Goal: Task Accomplishment & Management: Complete application form

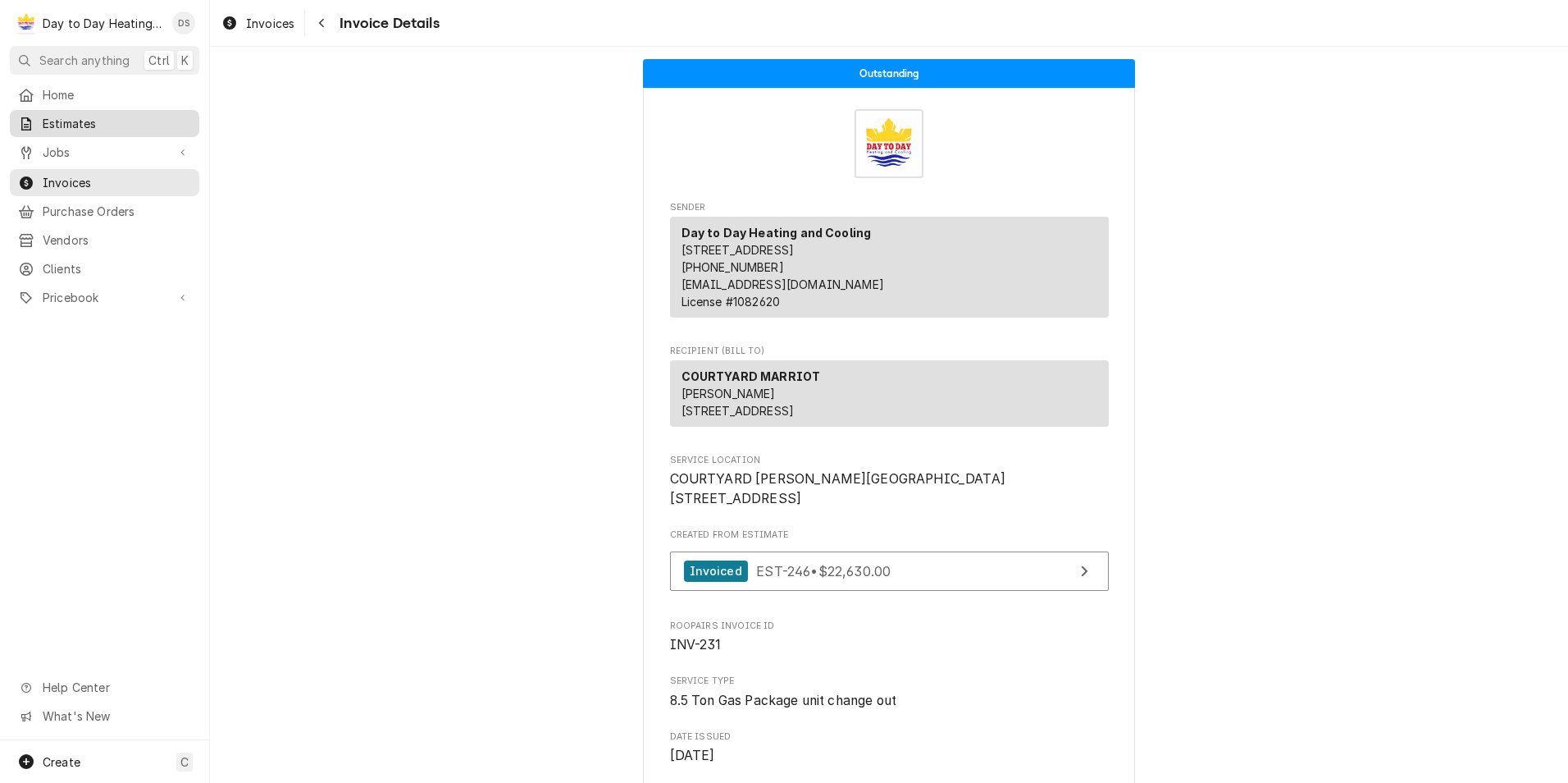
click at [73, 124] on span "Estimates" at bounding box center [117, 123] width 149 height 17
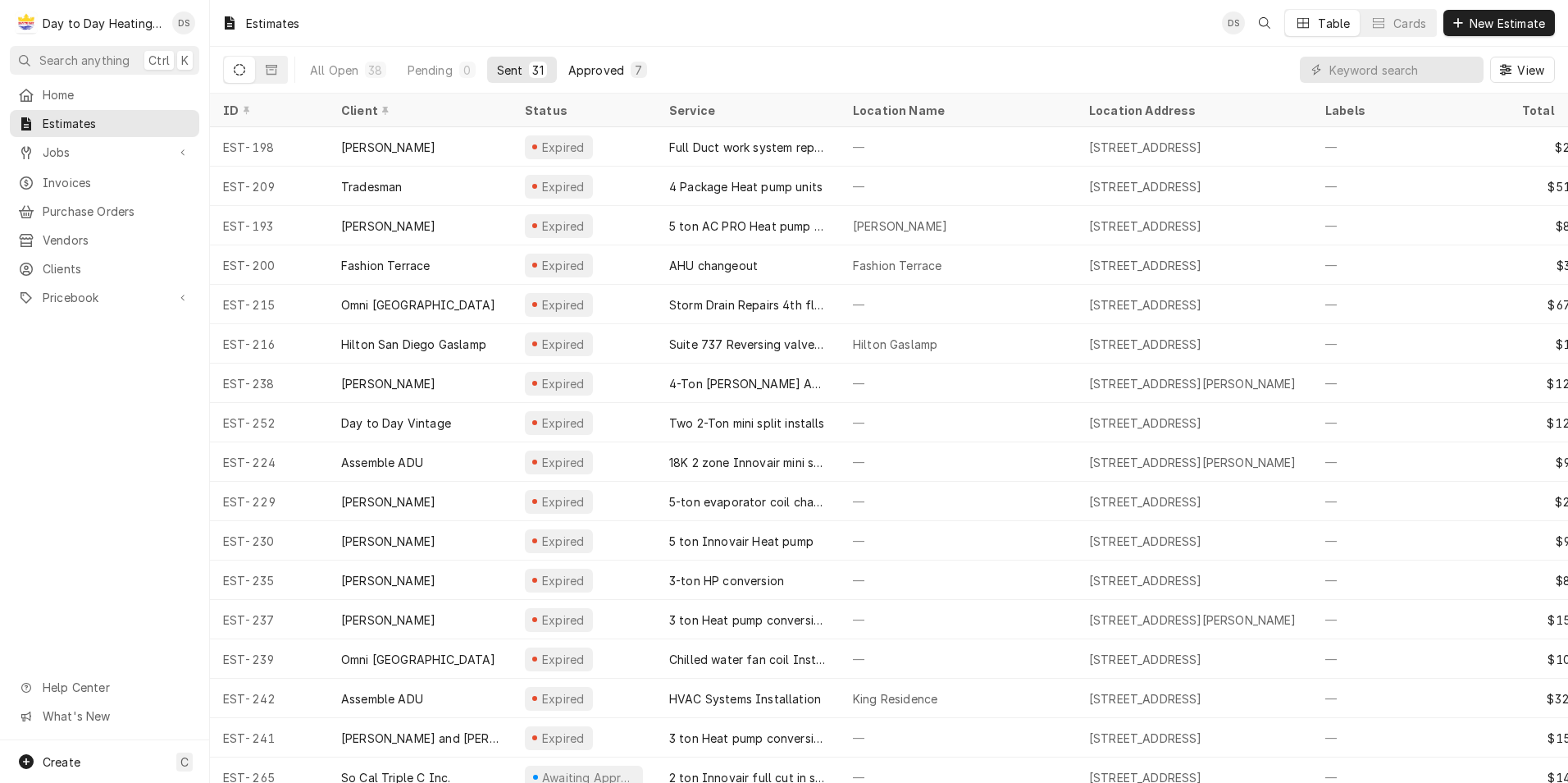
click at [625, 69] on button "Approved 7" at bounding box center [608, 69] width 98 height 26
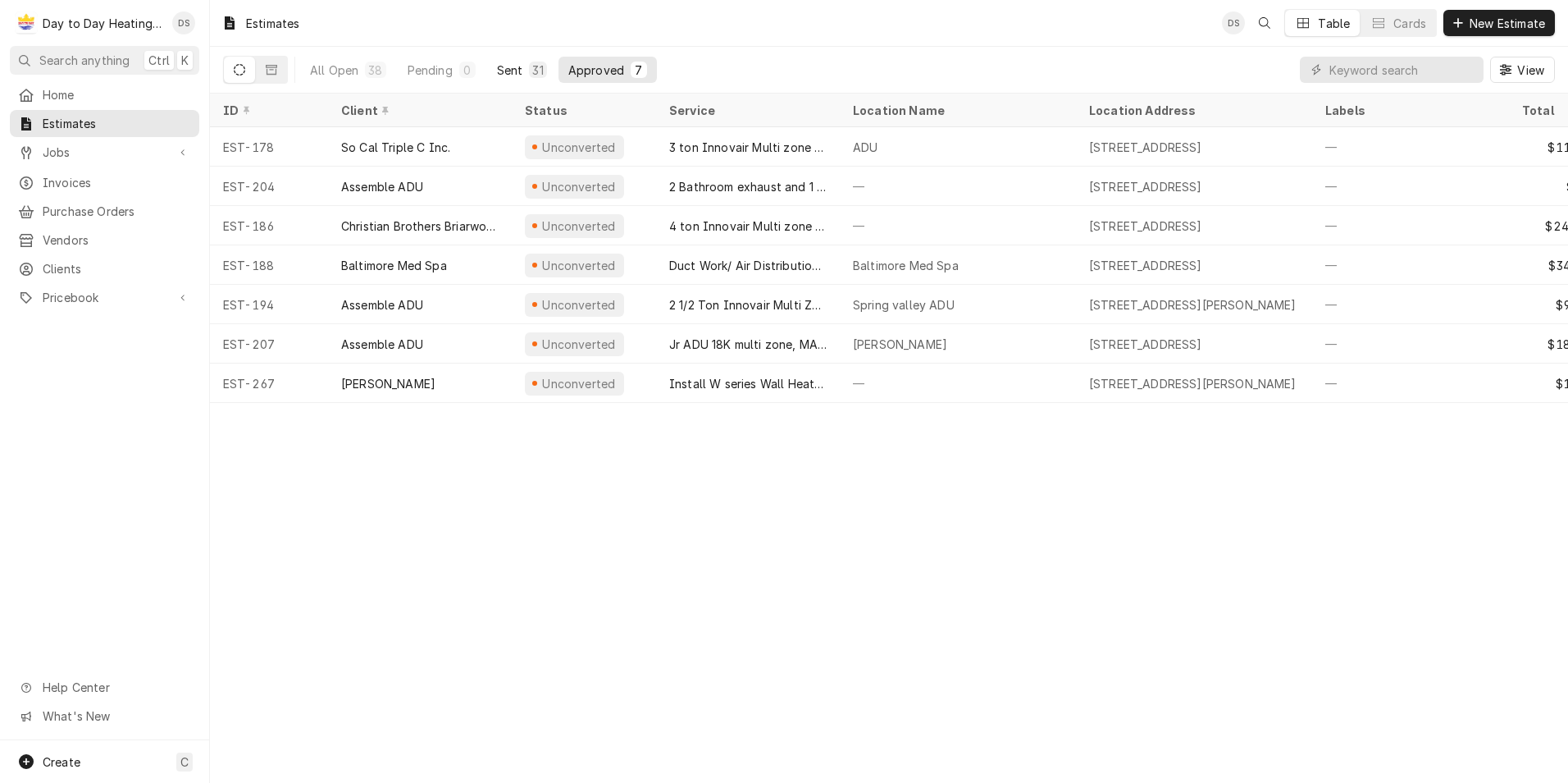
click at [510, 73] on div "Sent" at bounding box center [510, 70] width 26 height 17
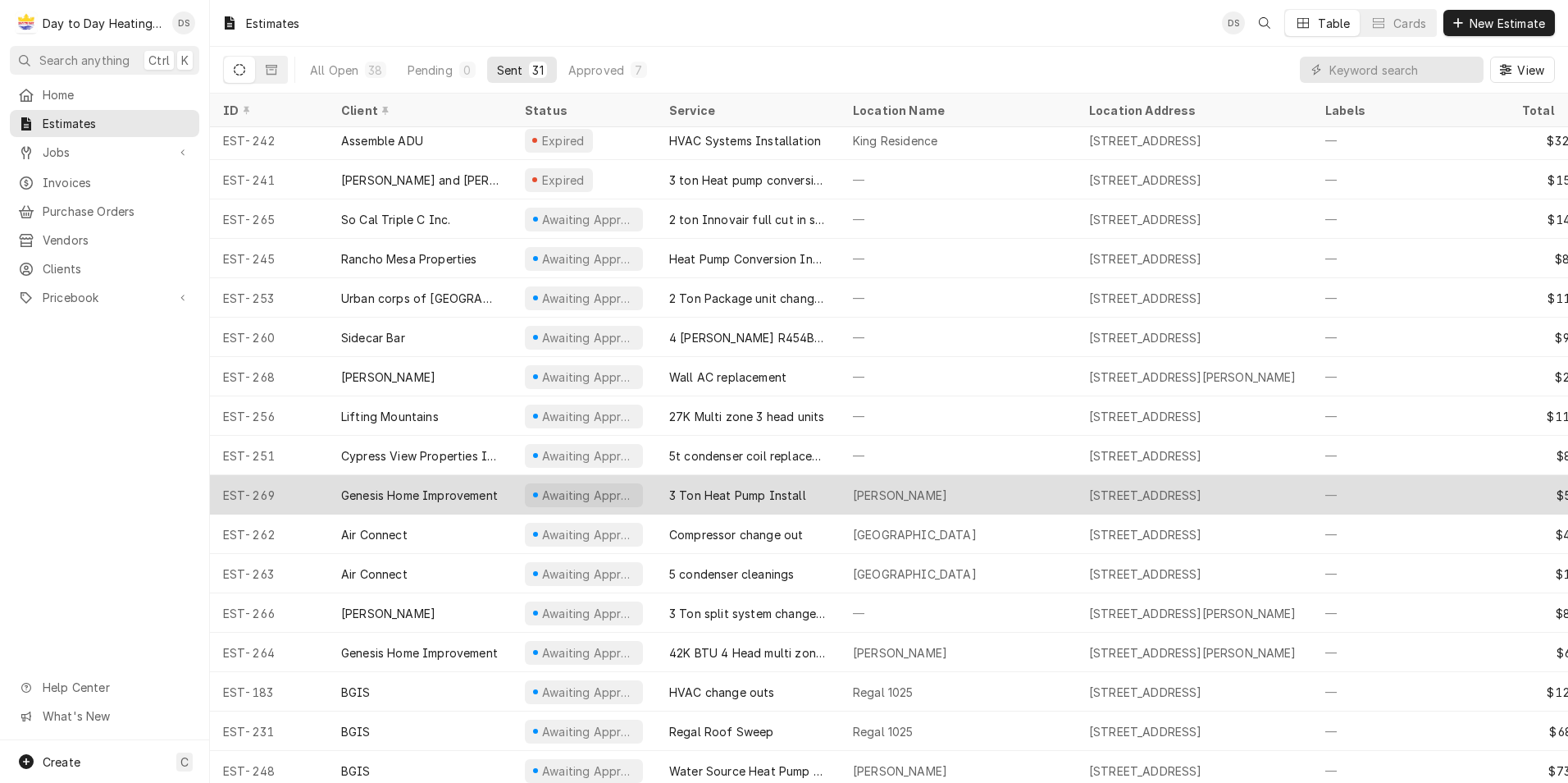
scroll to position [575, 0]
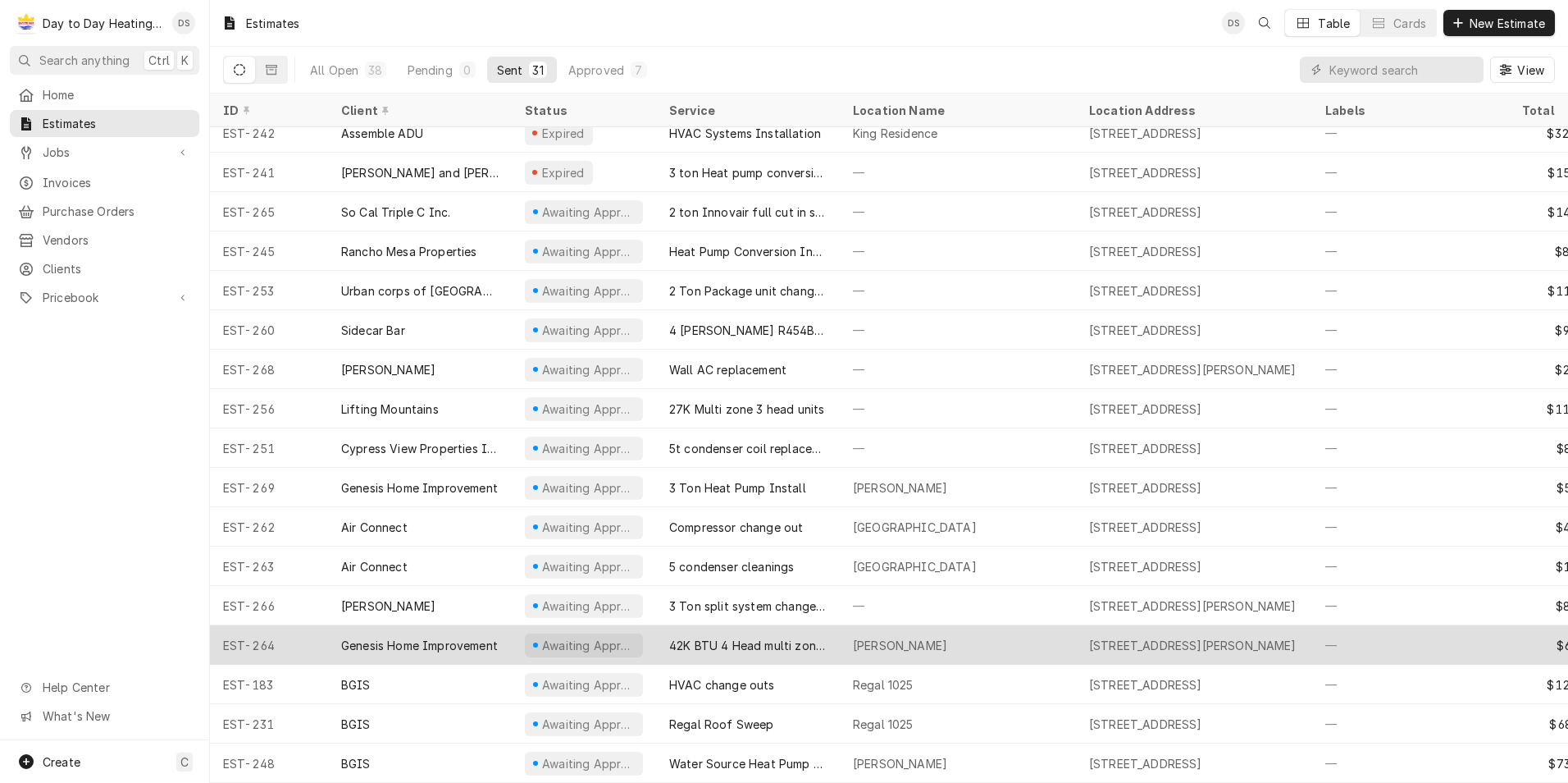
click at [761, 637] on div "42K BTU 4 Head multi zone system install" at bounding box center [748, 645] width 158 height 17
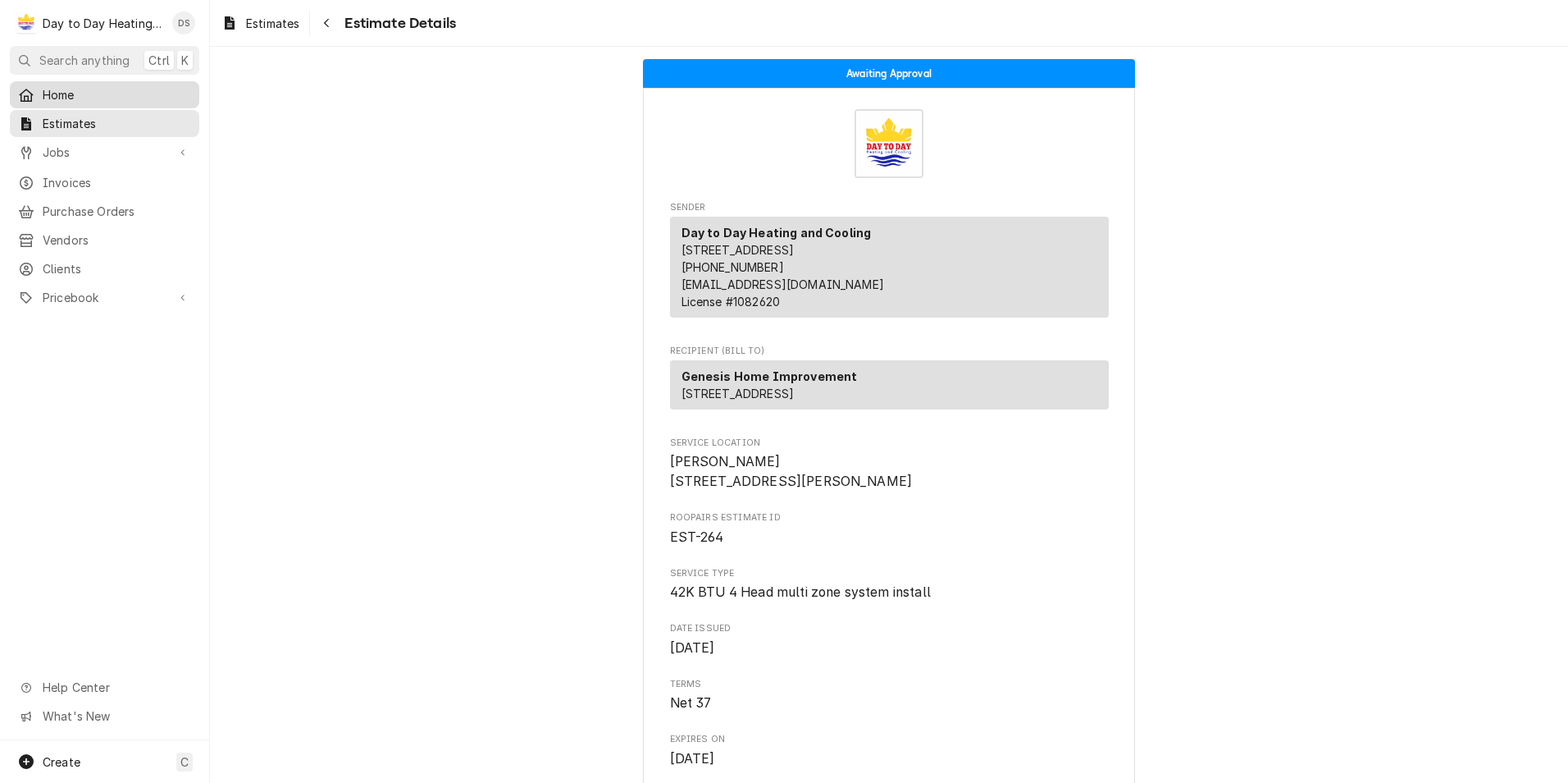
click at [77, 91] on span "Home" at bounding box center [117, 95] width 149 height 17
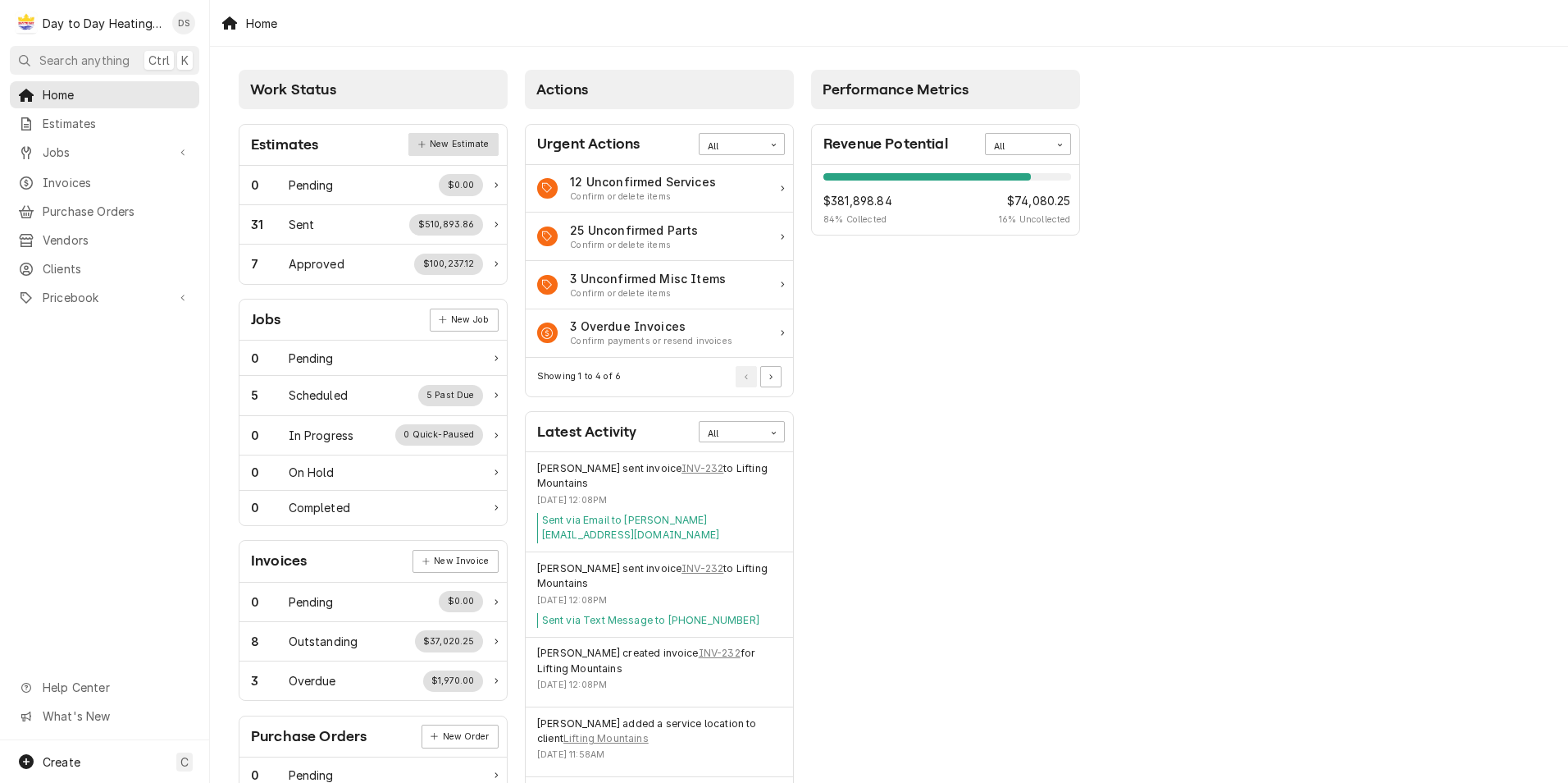
click at [440, 143] on link "New Estimate" at bounding box center [453, 144] width 89 height 23
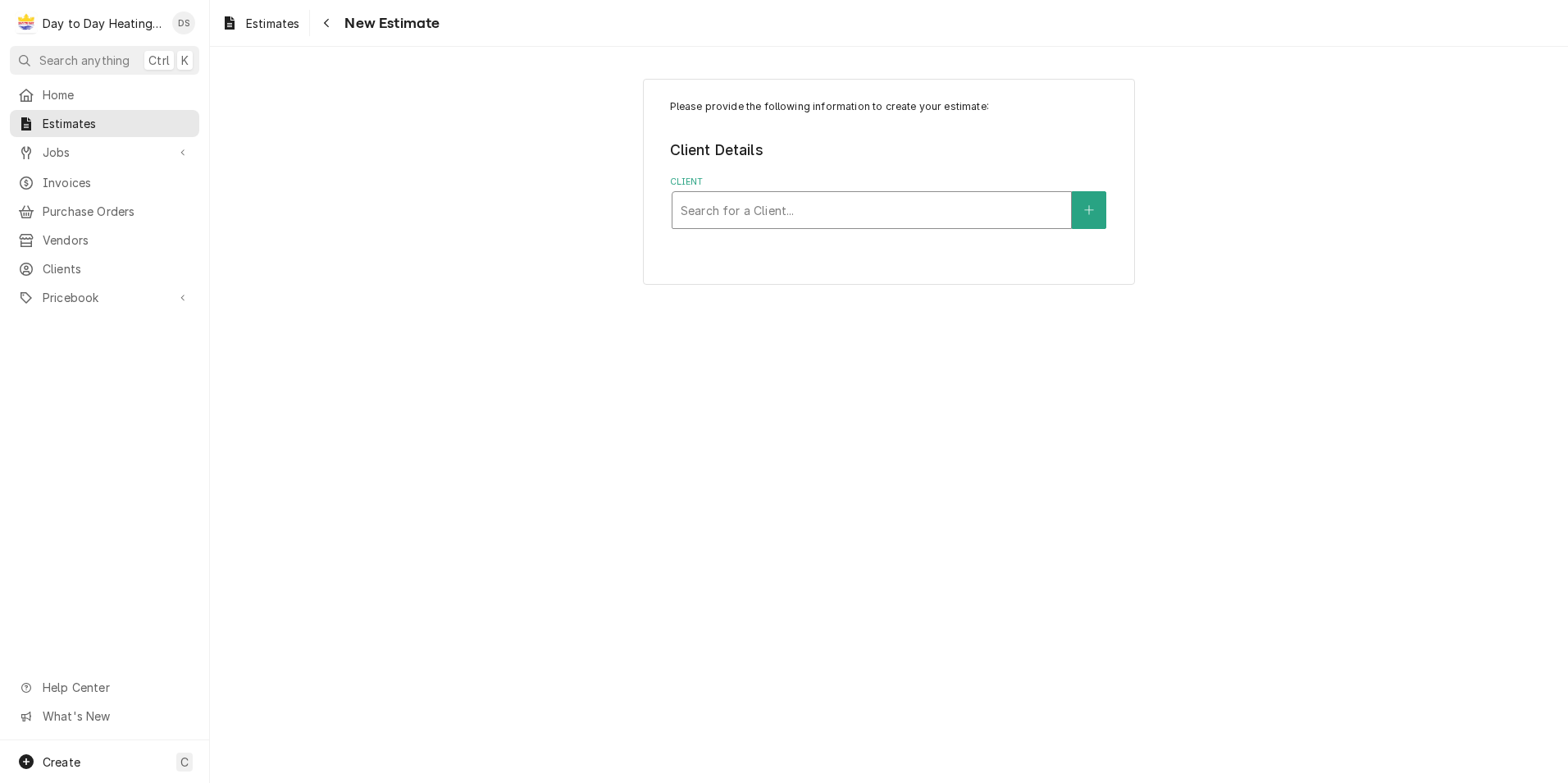
click at [793, 210] on div "Client" at bounding box center [871, 210] width 382 height 29
type input "genesis"
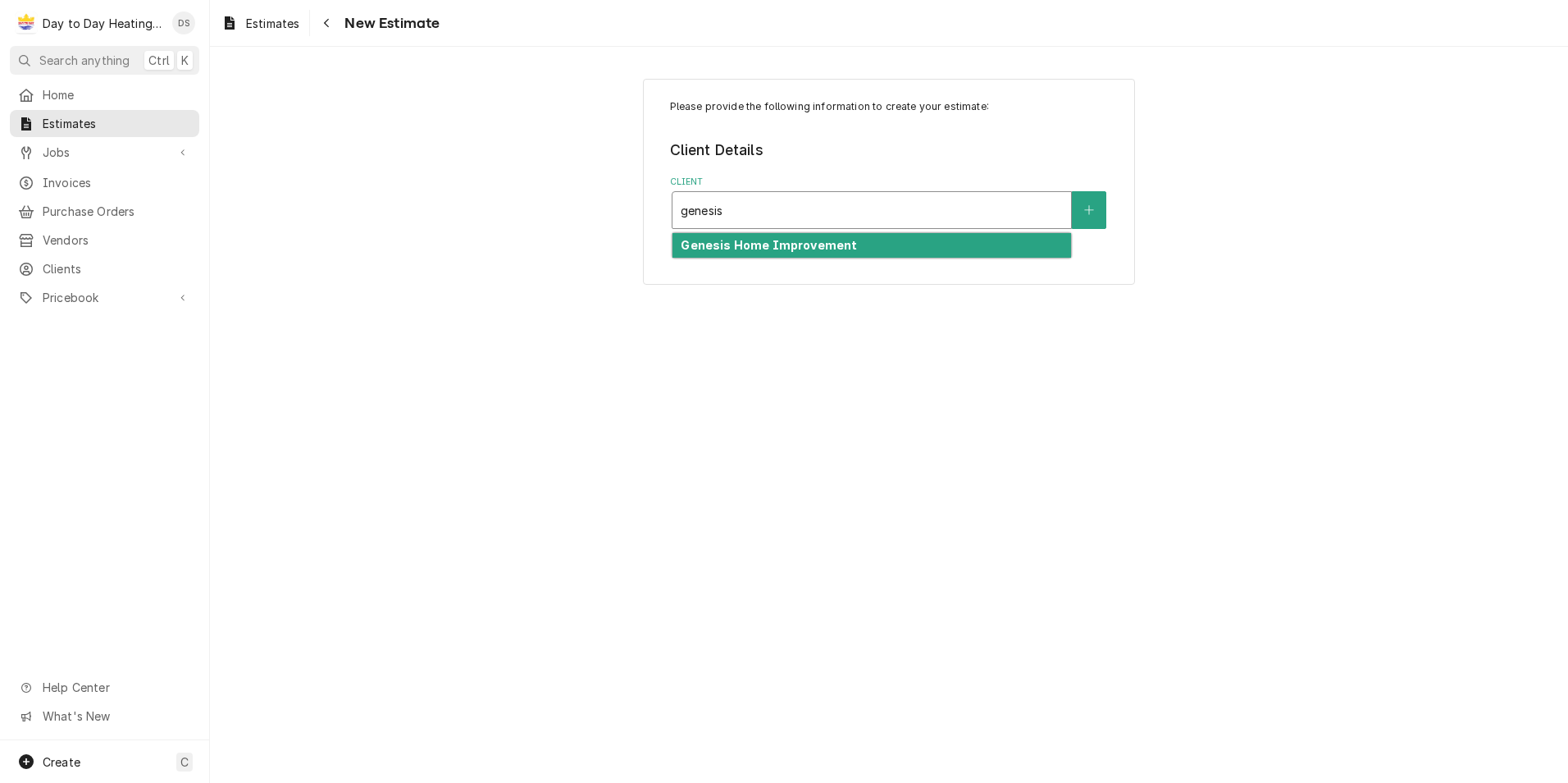
click at [794, 242] on strong "Genesis Home Improvement" at bounding box center [769, 244] width 177 height 14
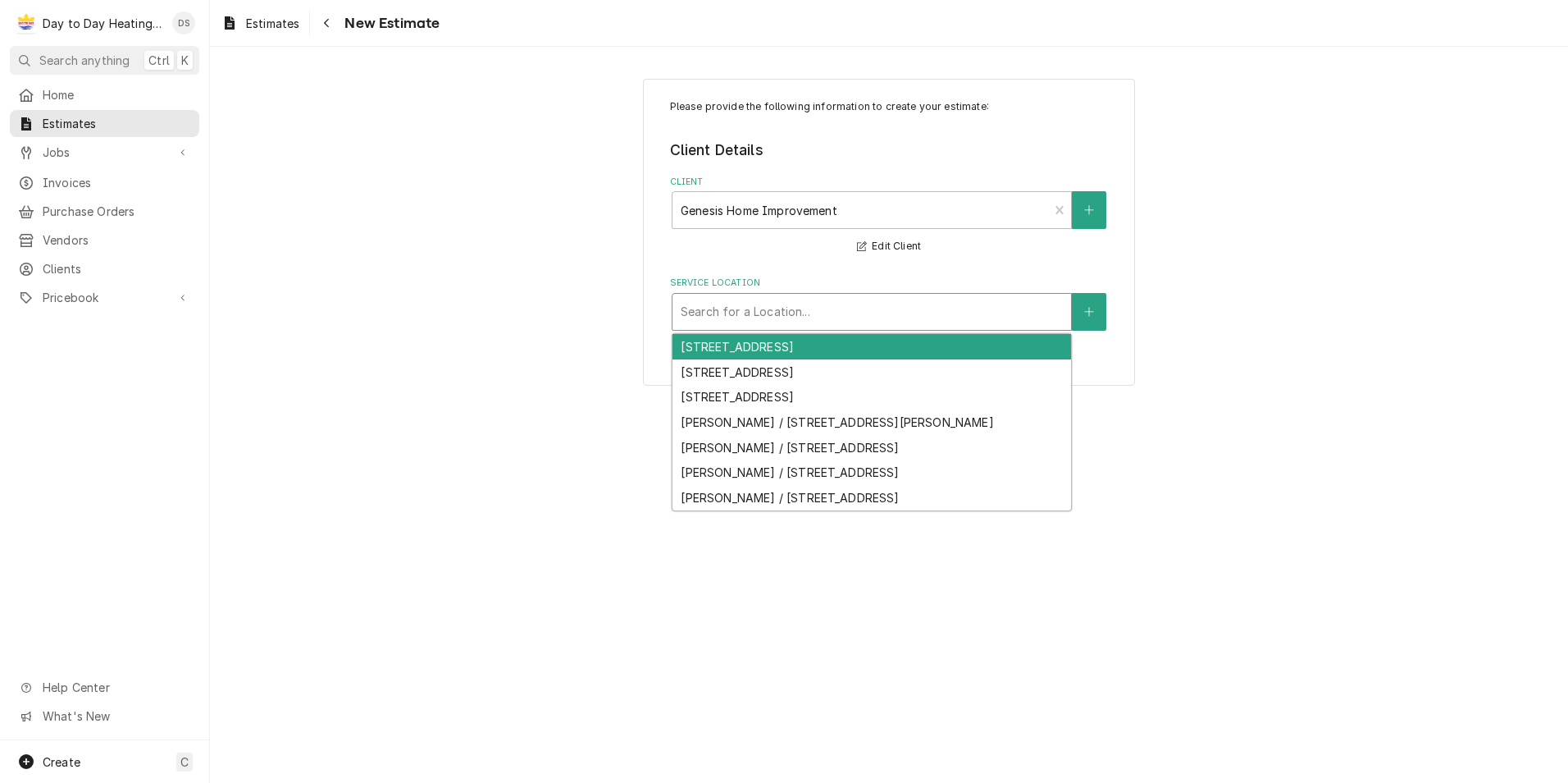
click at [821, 314] on div "Service Location" at bounding box center [871, 312] width 382 height 29
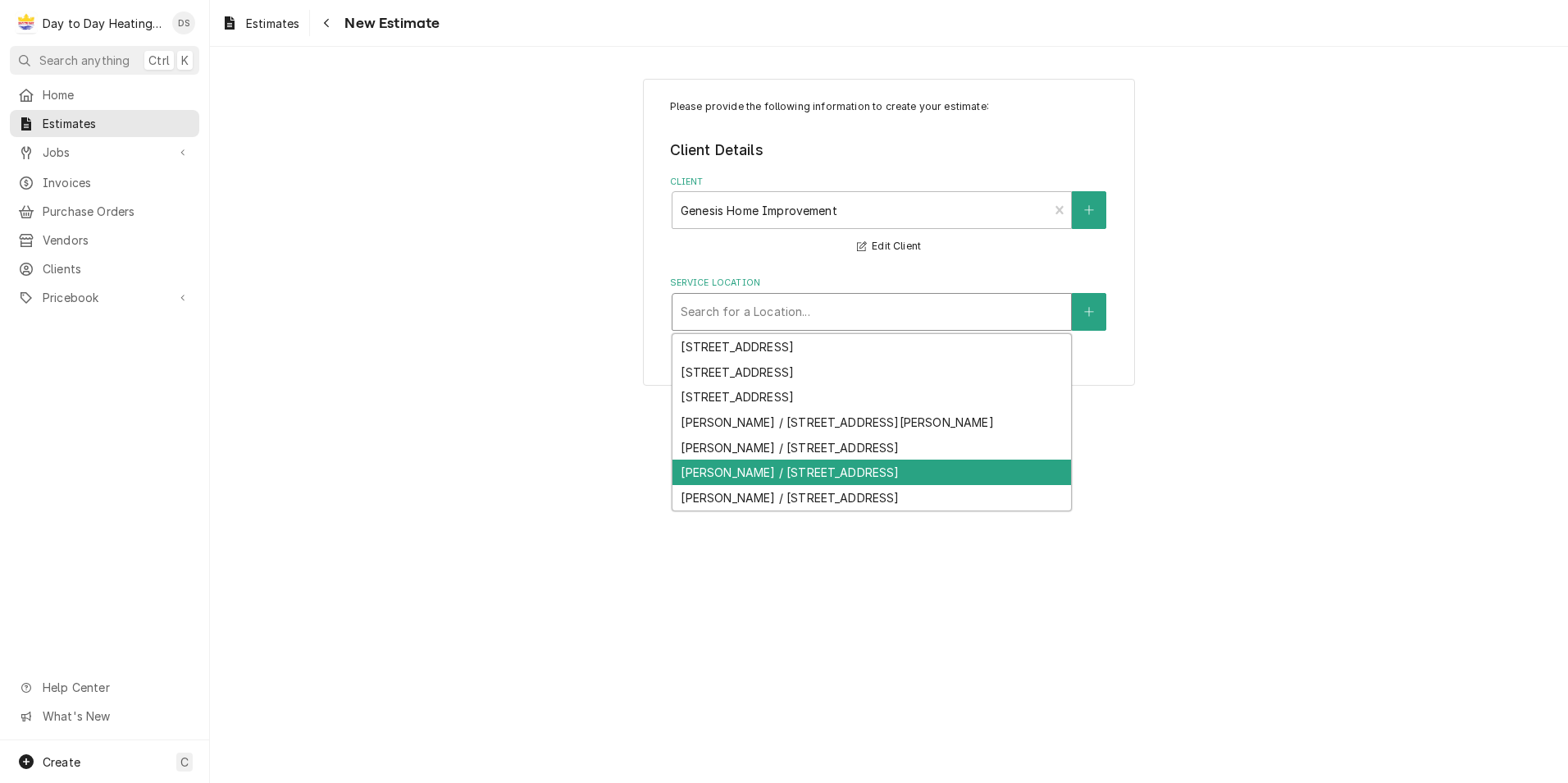
click at [865, 471] on div "Richard Juliano / 3551 Fairway Dr, La Mesa, CA 91941" at bounding box center [871, 472] width 398 height 26
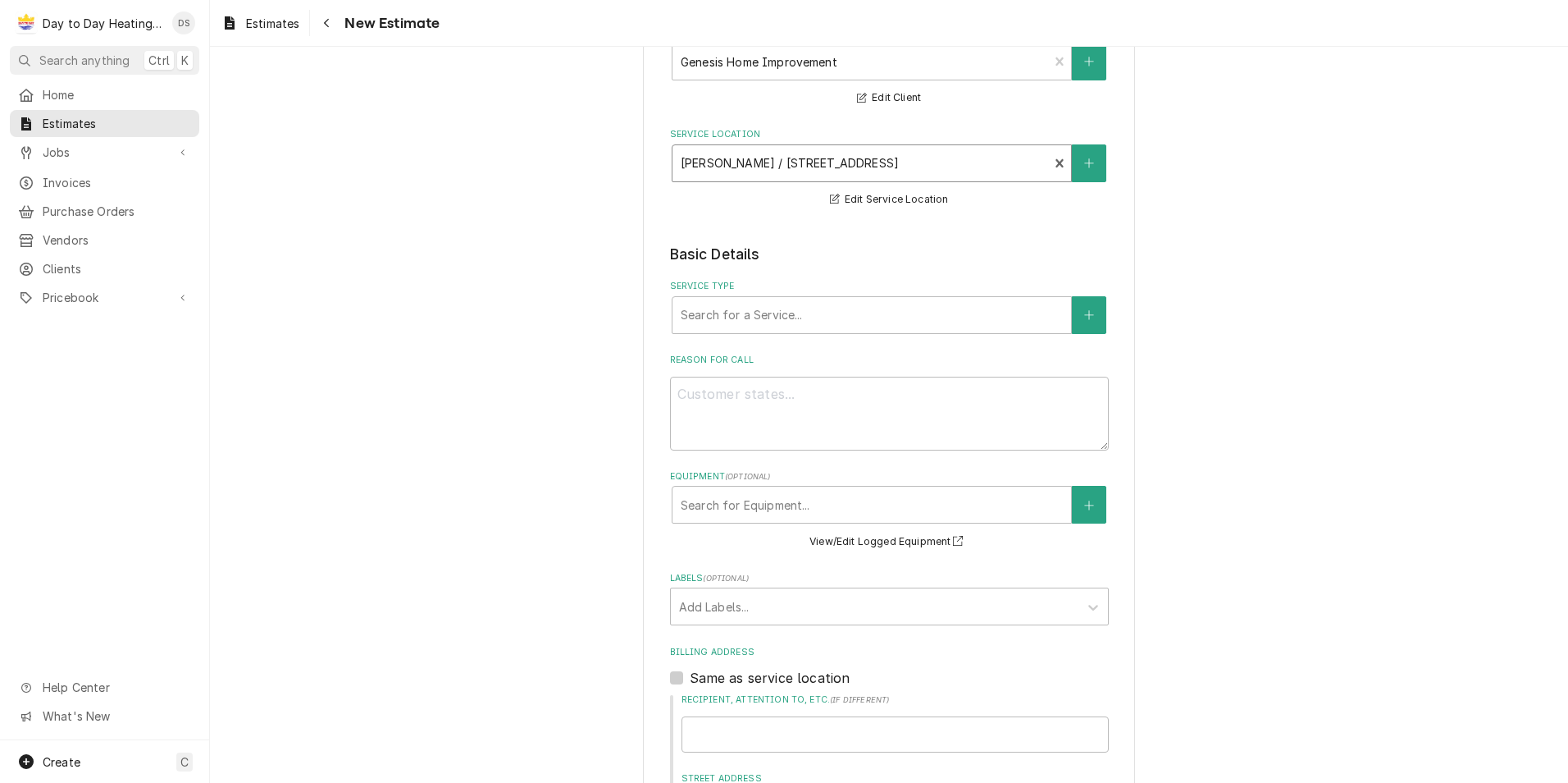
scroll to position [164, 0]
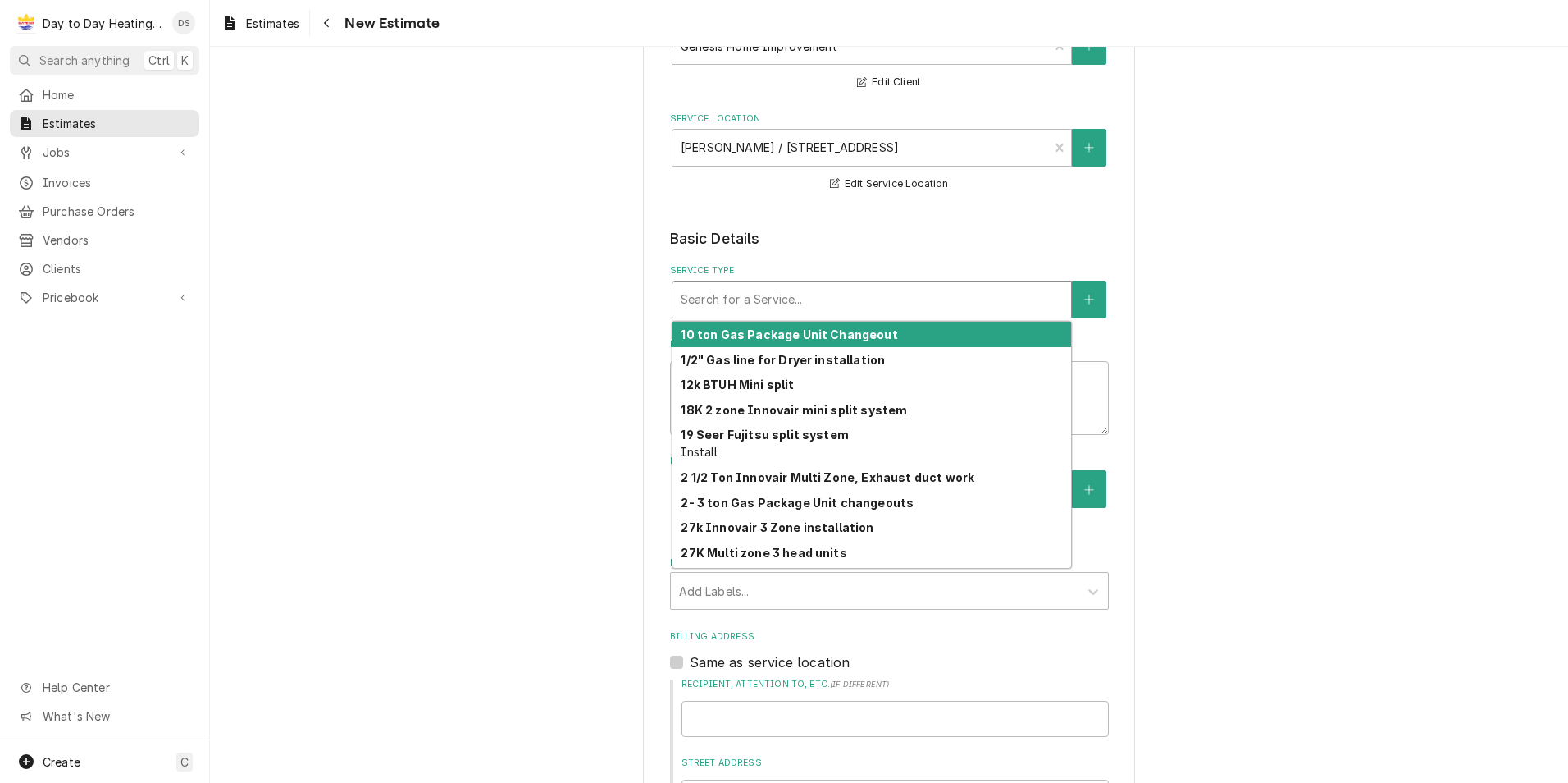
click at [751, 304] on div "Service Type" at bounding box center [871, 299] width 382 height 29
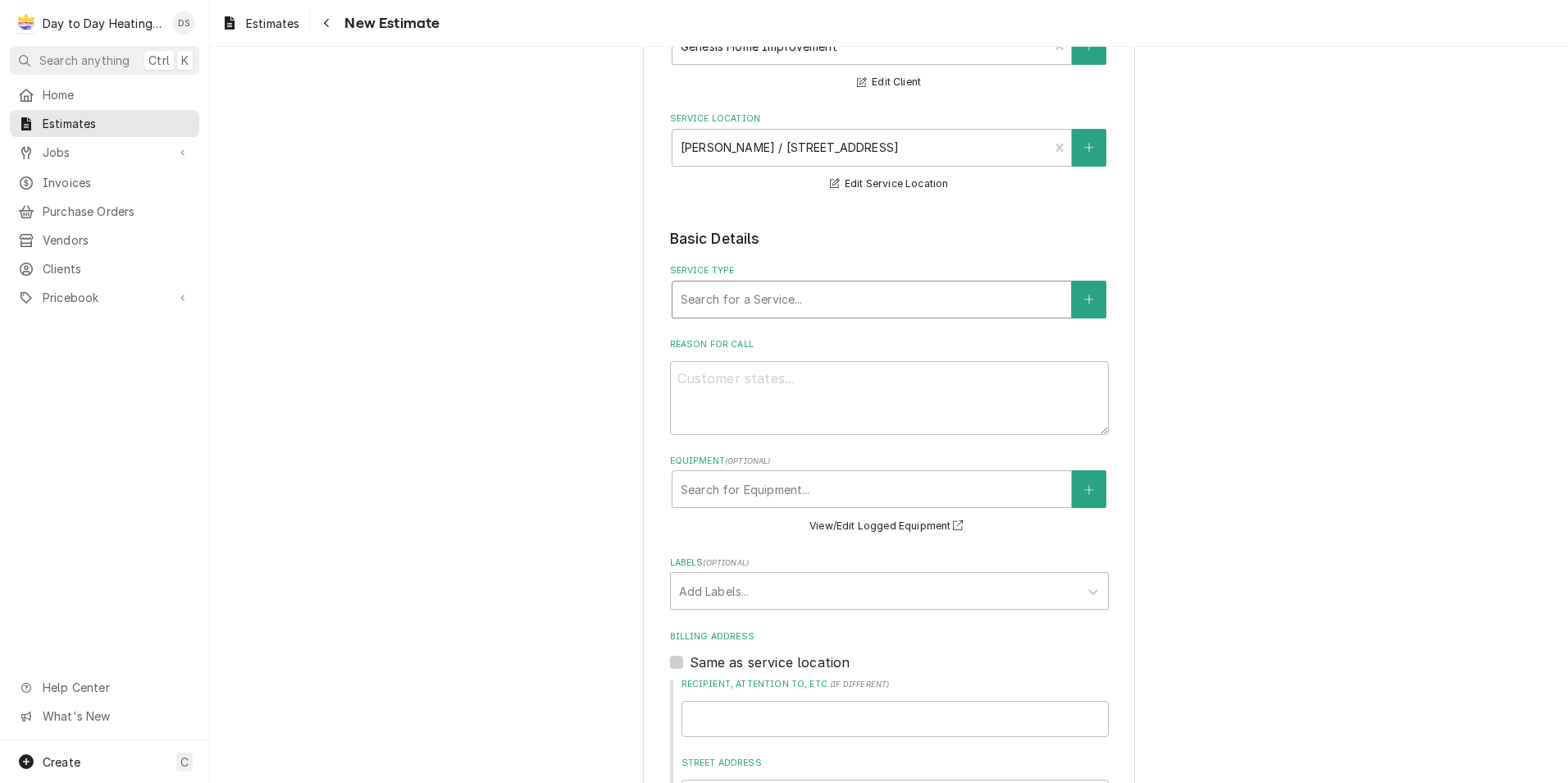
click at [766, 292] on div "Service Type" at bounding box center [871, 299] width 382 height 29
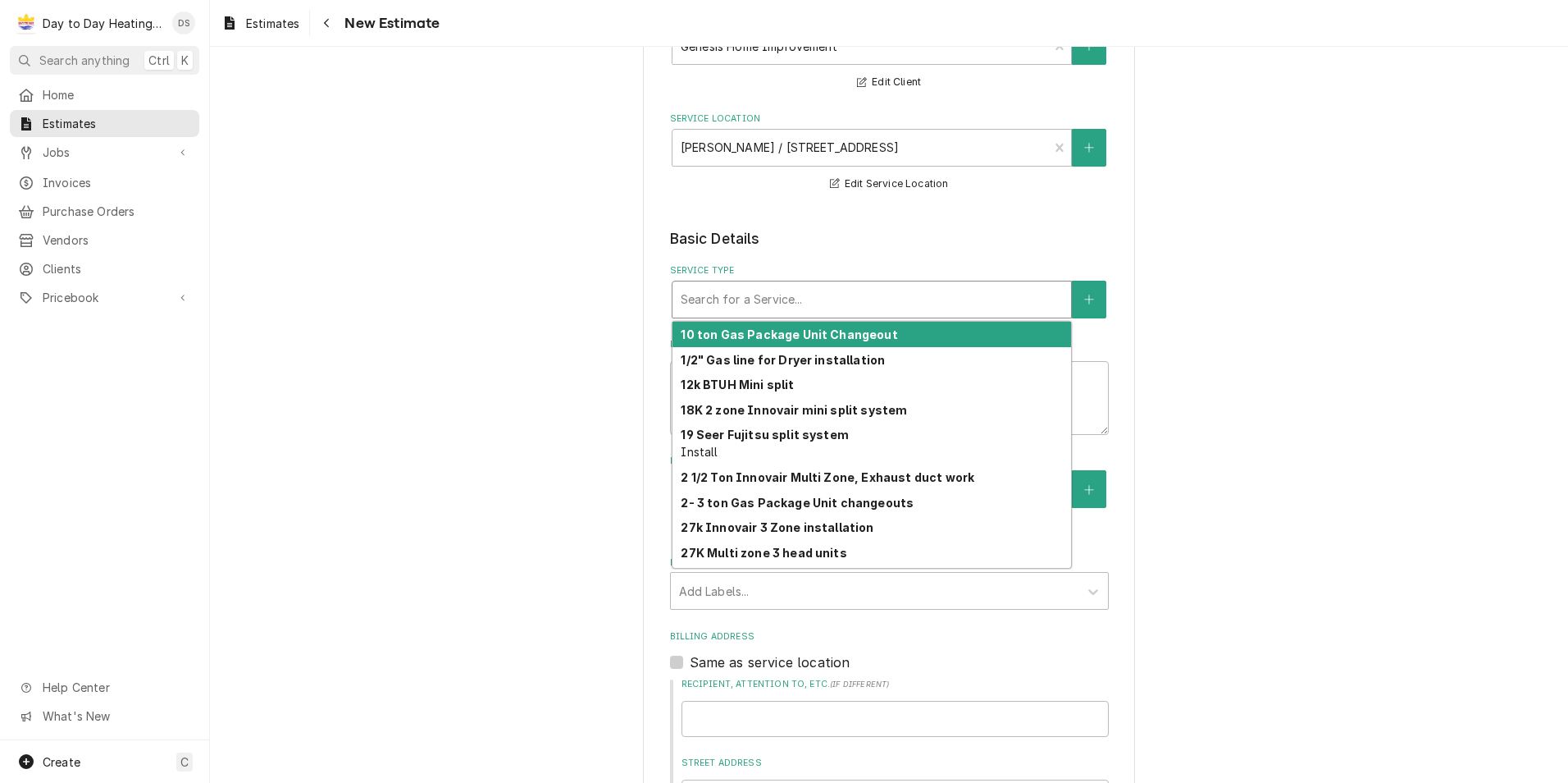
type textarea "x"
type input "("
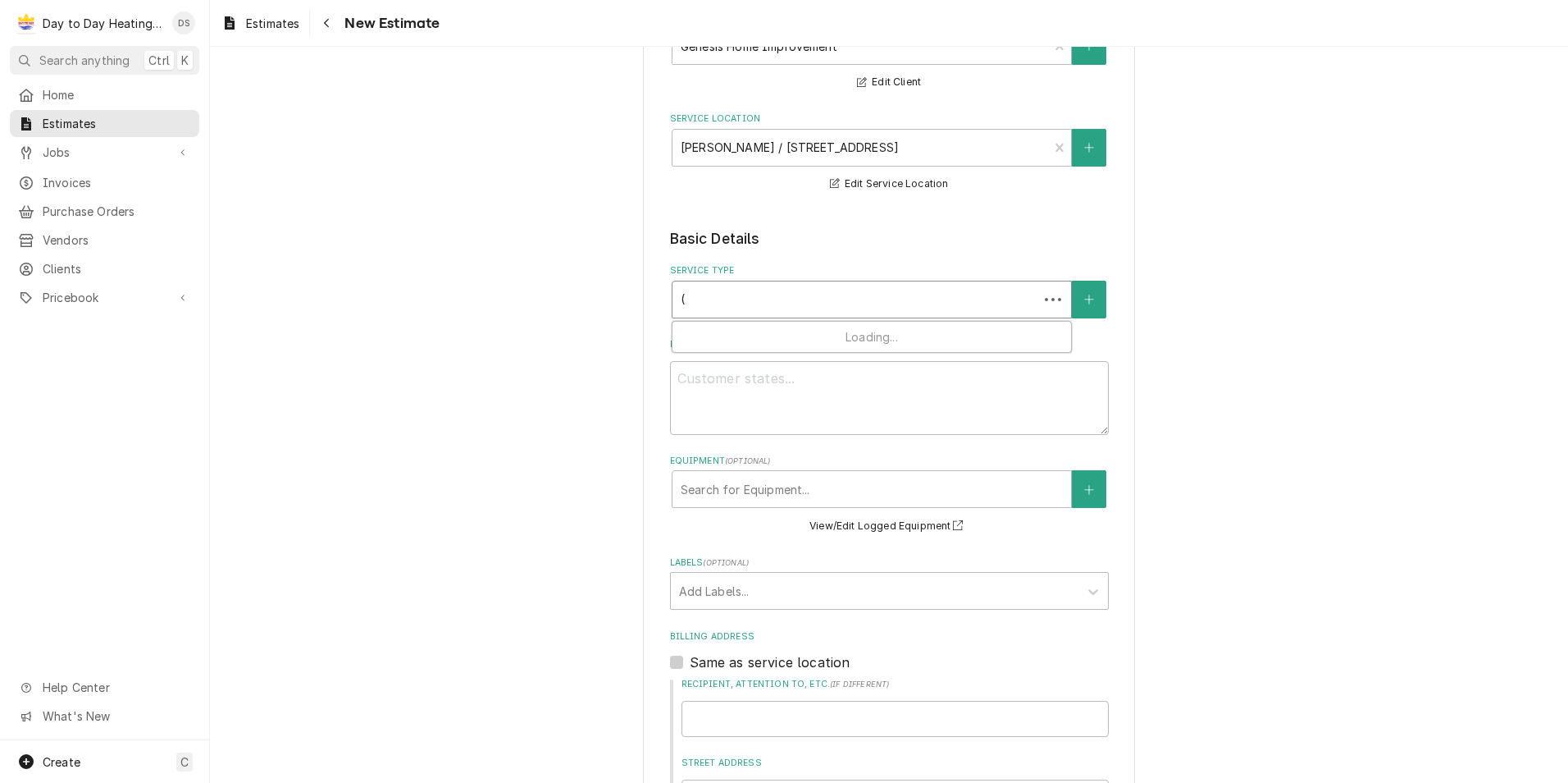
type textarea "x"
type input "(1"
type textarea "x"
type input "(1)"
type textarea "x"
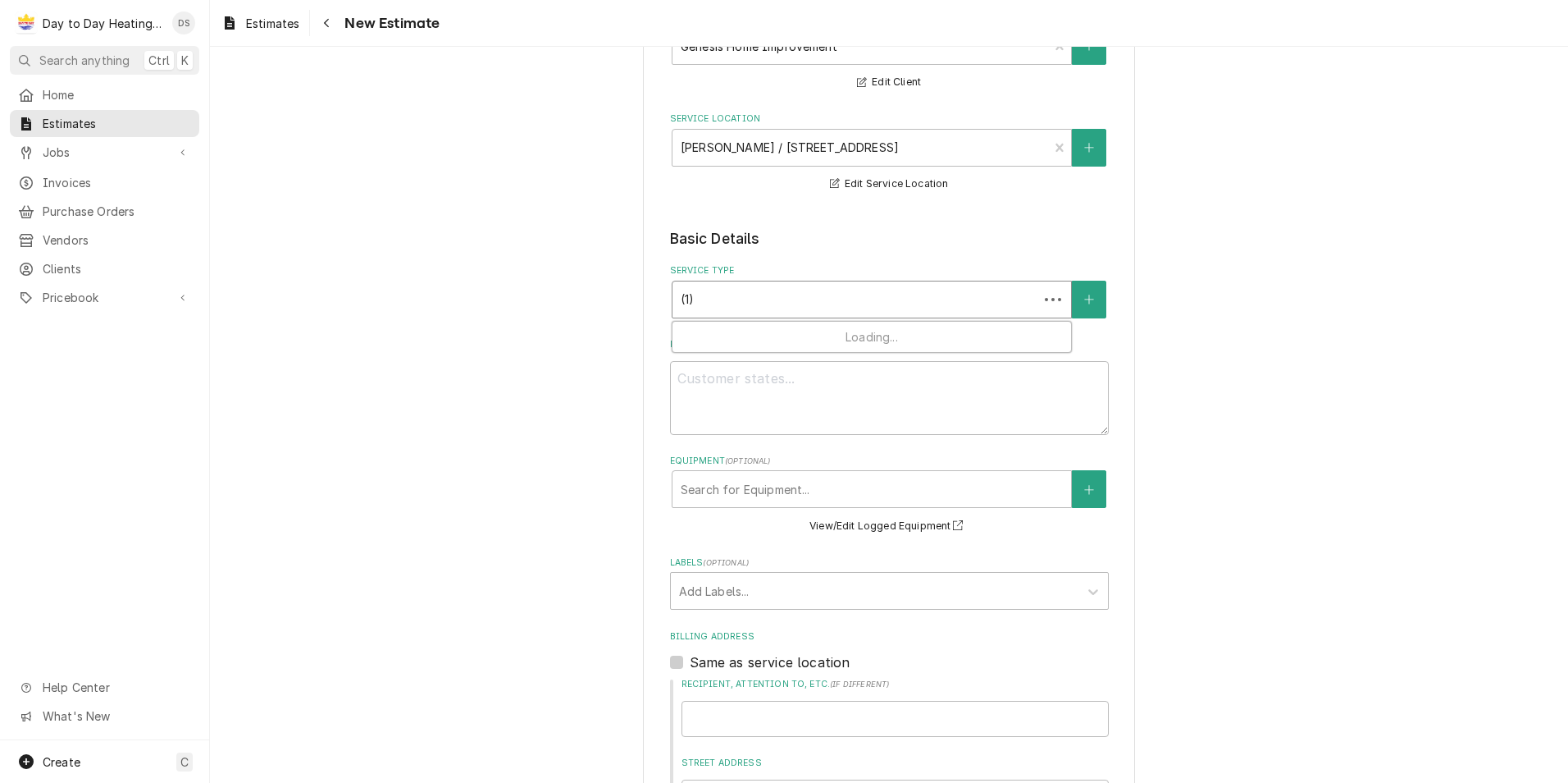
type input "(1)"
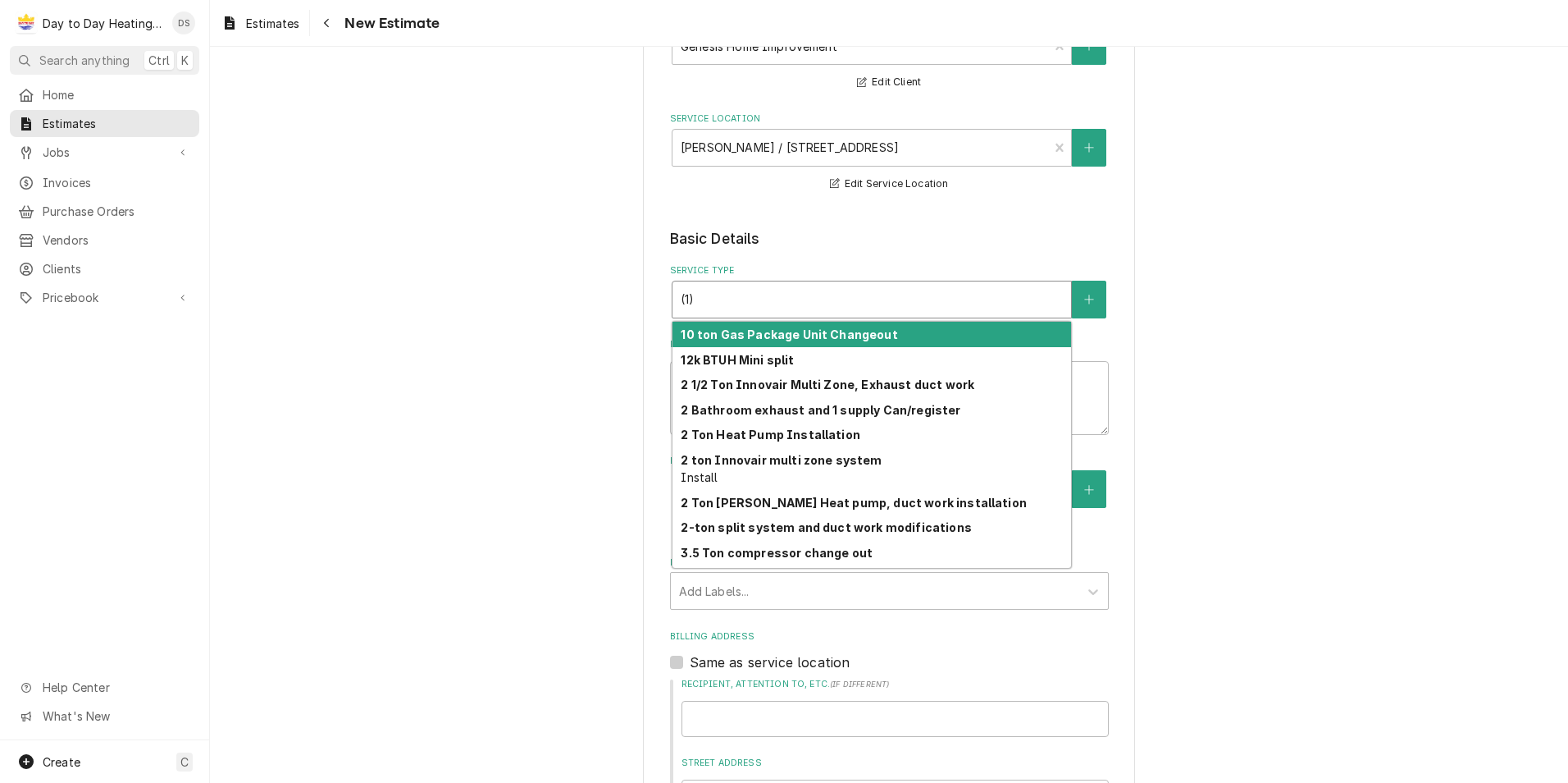
type textarea "x"
type input "(1) 3"
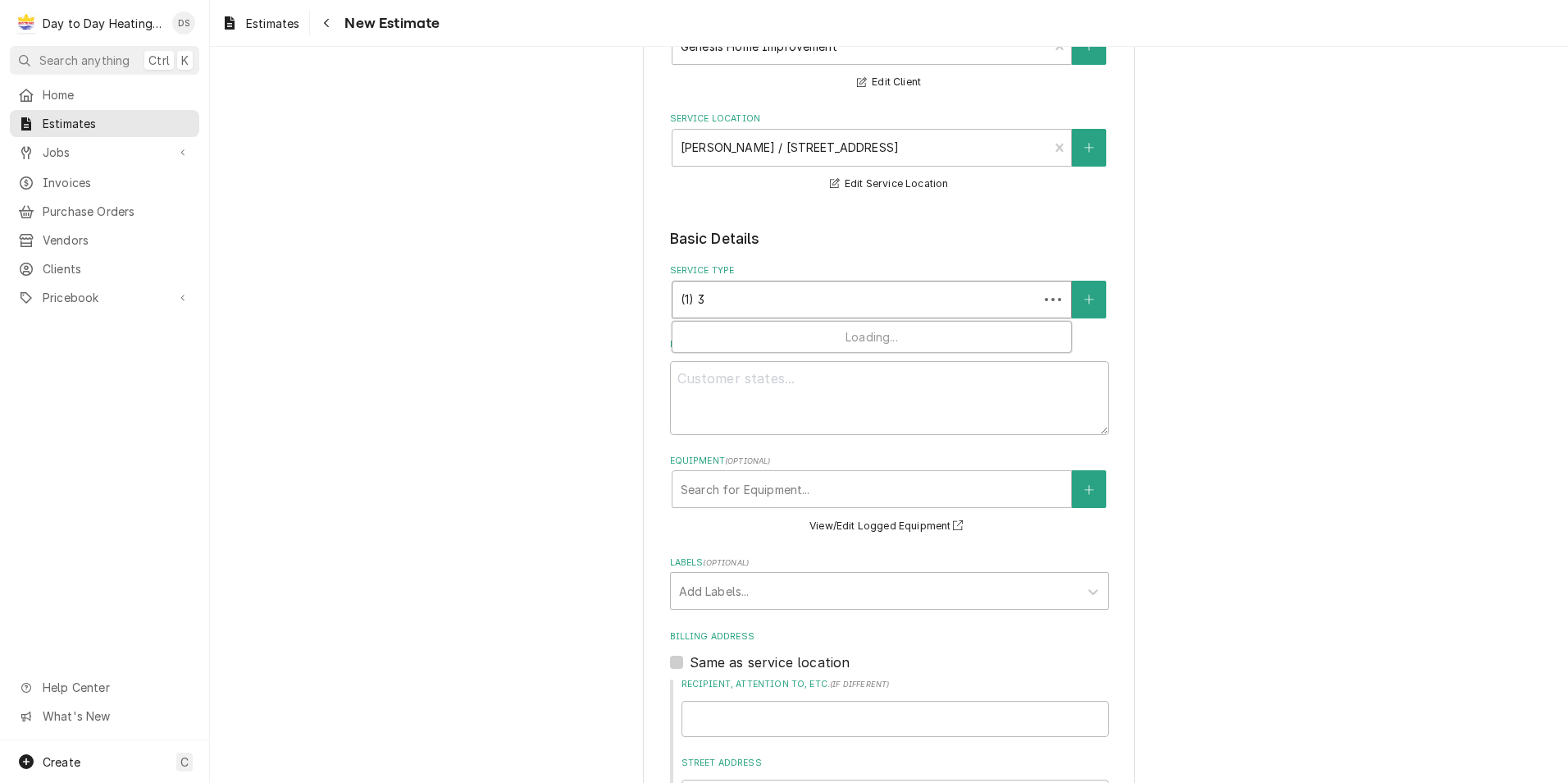
type textarea "x"
type input "(1) 36"
type textarea "x"
type input "(1) 36K"
type textarea "x"
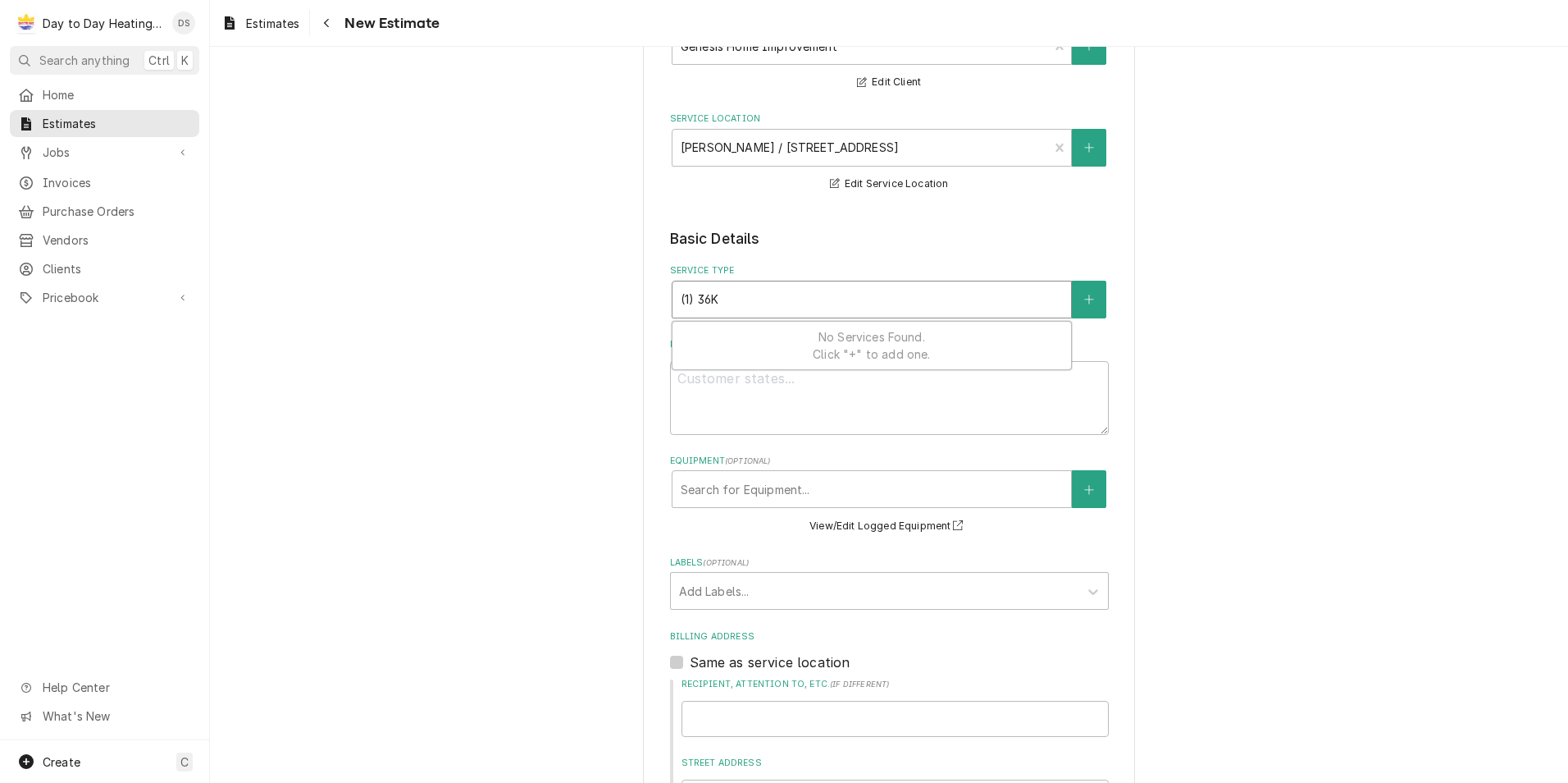
type input "(1) 36K"
type textarea "x"
type input "(1) 36K f"
type textarea "x"
type input "(1) 36K fo"
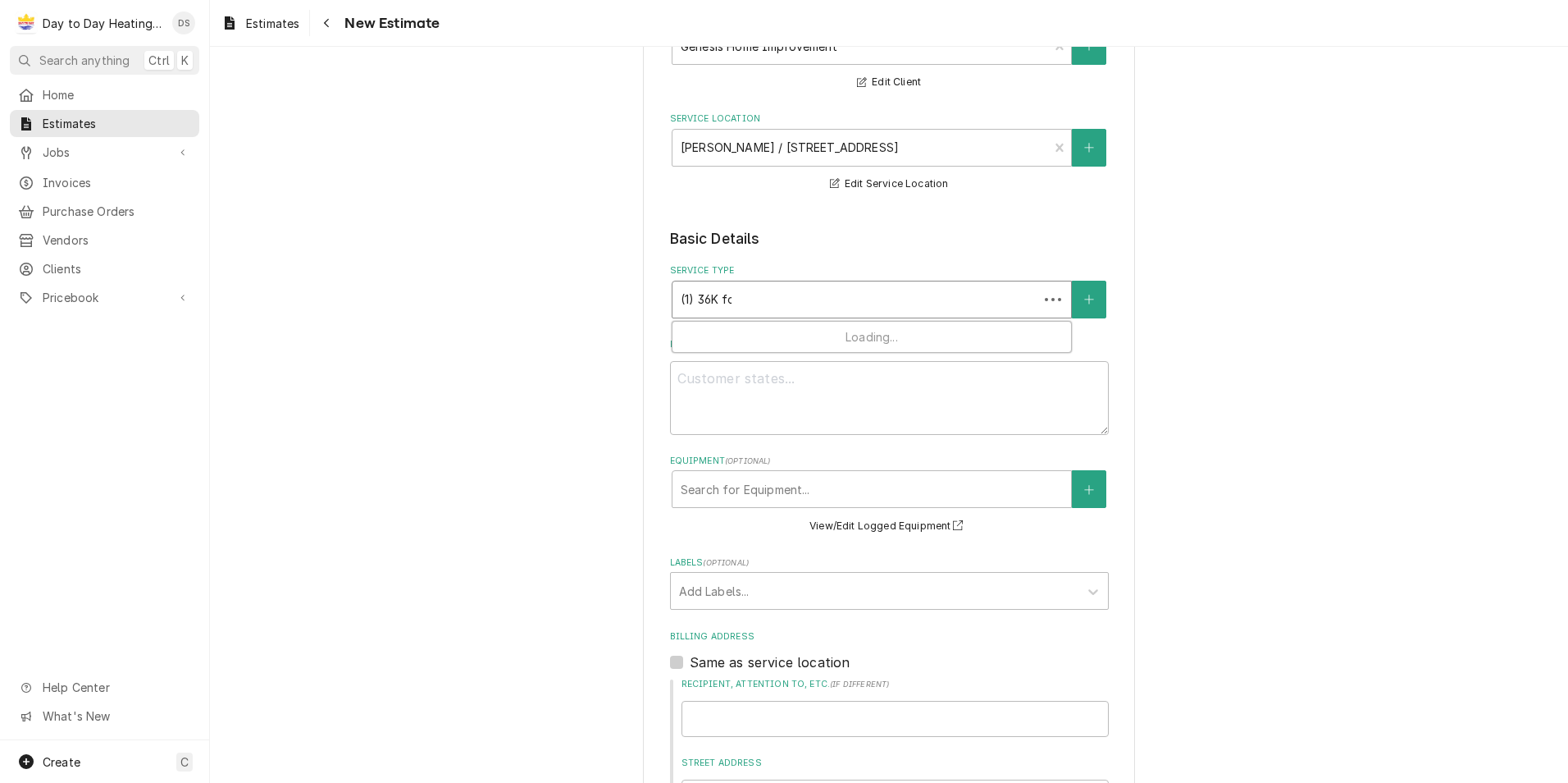
type textarea "x"
type input "(1) 36K fou"
type textarea "x"
type input "(1) 36K four"
type textarea "x"
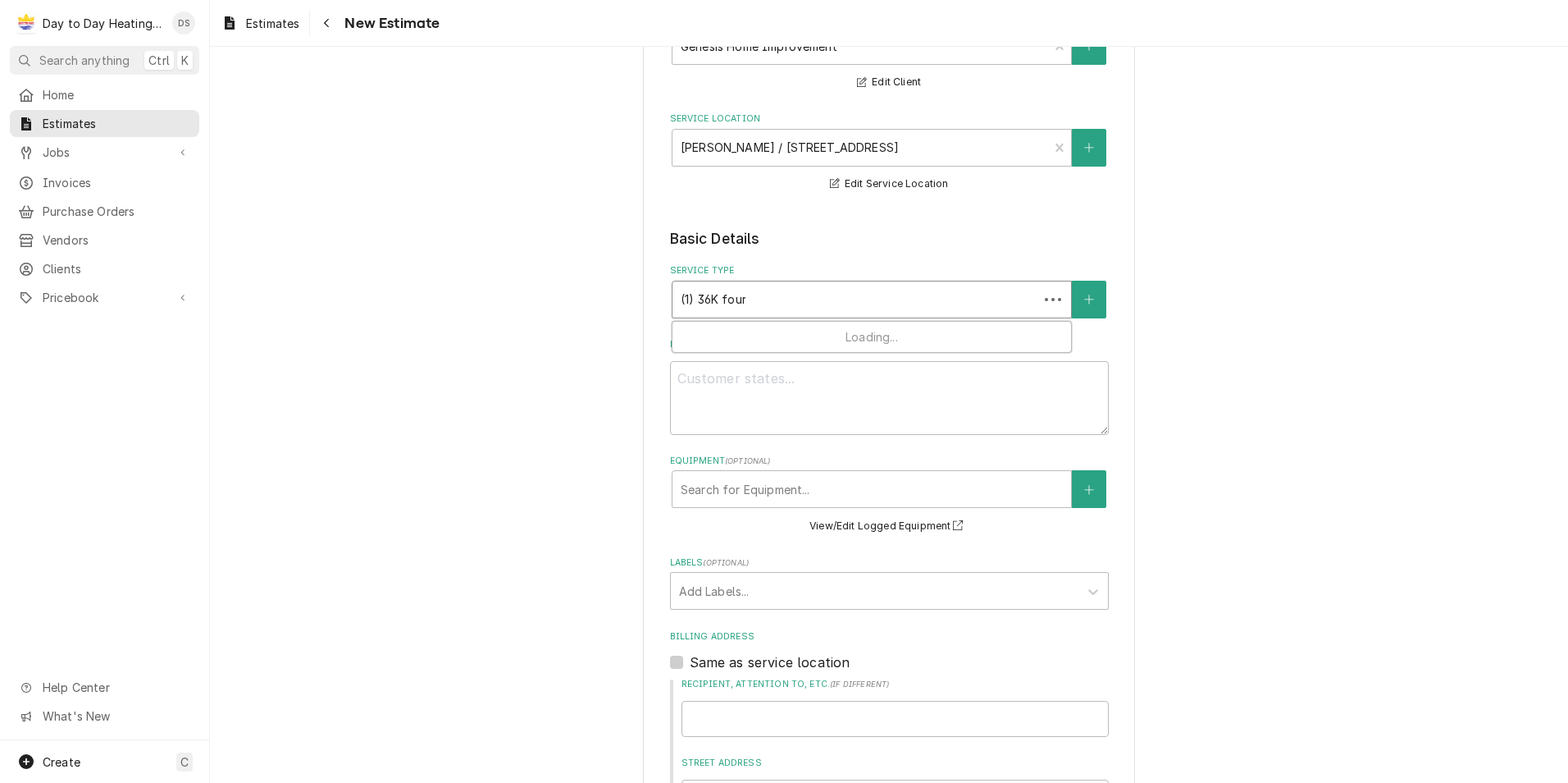
type input "(1) 36K four"
type textarea "x"
type input "(1) 36K four zo"
type textarea "x"
type input "(1) 36K four zon"
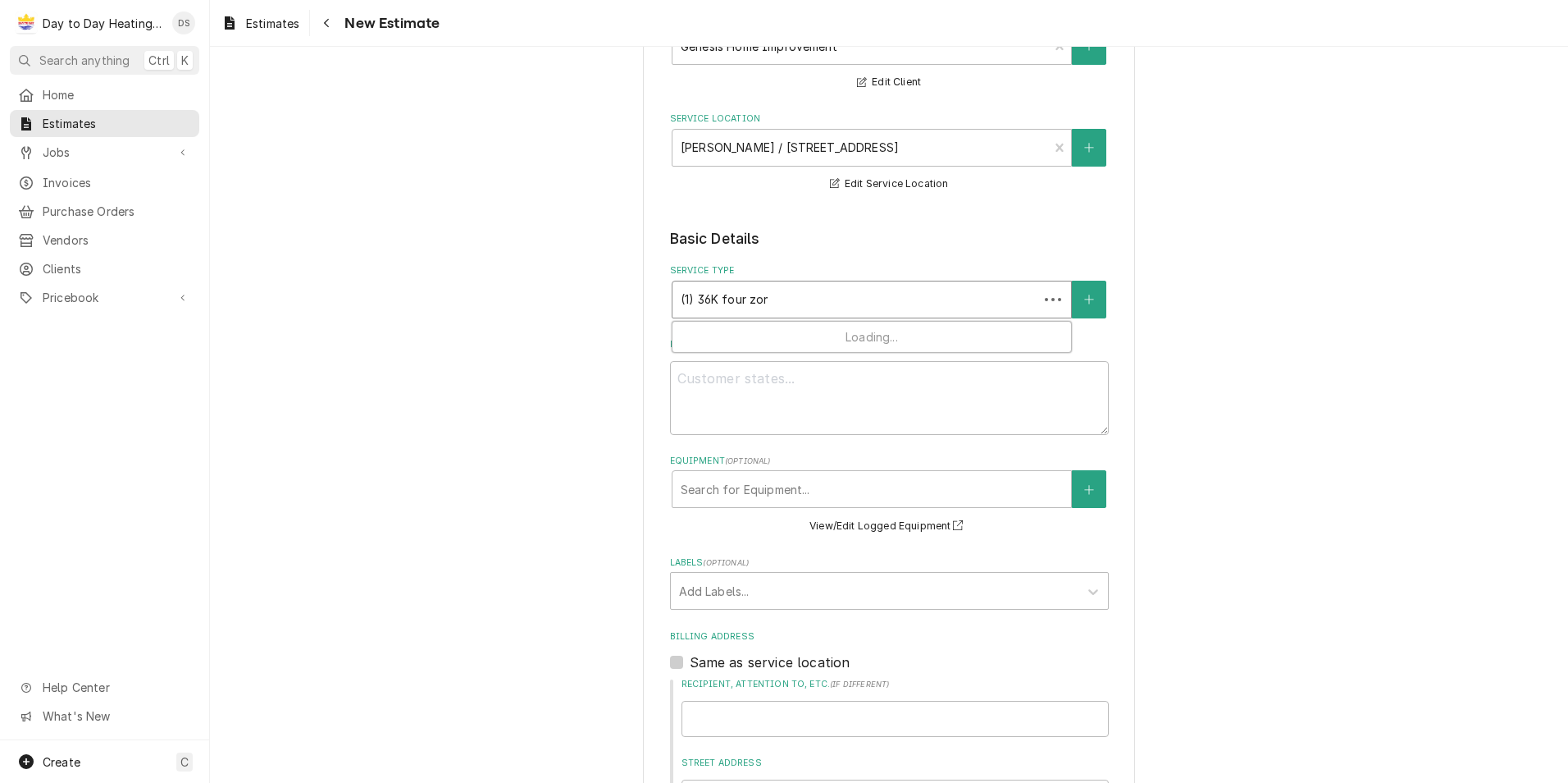
type textarea "x"
type input "(1) 36K four zone"
type textarea "x"
type input "(1) 36K four zone"
type textarea "x"
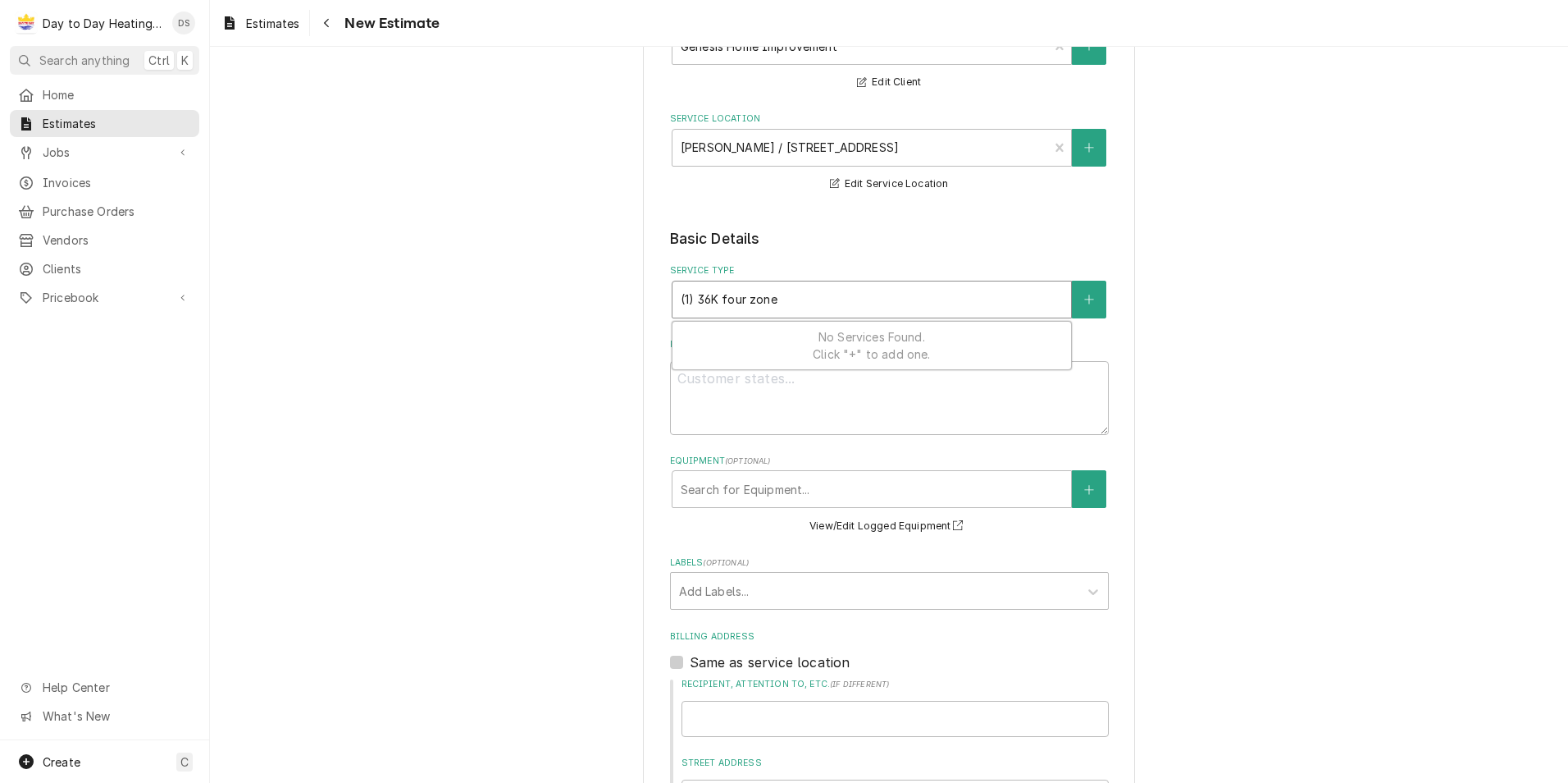
type input "(1) 36K four zone m"
type textarea "x"
type input "(1) 36K four zone mi"
type textarea "x"
type input "(1) 36K four zone min"
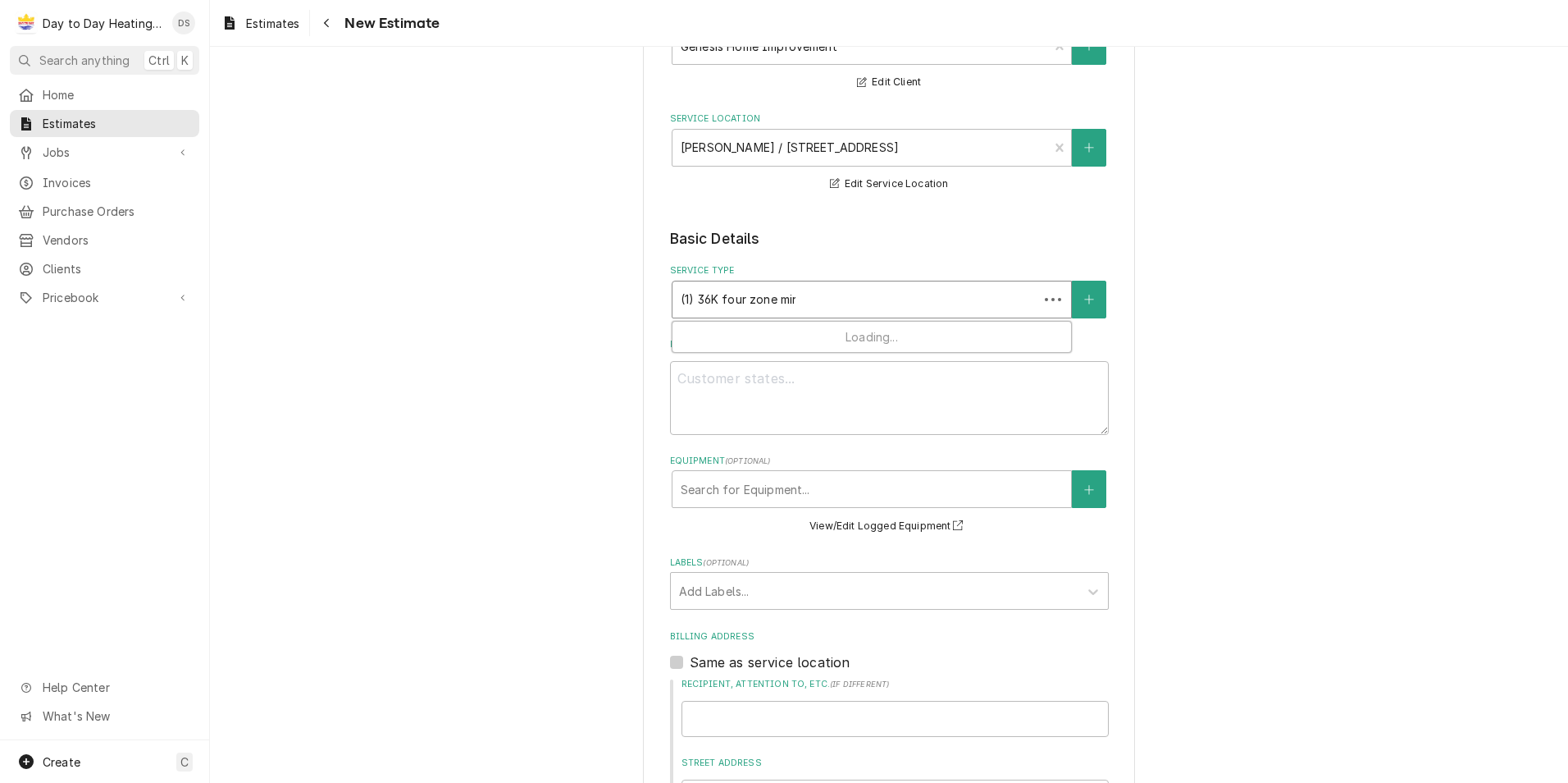
type textarea "x"
type input "(1) 36K four zone mini"
type textarea "x"
type input "(1) 36K four zone mini"
type textarea "x"
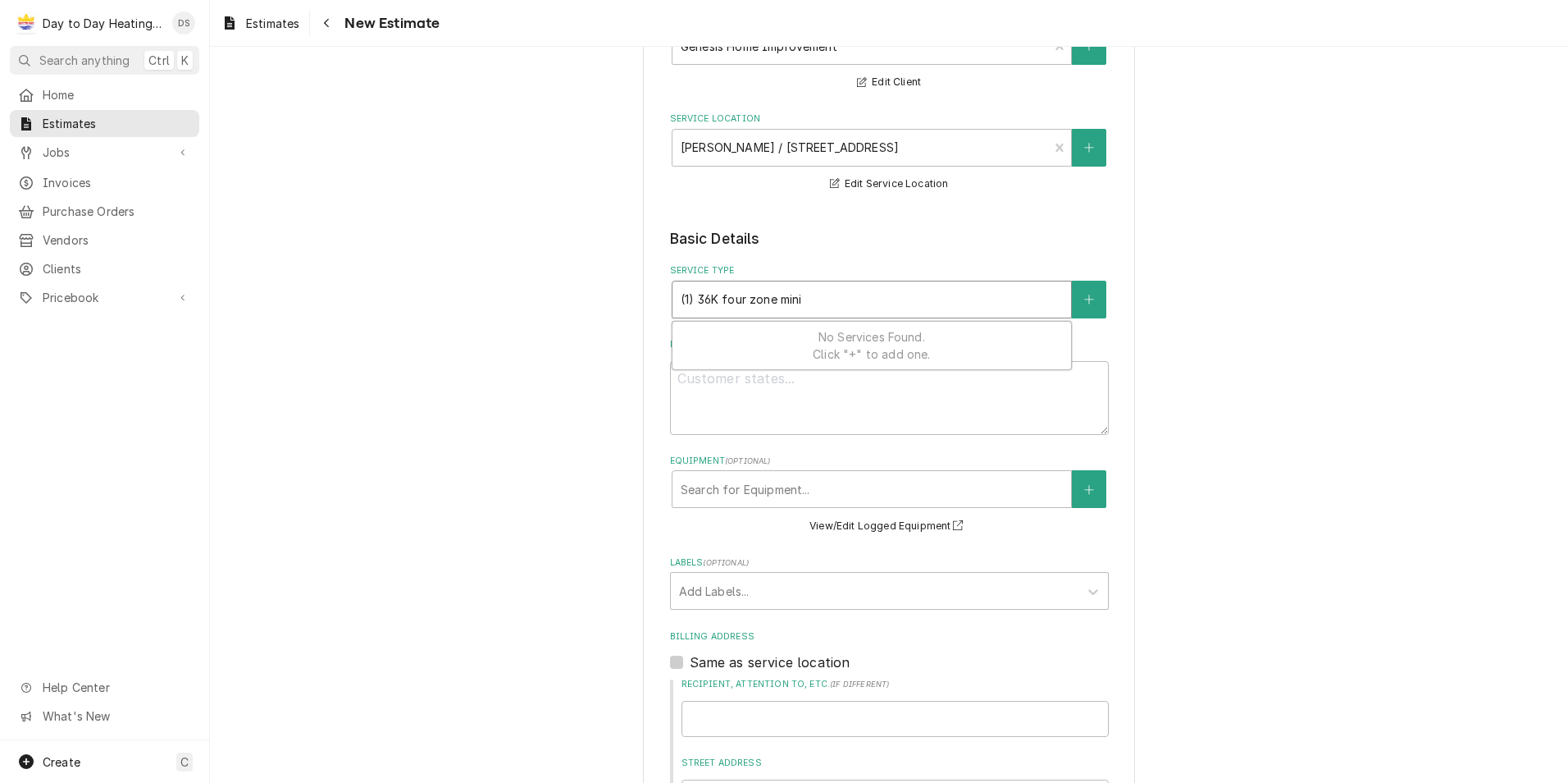
type input "(1) 36K four zone mini p"
type textarea "x"
type input "(1) 36K four zone mini"
type textarea "x"
type input "(1) 36K four zone min"
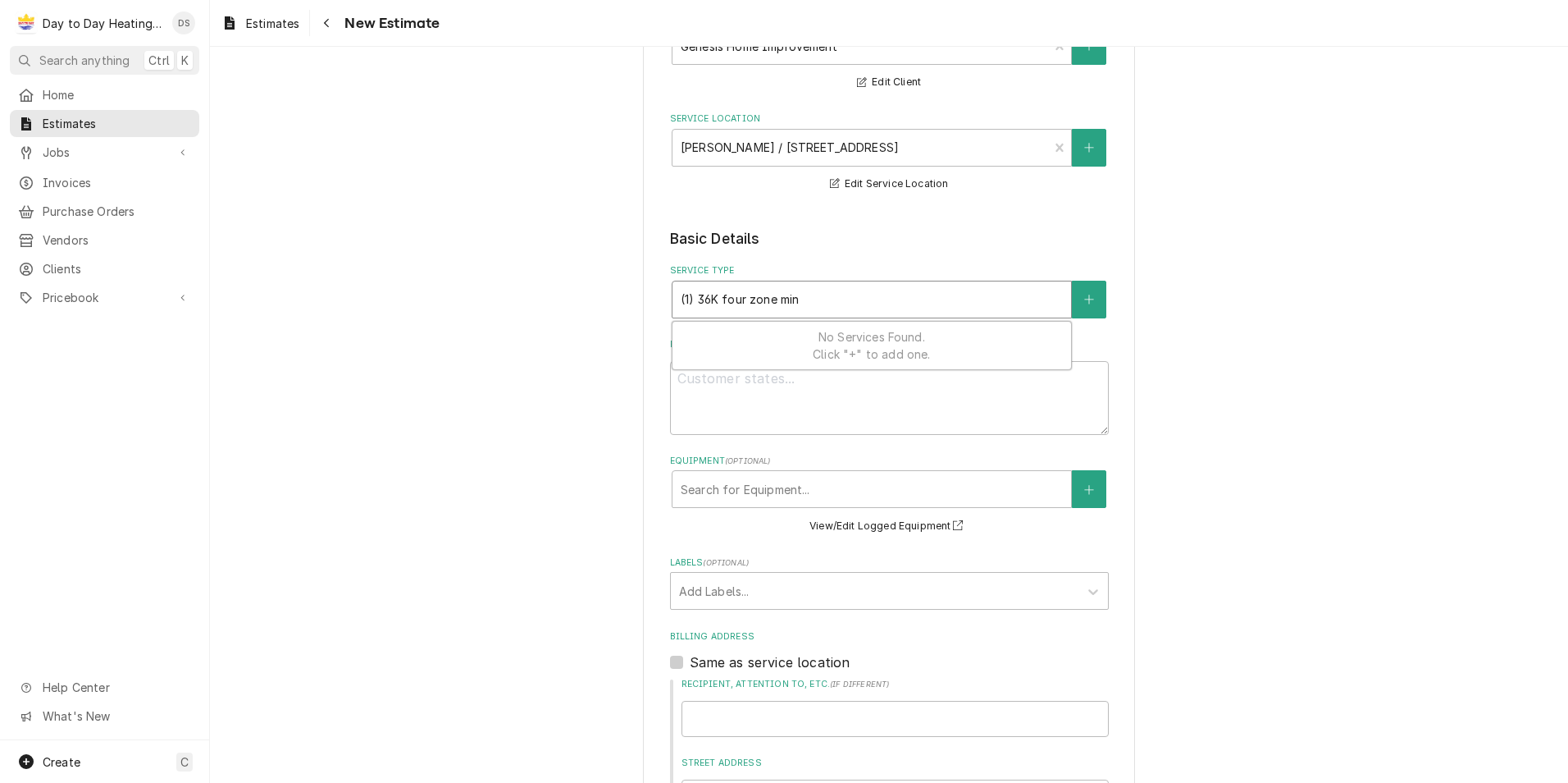
type textarea "x"
type input "(1) 36K four zone mi"
type textarea "x"
type input "(1) 36K four zone m"
type textarea "x"
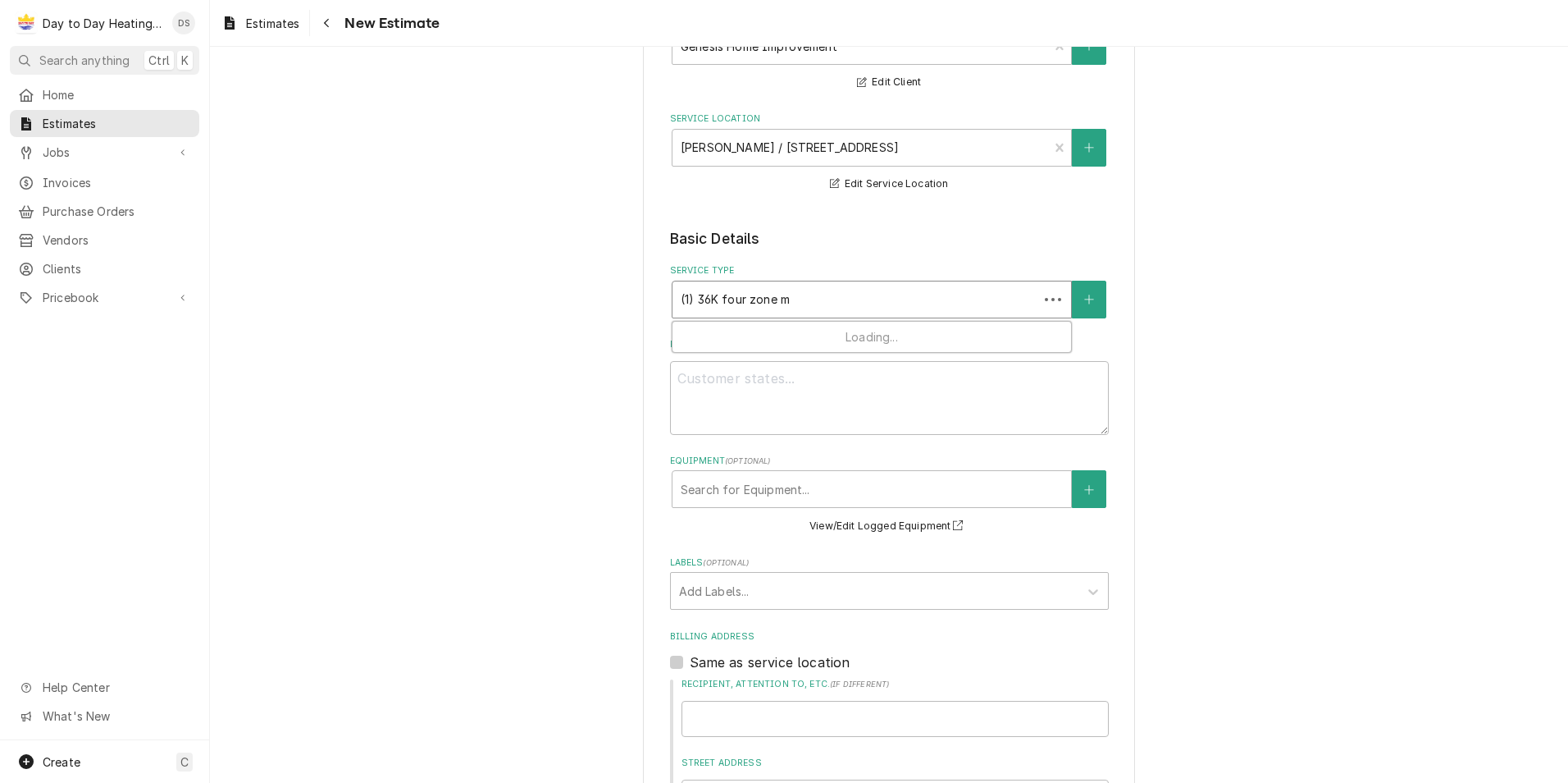
type input "(1) 36K four zone"
type textarea "x"
type input "(1) 36K four zone"
type textarea "x"
type input "(1) 36K four zon"
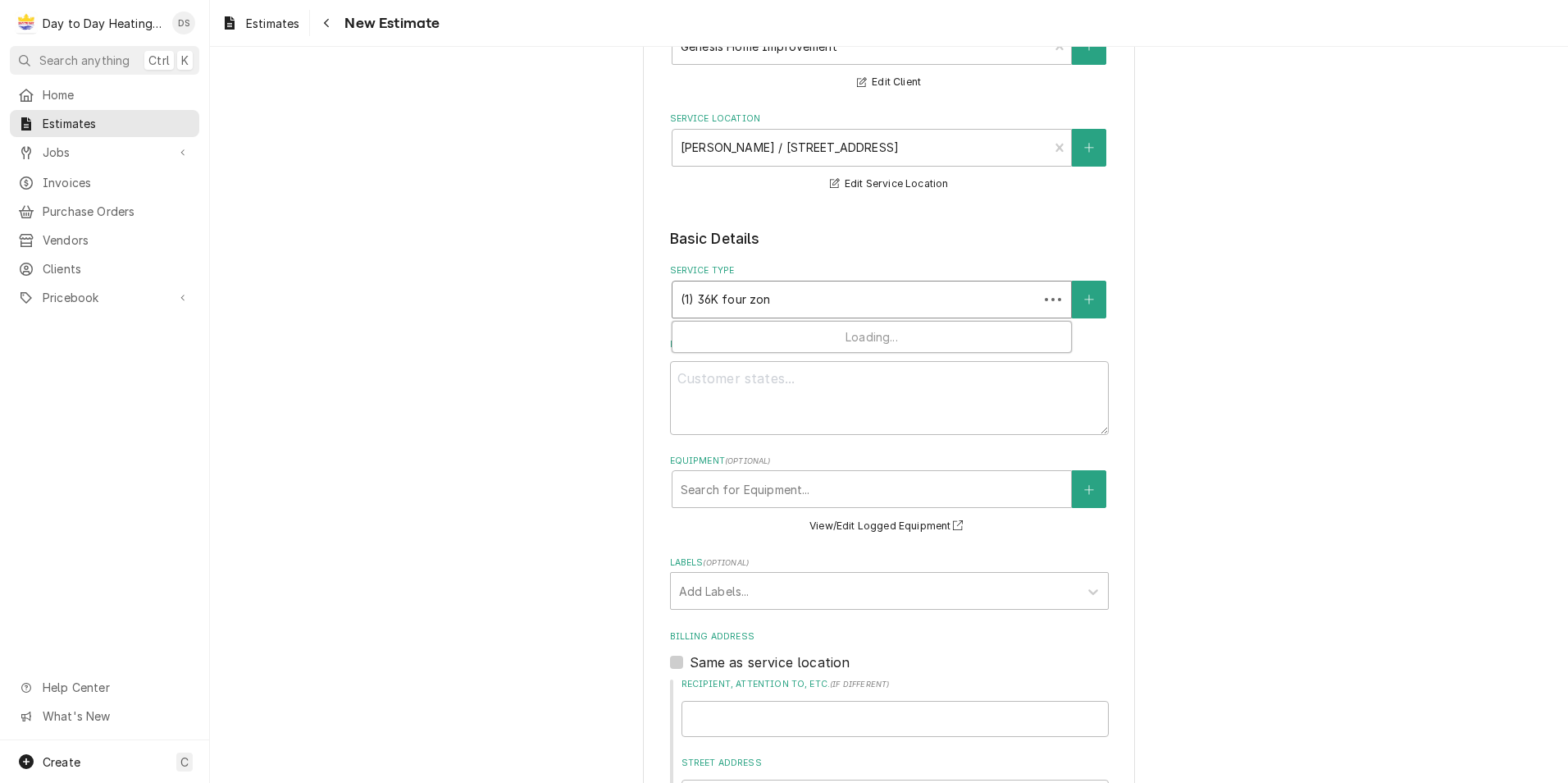
type textarea "x"
type input "(1) 36K four zo"
type textarea "x"
type input "(1) 36K four z"
type textarea "x"
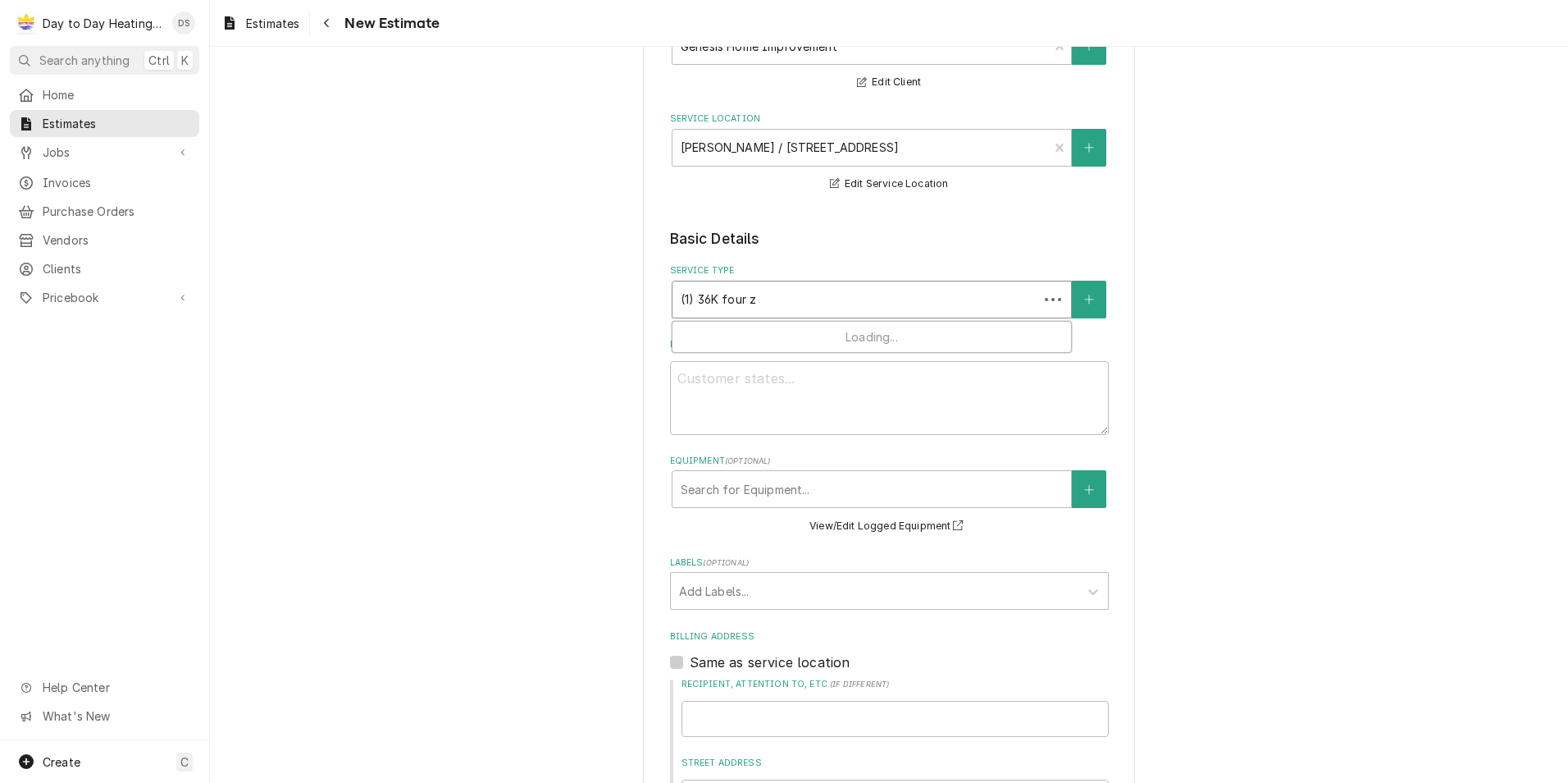
type input "(1) 36K four"
type textarea "x"
type input "(1) 36K four"
type textarea "x"
type input "(1) 36K fou"
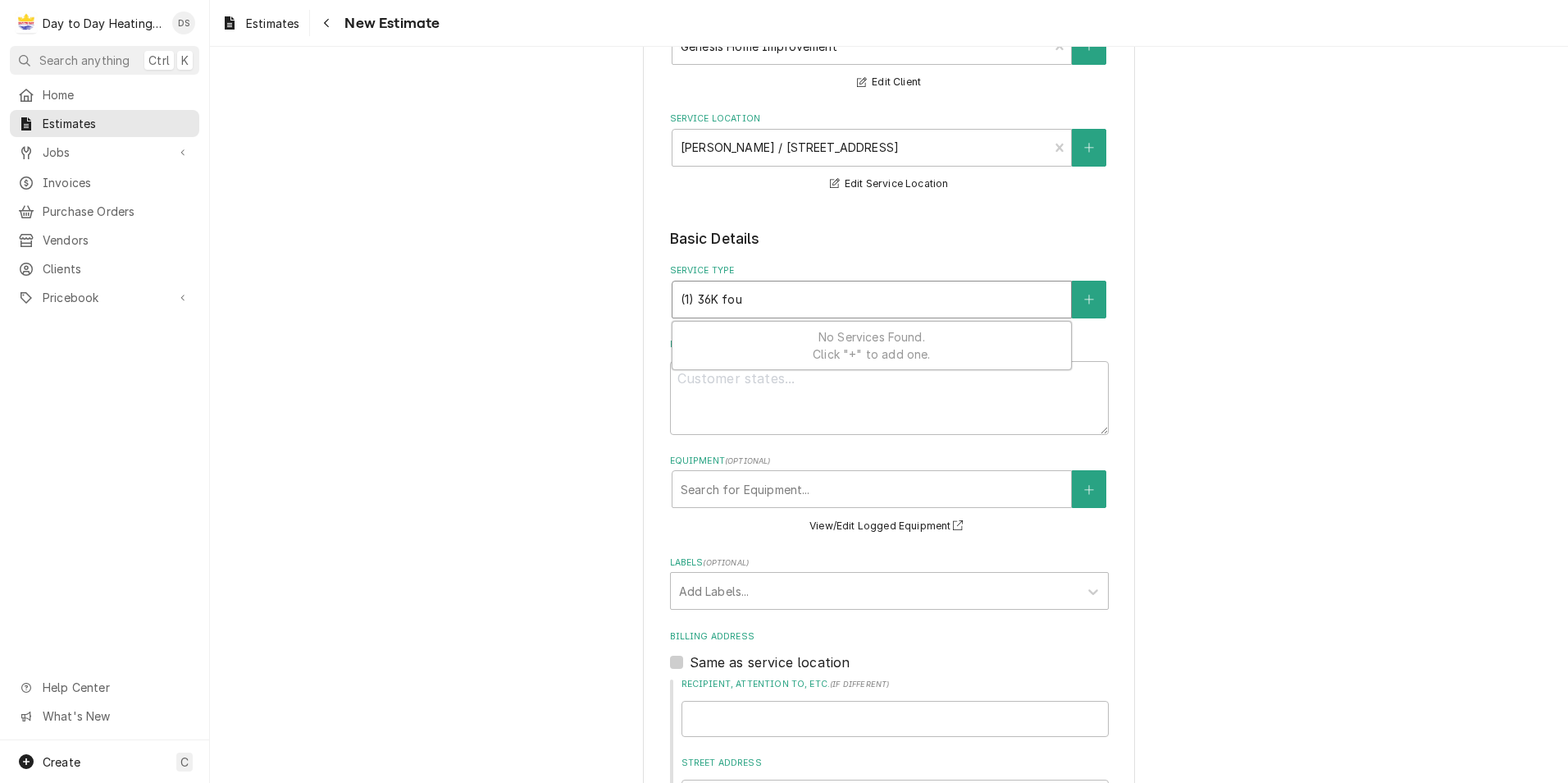
type textarea "x"
type input "(1) 36K fo"
type textarea "x"
type input "(1) 36K f"
type textarea "x"
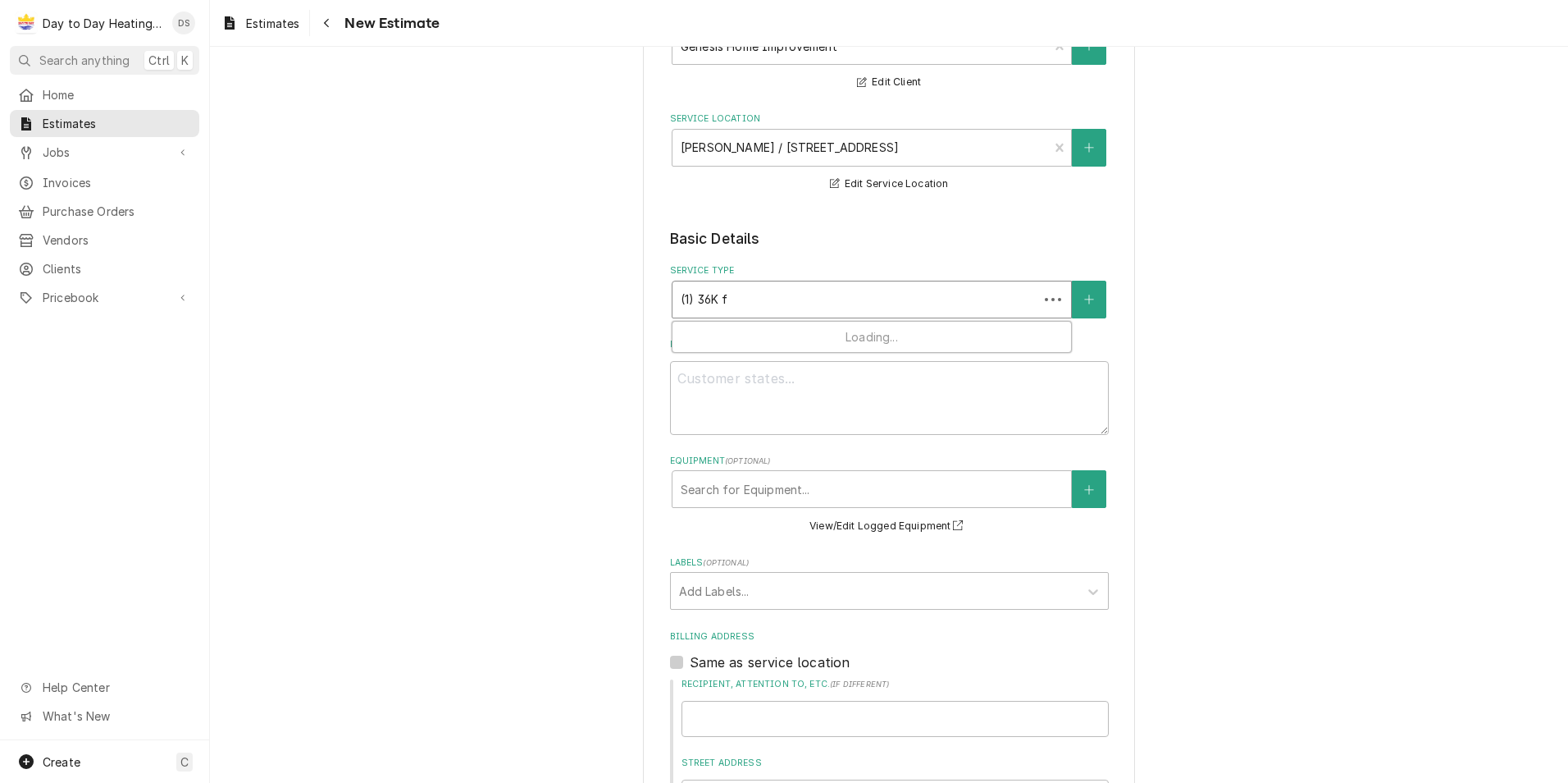
type input "(1) 36K"
type textarea "x"
type input "(1) 36K F"
type textarea "x"
type input "(1) 36K Fo"
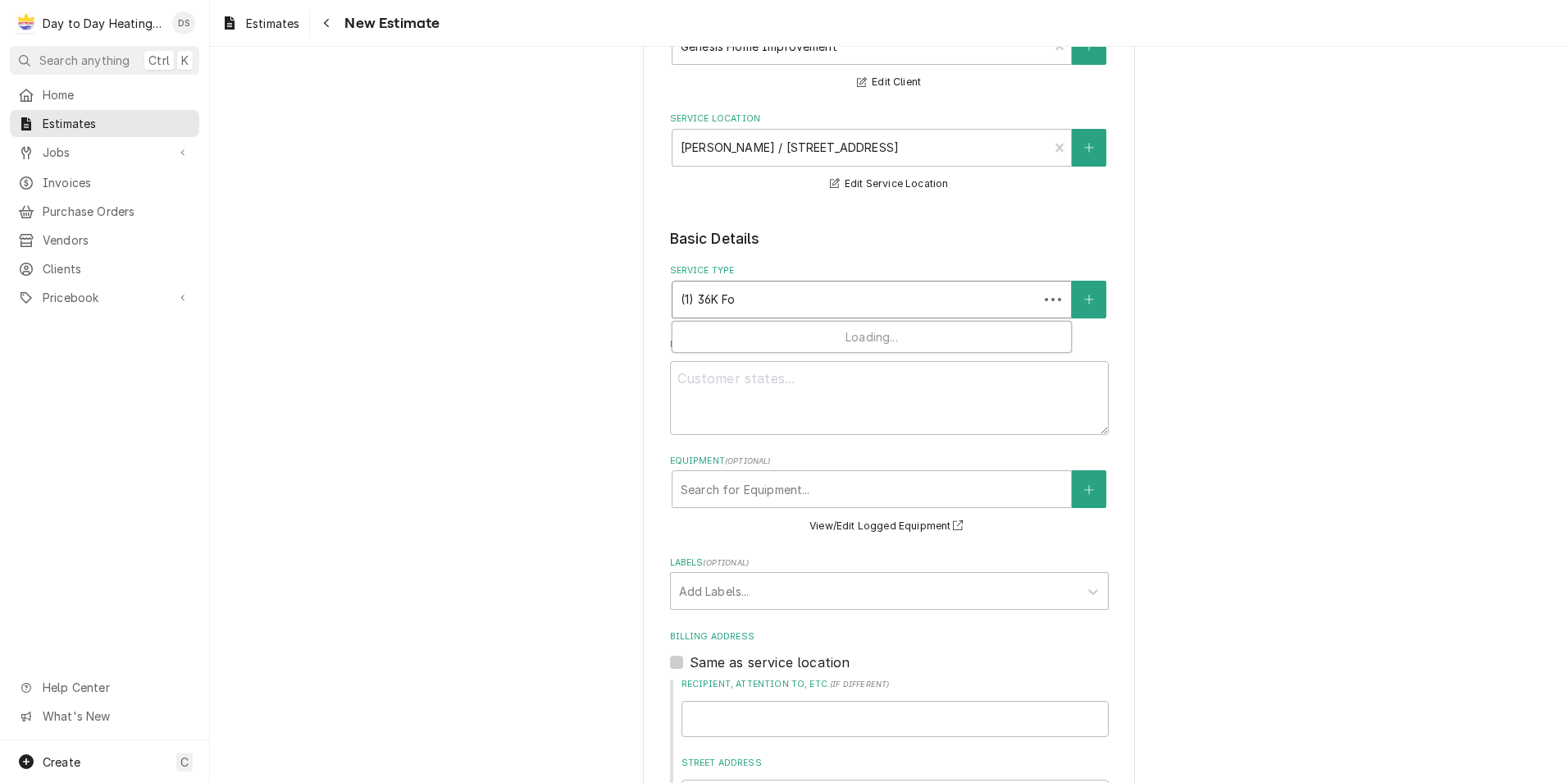
type textarea "x"
type input "(1) 36K Fou"
type textarea "x"
type input "(1) 36K Four"
type textarea "x"
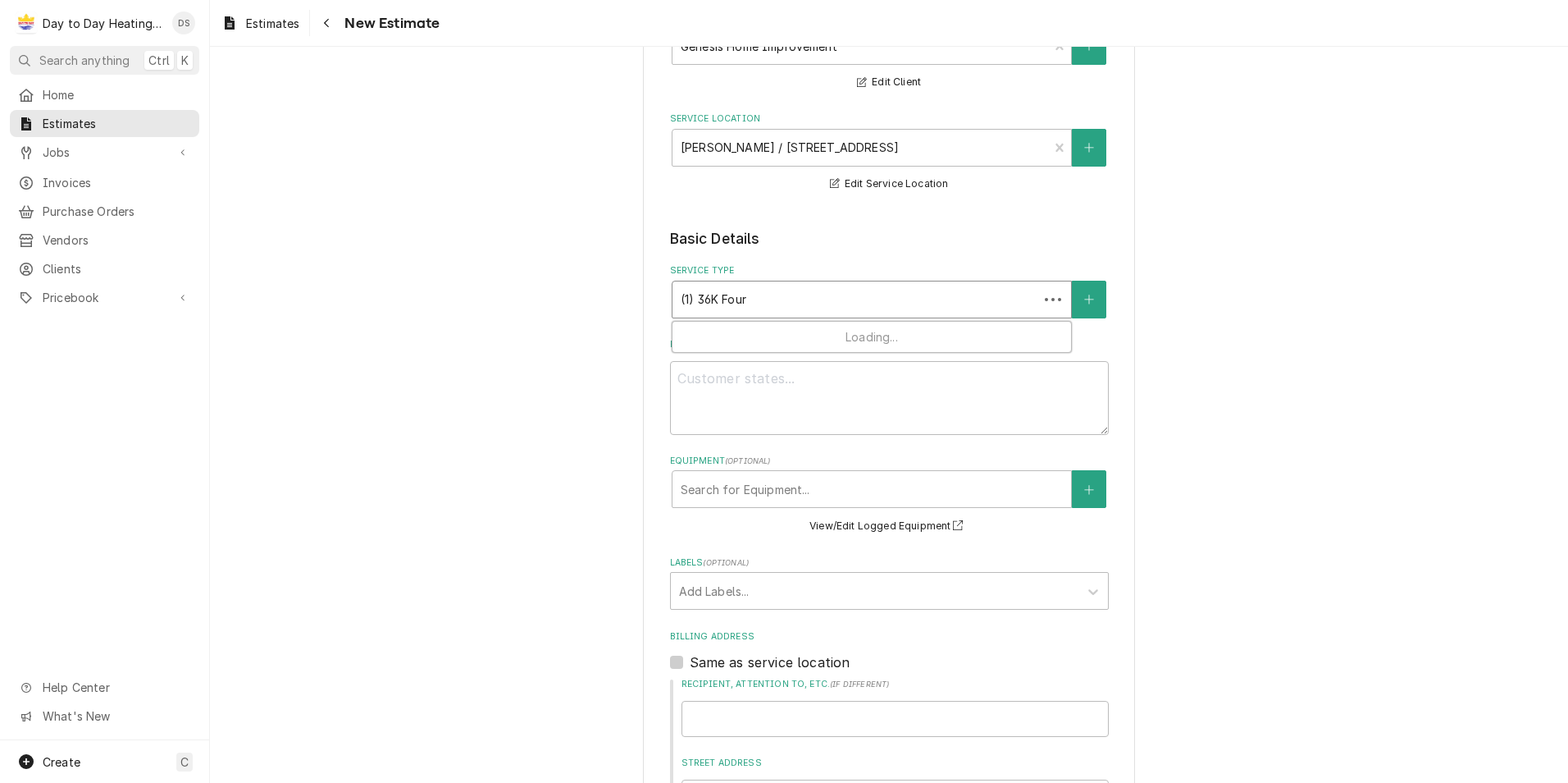
type input "(1) 36K Four"
type textarea "x"
type input "(1) 36K Four z"
type textarea "x"
type input "(1) 36K Four zo"
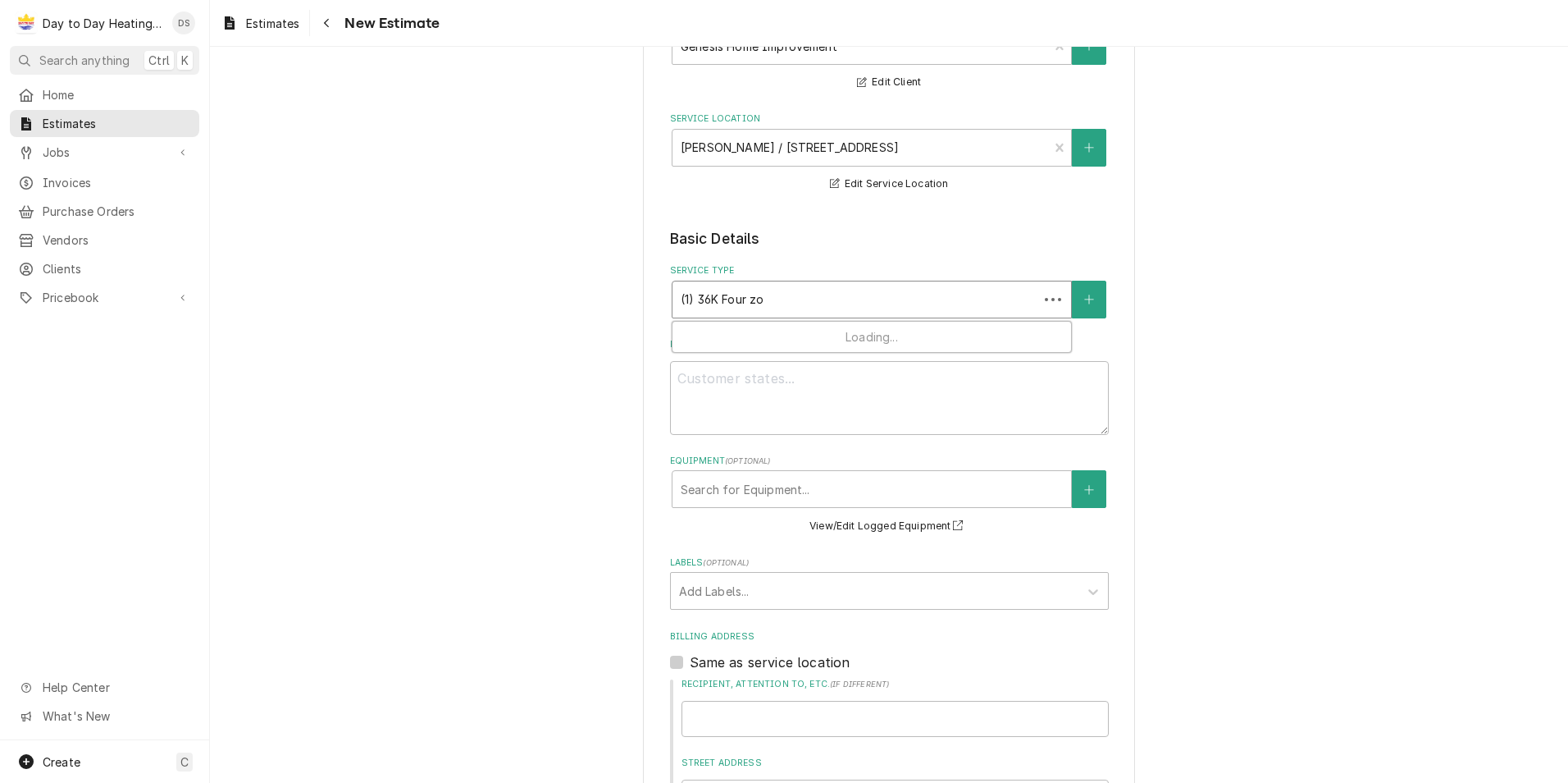
type textarea "x"
type input "(1) 36K Four zon"
type textarea "x"
type input "(1) 36K Four zone"
type textarea "x"
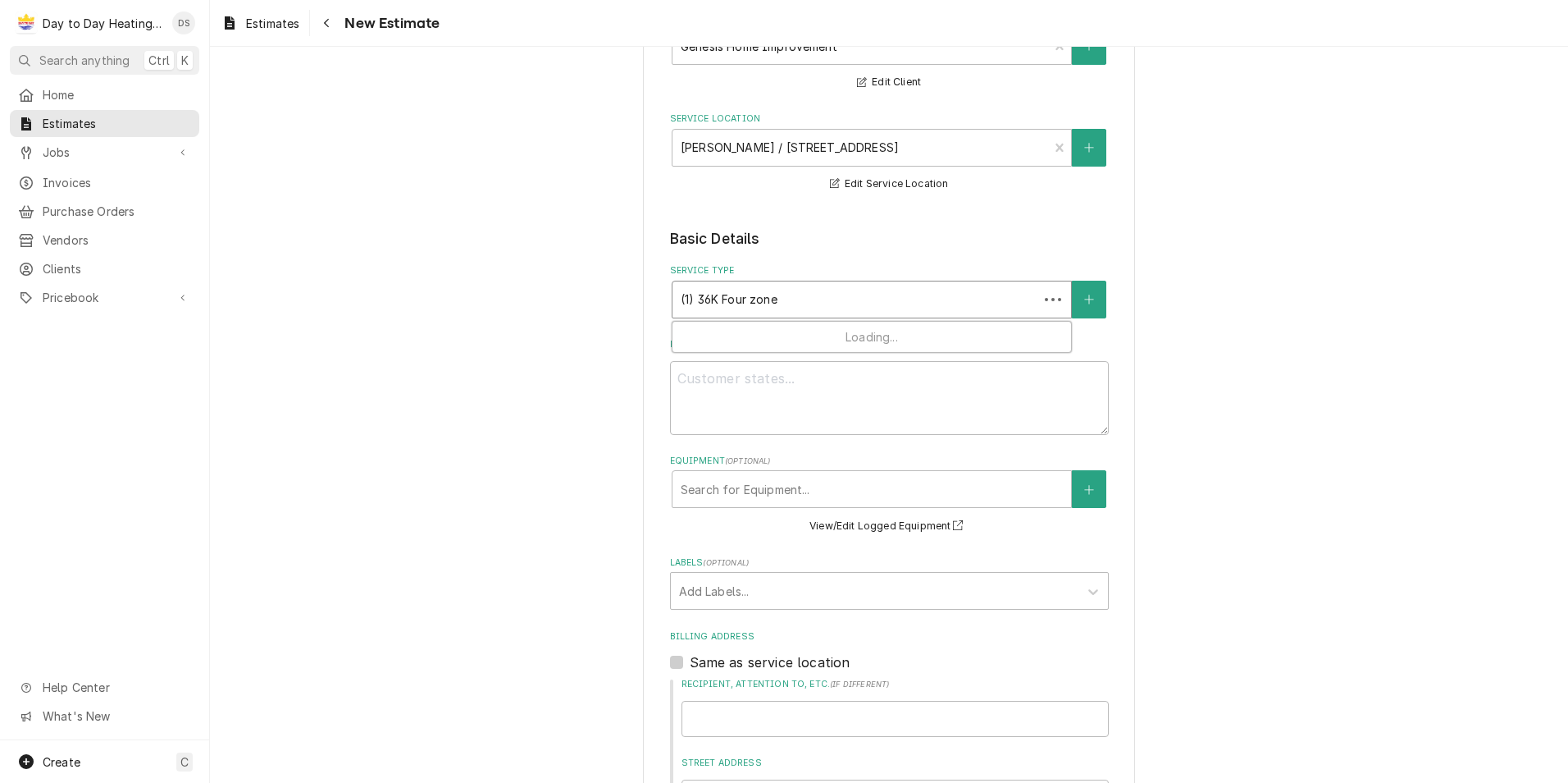
type input "(1) 36K Four zone"
type textarea "x"
type input "(1) 36K Four zone m"
type textarea "x"
type input "(1) 36K Four zone mi"
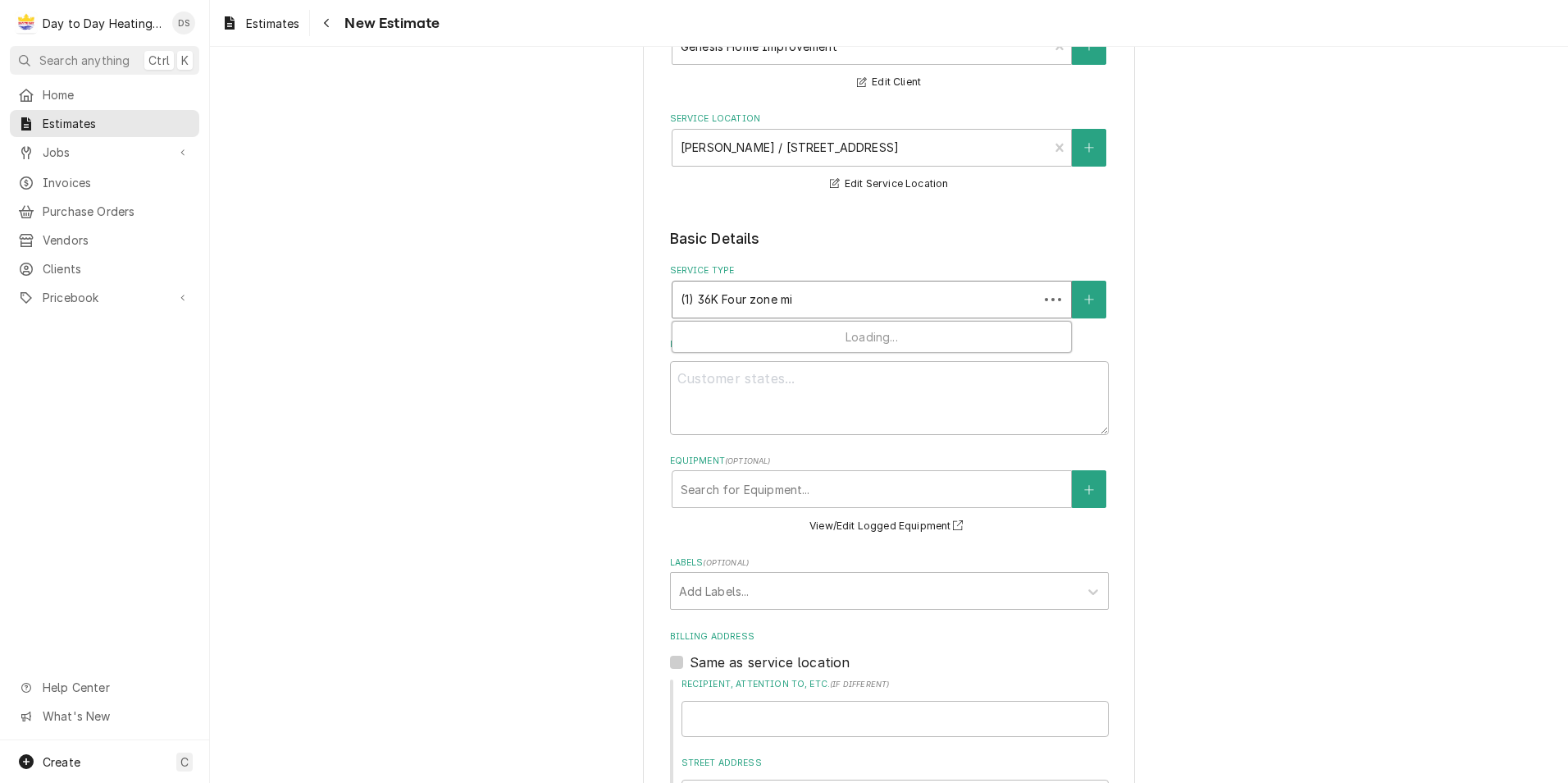
type textarea "x"
type input "(1) 36K Four zone min"
type textarea "x"
type input "(1) 36K Four zone mini"
type textarea "x"
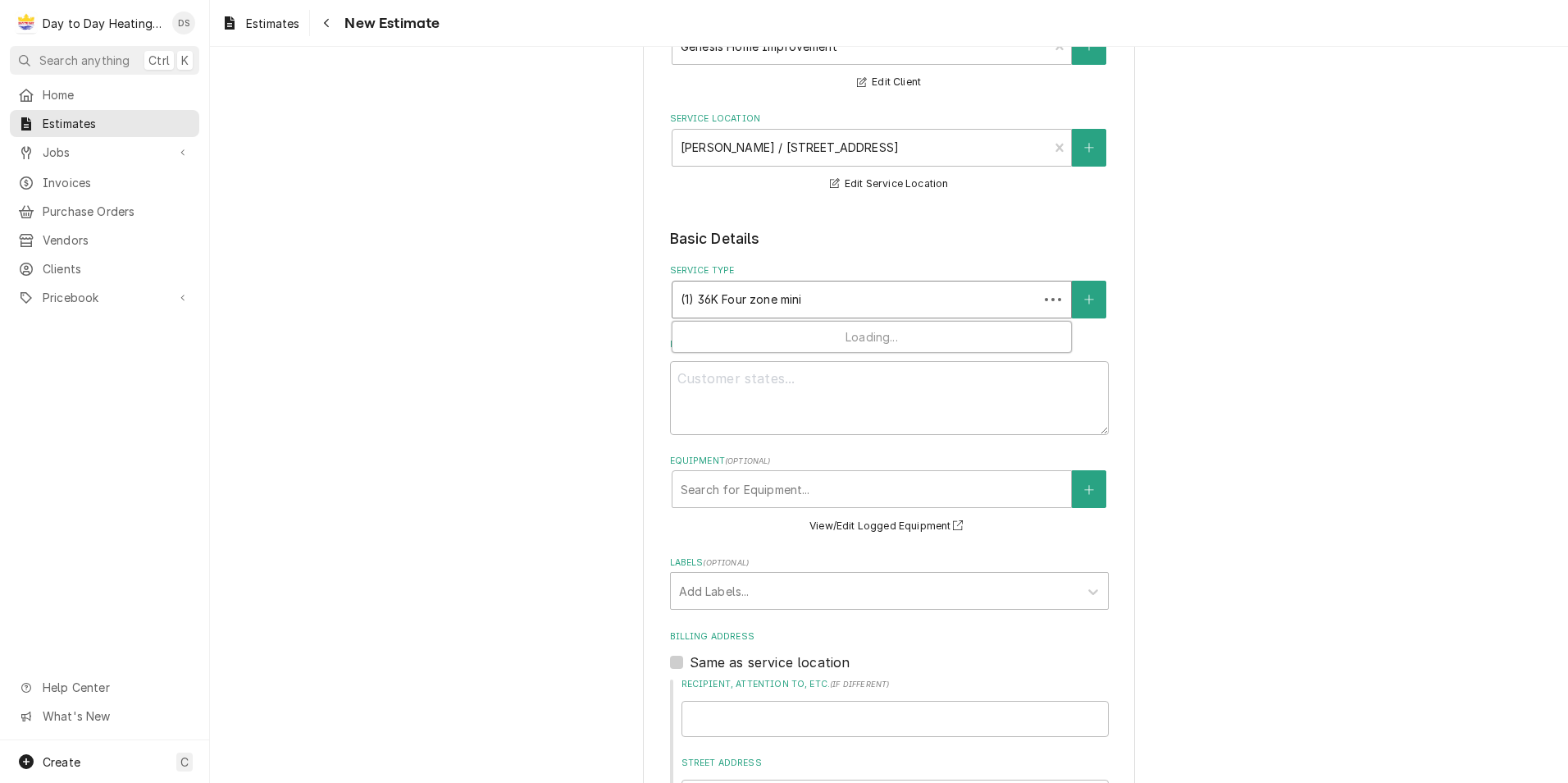
type input "(1) 36K Four zone mini"
type textarea "x"
type input "(1) 36K Four zone mini"
type textarea "x"
type input "(1) 36K Four zone min"
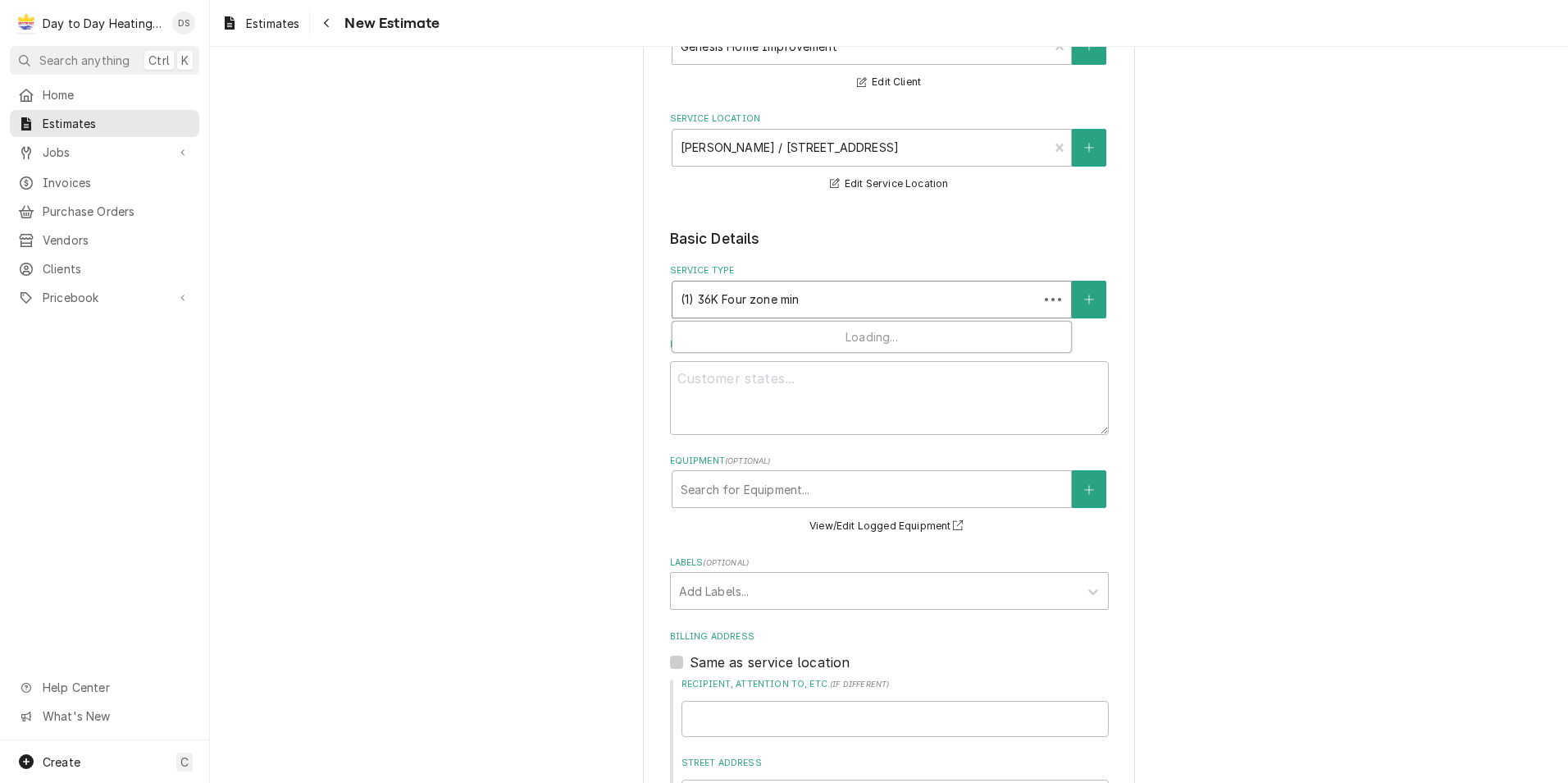
type textarea "x"
type input "(1) 36K Four zone mi"
type textarea "x"
type input "(1) 36K Four zone m"
type textarea "x"
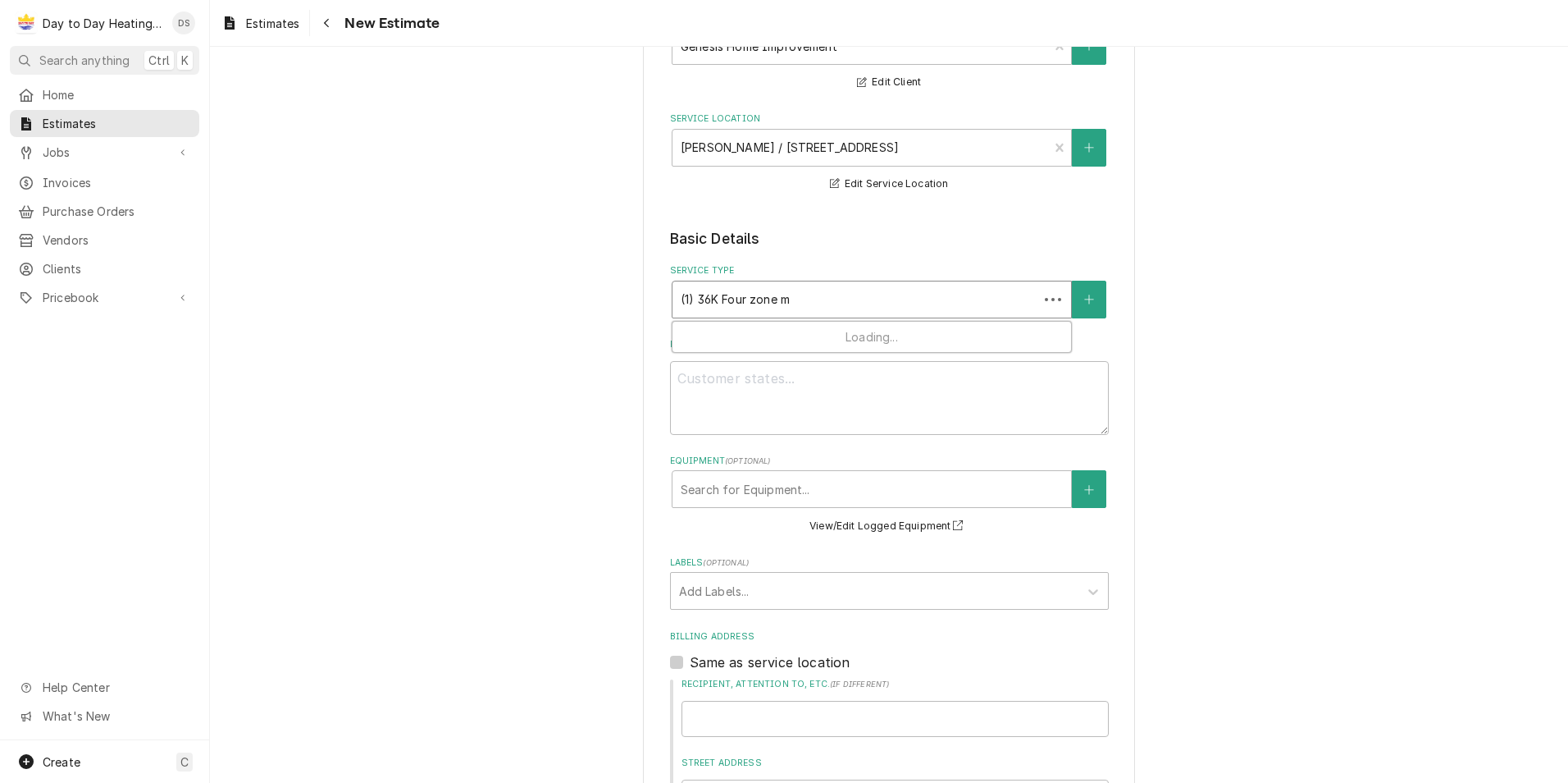
type input "(1) 36K Four zone"
type textarea "x"
type input "(1) 36K Four zone"
type textarea "x"
type input "(1) 36K Four zon"
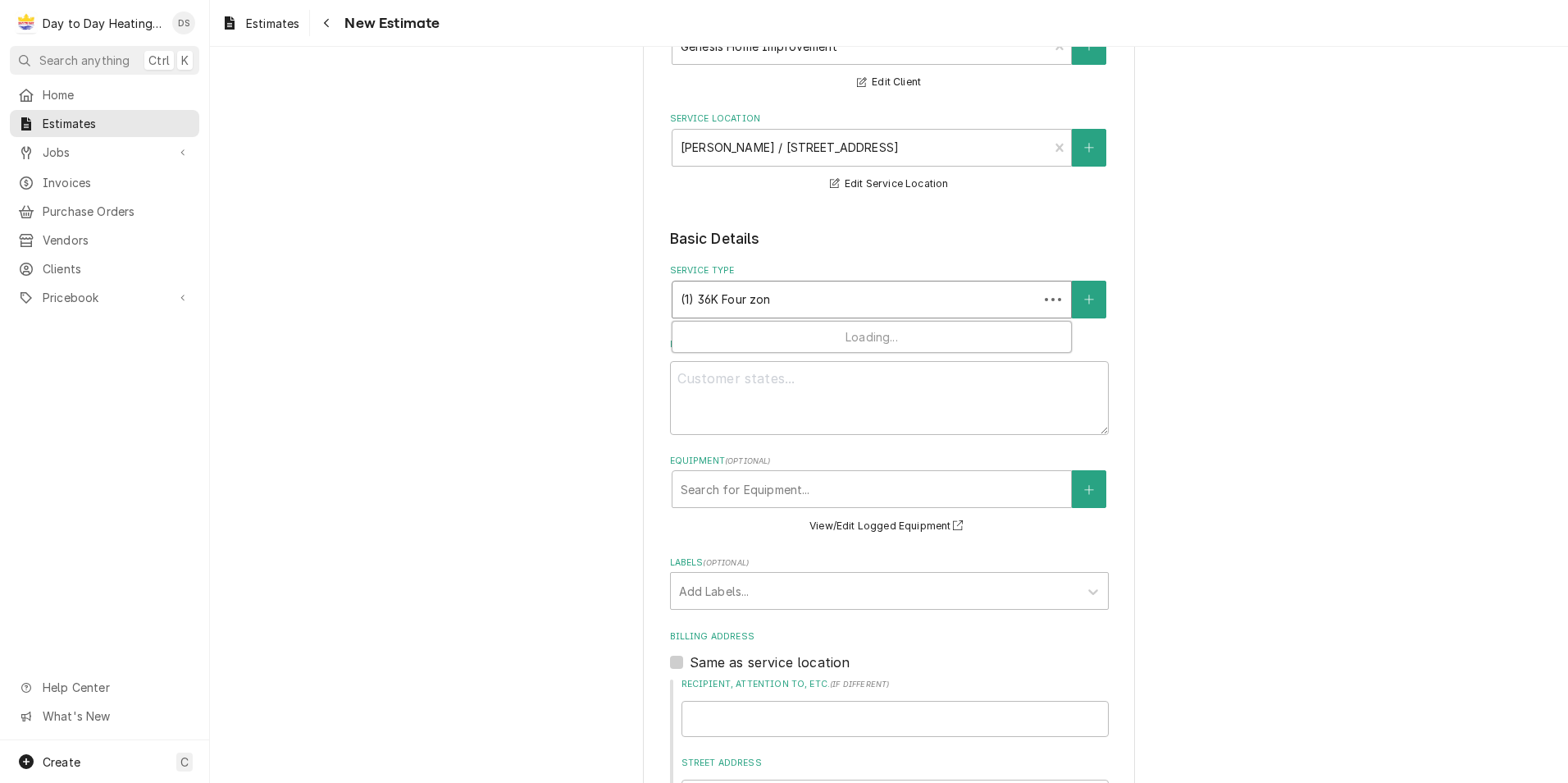
type textarea "x"
type input "(1) 36K Four zo"
type textarea "x"
type input "(1) 36K Four z"
type textarea "x"
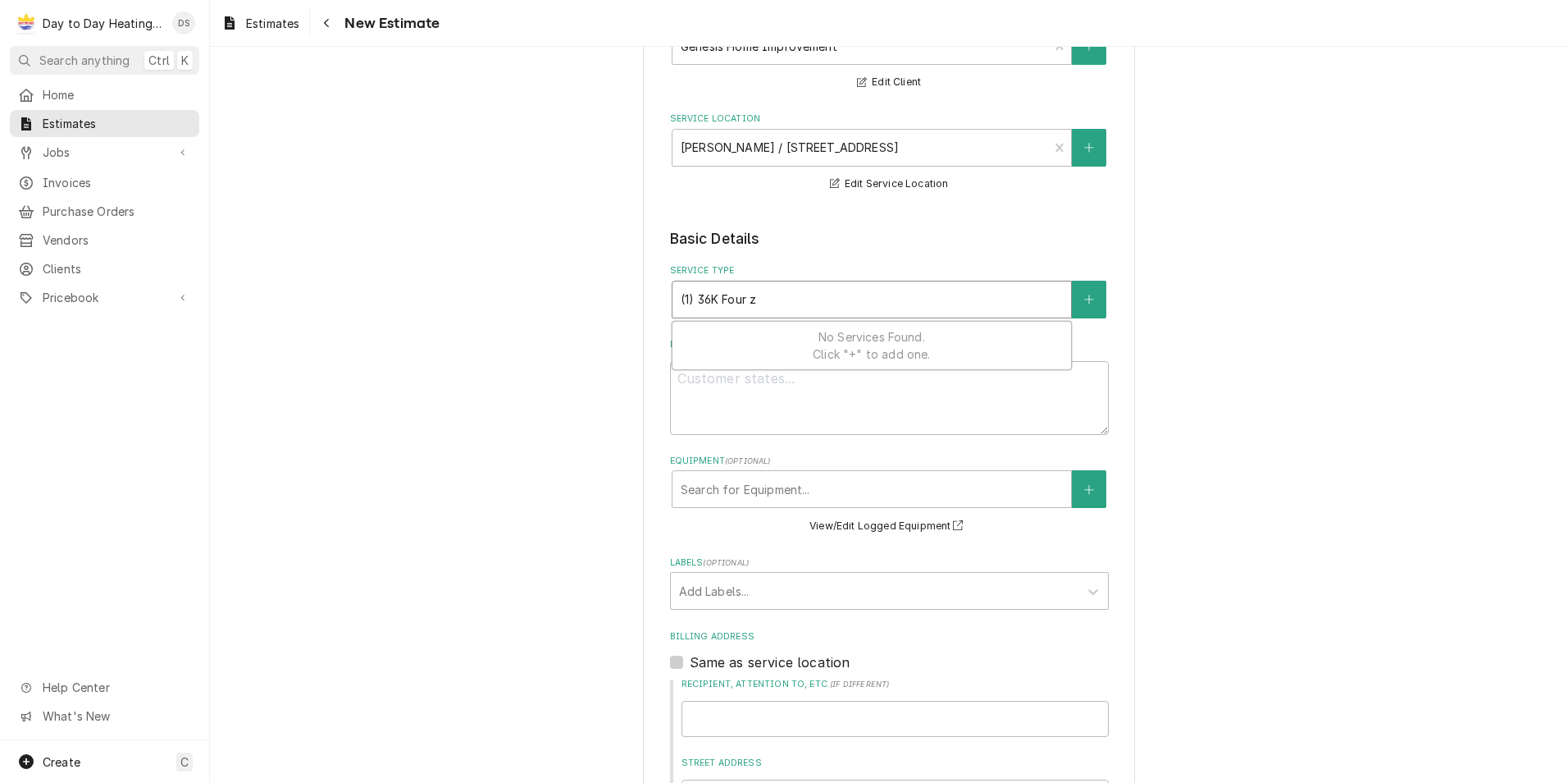
type input "(1) 36K Four zo"
type textarea "x"
type input "(1) 36K Four zon"
type textarea "x"
type input "(1) 36K Four zone"
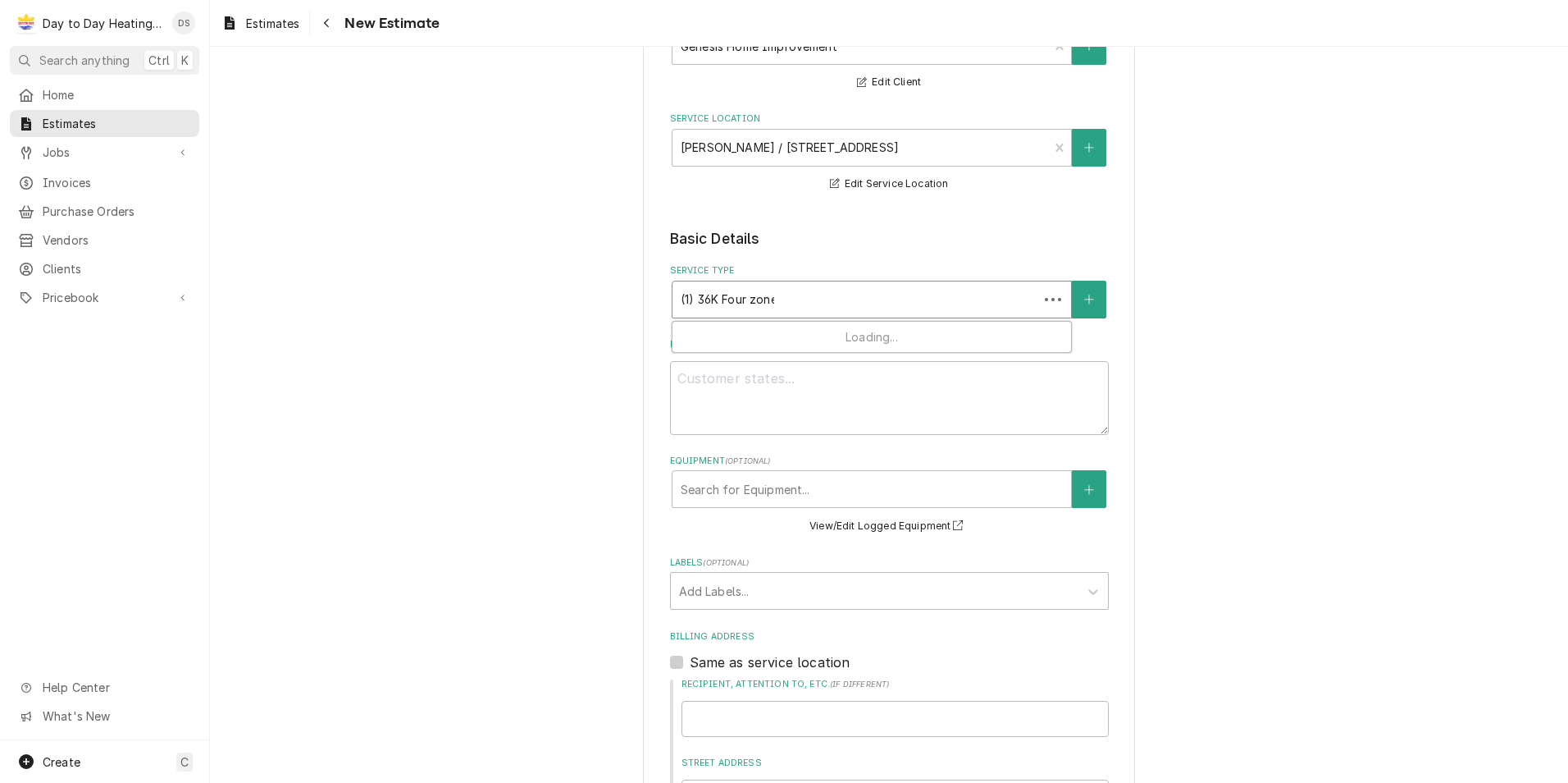
type textarea "x"
type input "(1) 36K Four zone"
type textarea "x"
type input "(1) 36K Four zone D"
type textarea "x"
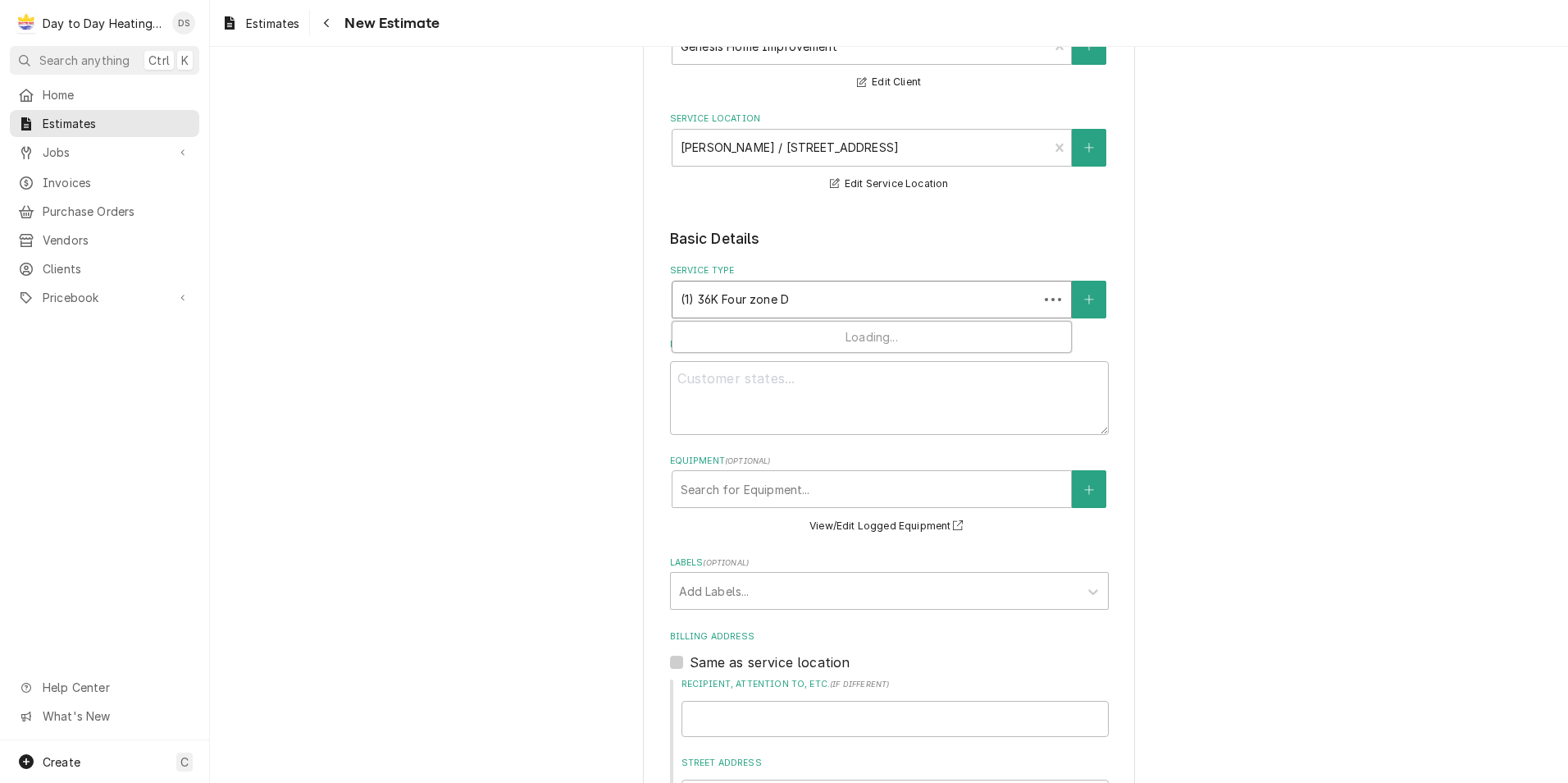
type input "(1) 36K Four zone Da"
type textarea "x"
type input "(1) 36K Four zone Dai"
type textarea "x"
type input "(1) 36K Four zone Daik"
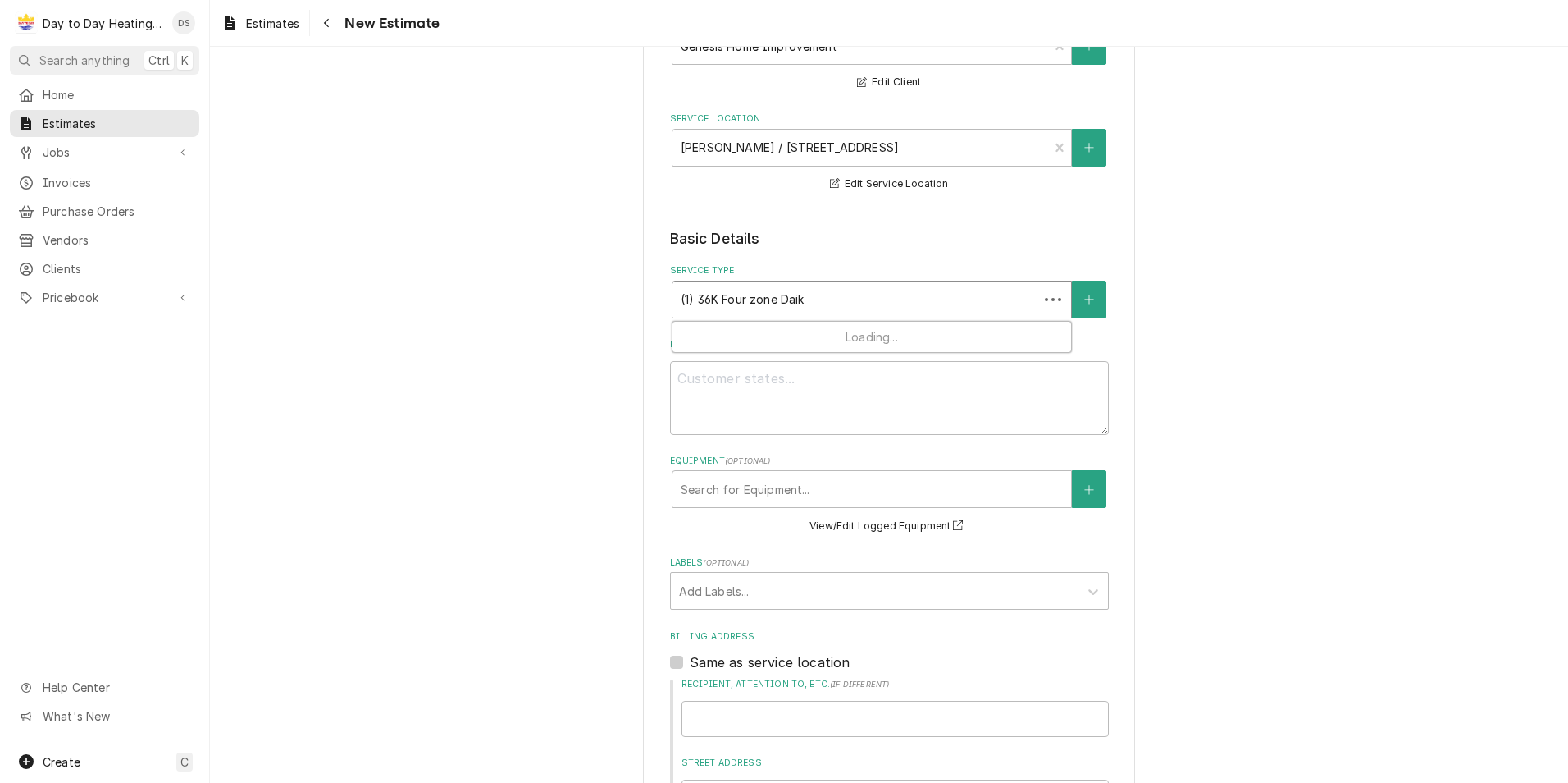
type textarea "x"
type input "(1) 36K Four zone Daiki"
type textarea "x"
type input "(1) 36K Four zone Daikin"
type textarea "x"
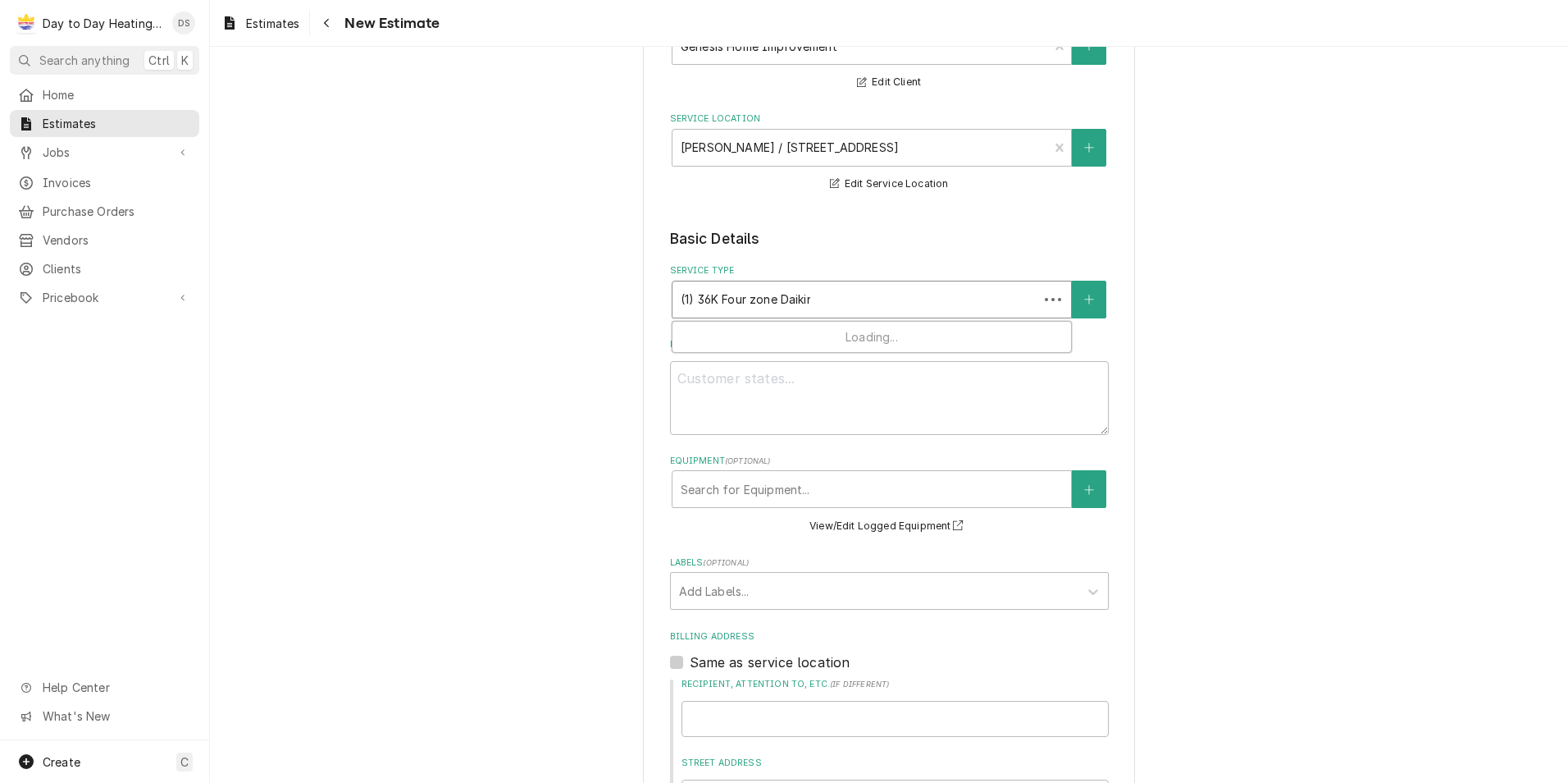
type input "(1) 36K Four zone Daikin"
type textarea "x"
type input "(1) 36K Four zone Daikin s"
type textarea "x"
type input "(1) 36K Four zone Daikin sy"
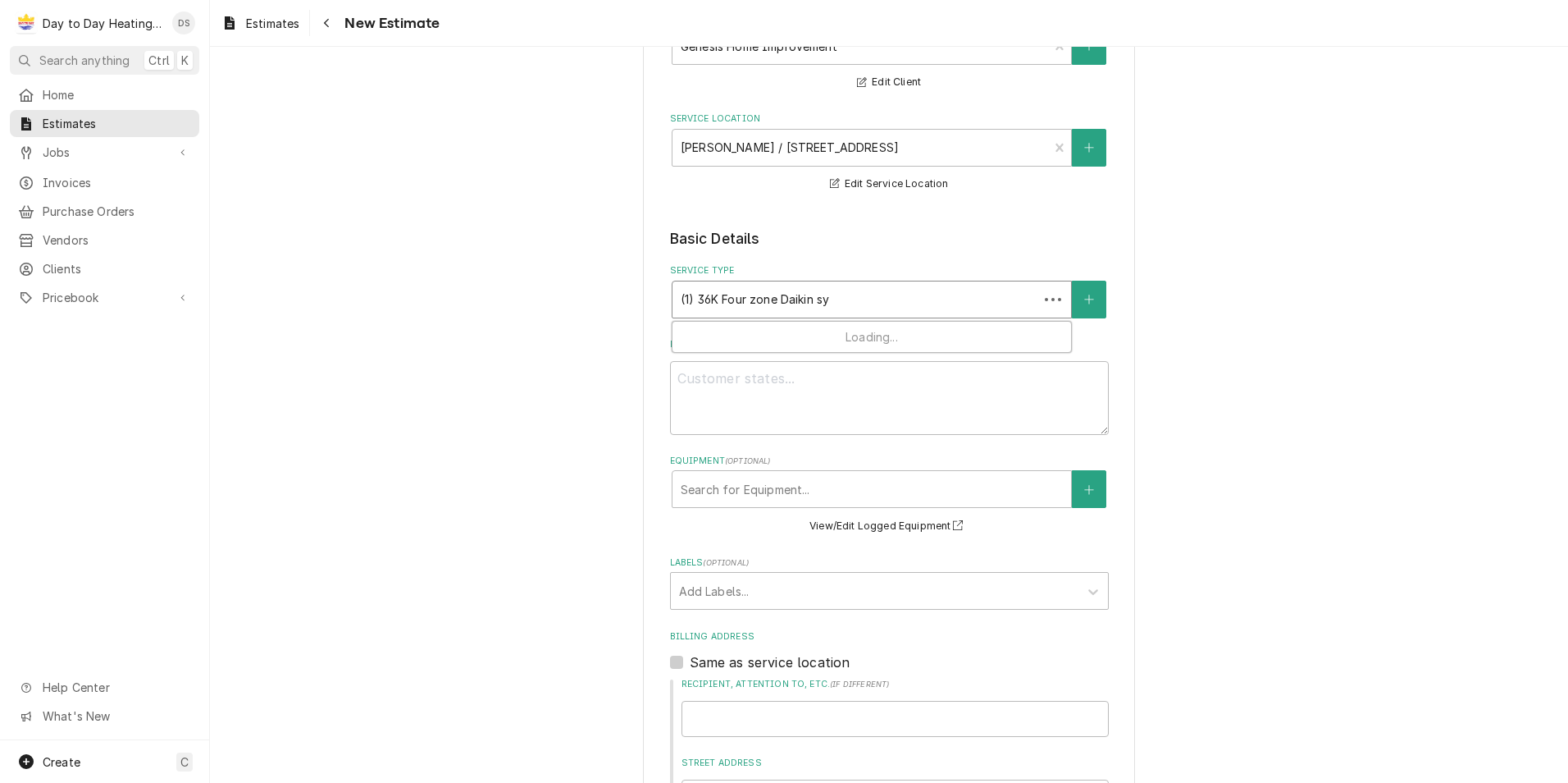
type textarea "x"
type input "(1) 36K Four zone Daikin sys"
type textarea "x"
type input "(1) 36K Four zone Daikin syst"
type textarea "x"
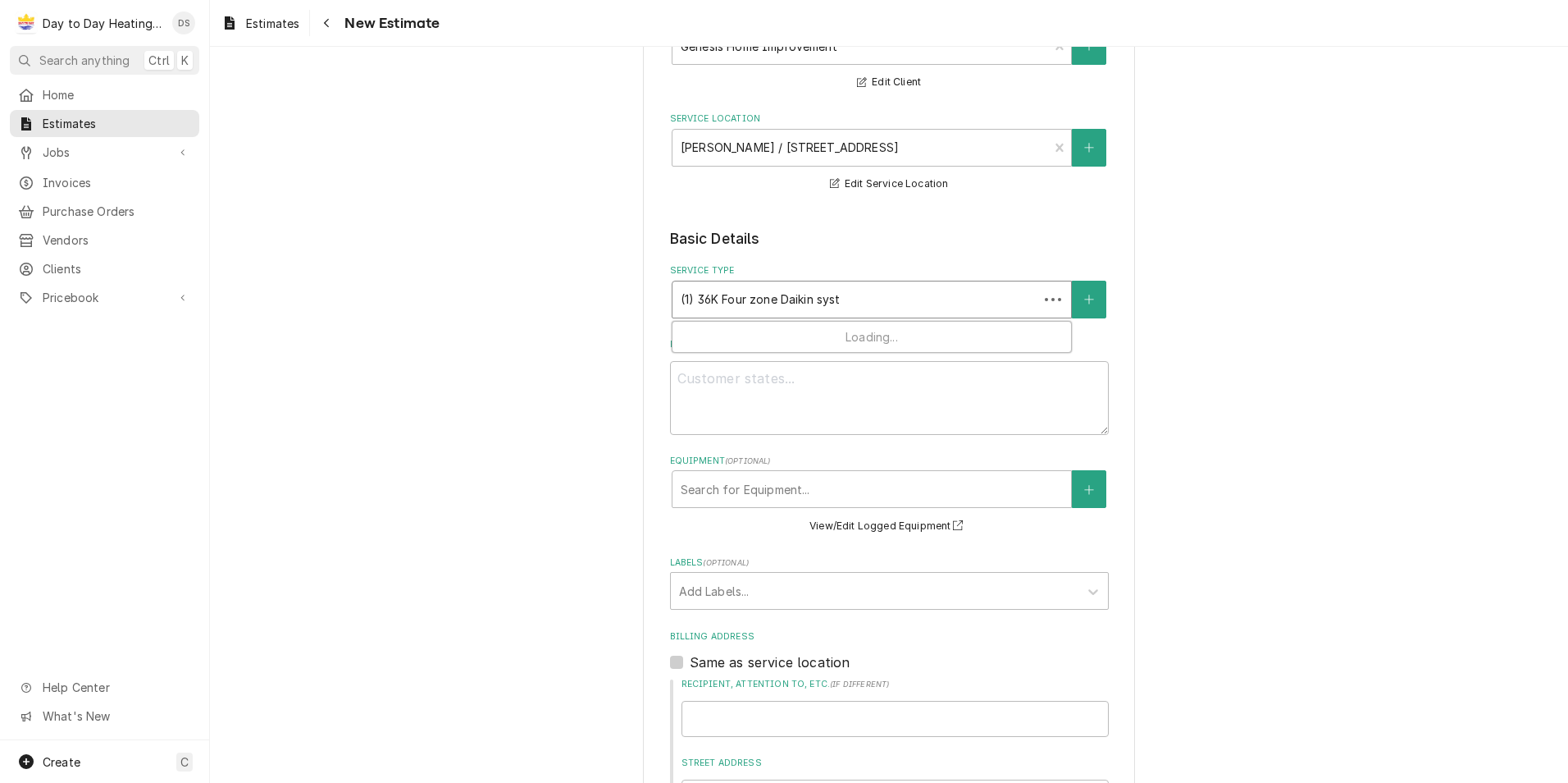
type input "(1) 36K Four zone Daikin syste"
type textarea "x"
type input "(1) 36K Four zone Daikin system"
type textarea "x"
type input "(1) 36K Four zone Daikin system"
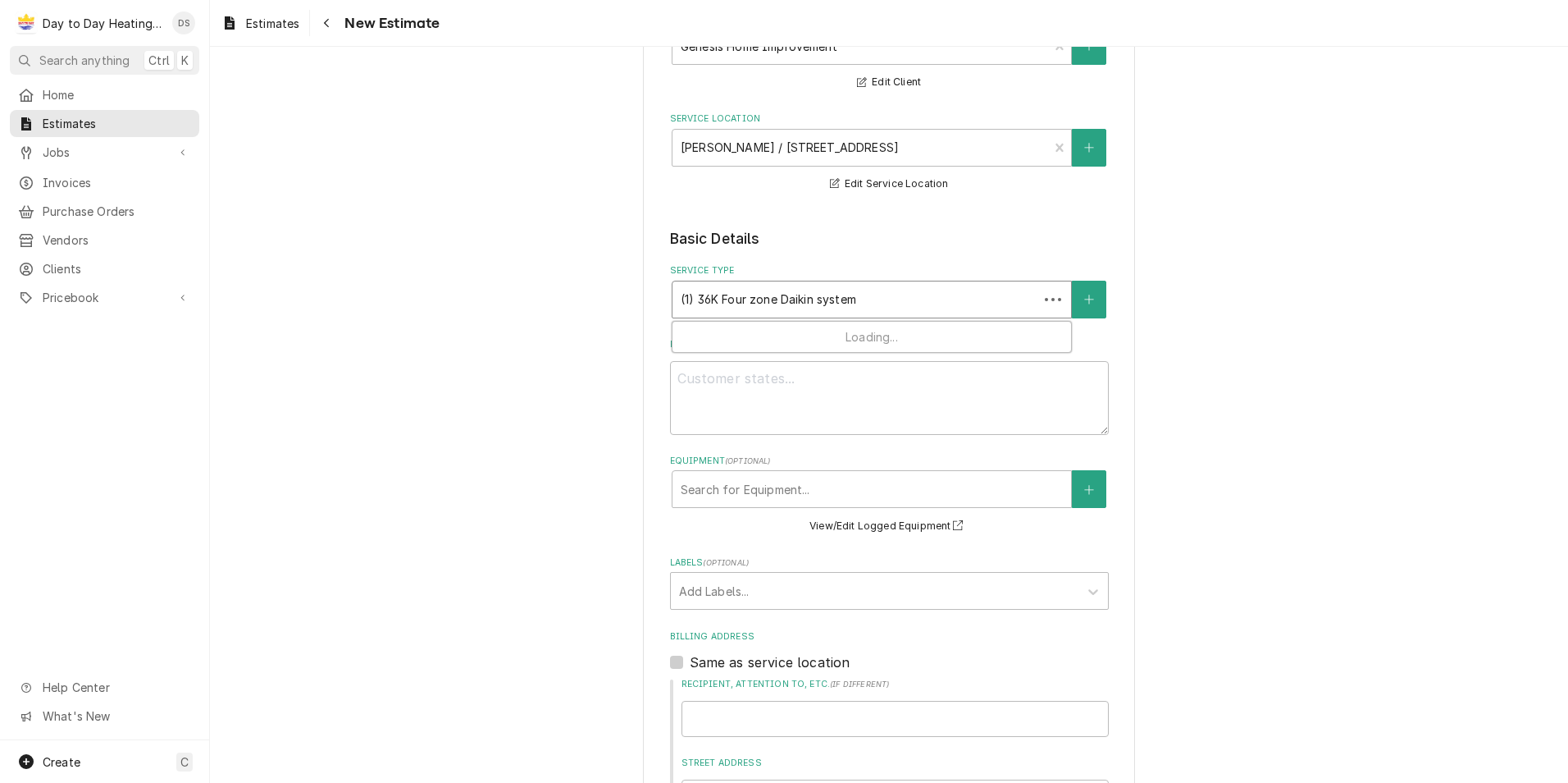
type textarea "x"
type input "(1) 36K Four zone Daikin system"
type textarea "x"
type input "(1) 36K Four zone Daikin system,"
type textarea "x"
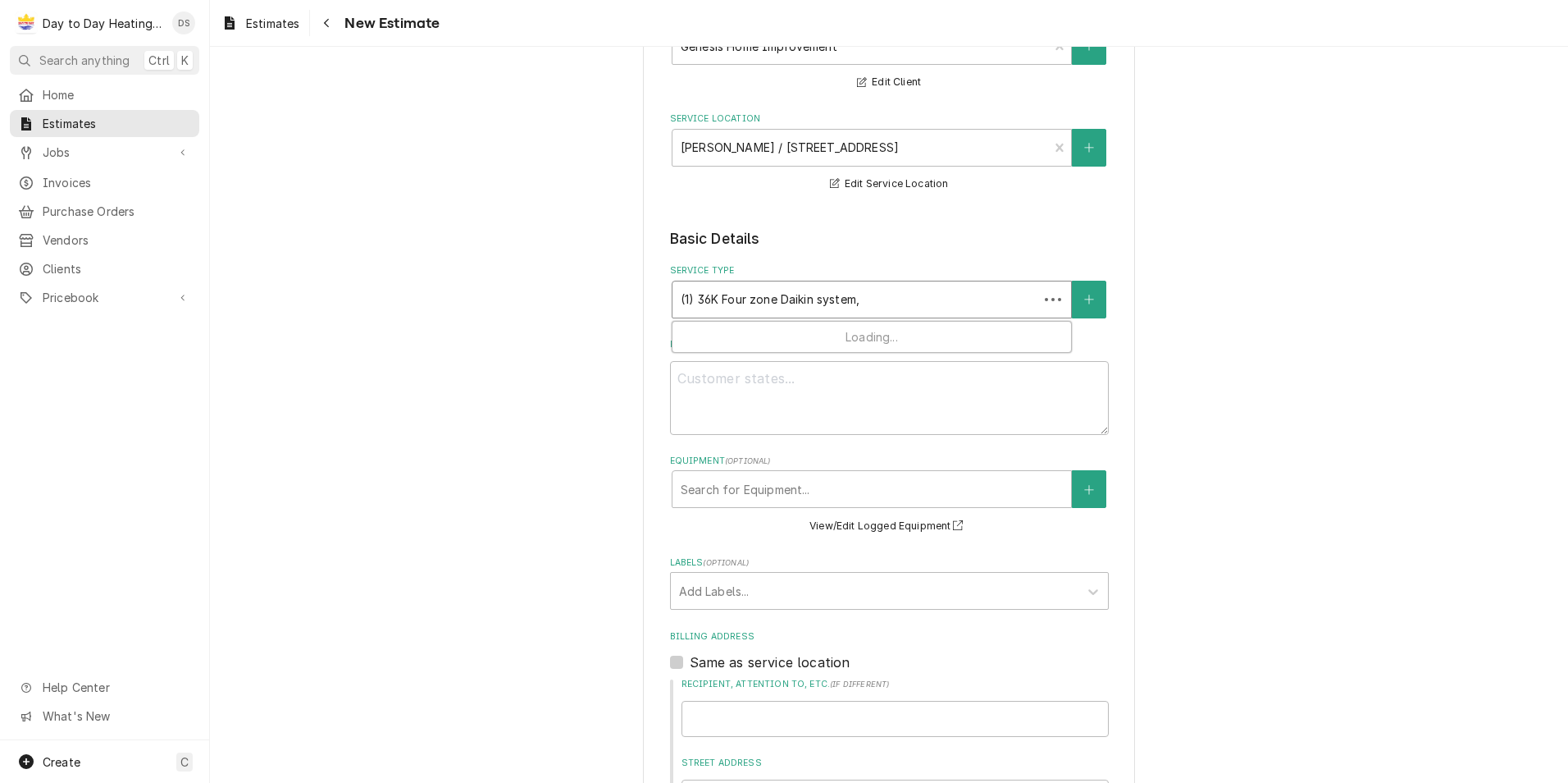
type input "(1) 36K Four zone Daikin system,"
type textarea "x"
type input "(1) 36K Four zone Daikin system, ("
type textarea "x"
type input "(1) 36K Four zone Daikin system, (1"
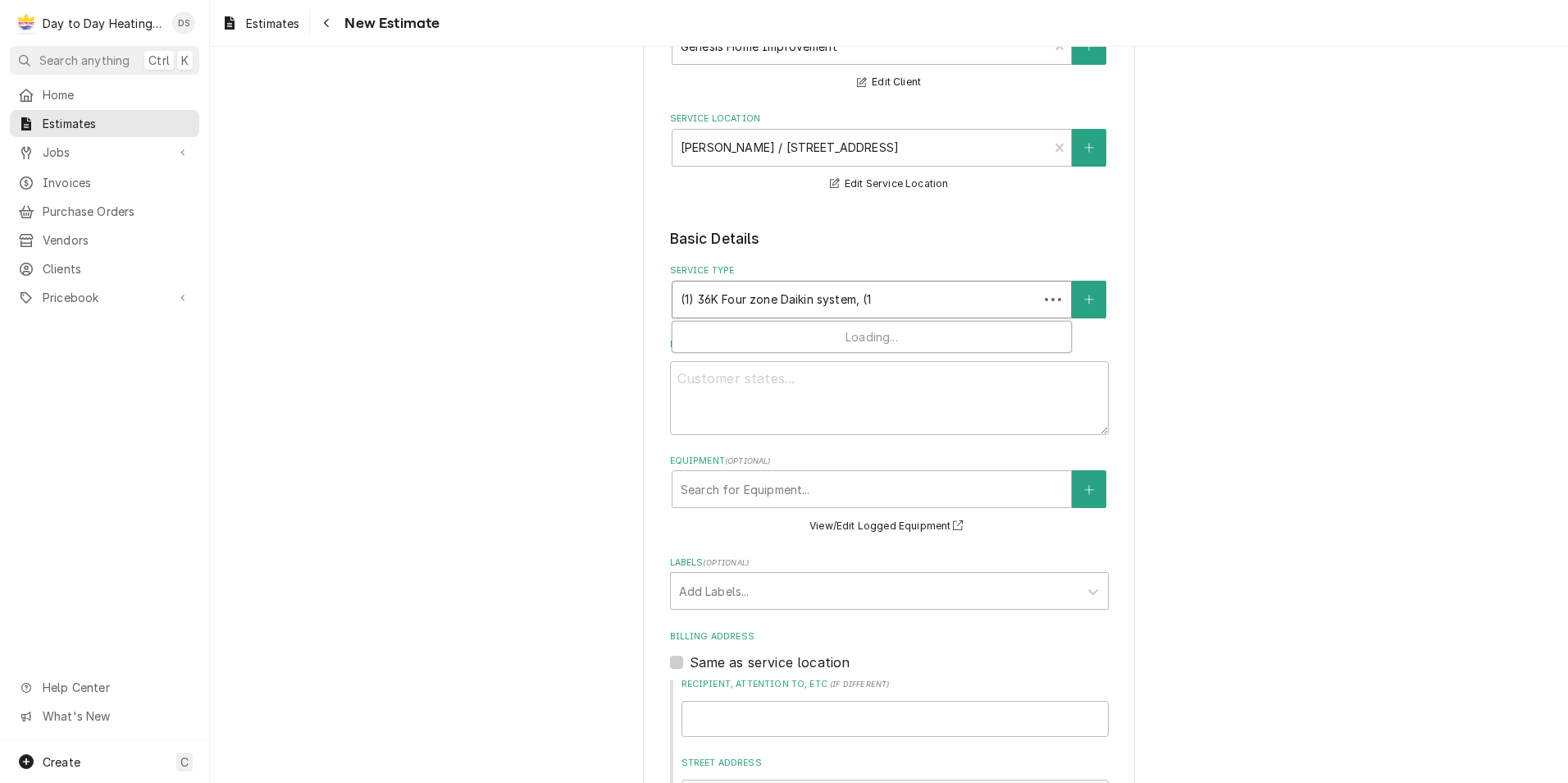
type textarea "x"
type input "(1) 36K Four zone Daikin system, (1)"
type textarea "x"
type input "(1) 36K Four zone Daikin system, (1)"
type textarea "x"
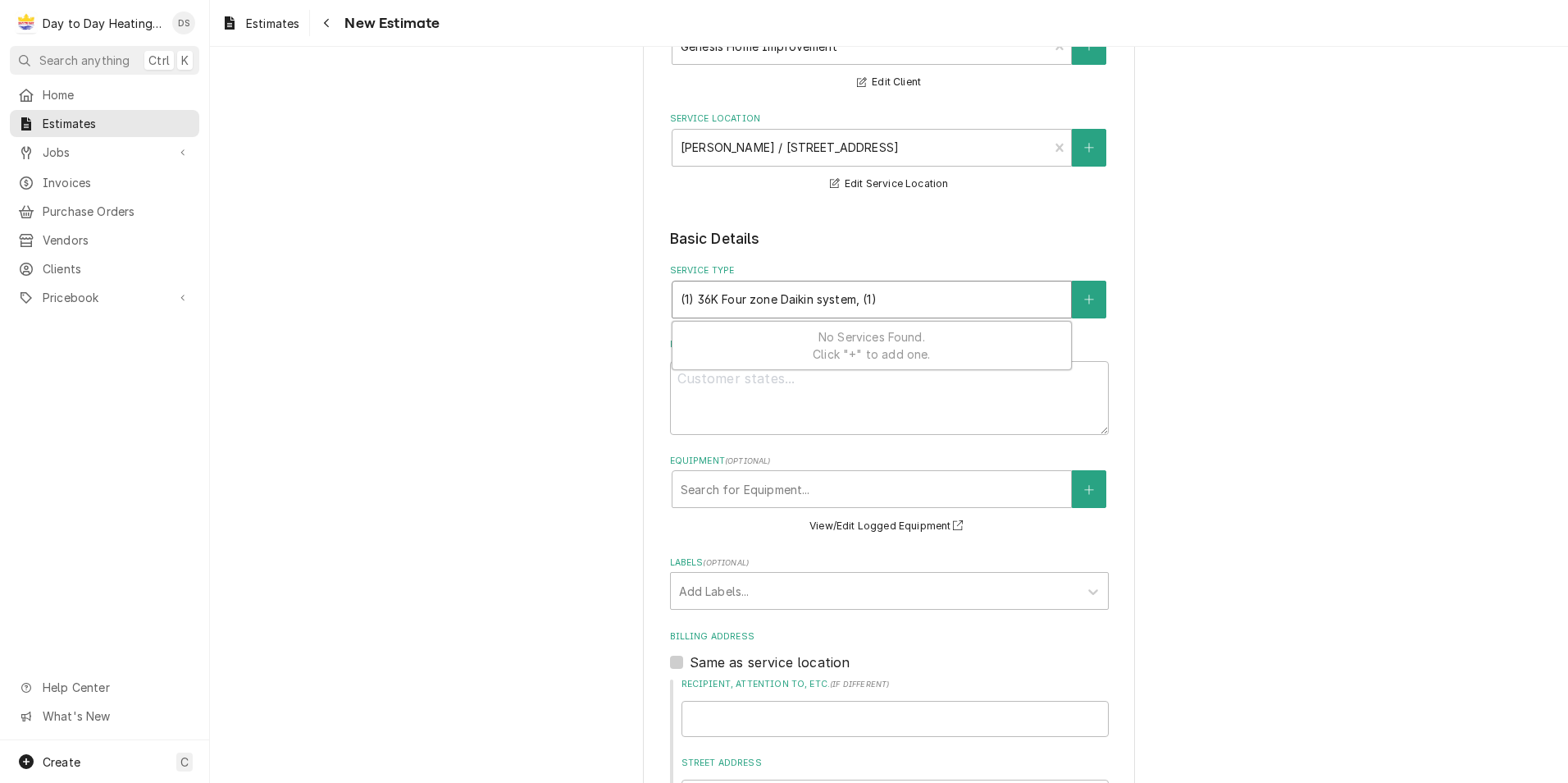
type input "(1) 36K Four zone Daikin system, (1) s"
type textarea "x"
type input "(1) 36K Four zone Daikin system, (1) si"
type textarea "x"
type input "(1) 36K Four zone Daikin system, (1) sin"
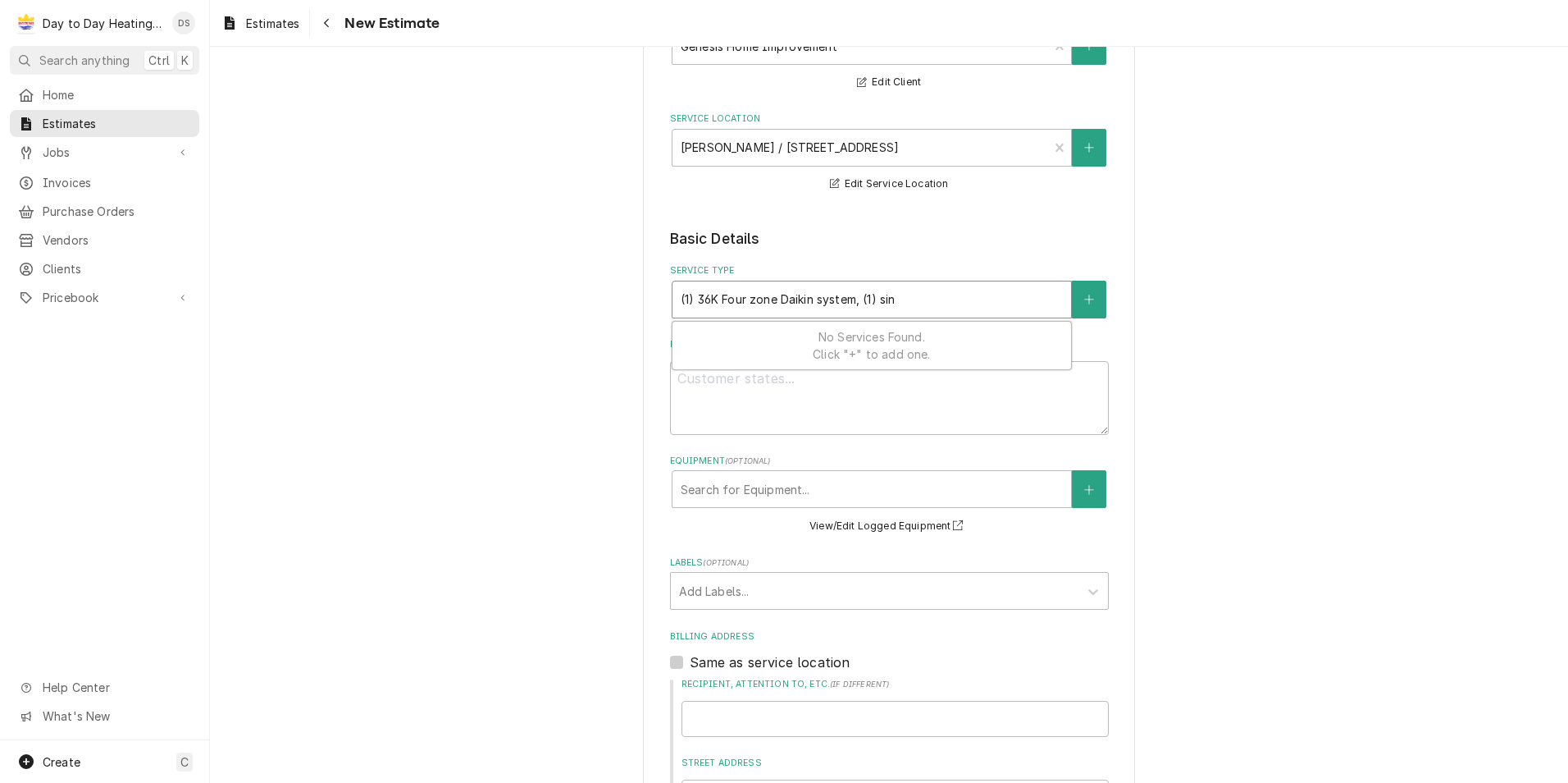
type textarea "x"
type input "(1) 36K Four zone Daikin system, (1) sing"
type textarea "x"
type input "(1) 36K Four zone Daikin system, (1) singl"
type textarea "x"
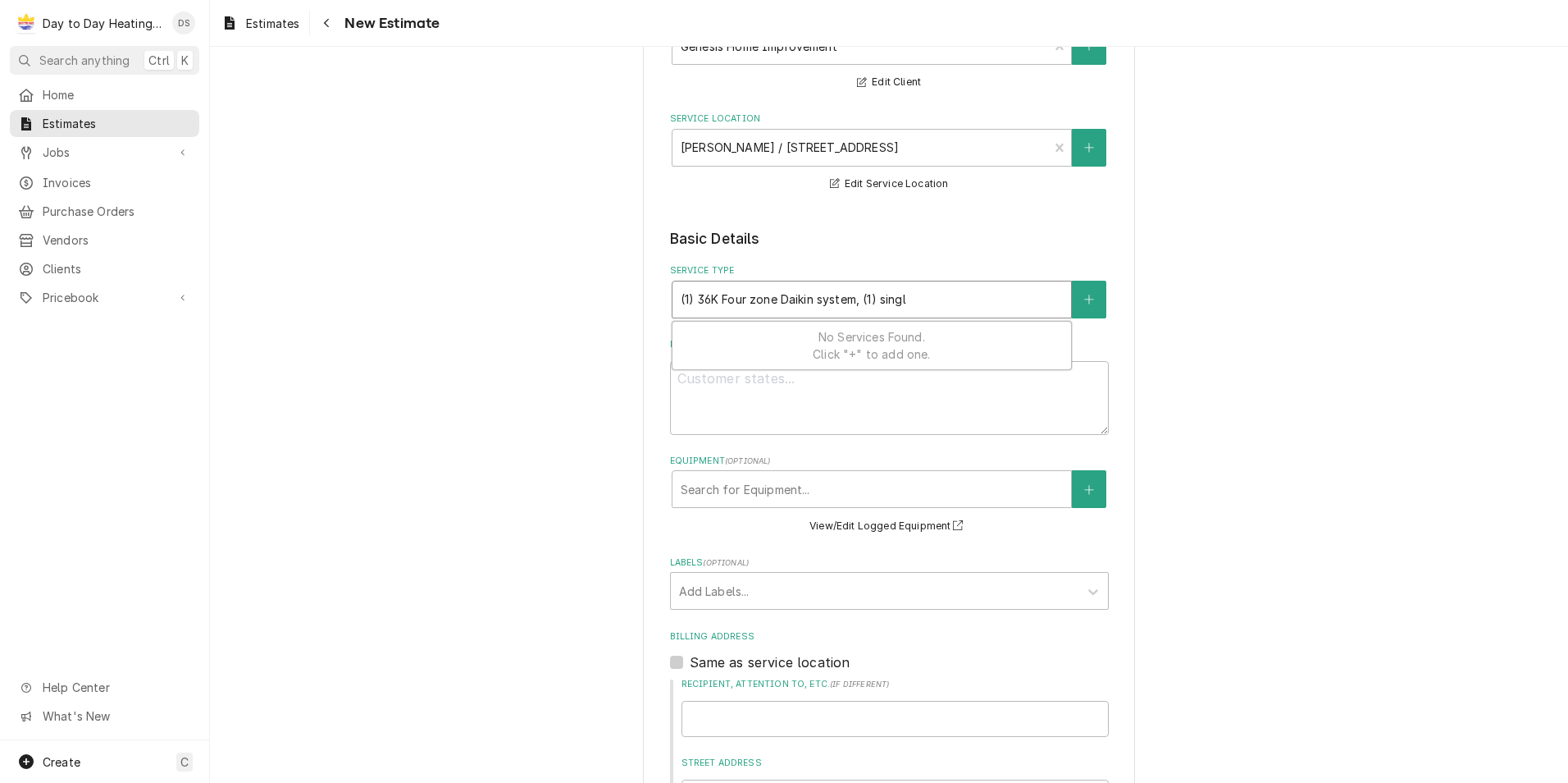
type input "(1) 36K Four zone Daikin system, (1) single"
type textarea "x"
type input "(1) 36K Four zone Daikin system, (1) single"
type textarea "x"
type input "(1) 36K Four zone Daikin system, (1) single z"
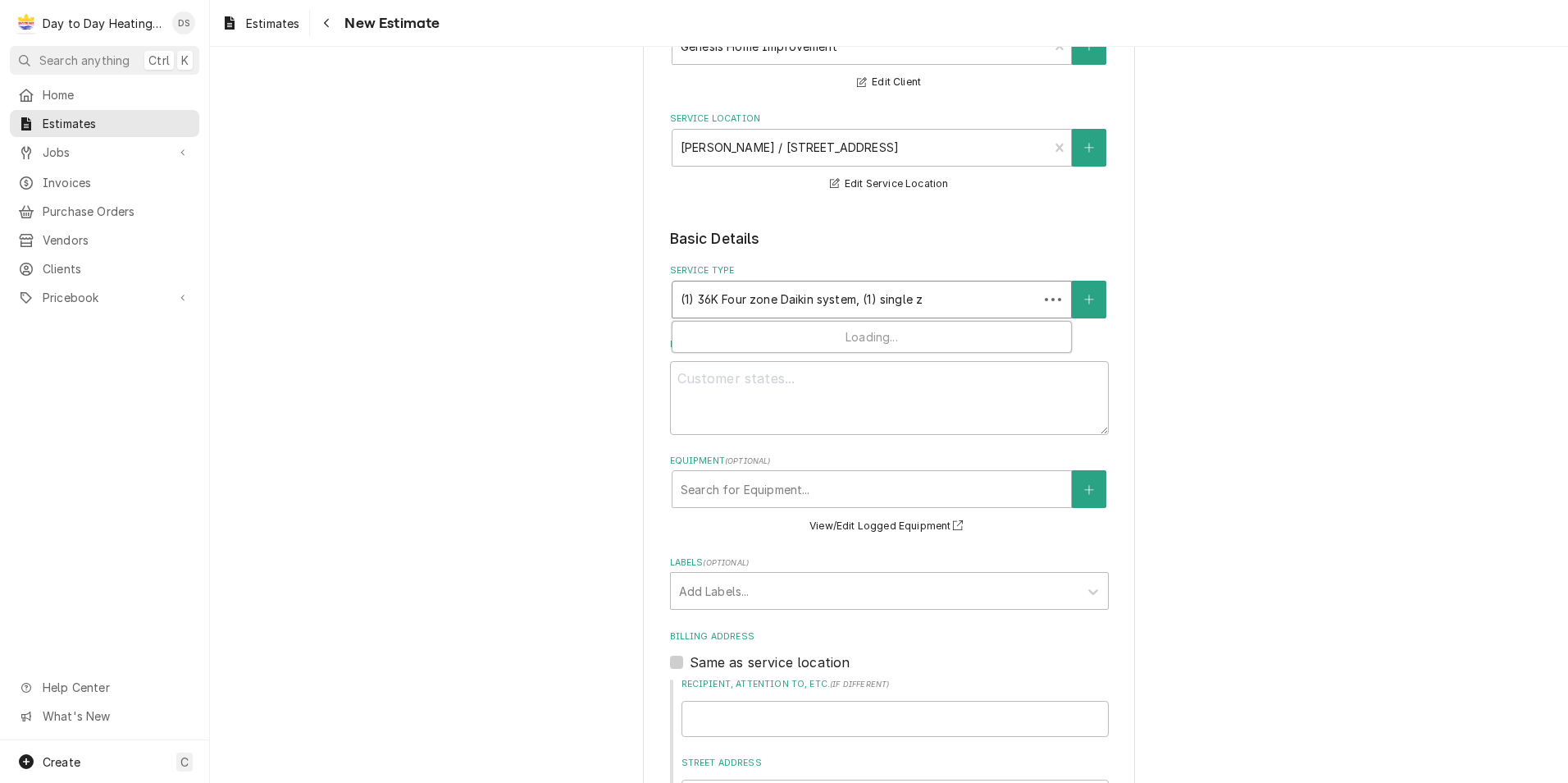
type textarea "x"
type input "(1) 36K Four zone Daikin system, (1) single zo"
type textarea "x"
type input "(1) 36K Four zone Daikin system, (1) single zon"
type textarea "x"
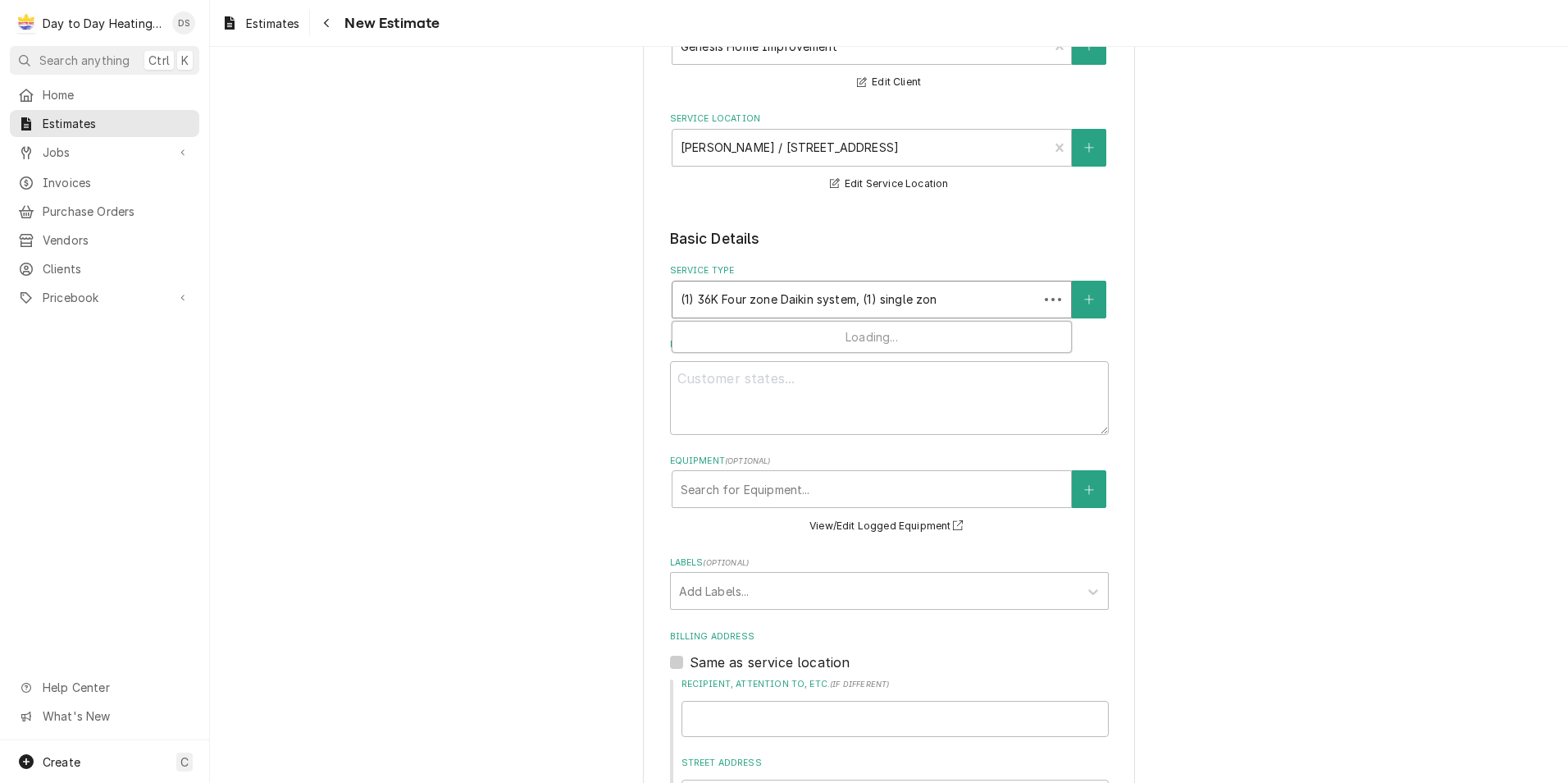
type input "(1) 36K Four zone Daikin system, (1) single zone"
type textarea "x"
type input "(1) 36K Four zone Daikin system, (1) single zone"
click at [609, 393] on div "Please provide the following information to create your estimate: Client Detail…" at bounding box center [888, 658] width 1358 height 1517
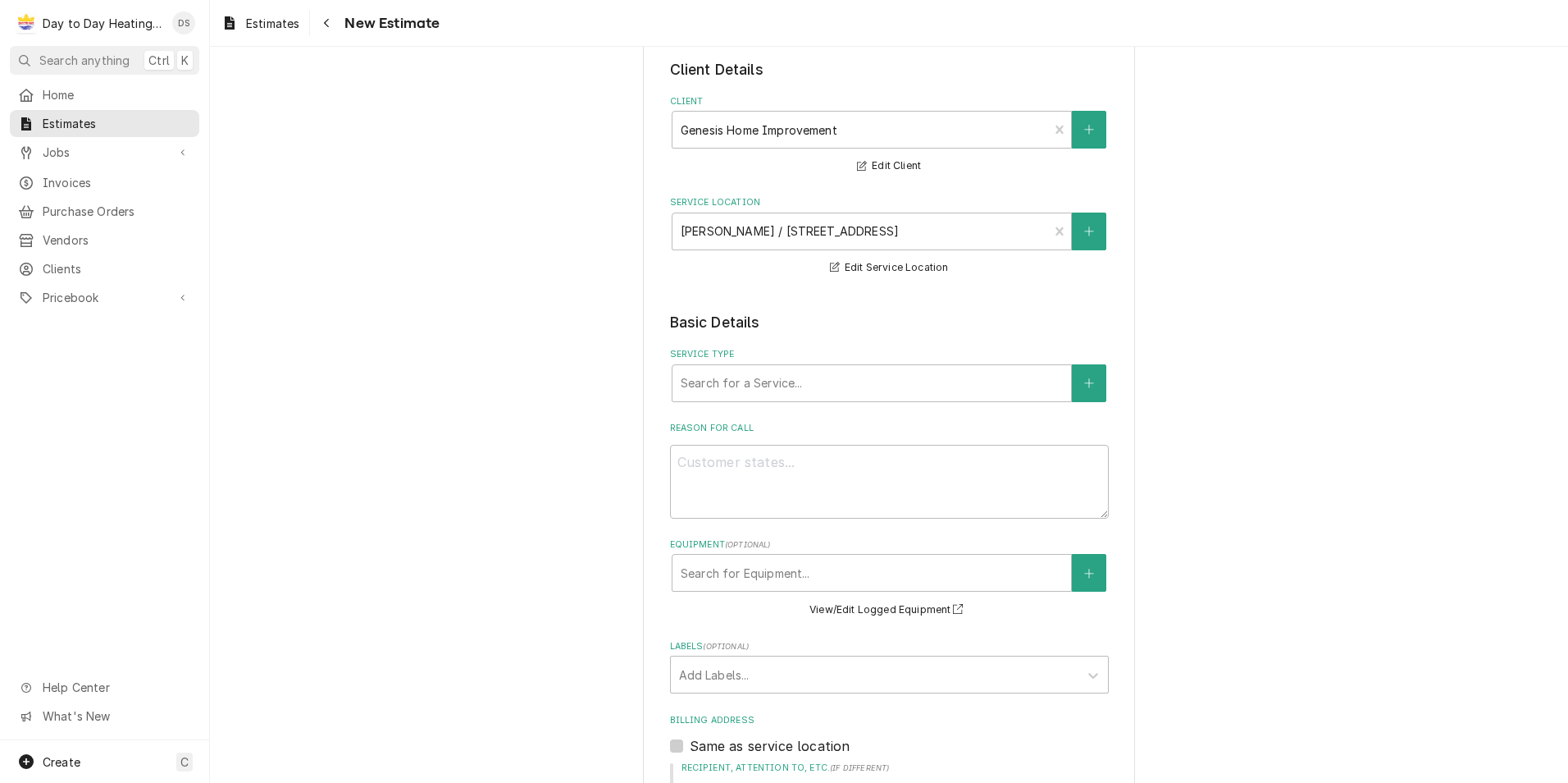
scroll to position [0, 0]
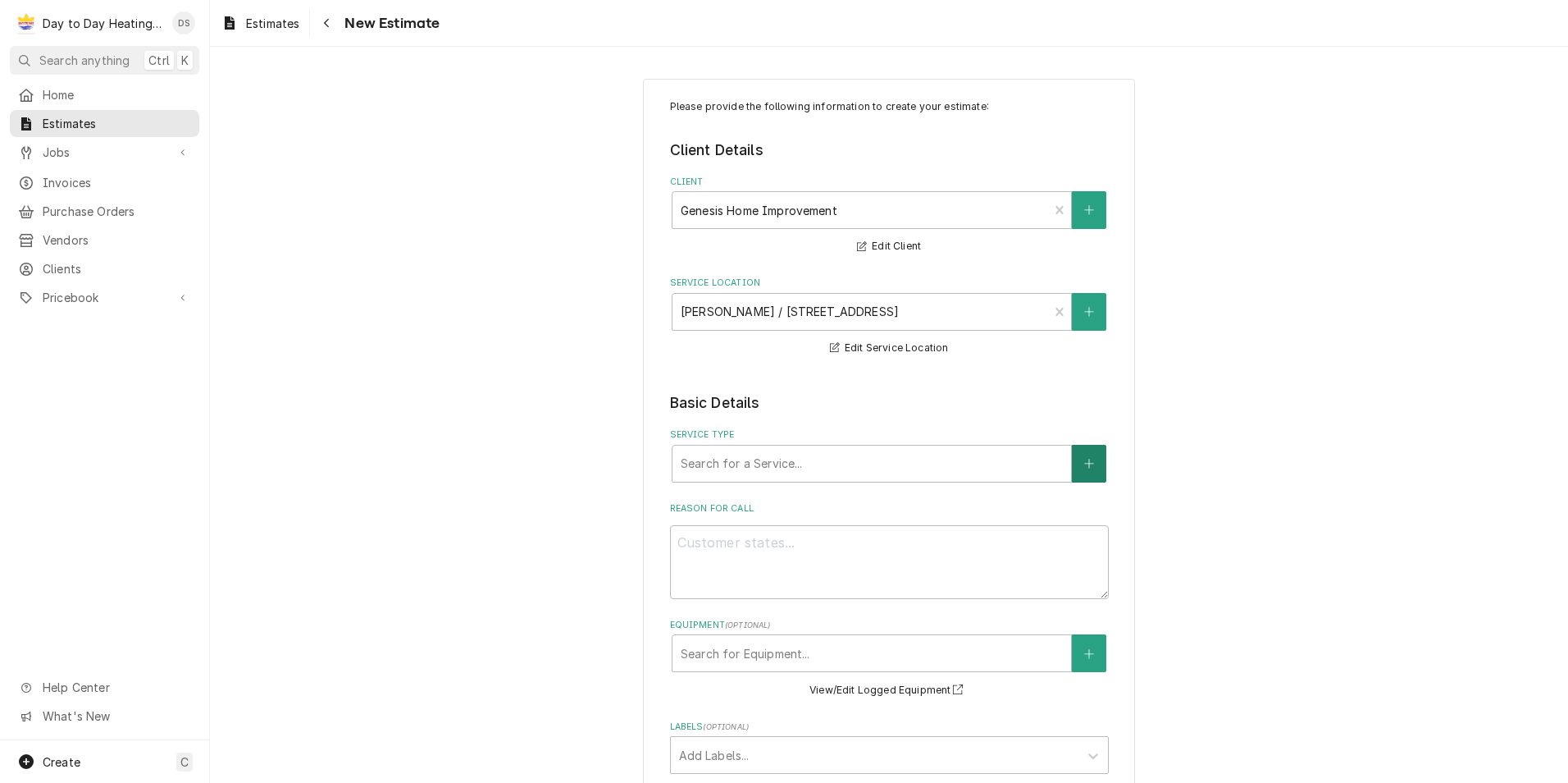
click at [1093, 464] on button "Service Type" at bounding box center [1090, 463] width 35 height 37
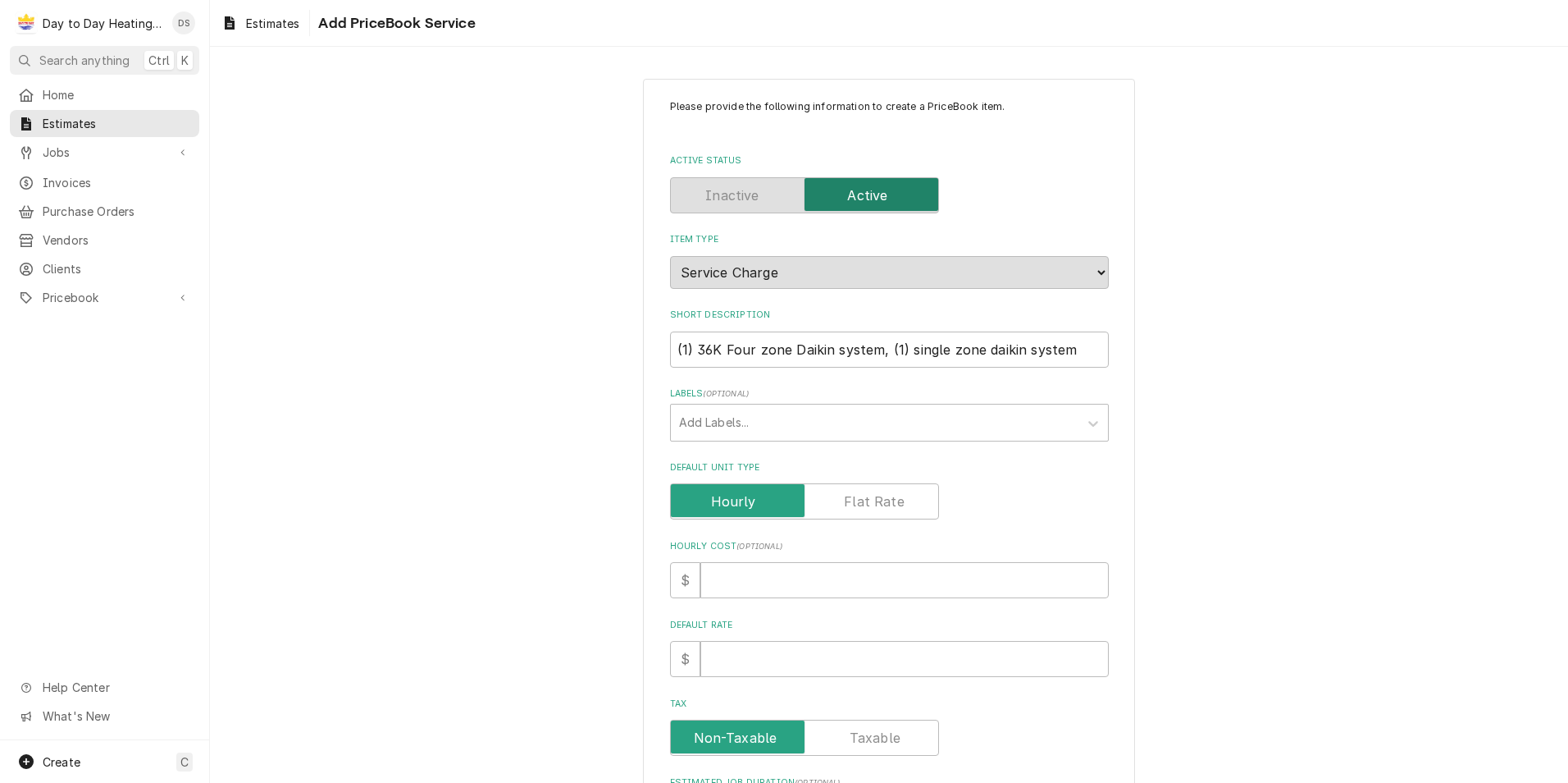
click at [858, 496] on label "Default Unit Type" at bounding box center [804, 501] width 269 height 36
click at [858, 496] on input "Default Unit Type" at bounding box center [804, 501] width 254 height 36
click at [847, 660] on input "Default Unit Price" at bounding box center [905, 659] width 408 height 36
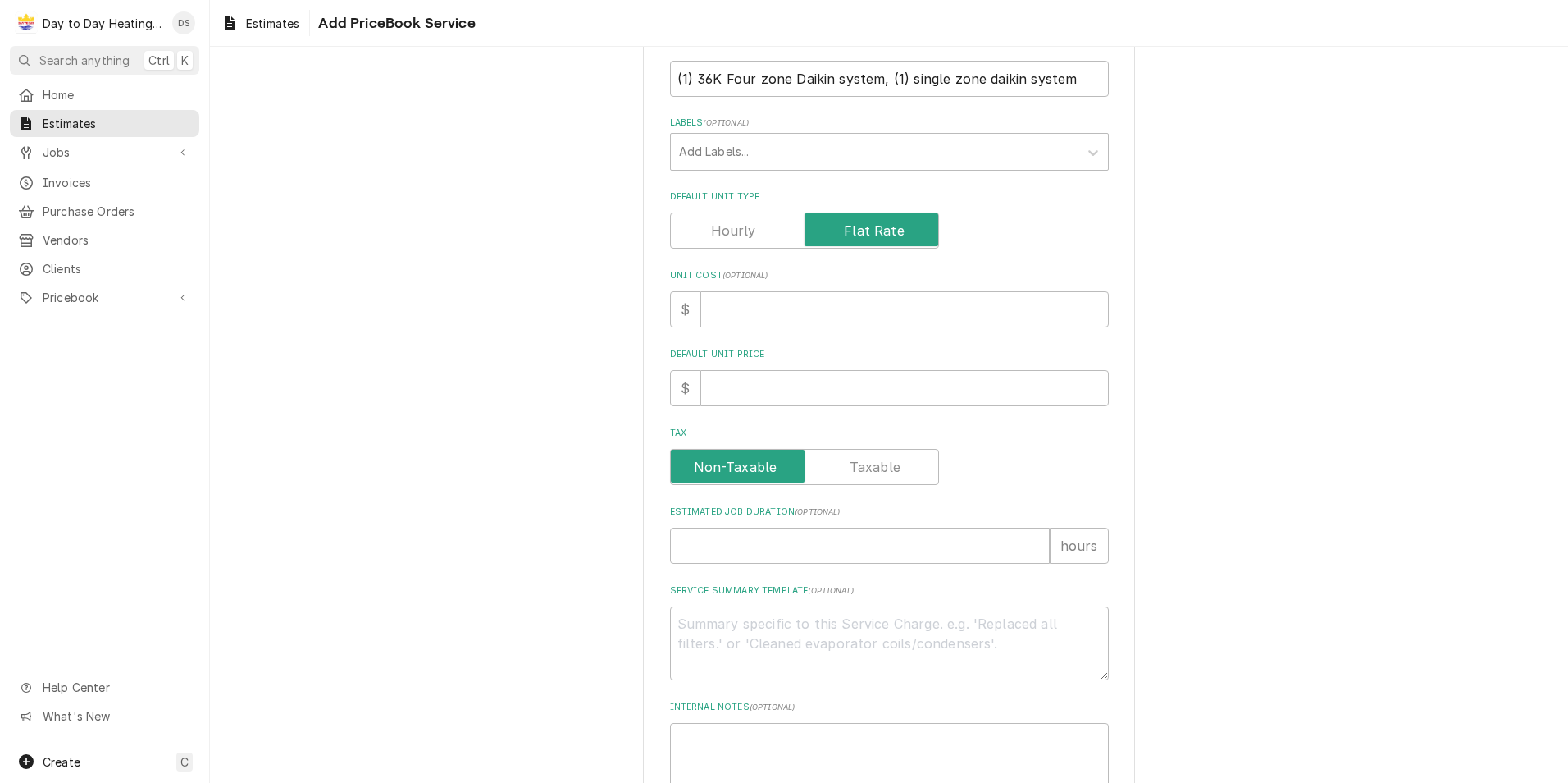
scroll to position [385, 0]
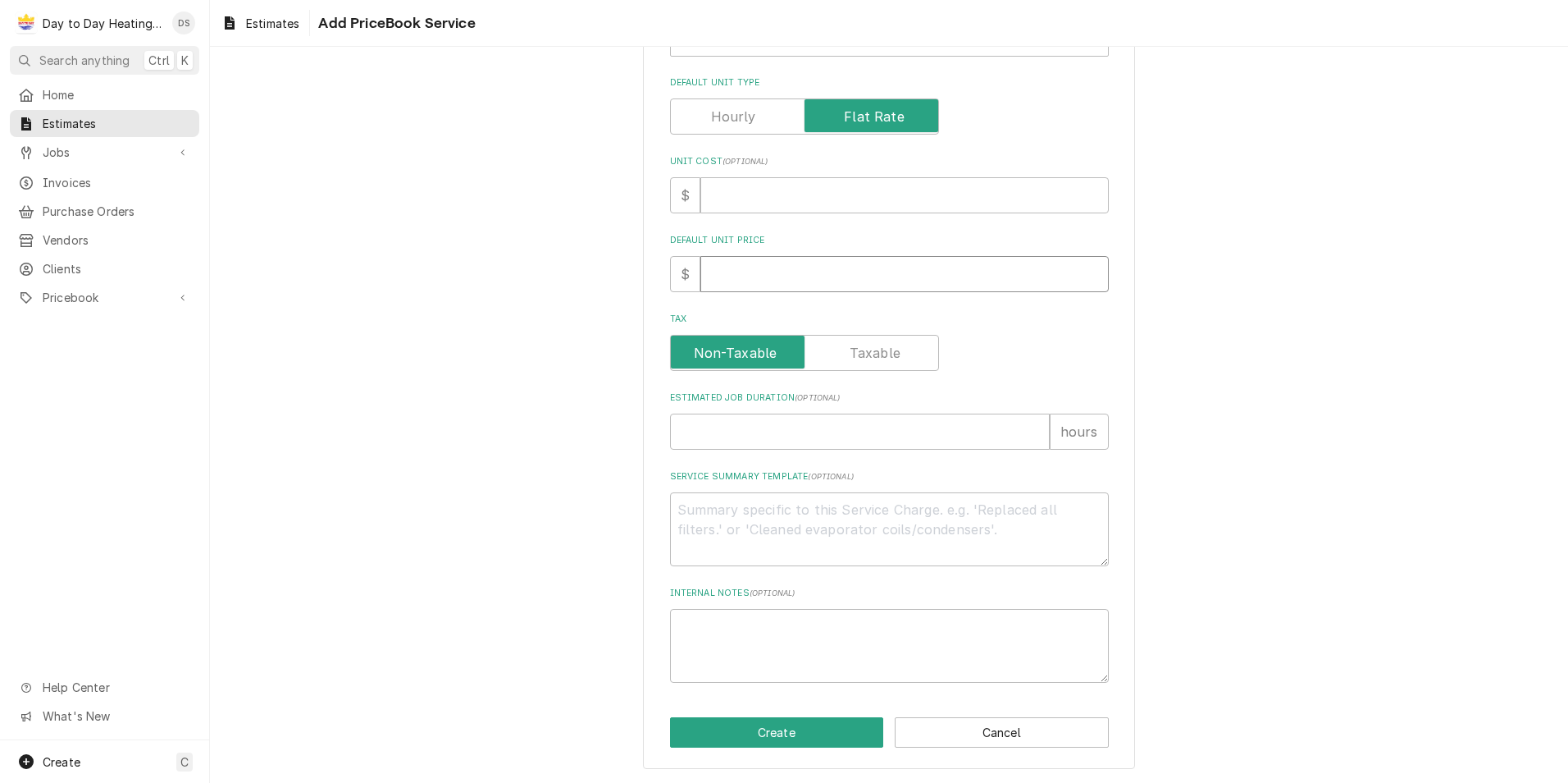
click at [733, 280] on input "Default Unit Price" at bounding box center [905, 274] width 408 height 36
click at [593, 376] on div "Please provide the following information to create a PriceBook item. Active Sta…" at bounding box center [888, 231] width 1358 height 1104
click at [702, 523] on textarea "Service Summary Template ( optional )" at bounding box center [889, 529] width 439 height 74
paste textarea "*Genesis home improvement to Provide all equipment and materials for this insta…"
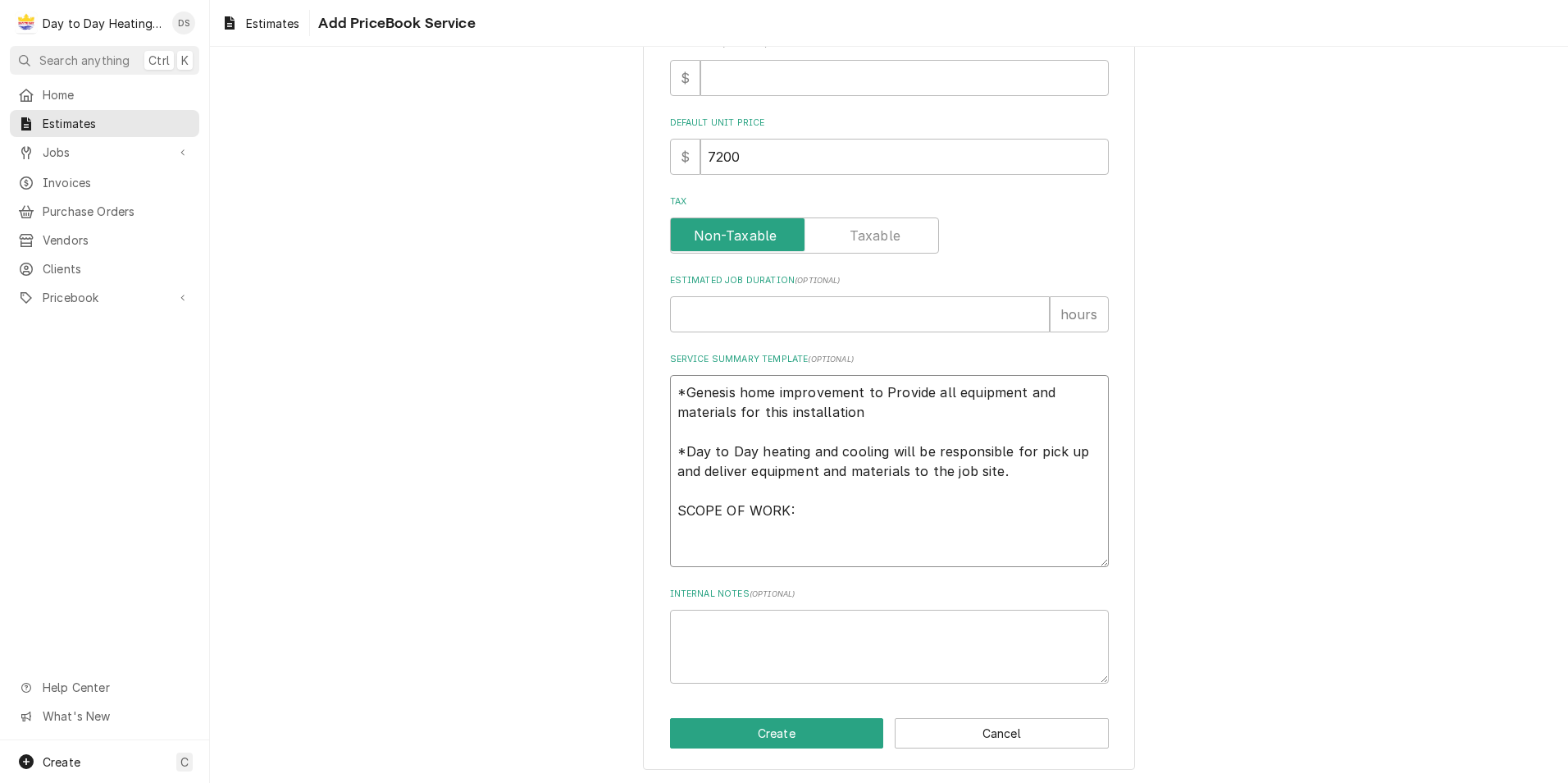
scroll to position [503, 0]
paste textarea "-Run 4 Line sets with power/communication wires to each head unit location. -In…"
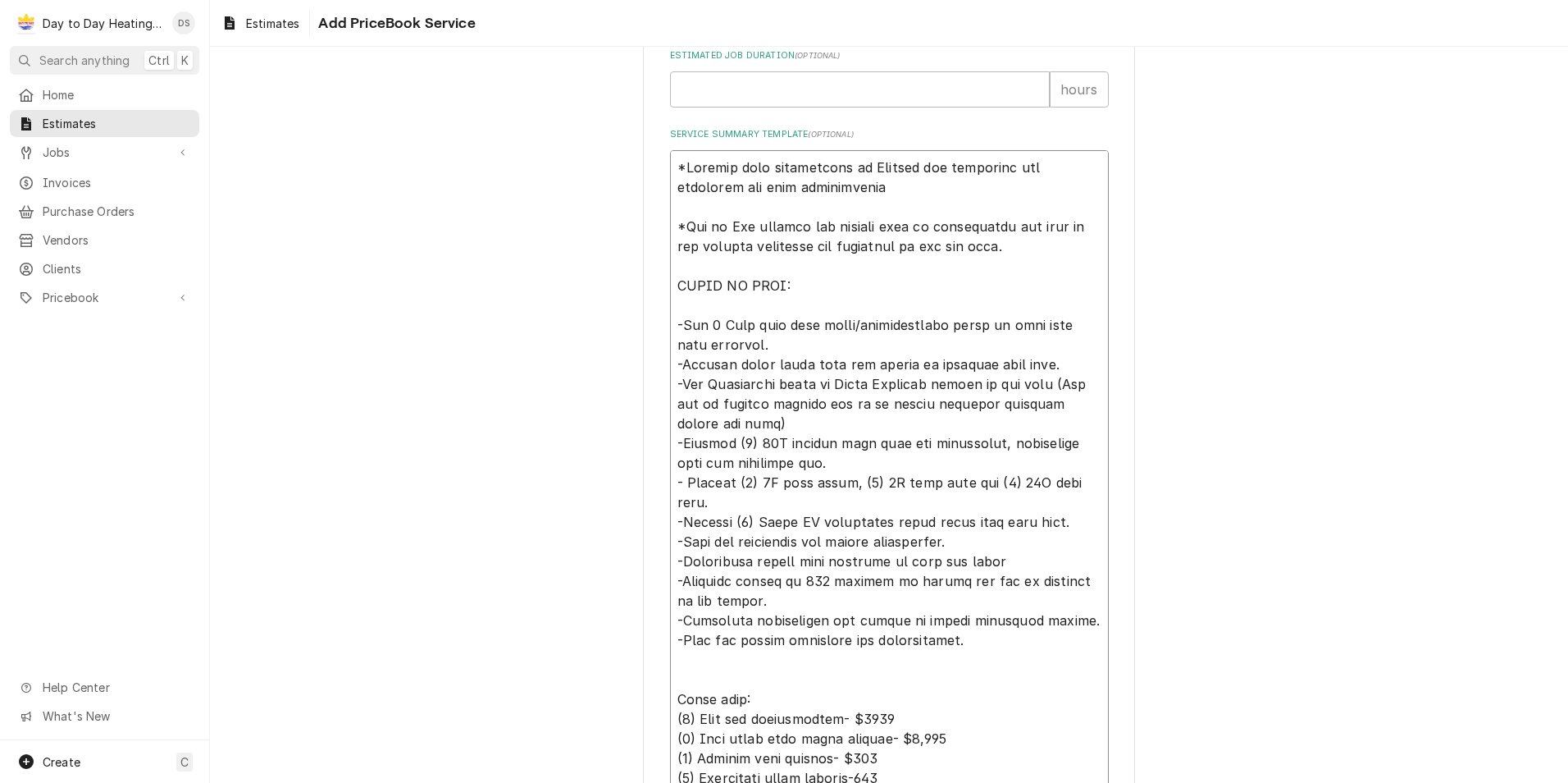
scroll to position [747, 0]
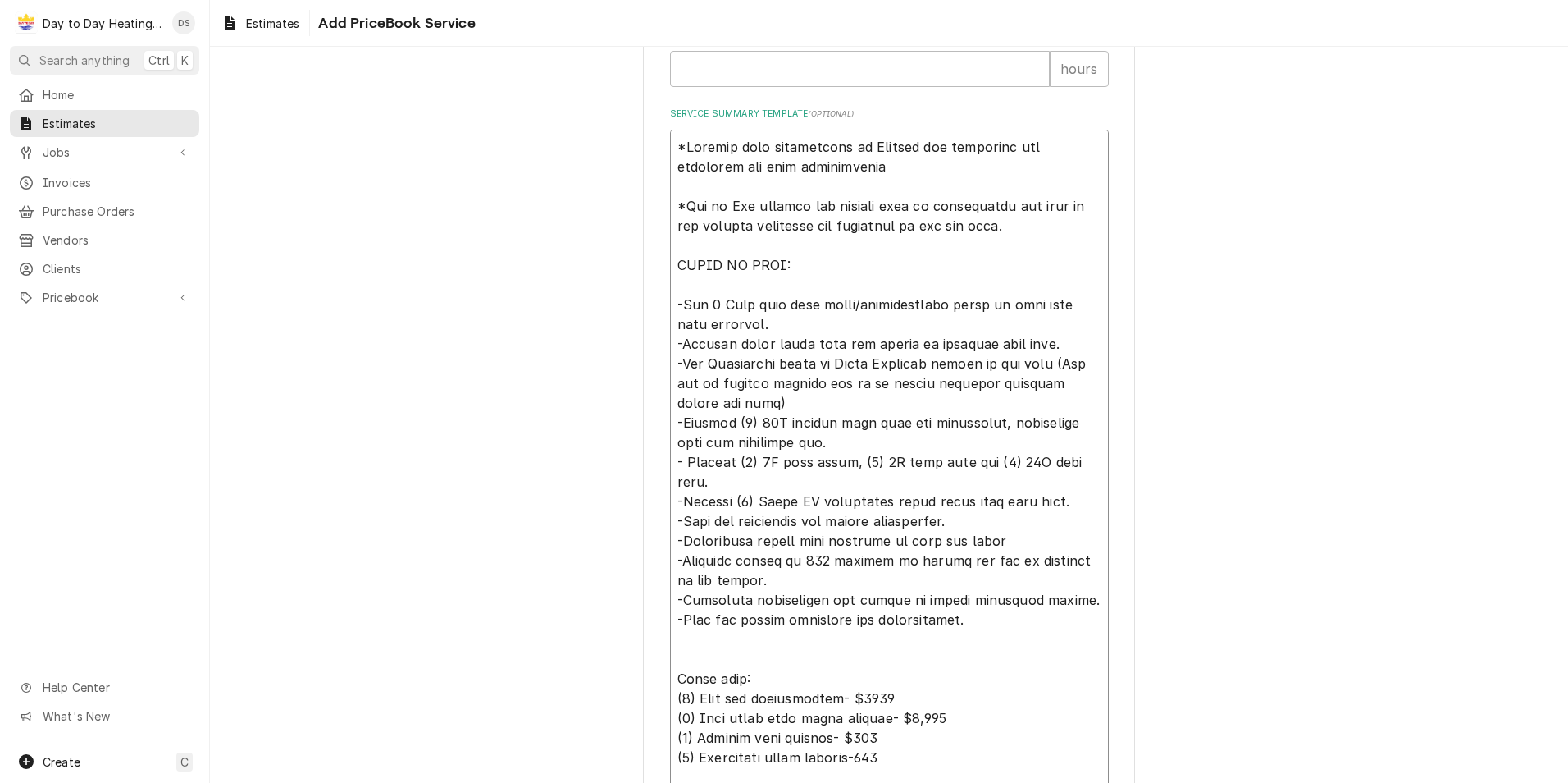
drag, startPoint x: 739, startPoint y: 401, endPoint x: 1050, endPoint y: 366, distance: 313.0
click at [1050, 366] on textarea "Service Summary Template ( optional )" at bounding box center [889, 501] width 439 height 744
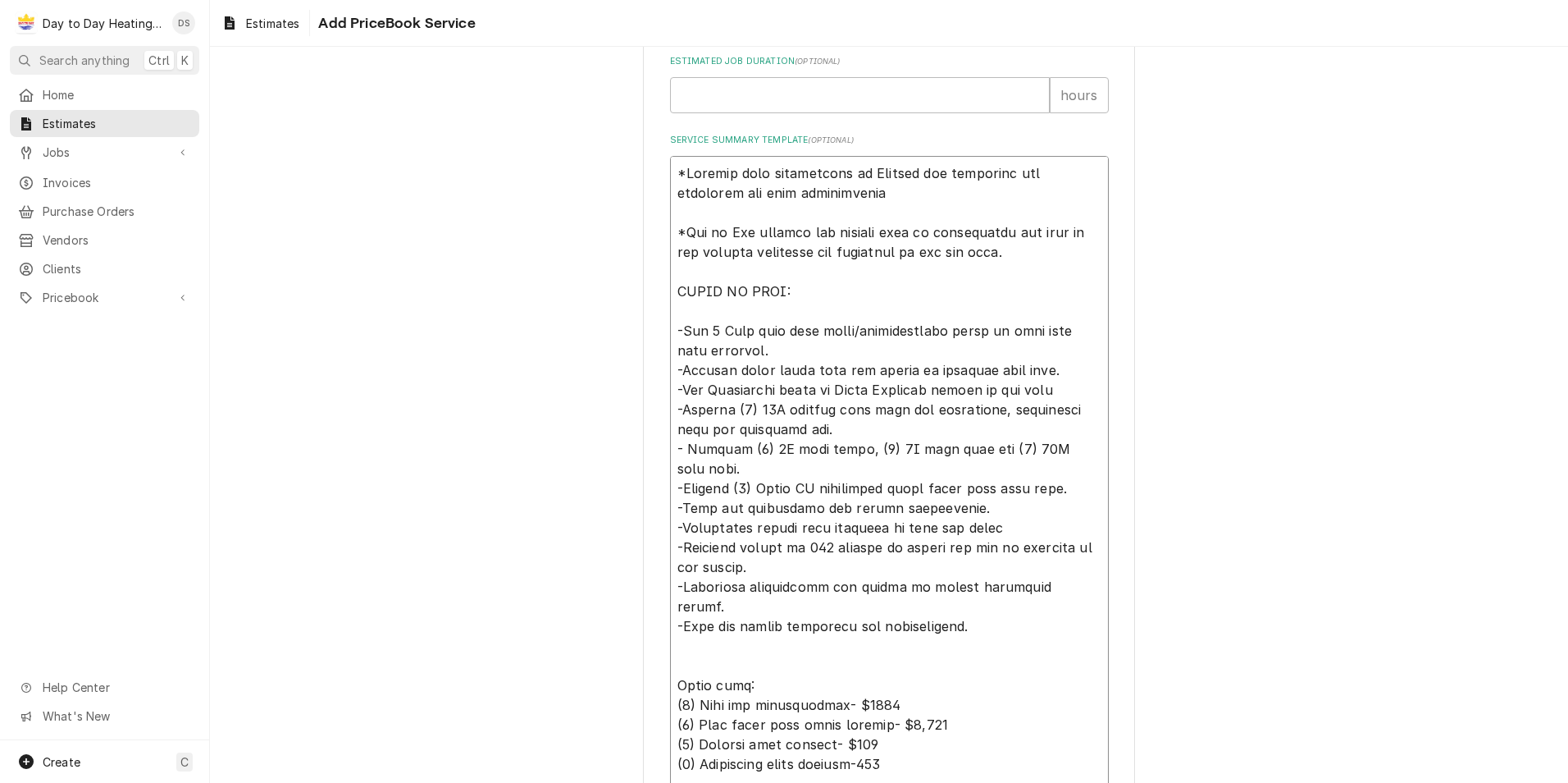
scroll to position [829, 0]
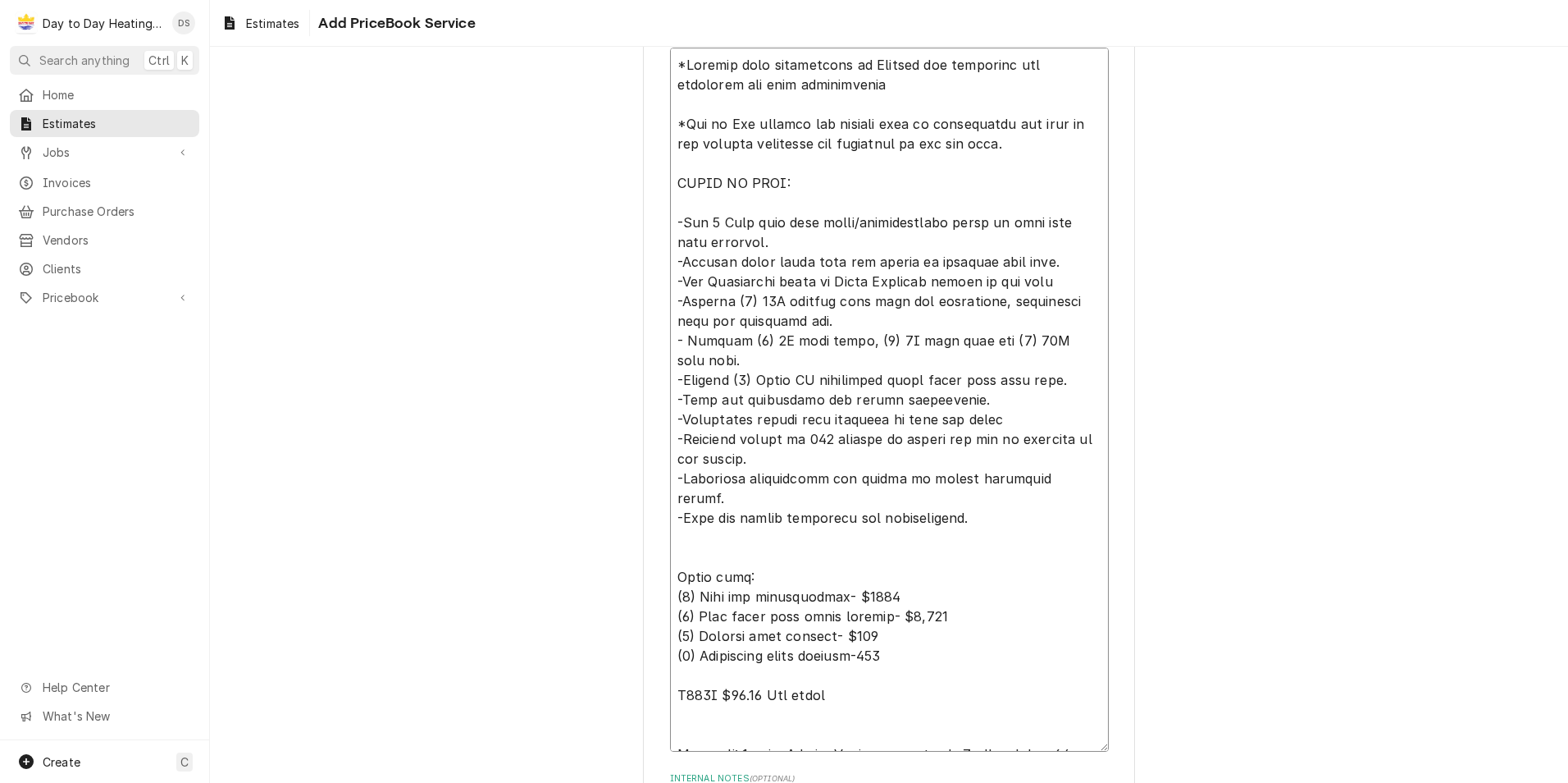
click at [757, 300] on textarea "Service Summary Template ( optional )" at bounding box center [889, 399] width 439 height 704
click at [737, 338] on textarea "Service Summary Template ( optional )" at bounding box center [889, 399] width 439 height 704
click at [1074, 340] on textarea "Service Summary Template ( optional )" at bounding box center [889, 399] width 439 height 704
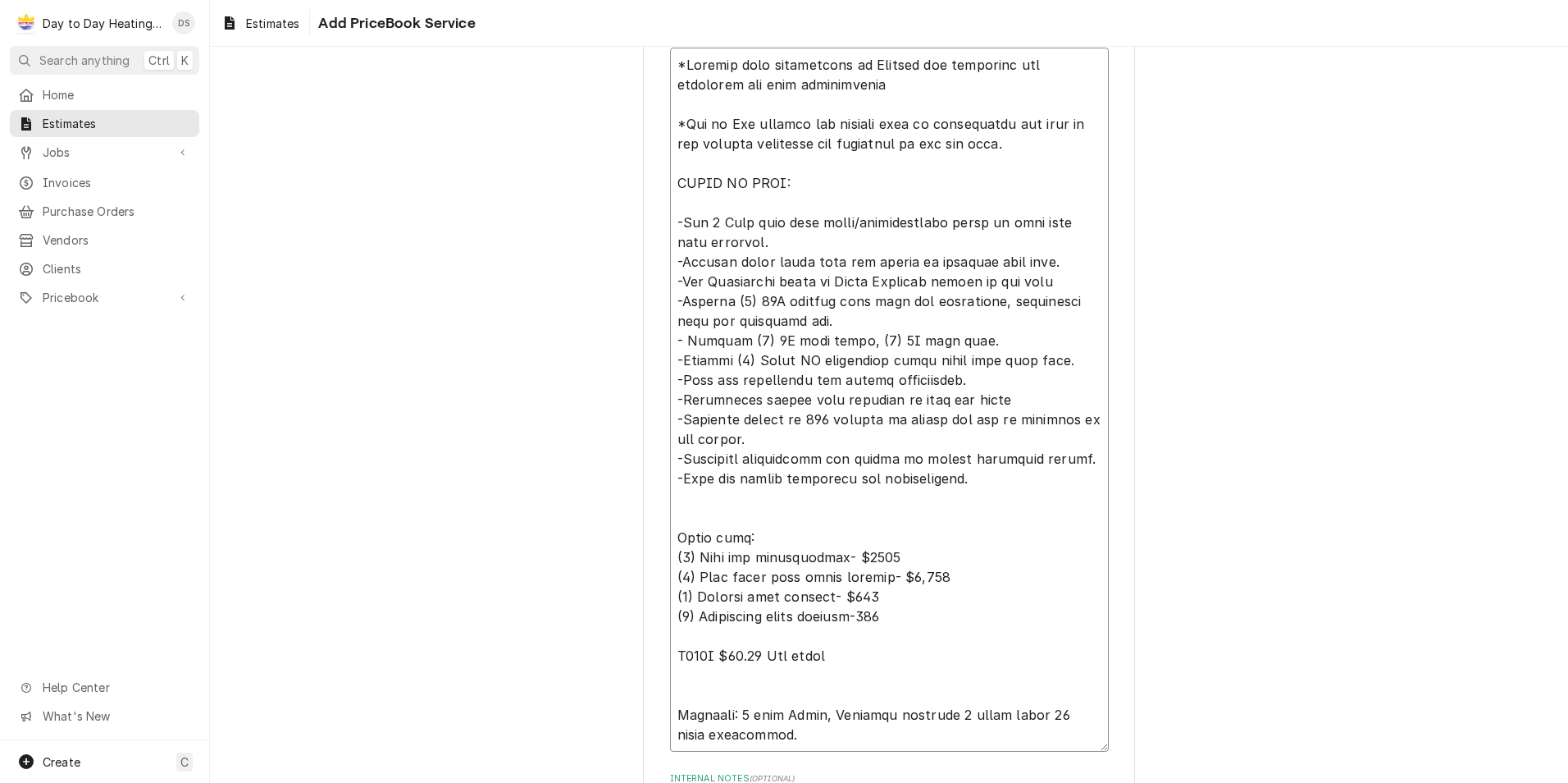
click at [957, 377] on textarea "Service Summary Template ( optional )" at bounding box center [889, 399] width 439 height 704
click at [999, 397] on textarea "Service Summary Template ( optional )" at bounding box center [889, 399] width 439 height 704
click at [892, 421] on textarea "Service Summary Template ( optional )" at bounding box center [889, 399] width 439 height 704
click at [719, 506] on textarea "Service Summary Template ( optional )" at bounding box center [889, 399] width 439 height 704
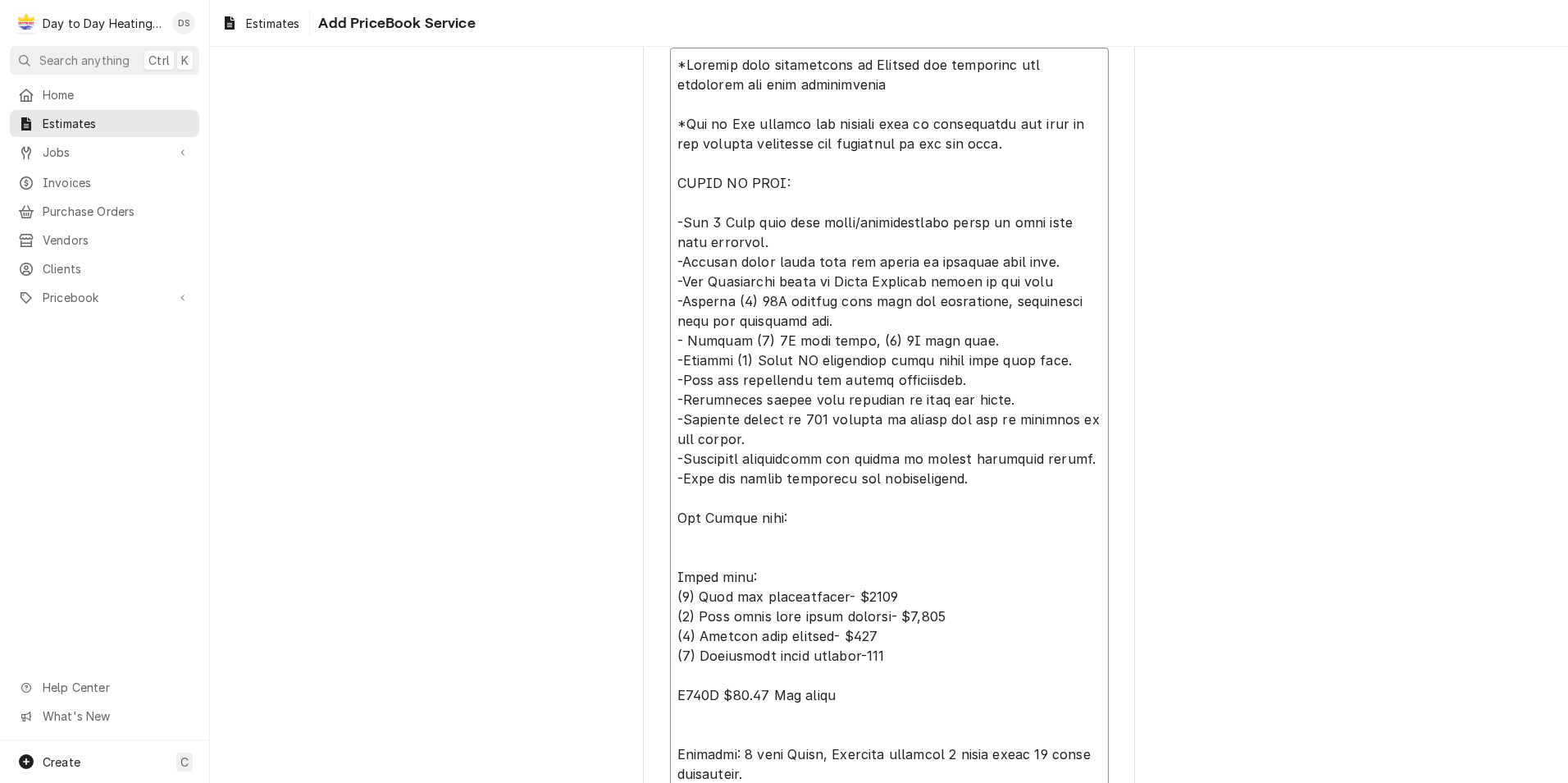
drag, startPoint x: 682, startPoint y: 220, endPoint x: 749, endPoint y: 238, distance: 69.4
click at [749, 238] on textarea "Service Summary Template ( optional )" at bounding box center [889, 419] width 439 height 744
click at [734, 242] on textarea "Service Summary Template ( optional )" at bounding box center [889, 419] width 439 height 744
drag, startPoint x: 663, startPoint y: 221, endPoint x: 769, endPoint y: 240, distance: 107.7
click at [769, 240] on textarea "Service Summary Template ( optional )" at bounding box center [889, 419] width 439 height 744
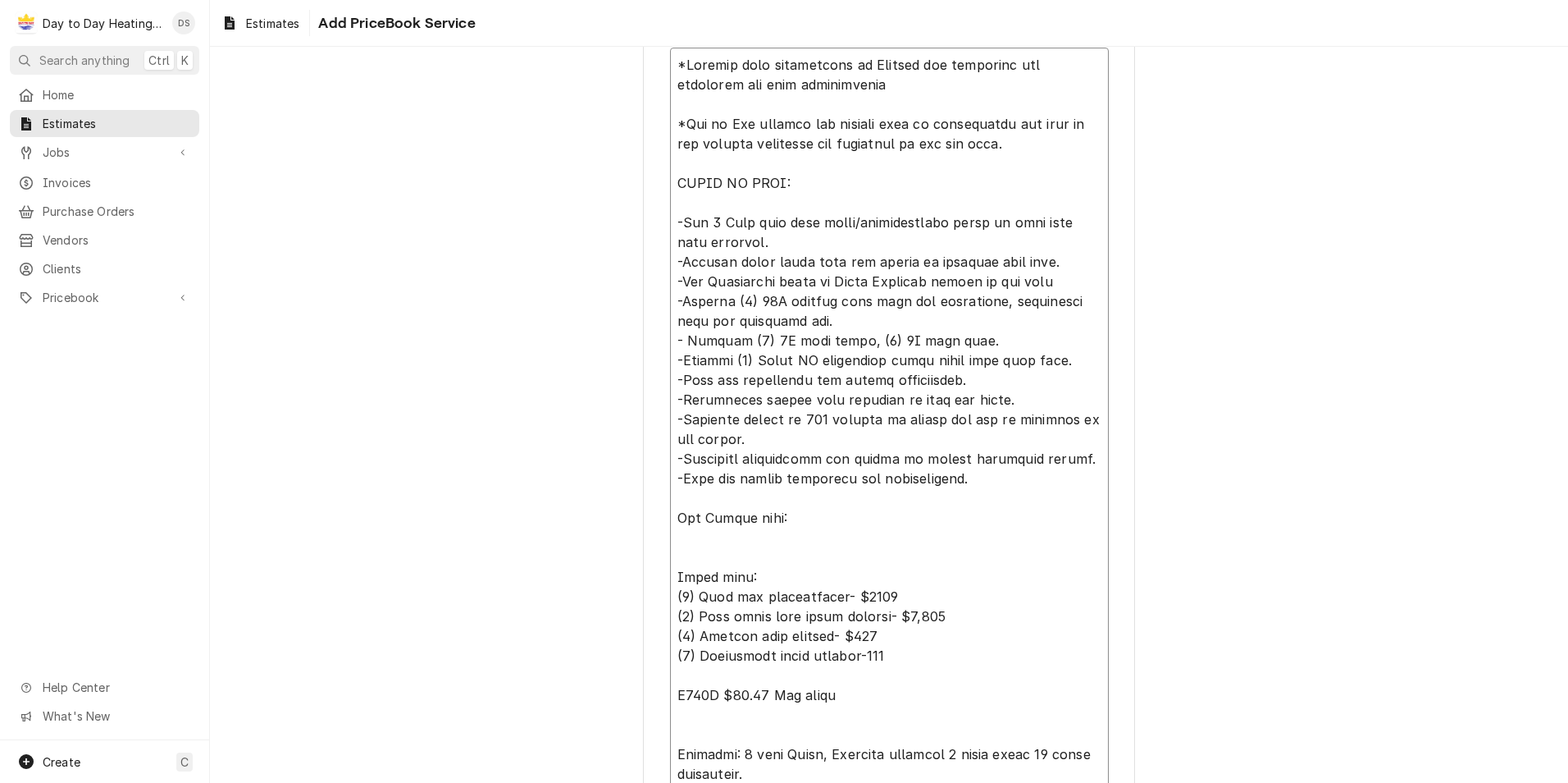
click at [710, 541] on textarea "Service Summary Template ( optional )" at bounding box center [889, 419] width 439 height 744
paste textarea "-Run 4 Line sets with power/communication wires to each head unit location."
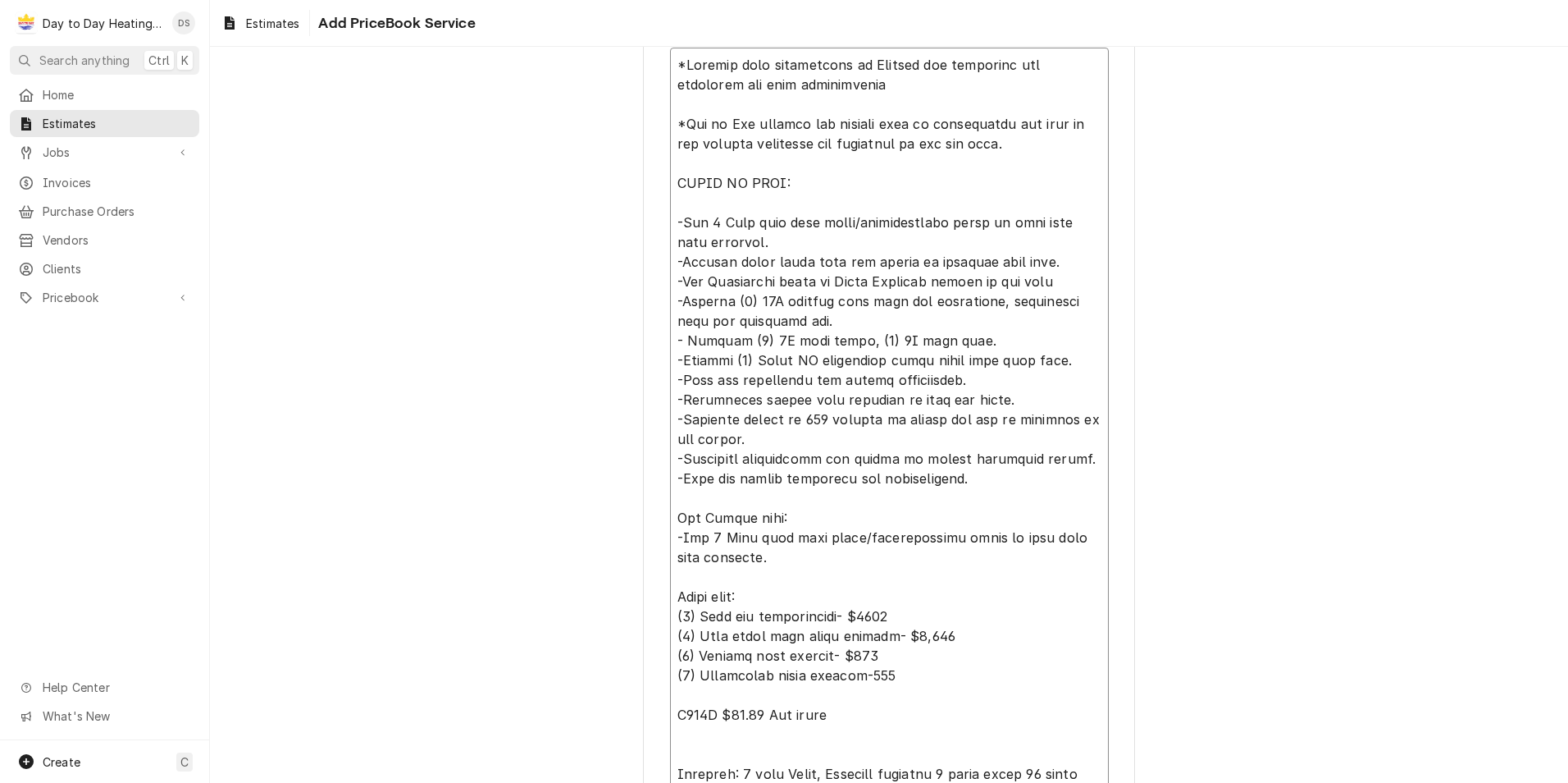
click at [715, 537] on textarea "Service Summary Template ( optional )" at bounding box center [889, 428] width 439 height 763
click at [710, 582] on textarea "Service Summary Template ( optional )" at bounding box center [889, 428] width 439 height 763
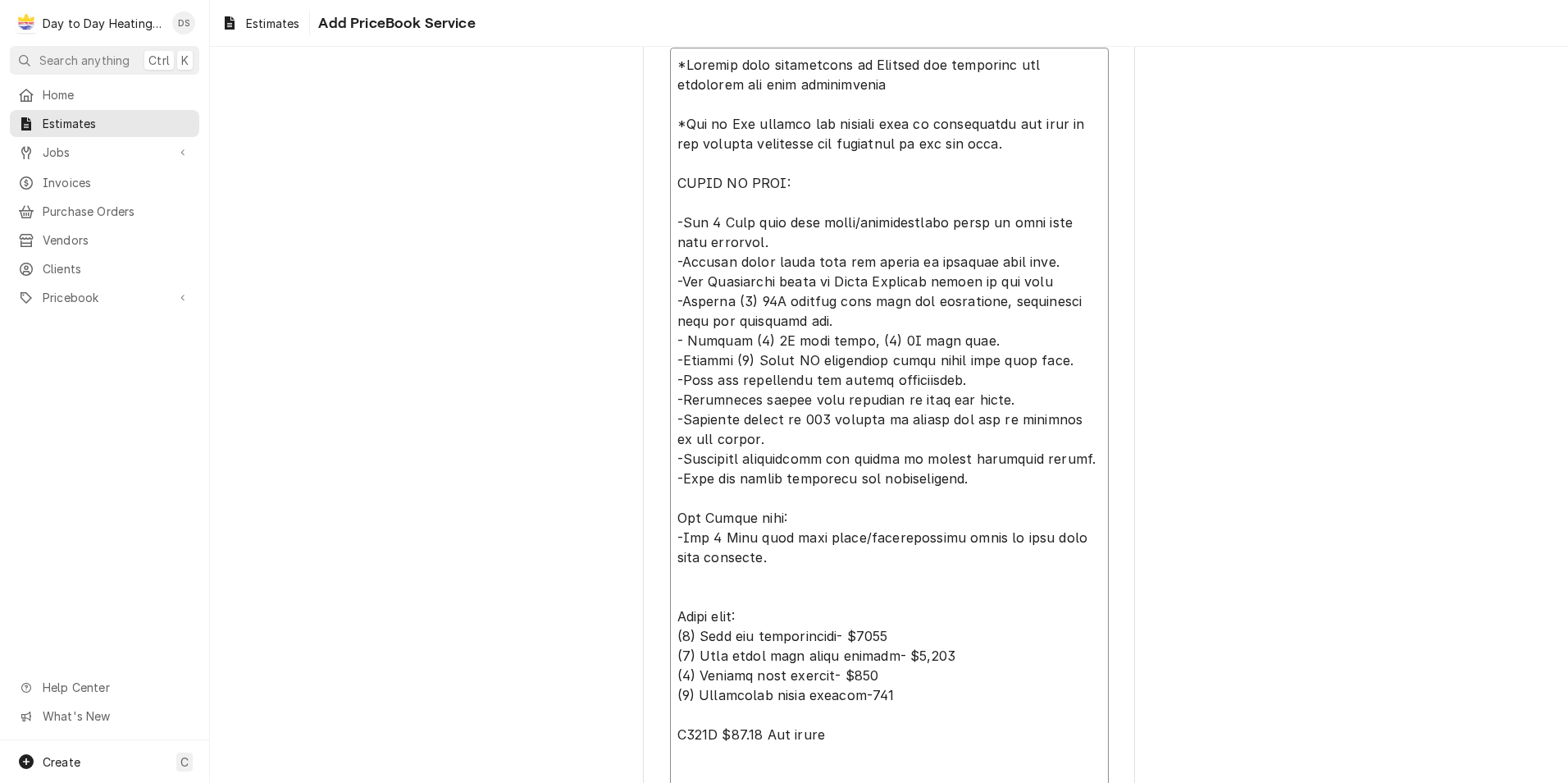
drag, startPoint x: 665, startPoint y: 257, endPoint x: 1030, endPoint y: 260, distance: 365.0
click at [1030, 260] on textarea "Service Summary Template ( optional )" at bounding box center [889, 438] width 439 height 783
click at [683, 579] on textarea "Service Summary Template ( optional )" at bounding box center [889, 438] width 439 height 783
paste textarea "-Install sheet metal line set covers on exterior line sets."
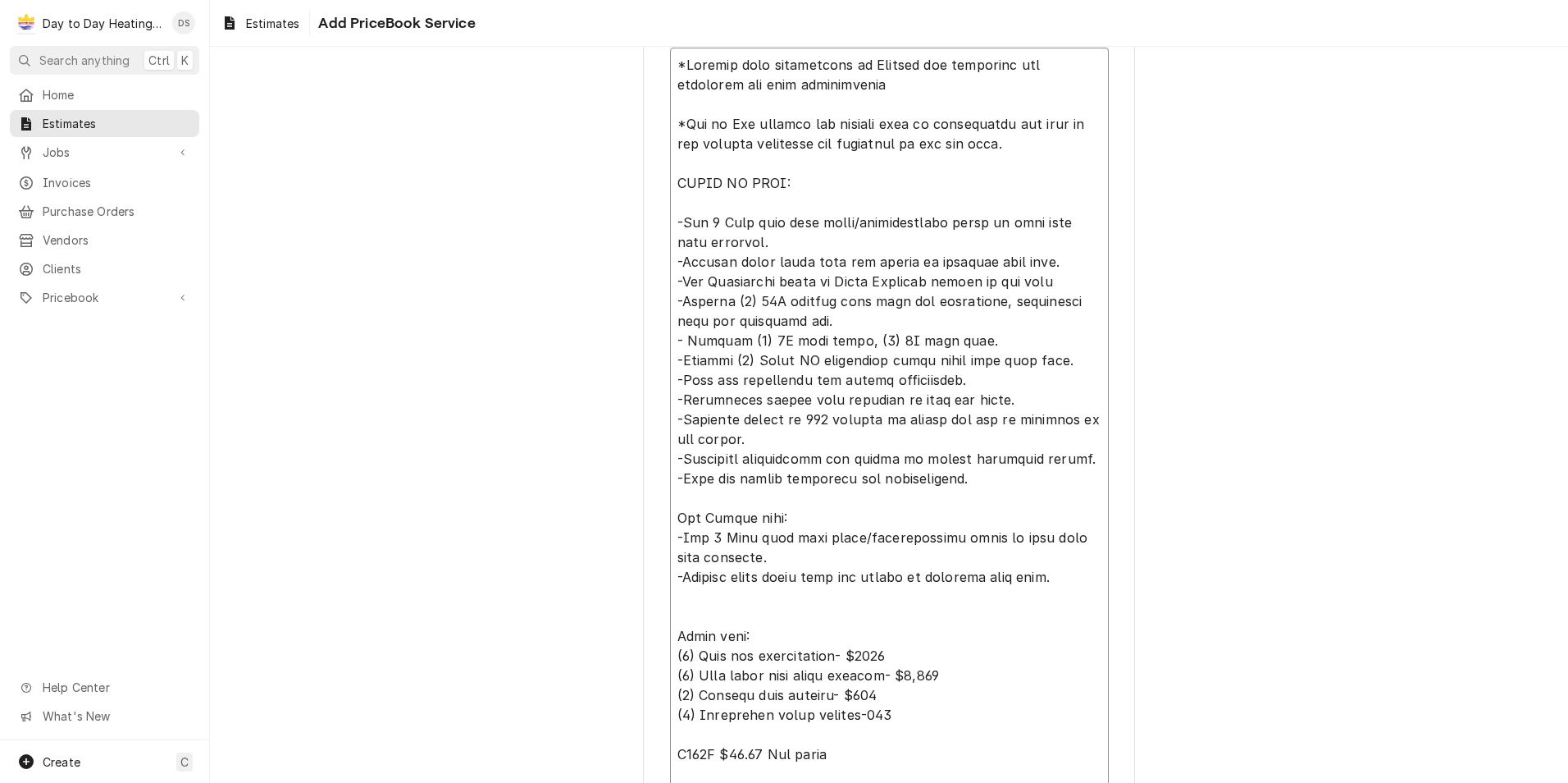
drag, startPoint x: 665, startPoint y: 281, endPoint x: 1081, endPoint y: 317, distance: 417.6
click at [1081, 317] on textarea "Service Summary Template ( optional )" at bounding box center [889, 448] width 439 height 802
click at [686, 601] on textarea "Service Summary Template ( optional )" at bounding box center [889, 448] width 439 height 802
paste textarea "-Run Condensate lines to Drain Terminal inside of the home -Install (1) 36K out…"
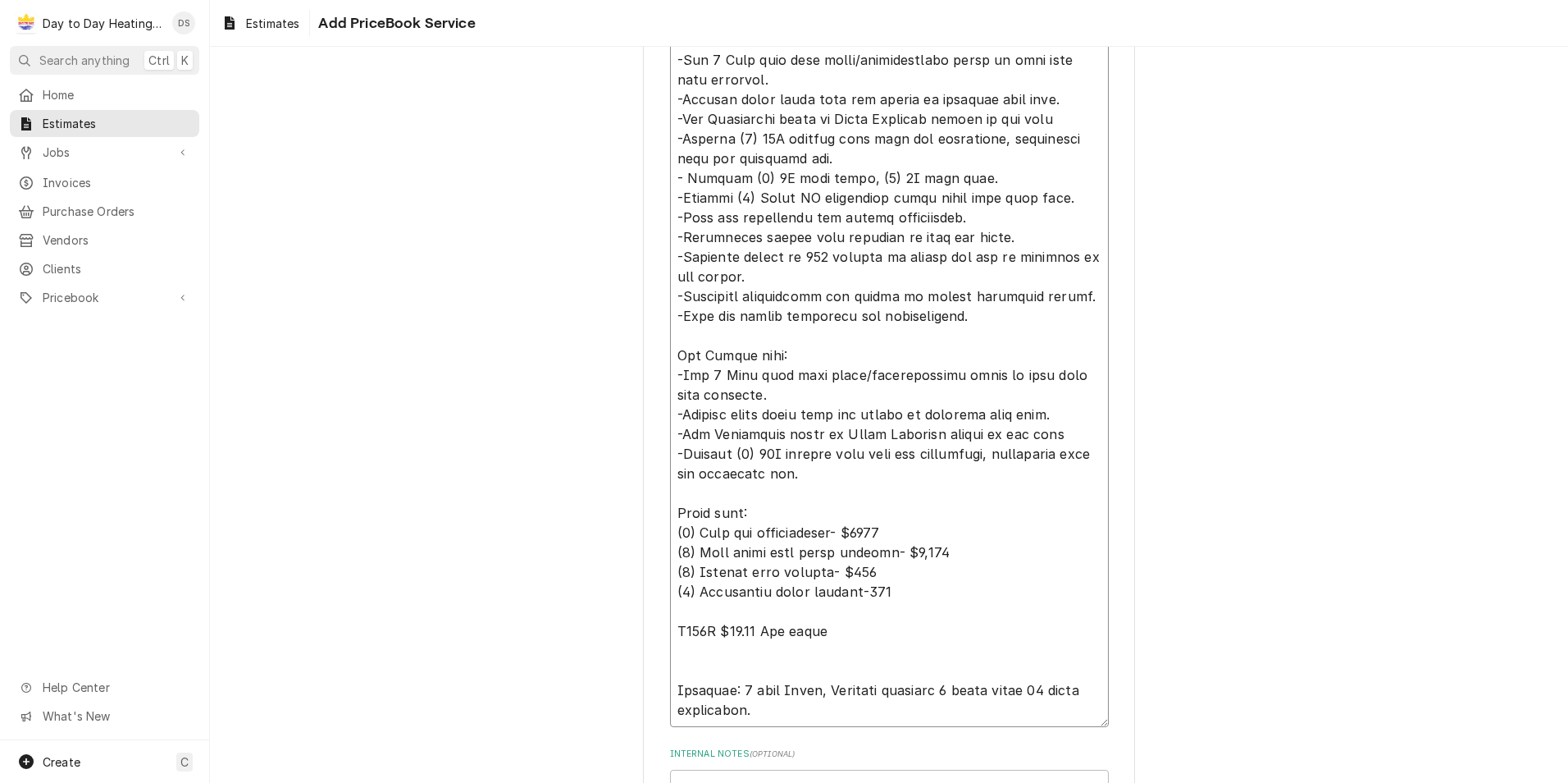
scroll to position [994, 0]
click at [816, 432] on textarea "Service Summary Template ( optional )" at bounding box center [889, 304] width 439 height 842
click at [755, 451] on textarea "Service Summary Template ( optional )" at bounding box center [889, 304] width 439 height 842
click at [825, 468] on textarea "Service Summary Template ( optional )" at bounding box center [889, 304] width 439 height 842
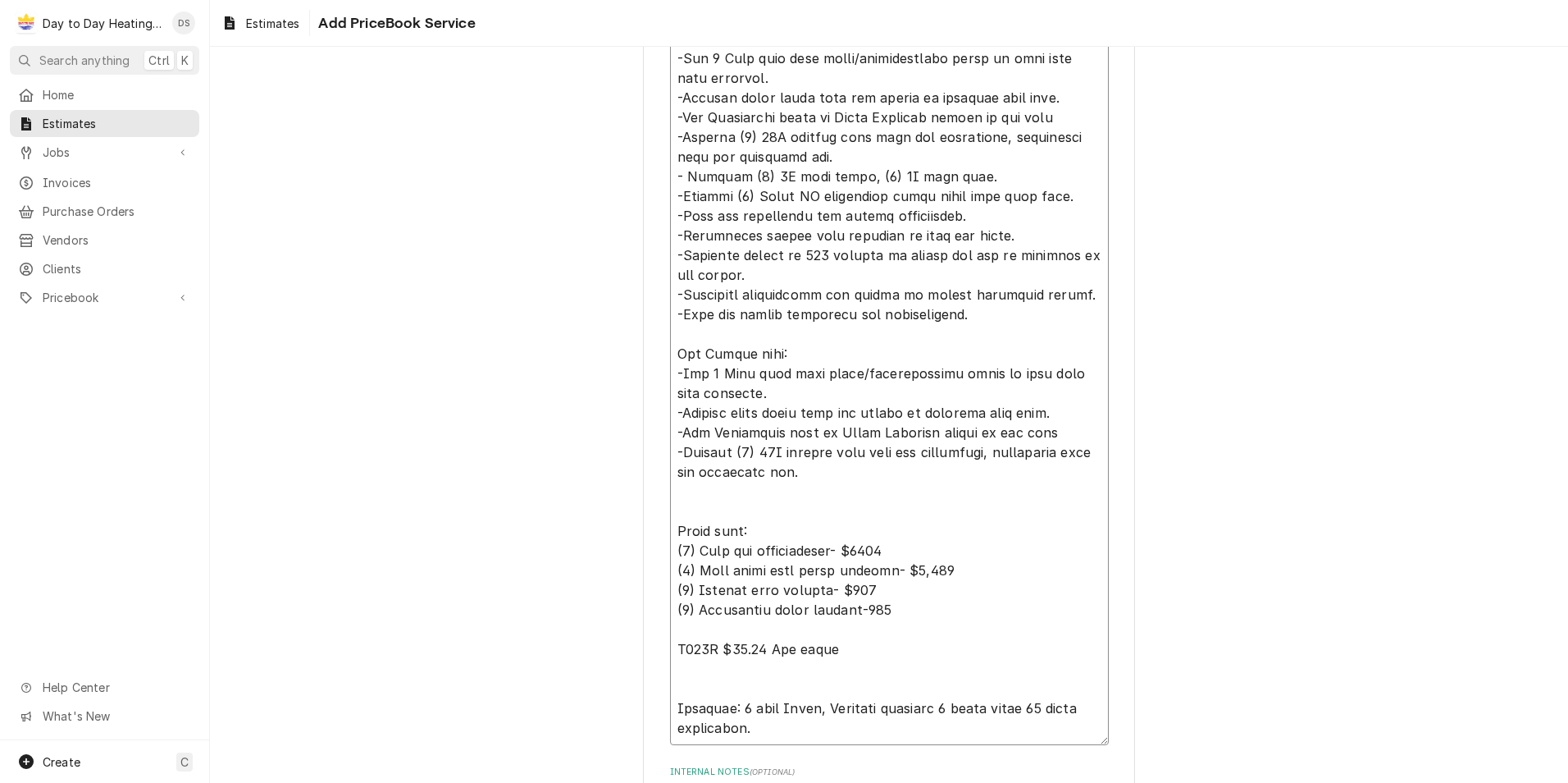
drag, startPoint x: 672, startPoint y: 193, endPoint x: 1060, endPoint y: 193, distance: 388.0
click at [1060, 193] on textarea "Service Summary Template ( optional )" at bounding box center [889, 314] width 439 height 861
drag, startPoint x: 1036, startPoint y: 194, endPoint x: 1012, endPoint y: 190, distance: 24.3
click at [1012, 190] on textarea "Service Summary Template ( optional )" at bounding box center [889, 314] width 439 height 861
drag, startPoint x: 666, startPoint y: 196, endPoint x: 1081, endPoint y: 194, distance: 415.0
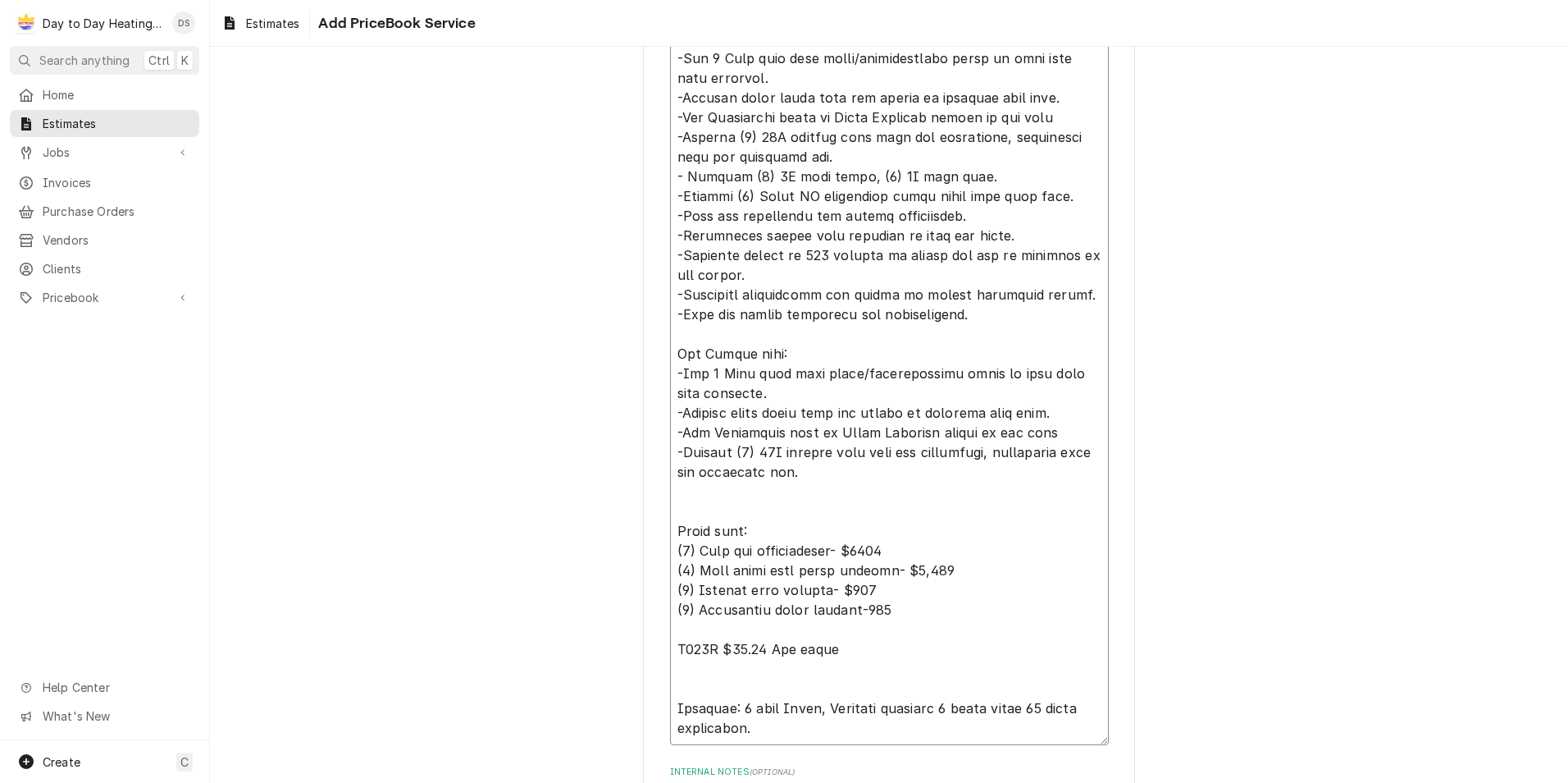
click at [1081, 194] on textarea "Service Summary Template ( optional )" at bounding box center [889, 314] width 439 height 861
click at [687, 489] on textarea "Service Summary Template ( optional )" at bounding box center [889, 314] width 439 height 861
paste textarea "-Install (4) Gobii II condensate pumps under each head unit."
click at [732, 489] on textarea "Service Summary Template ( optional )" at bounding box center [889, 314] width 439 height 861
click at [987, 493] on textarea "Service Summary Template ( optional )" at bounding box center [889, 314] width 439 height 861
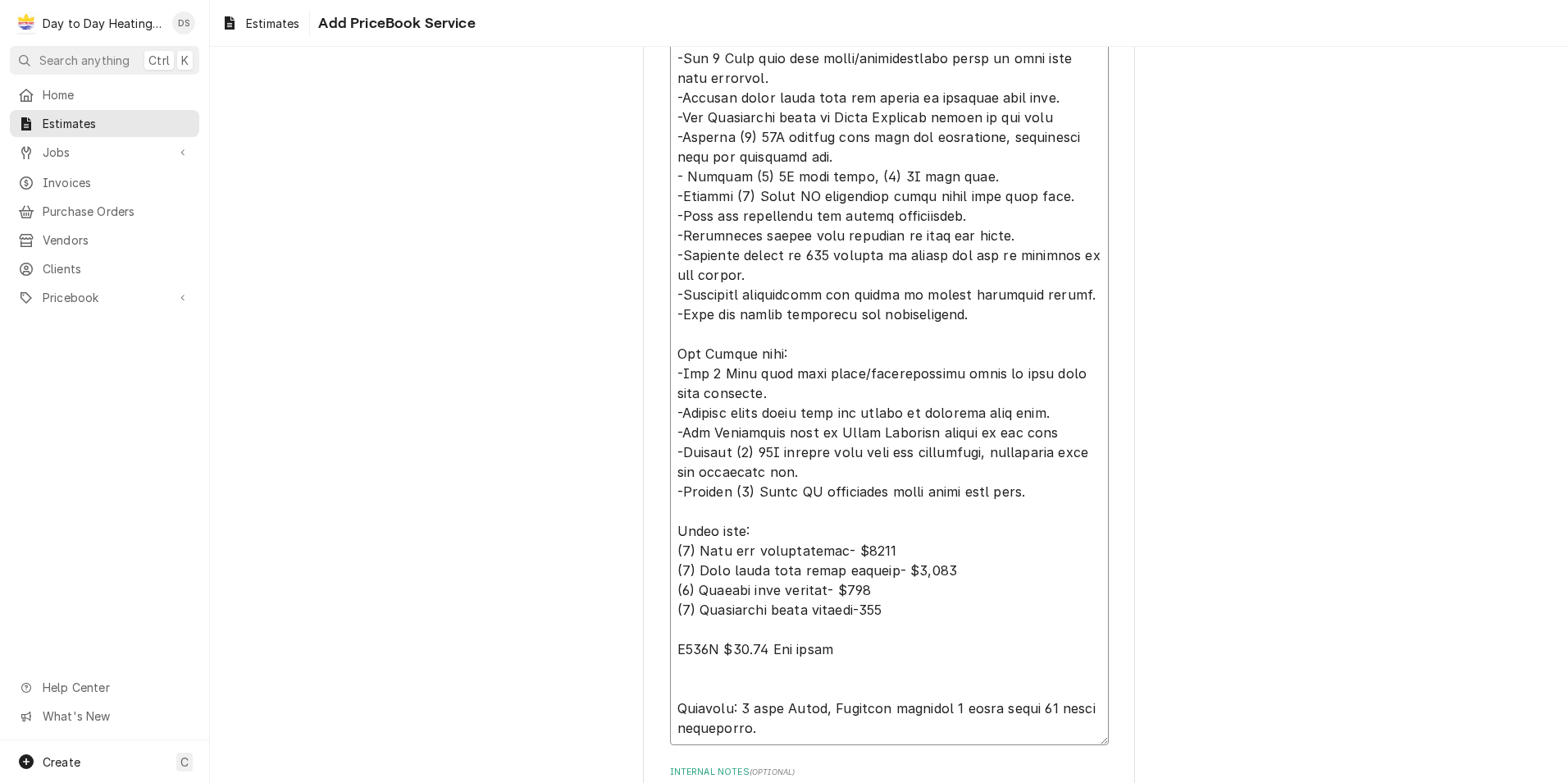
click at [1040, 500] on textarea "Service Summary Template ( optional )" at bounding box center [889, 314] width 439 height 861
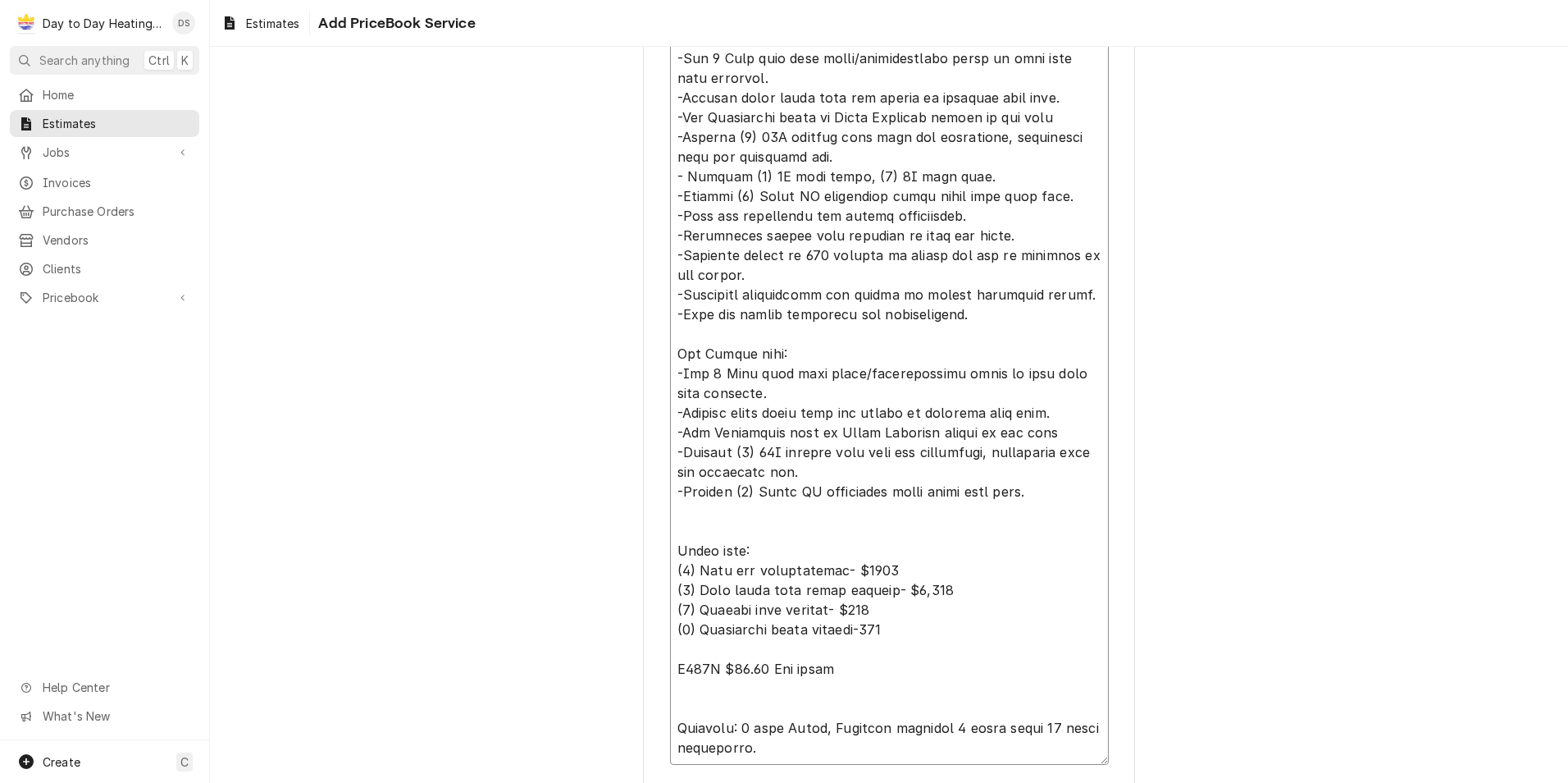
drag, startPoint x: 670, startPoint y: 215, endPoint x: 998, endPoint y: 316, distance: 343.2
click at [998, 316] on textarea "Service Summary Template ( optional )" at bounding box center [889, 324] width 439 height 881
click at [677, 514] on textarea "Service Summary Template ( optional )" at bounding box center [889, 324] width 439 height 881
paste textarea "-Make all electrical and piping connections. -Pressurize system with nitrogen t…"
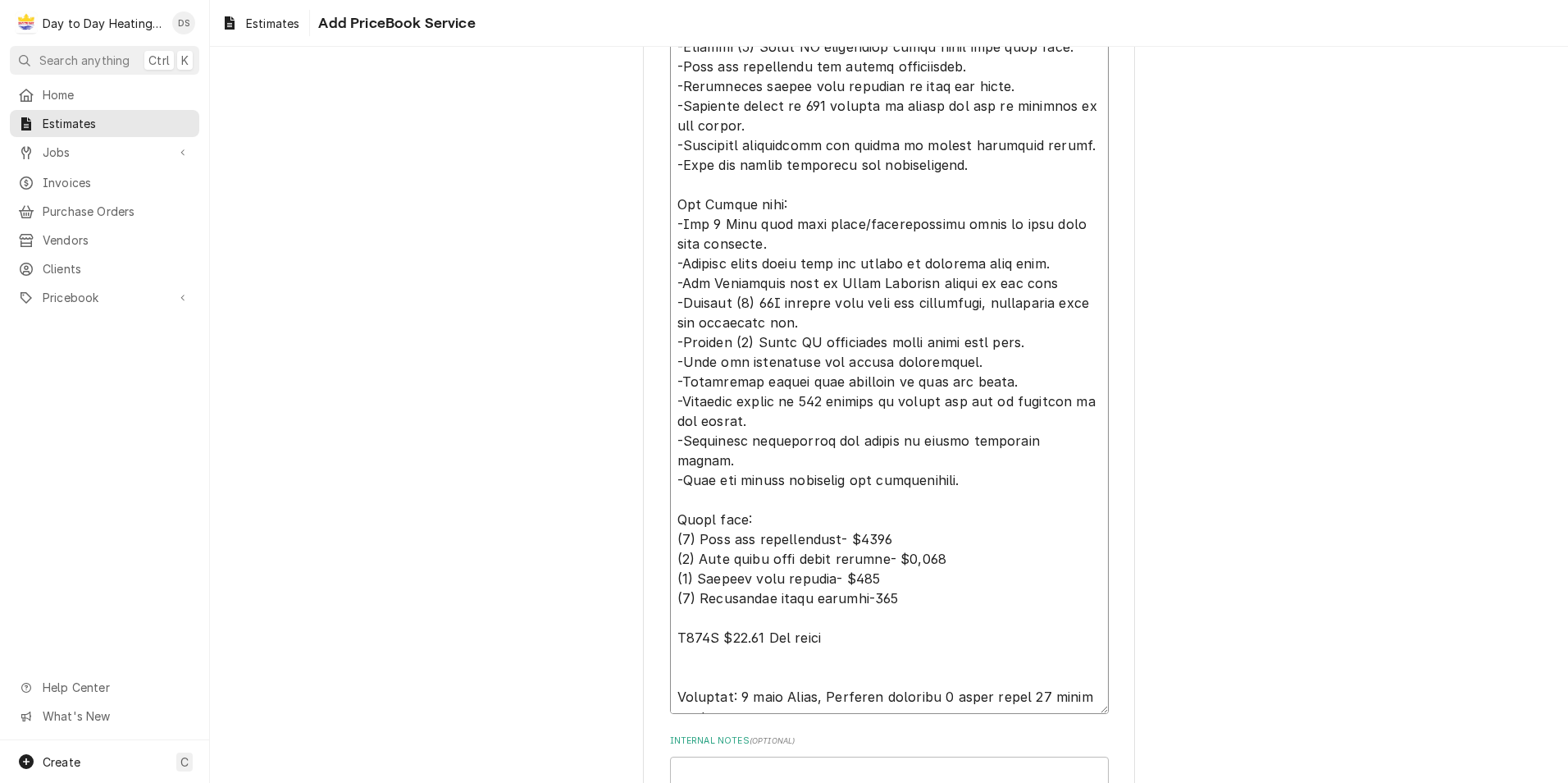
scroll to position [1158, 0]
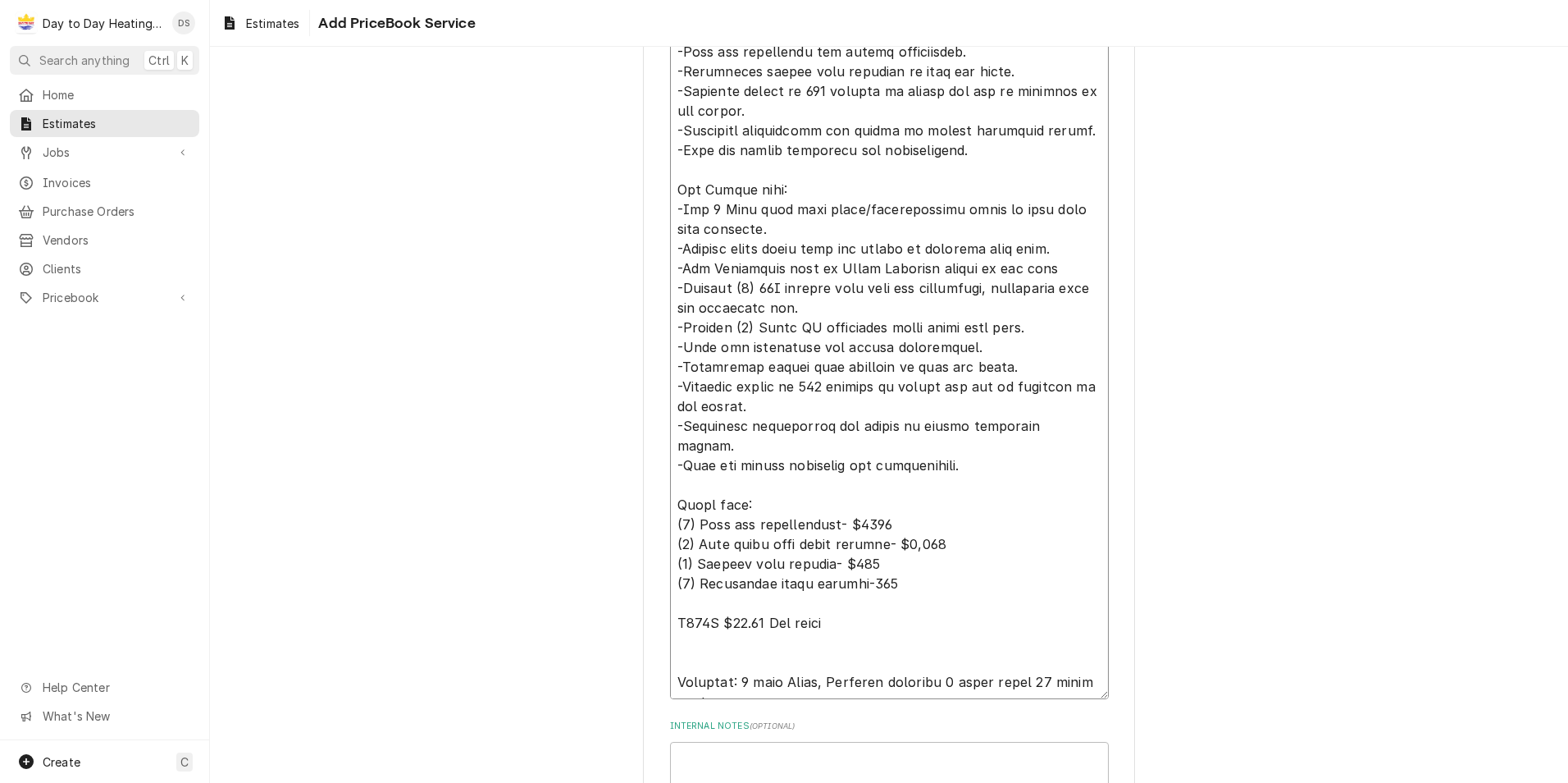
click at [854, 543] on textarea "Service Summary Template ( optional )" at bounding box center [889, 209] width 439 height 980
click at [686, 541] on textarea "Service Summary Template ( optional )" at bounding box center [889, 209] width 439 height 980
click at [682, 525] on textarea "Service Summary Template ( optional )" at bounding box center [889, 209] width 439 height 980
click at [683, 506] on textarea "Service Summary Template ( optional )" at bounding box center [889, 209] width 439 height 980
click at [845, 509] on textarea "Service Summary Template ( optional )" at bounding box center [889, 209] width 439 height 980
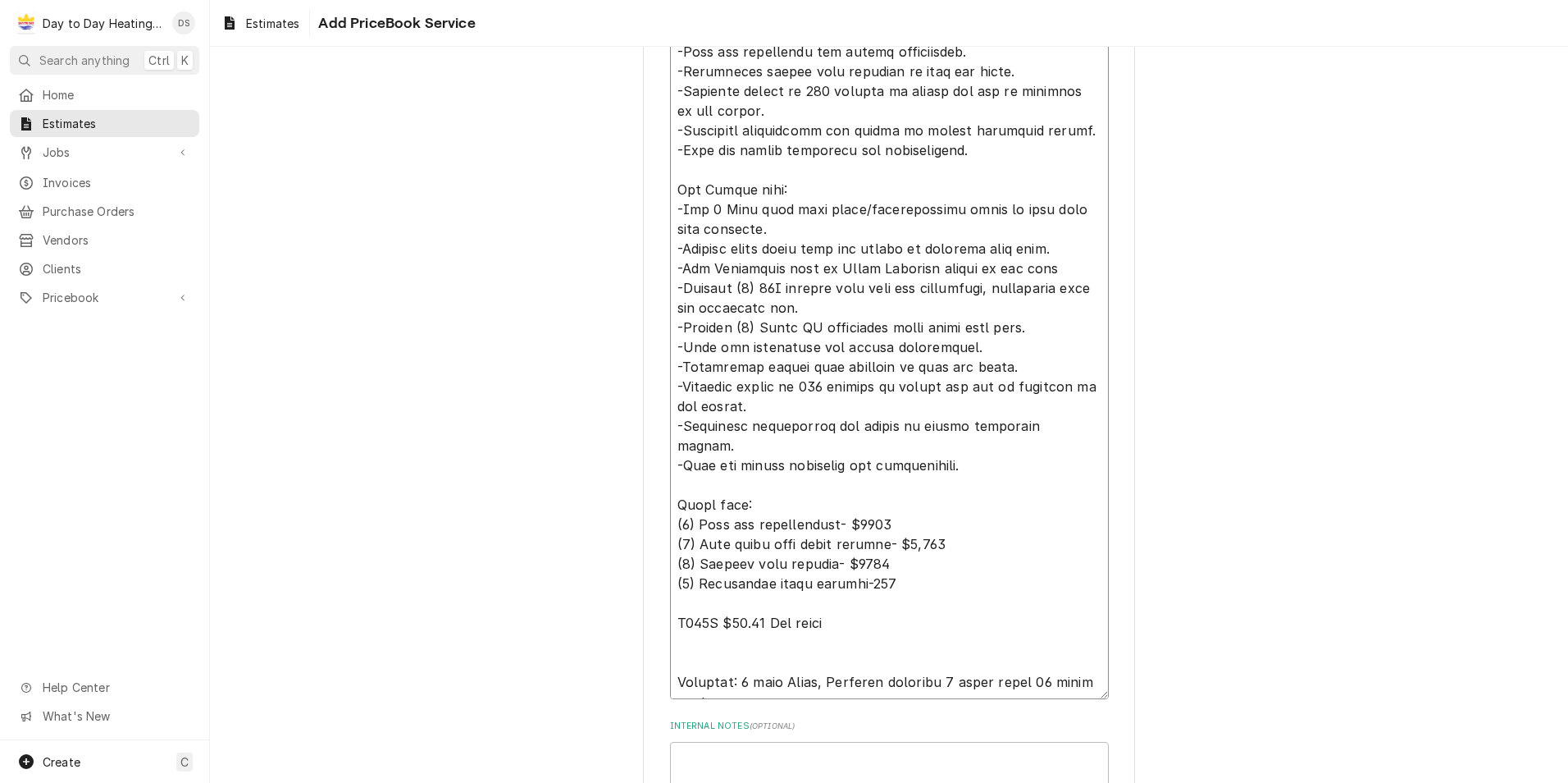
click at [867, 503] on textarea "Service Summary Template ( optional )" at bounding box center [889, 209] width 439 height 980
click at [861, 542] on textarea "Service Summary Template ( optional )" at bounding box center [889, 209] width 439 height 980
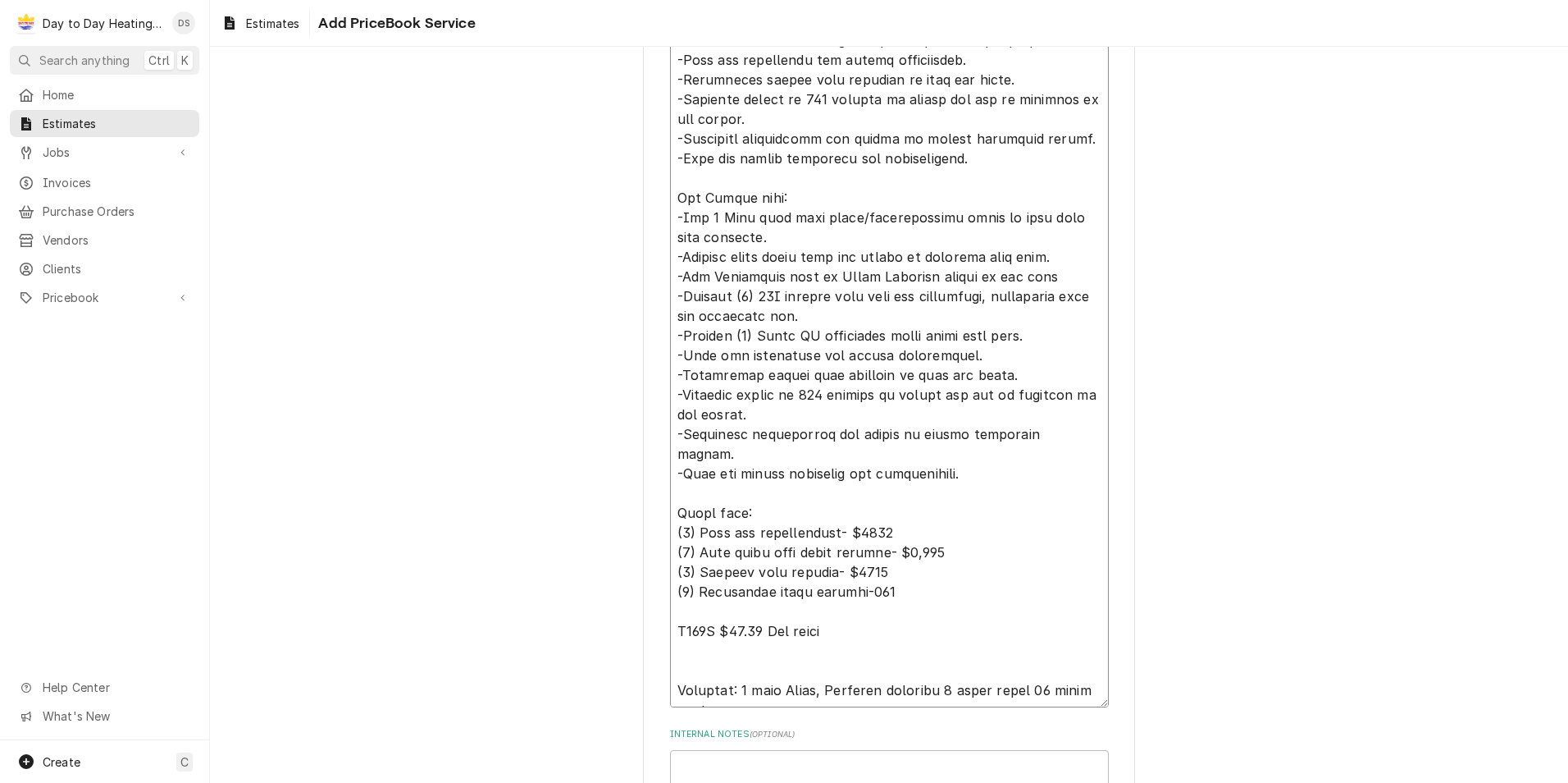
scroll to position [1291, 0]
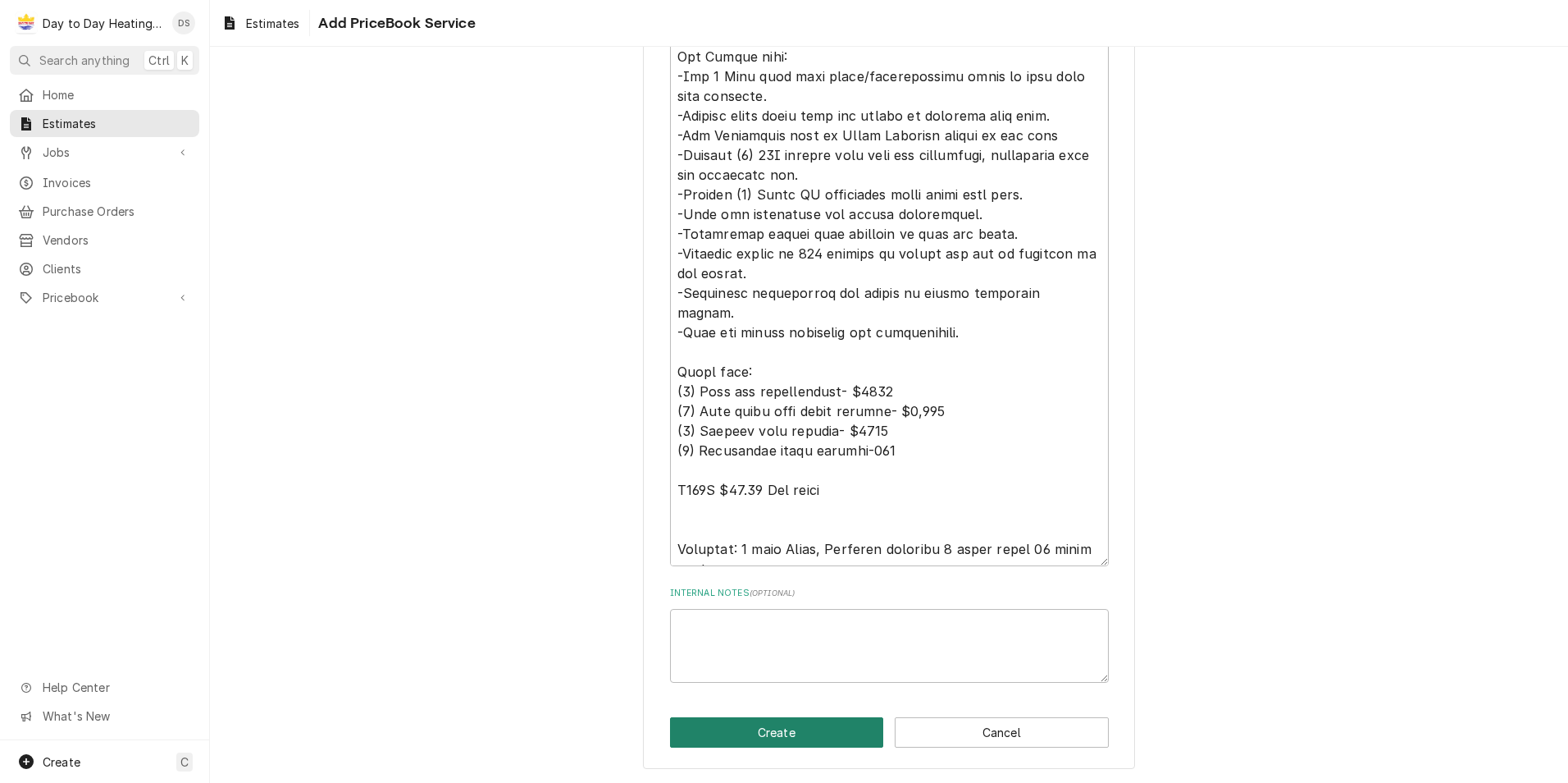
click at [784, 726] on button "Create" at bounding box center [776, 732] width 214 height 30
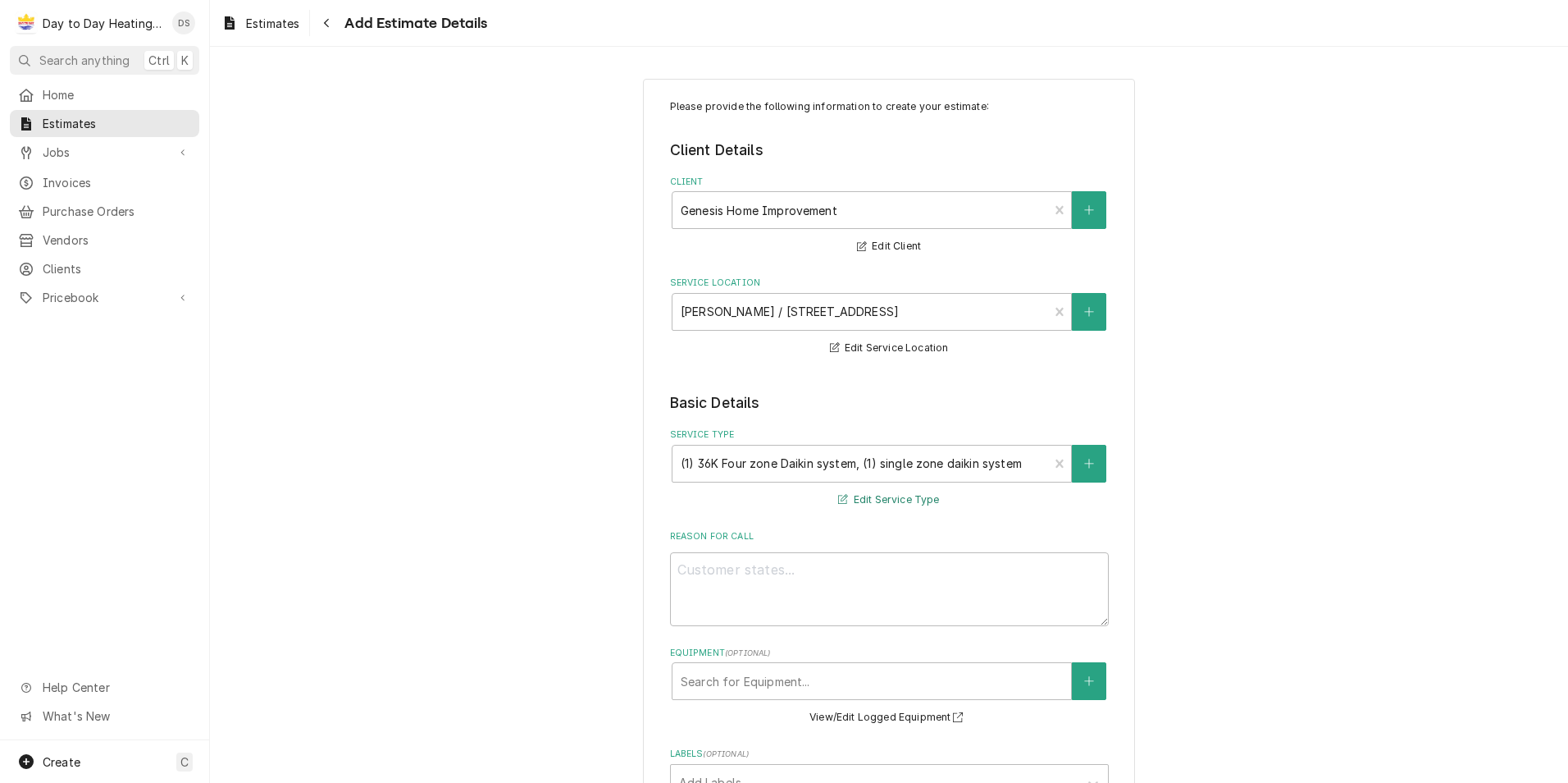
click at [867, 491] on button "Edit Service Type" at bounding box center [888, 500] width 106 height 21
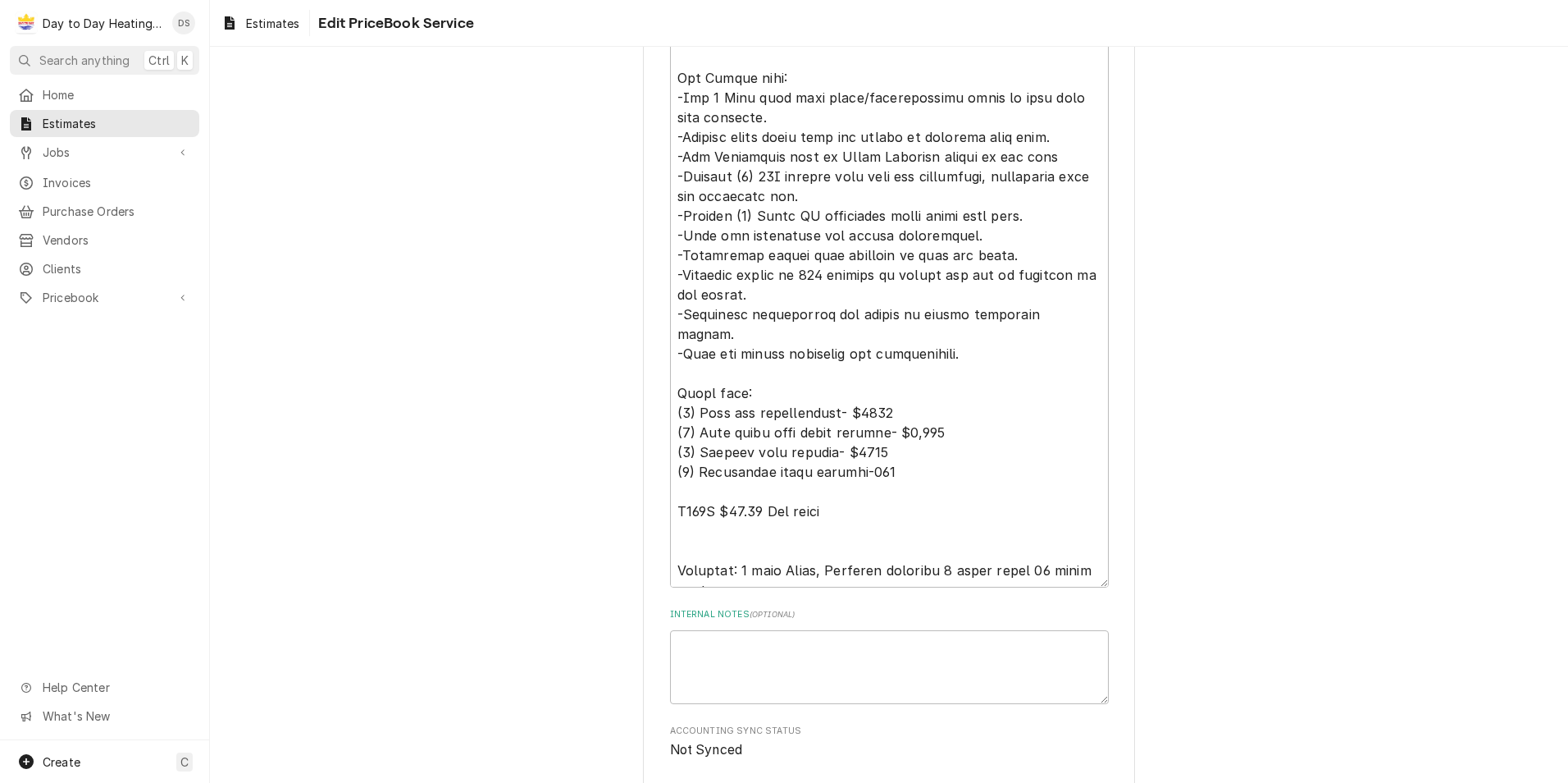
scroll to position [1313, 0]
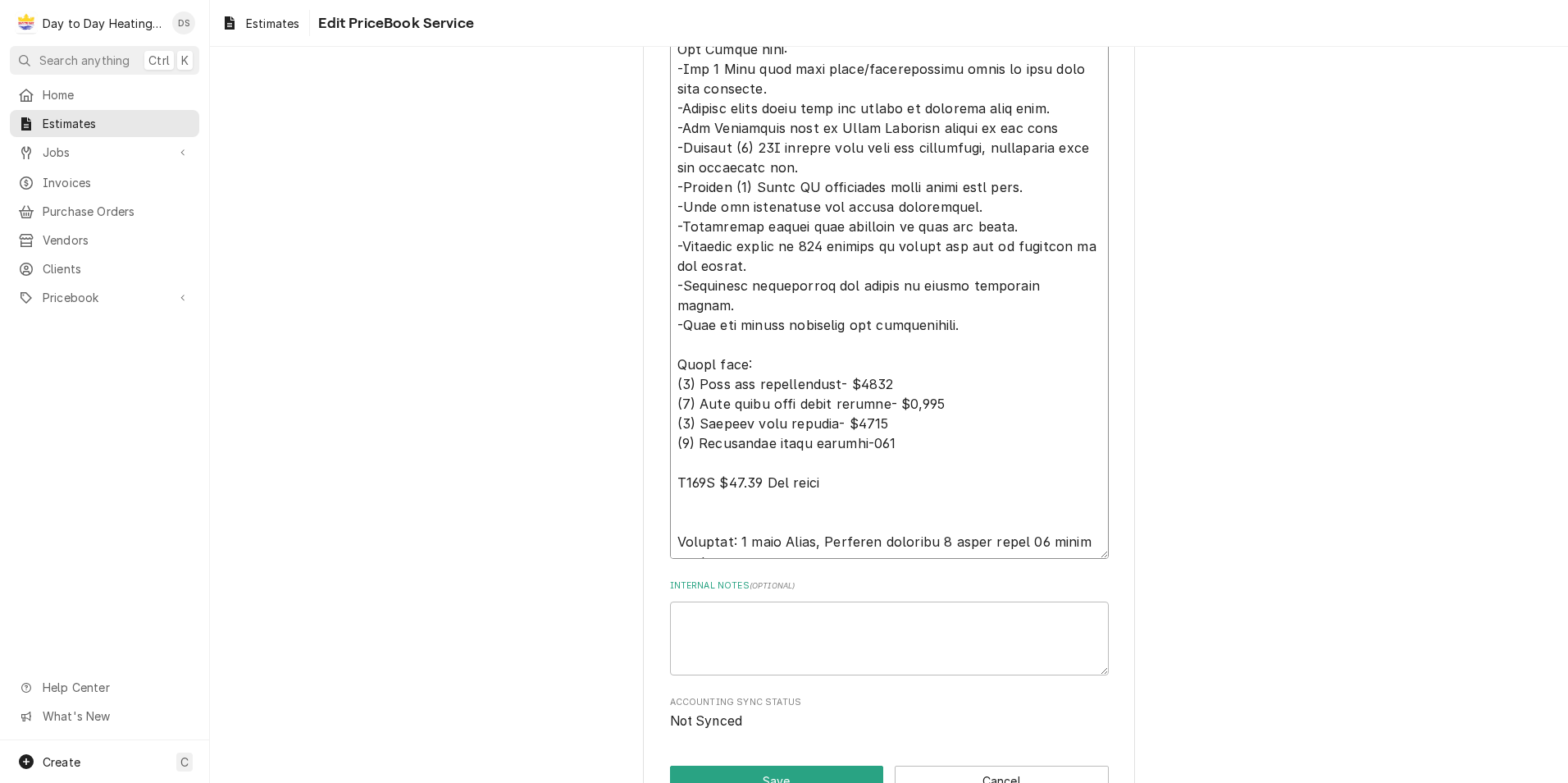
click at [735, 492] on textarea "Service Summary Template ( optional )" at bounding box center [889, 68] width 439 height 980
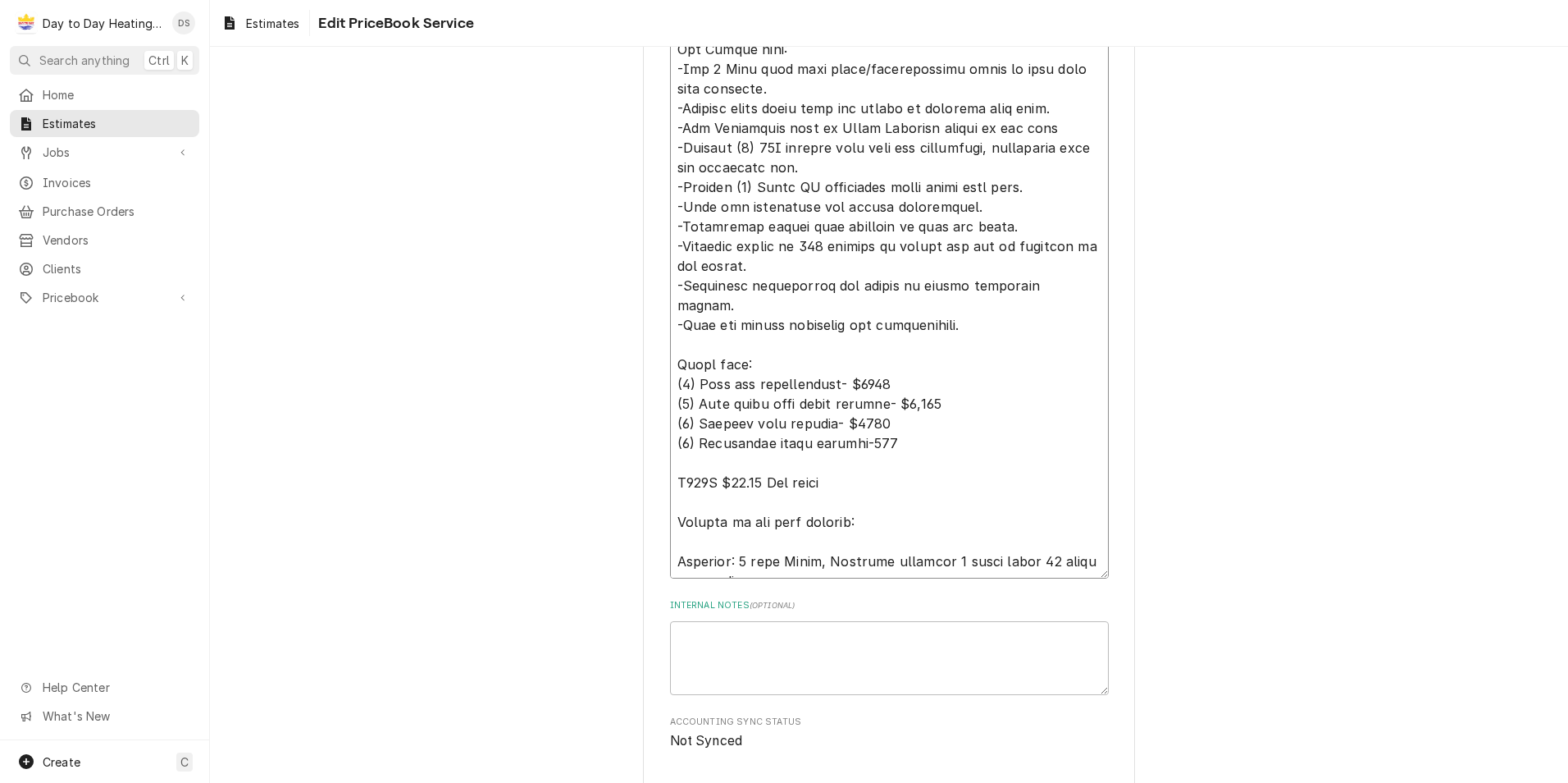
drag, startPoint x: 866, startPoint y: 509, endPoint x: 662, endPoint y: 509, distance: 204.0
click at [698, 438] on textarea "Service Summary Template ( optional )" at bounding box center [889, 78] width 439 height 999
paste textarea "Removal of gas wall furnace:"
drag, startPoint x: 861, startPoint y: 500, endPoint x: 631, endPoint y: 494, distance: 230.1
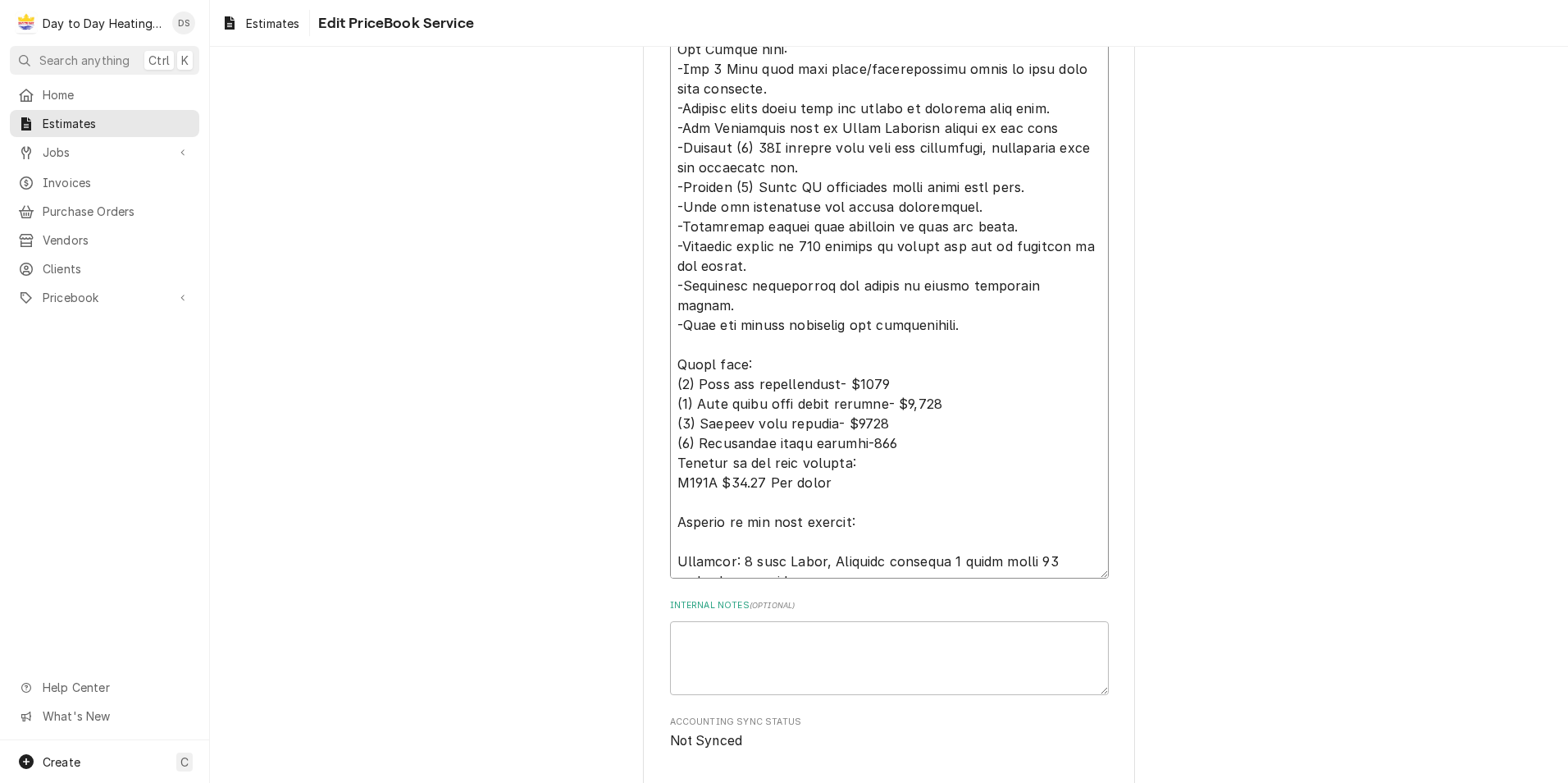
click at [671, 441] on textarea "Service Summary Template ( optional )" at bounding box center [889, 78] width 439 height 999
click at [884, 446] on textarea "Service Summary Template ( optional )" at bounding box center [889, 78] width 439 height 999
click at [921, 438] on textarea "Service Summary Template ( optional )" at bounding box center [889, 78] width 439 height 999
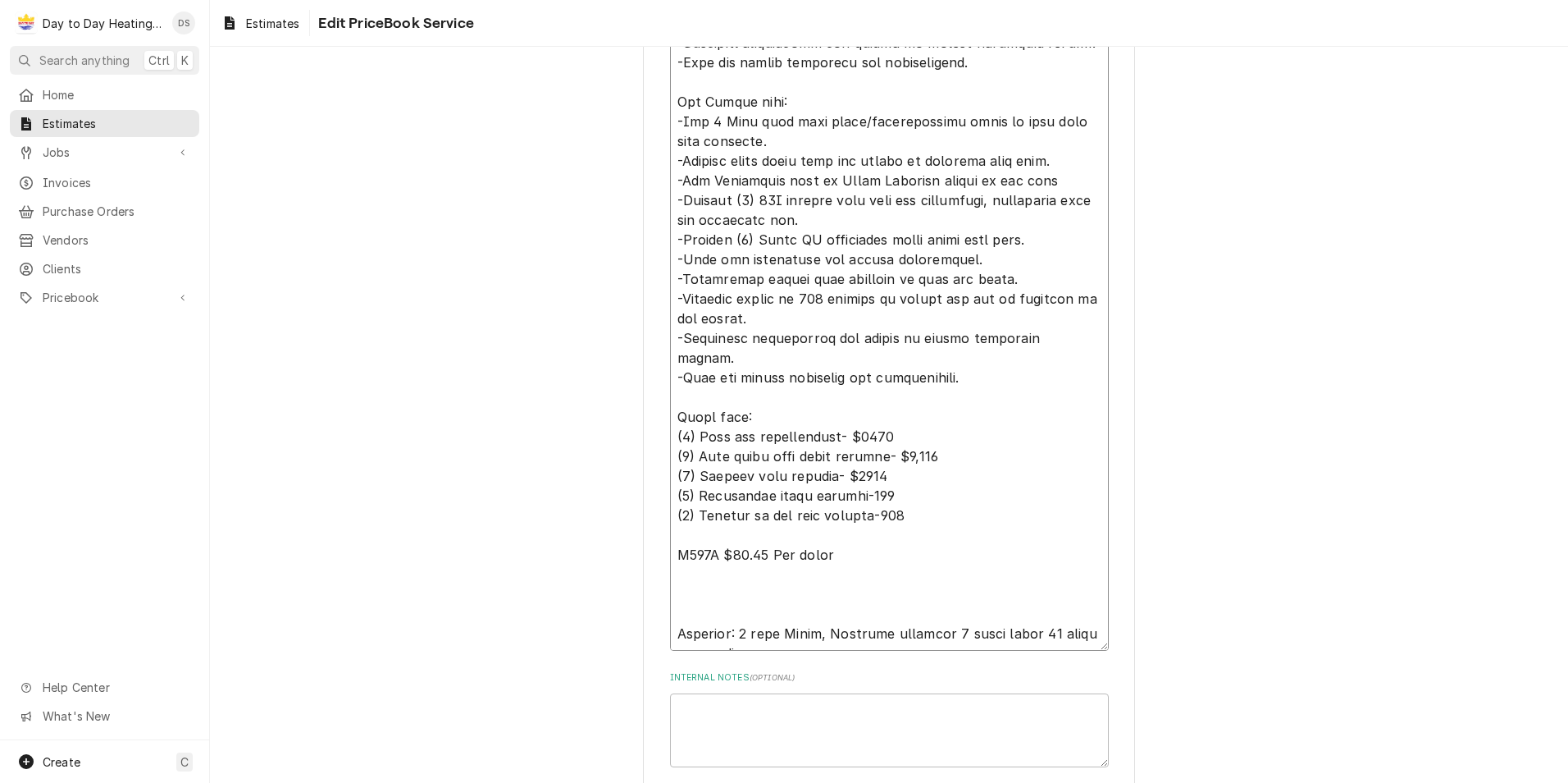
scroll to position [1231, 0]
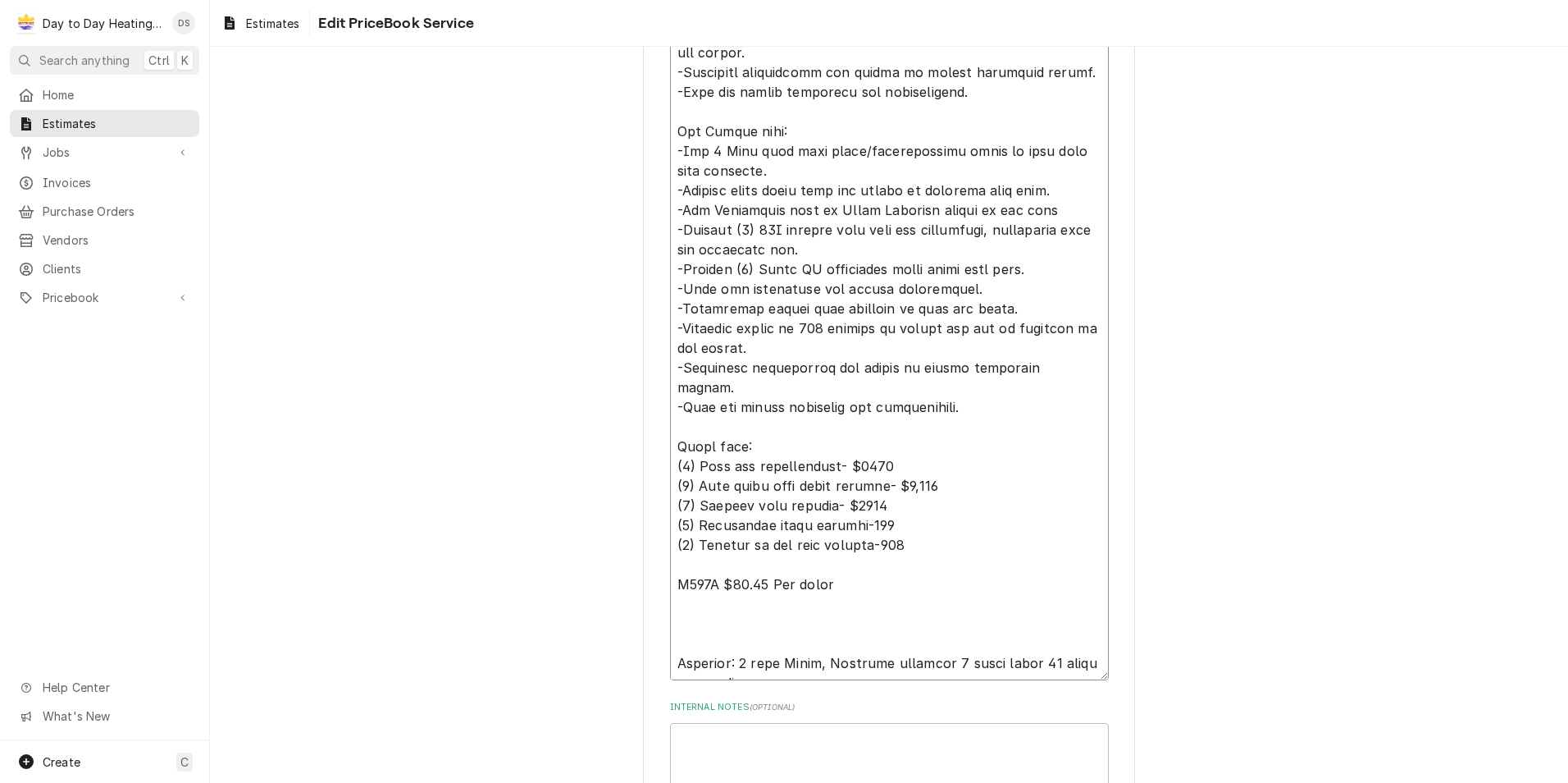
click at [870, 446] on textarea "Service Summary Template ( optional )" at bounding box center [889, 170] width 439 height 1019
click at [899, 524] on textarea "Service Summary Template ( optional )" at bounding box center [889, 170] width 439 height 1019
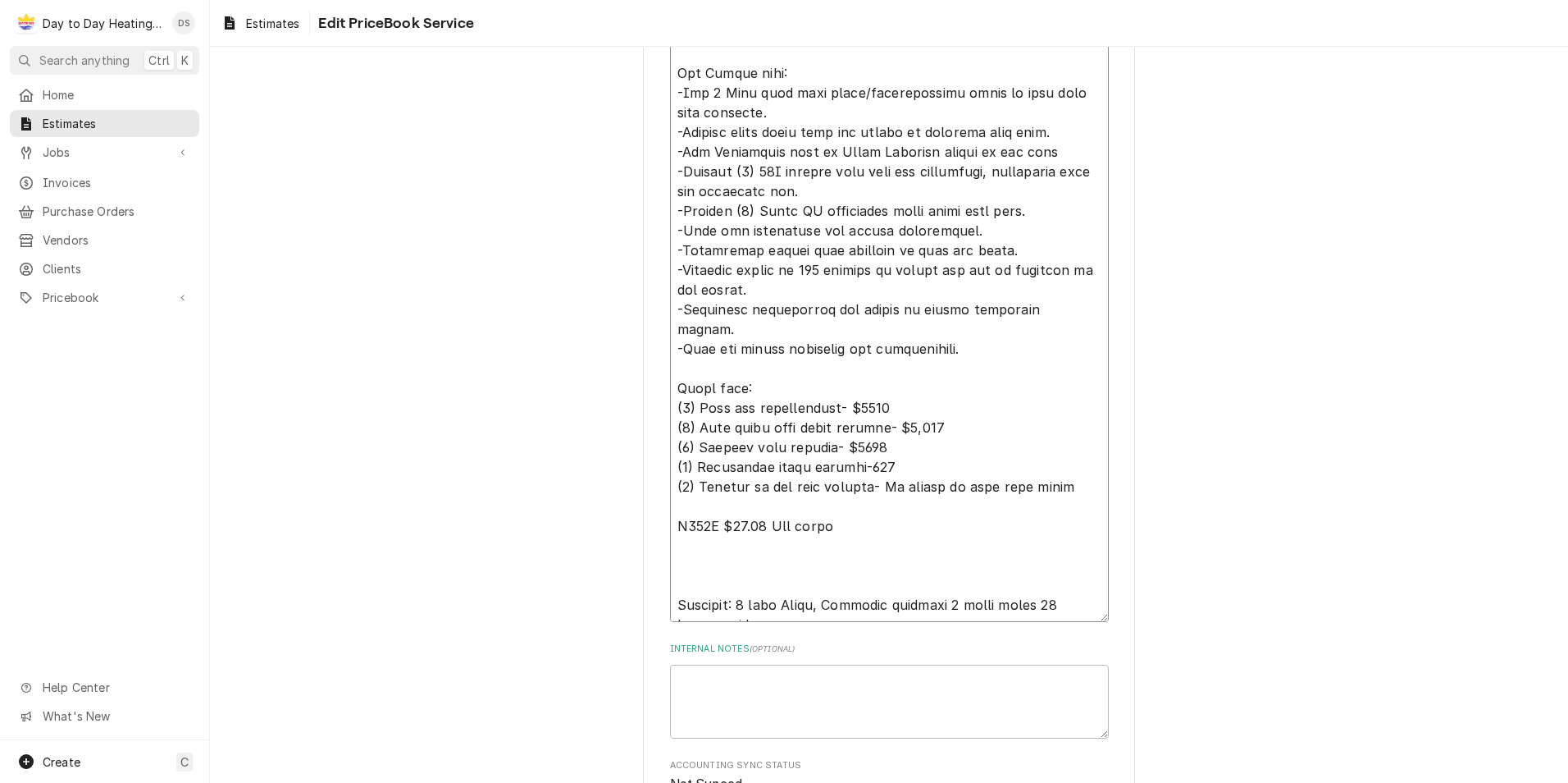
scroll to position [1401, 0]
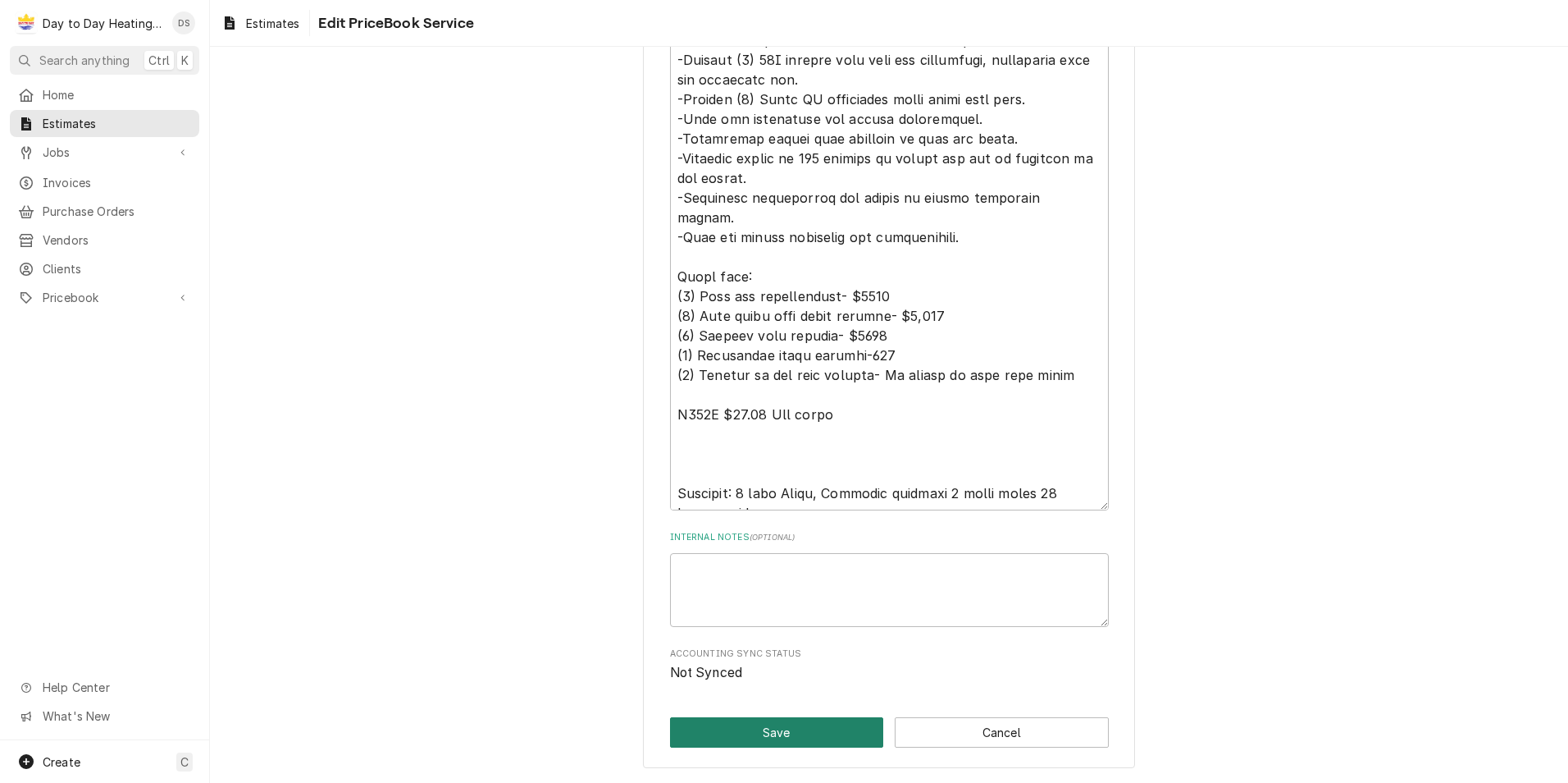
click at [792, 733] on button "Save" at bounding box center [776, 732] width 214 height 30
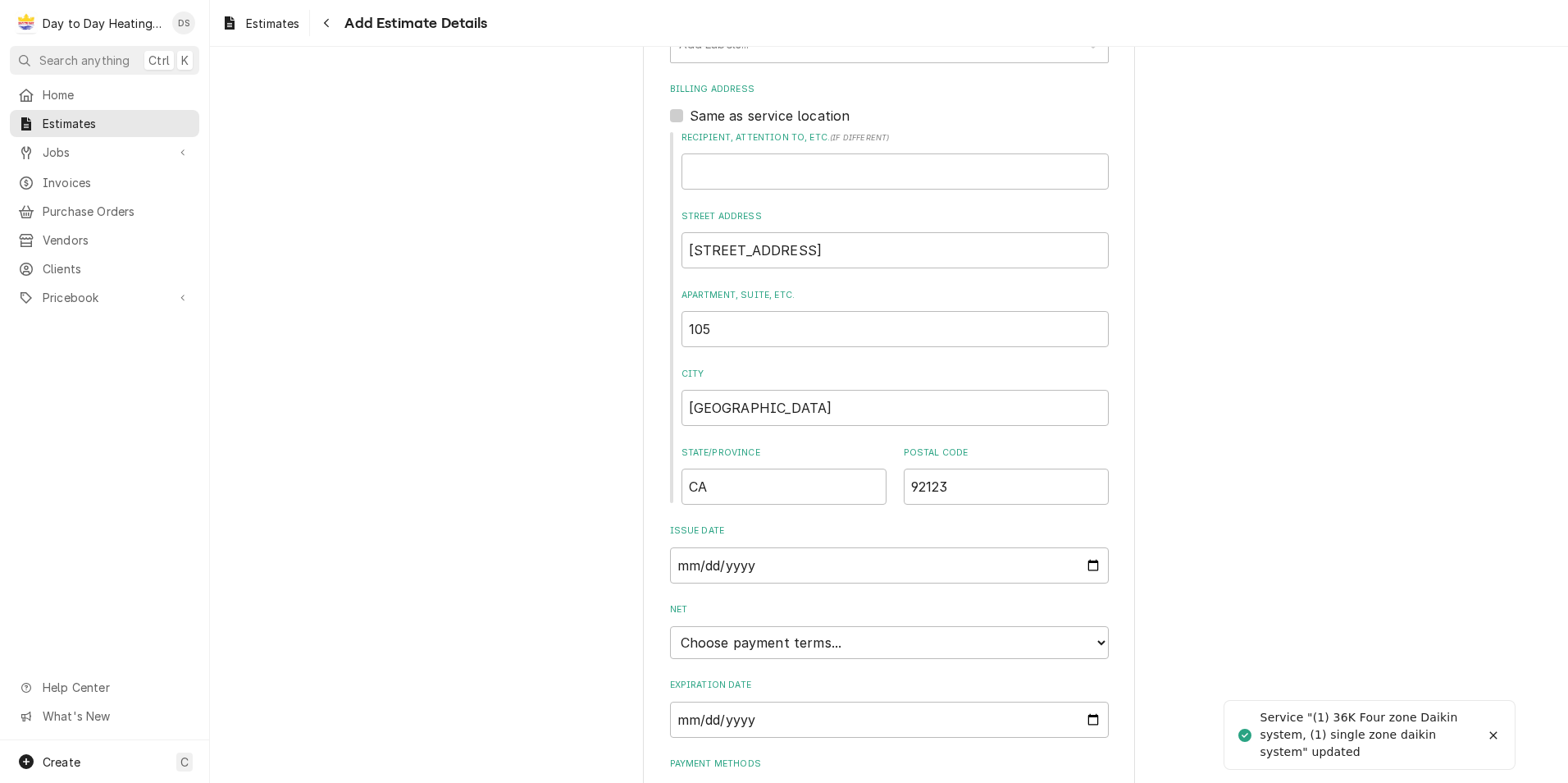
scroll to position [826, 0]
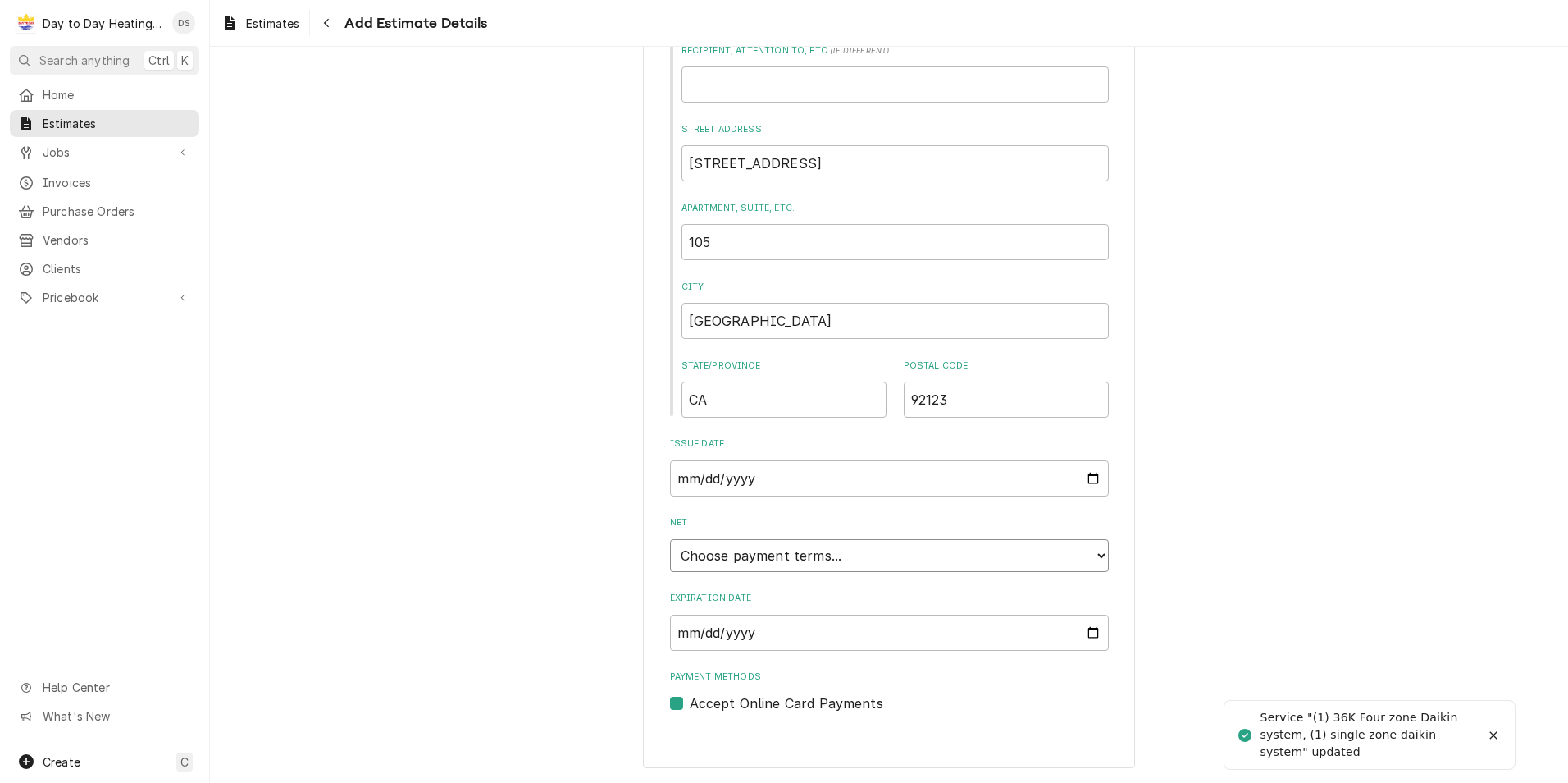
click at [784, 549] on select "Choose payment terms... Same Day Net 7 Net 14 Net 21 Net 30 Net 45 Net 60 Net 90" at bounding box center [889, 555] width 439 height 33
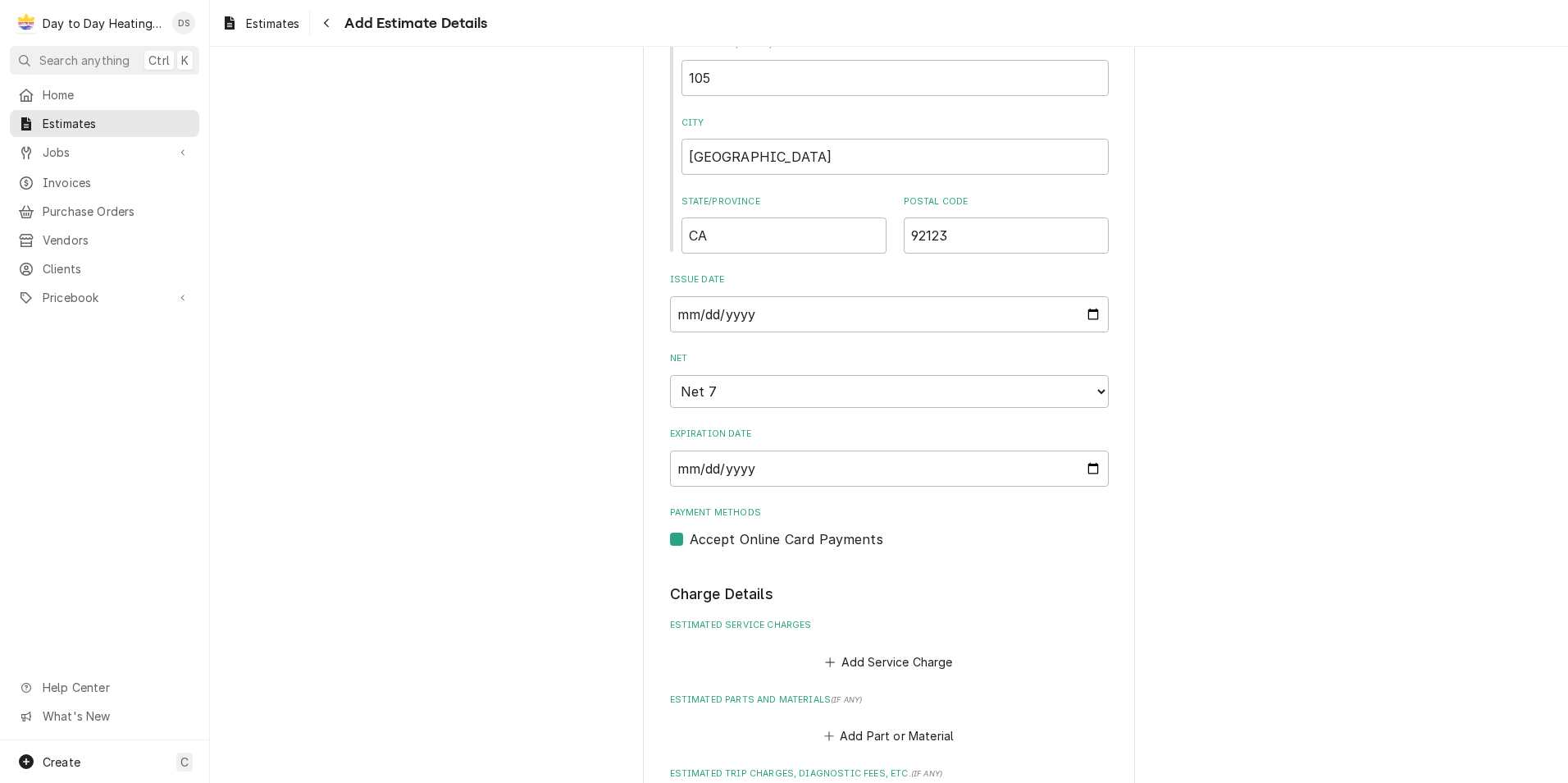
click at [690, 541] on label "Accept Online Card Payments" at bounding box center [786, 540] width 193 height 20
click at [690, 541] on input "Payment Methods" at bounding box center [909, 548] width 439 height 36
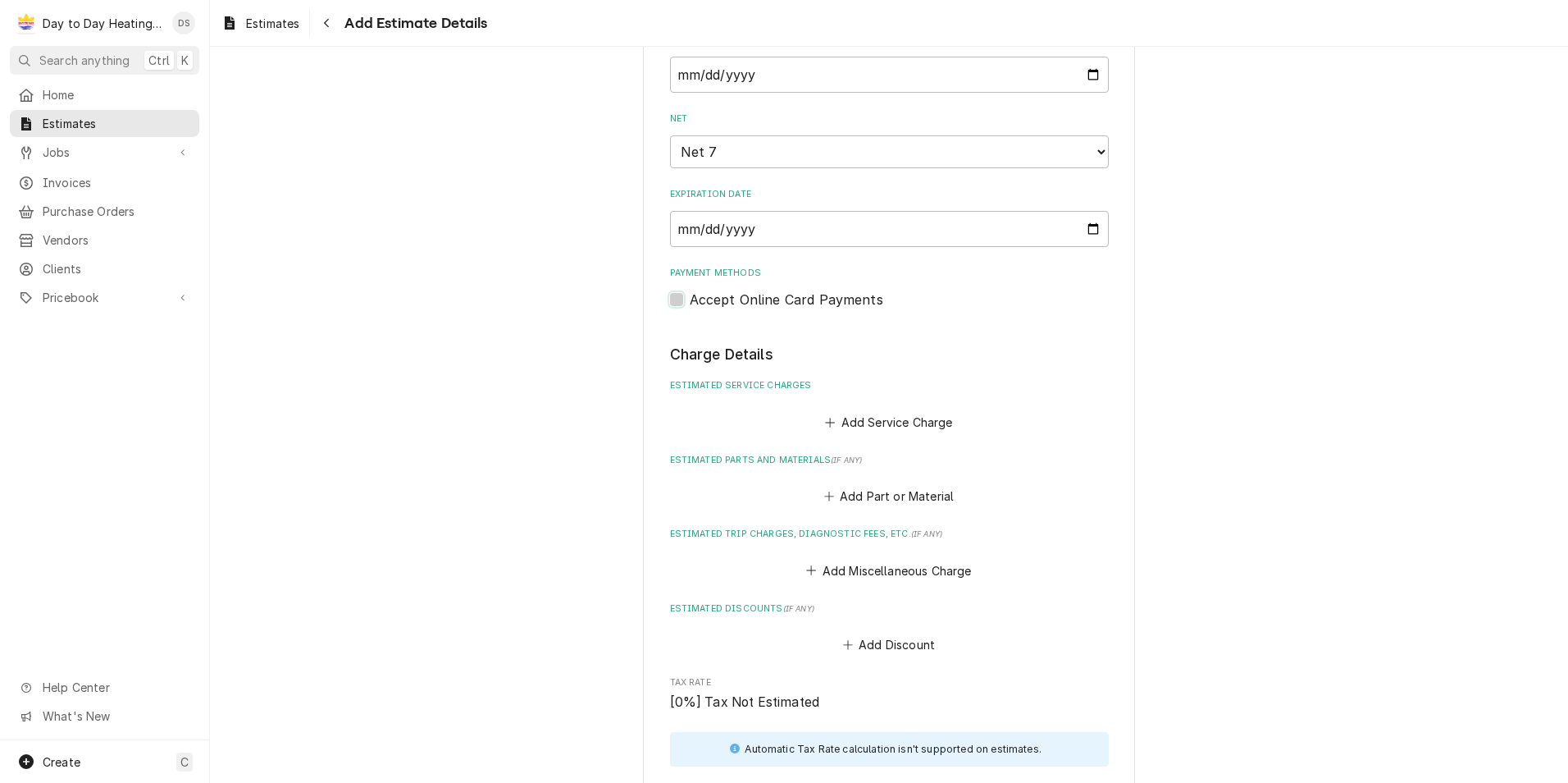
scroll to position [1236, 0]
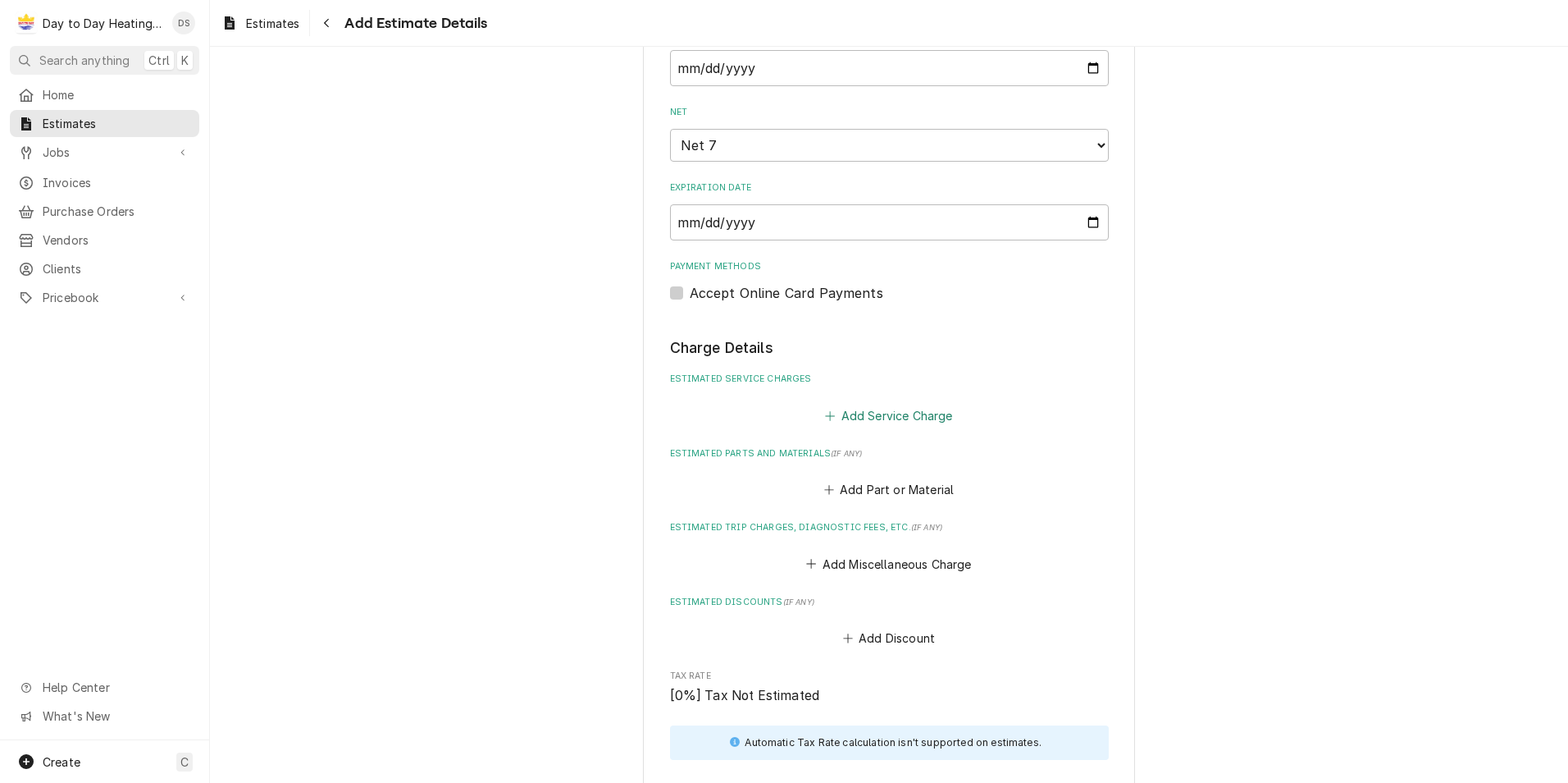
click at [909, 422] on button "Add Service Charge" at bounding box center [889, 415] width 133 height 23
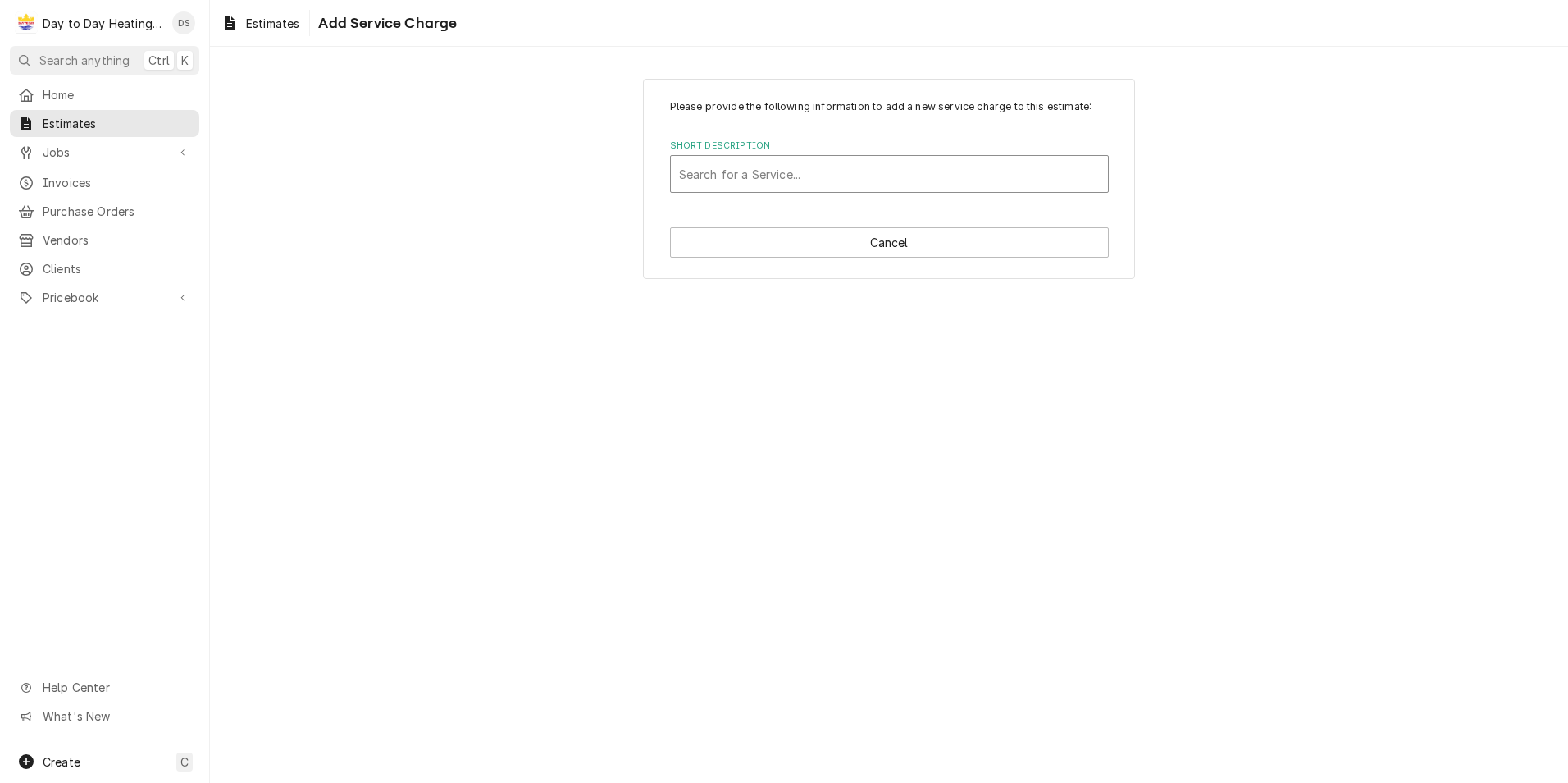
click at [762, 168] on div "Short Description" at bounding box center [889, 174] width 421 height 29
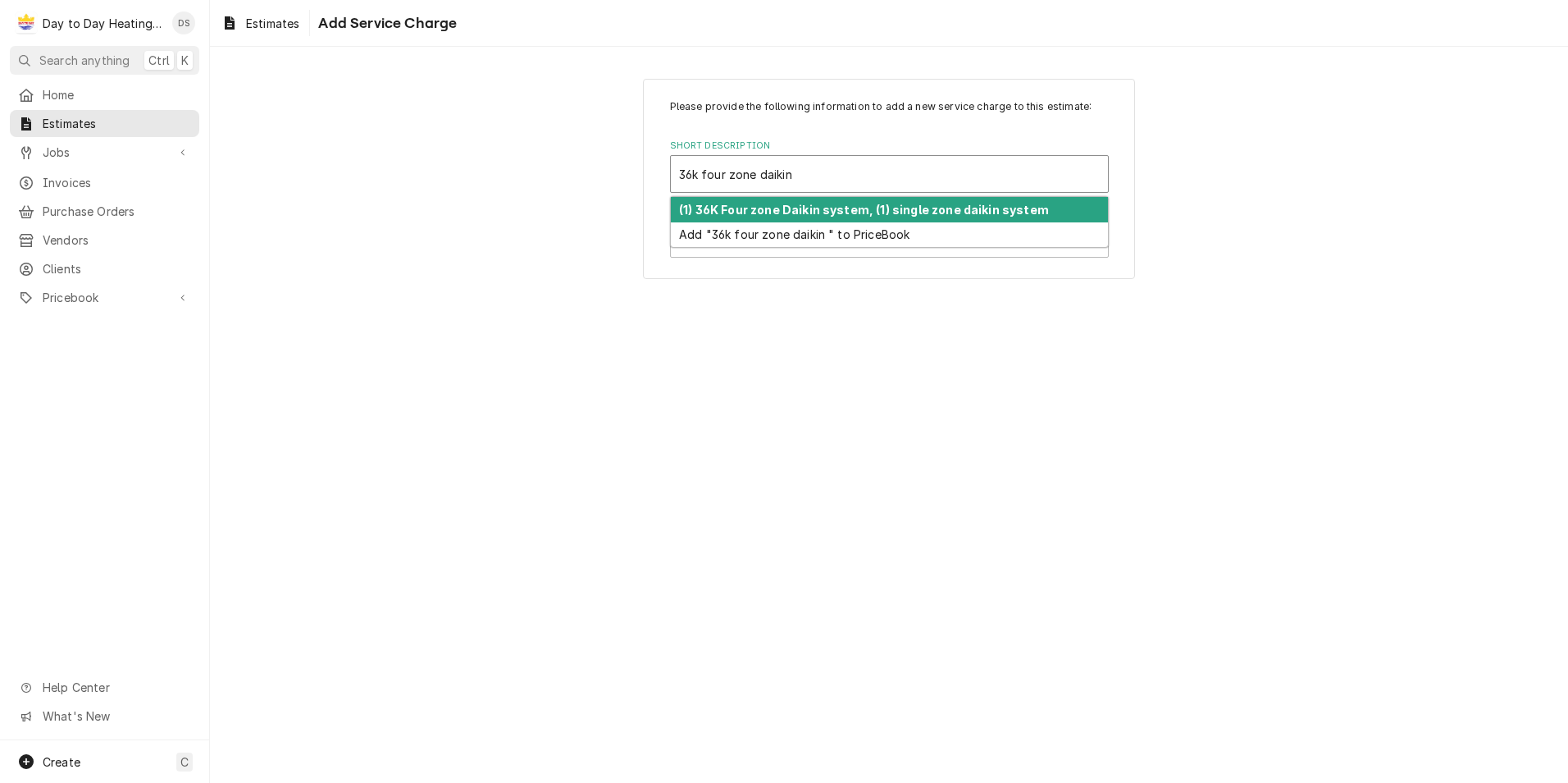
click at [767, 209] on strong "(1) 36K Four zone Daikin system, (1) single zone daikin system" at bounding box center [864, 209] width 370 height 14
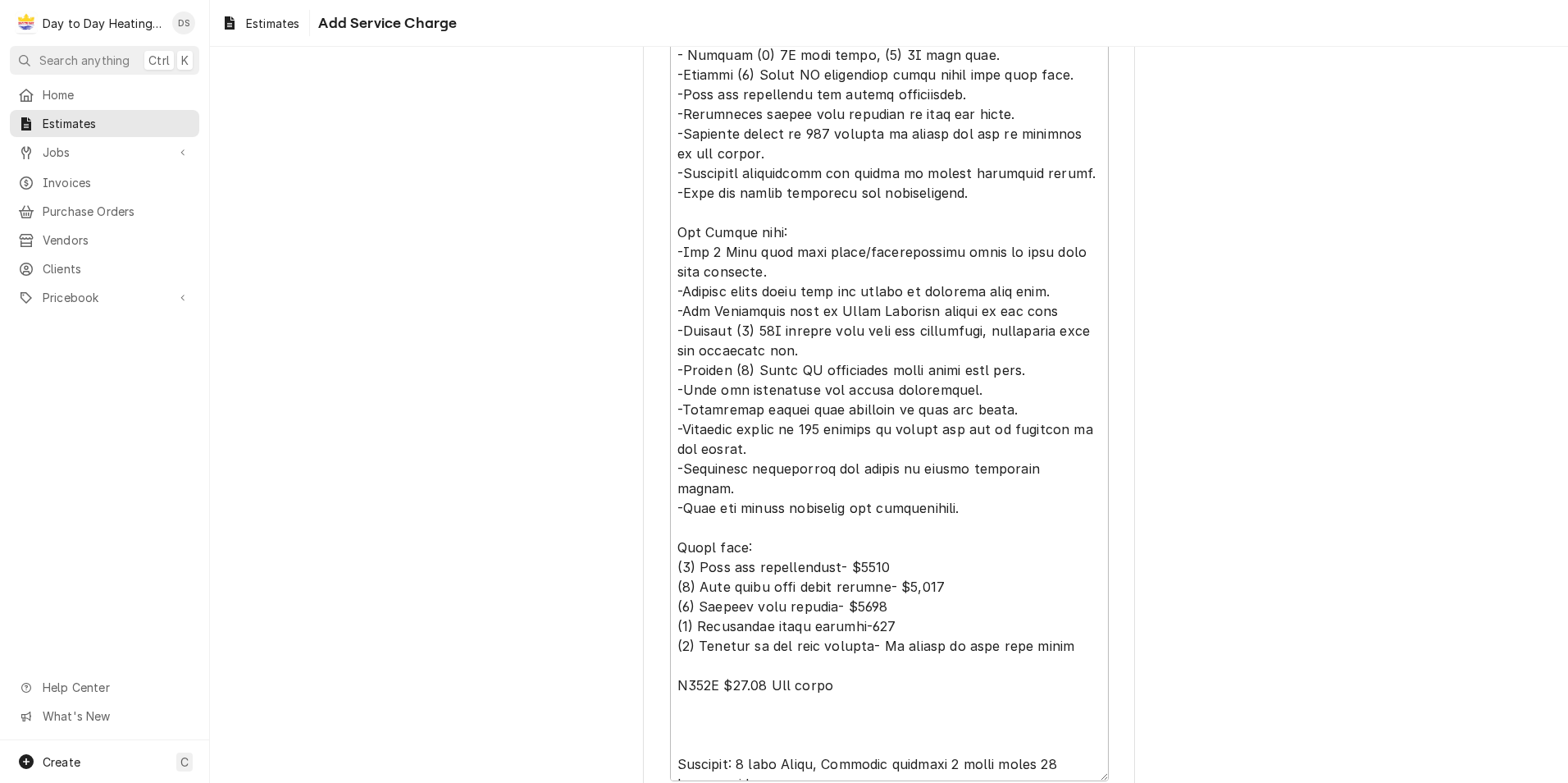
scroll to position [915, 0]
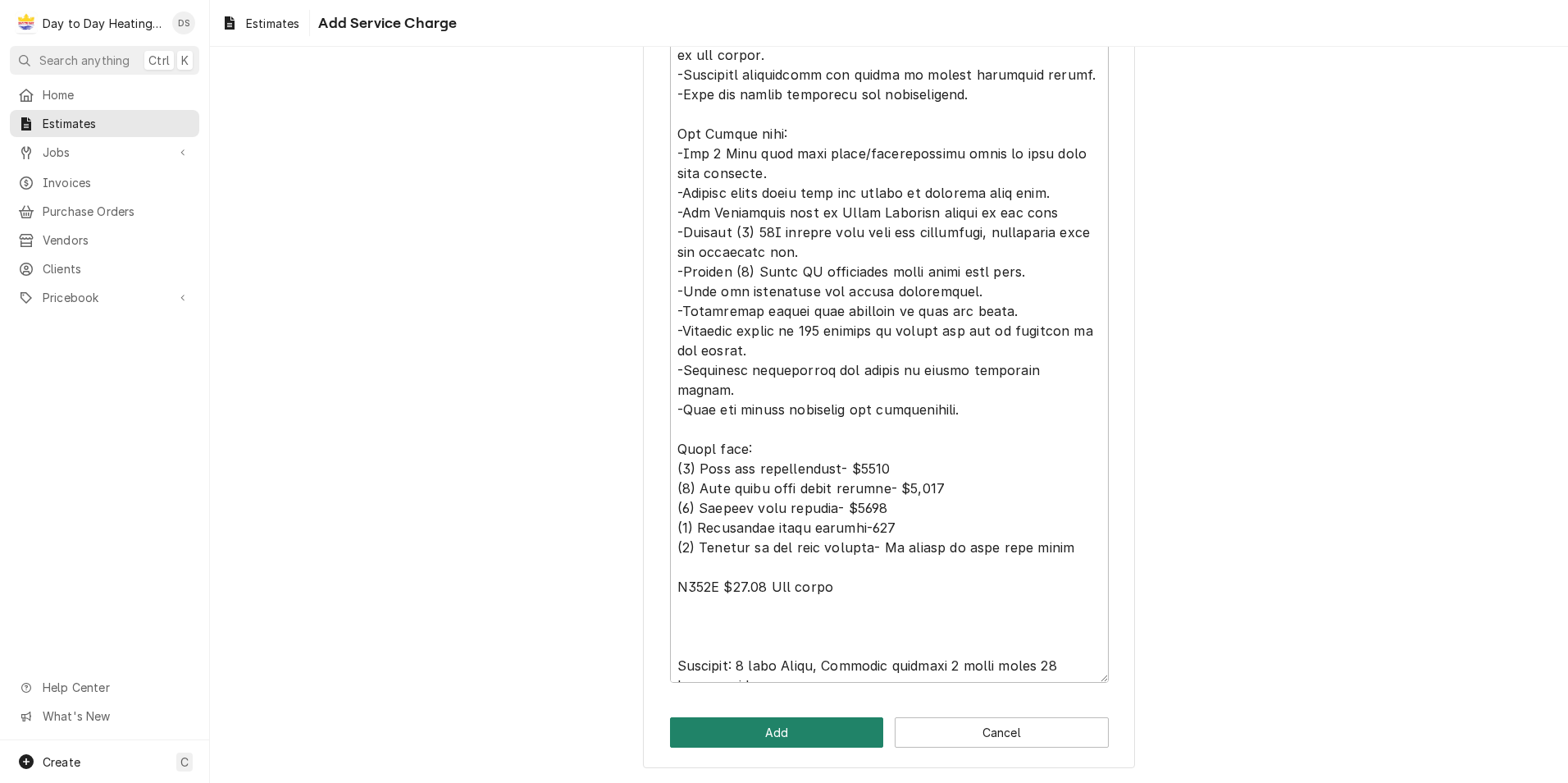
click at [773, 725] on button "Add" at bounding box center [776, 732] width 214 height 30
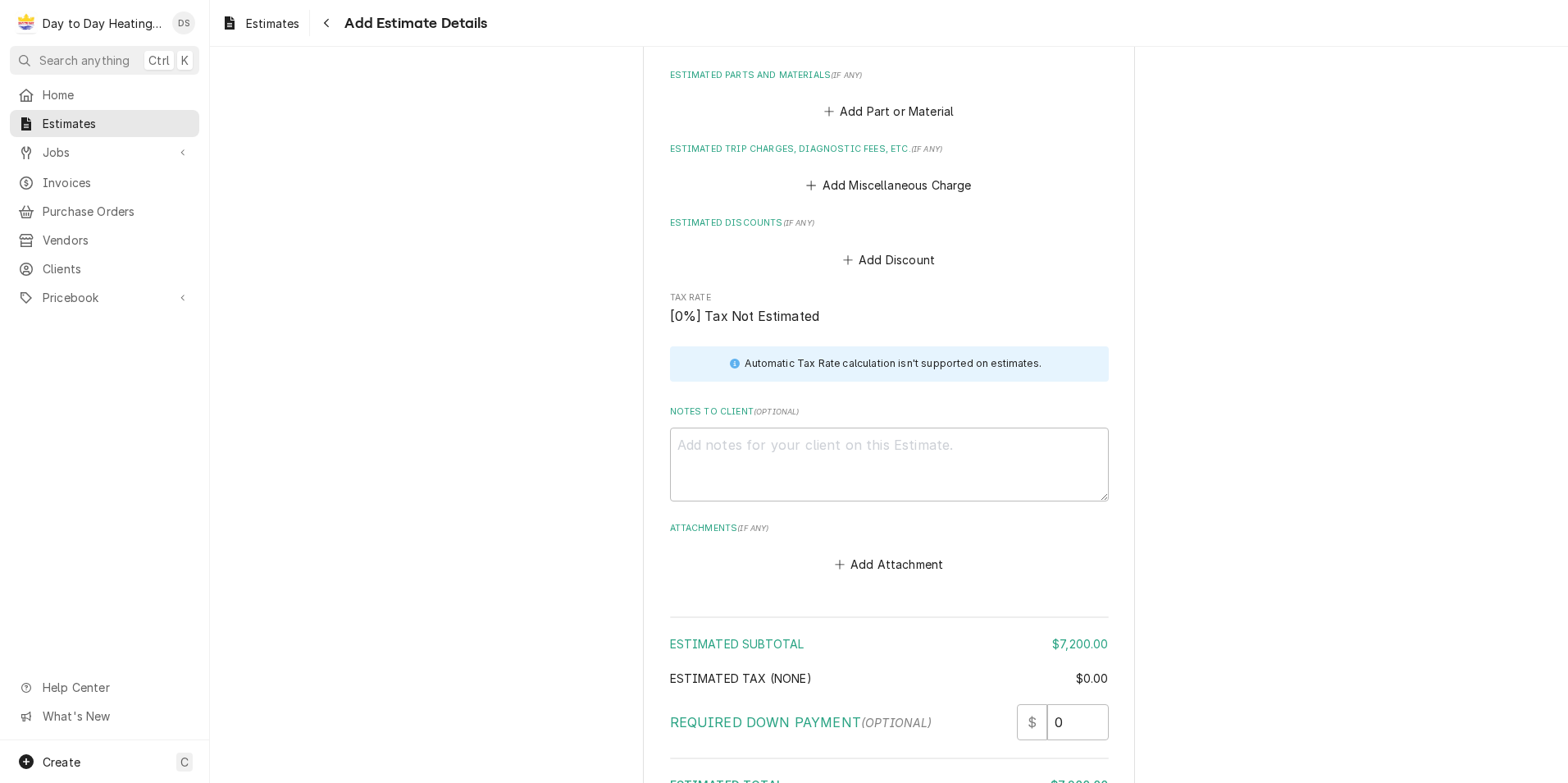
scroll to position [3142, 0]
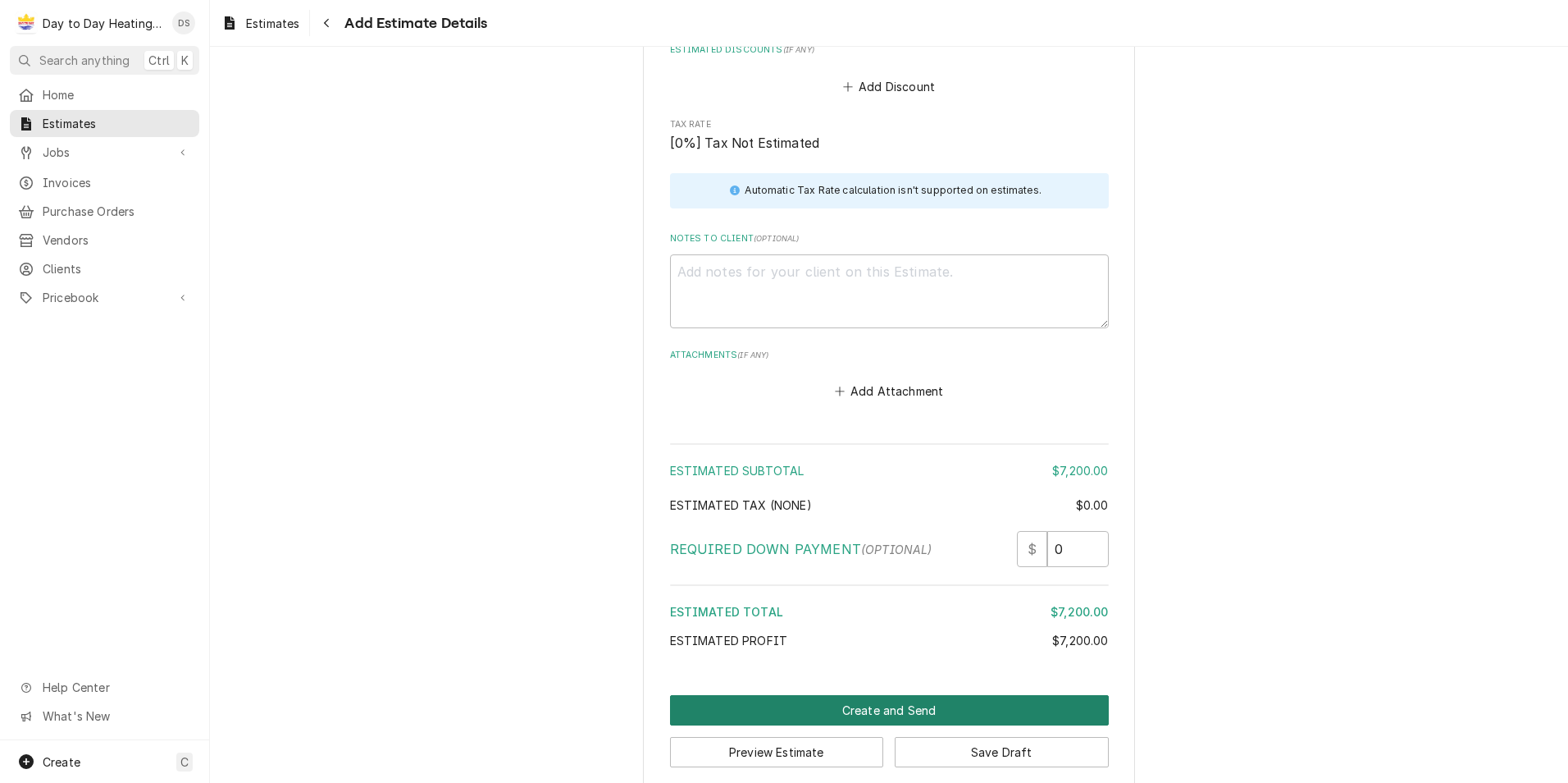
click at [882, 695] on button "Create and Send" at bounding box center [889, 709] width 439 height 30
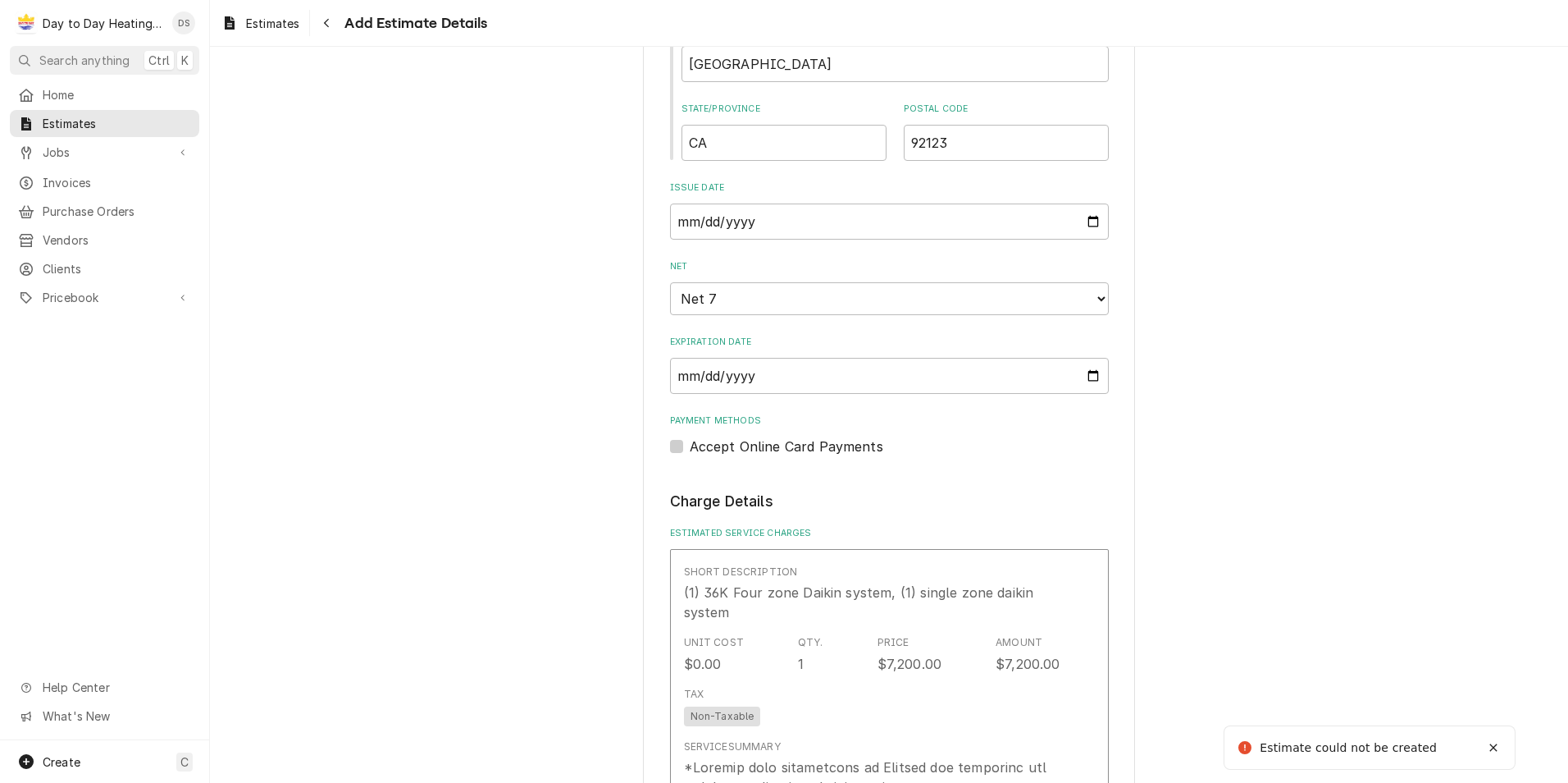
scroll to position [1120, 0]
click at [1083, 372] on input "2025-09-18" at bounding box center [889, 376] width 439 height 36
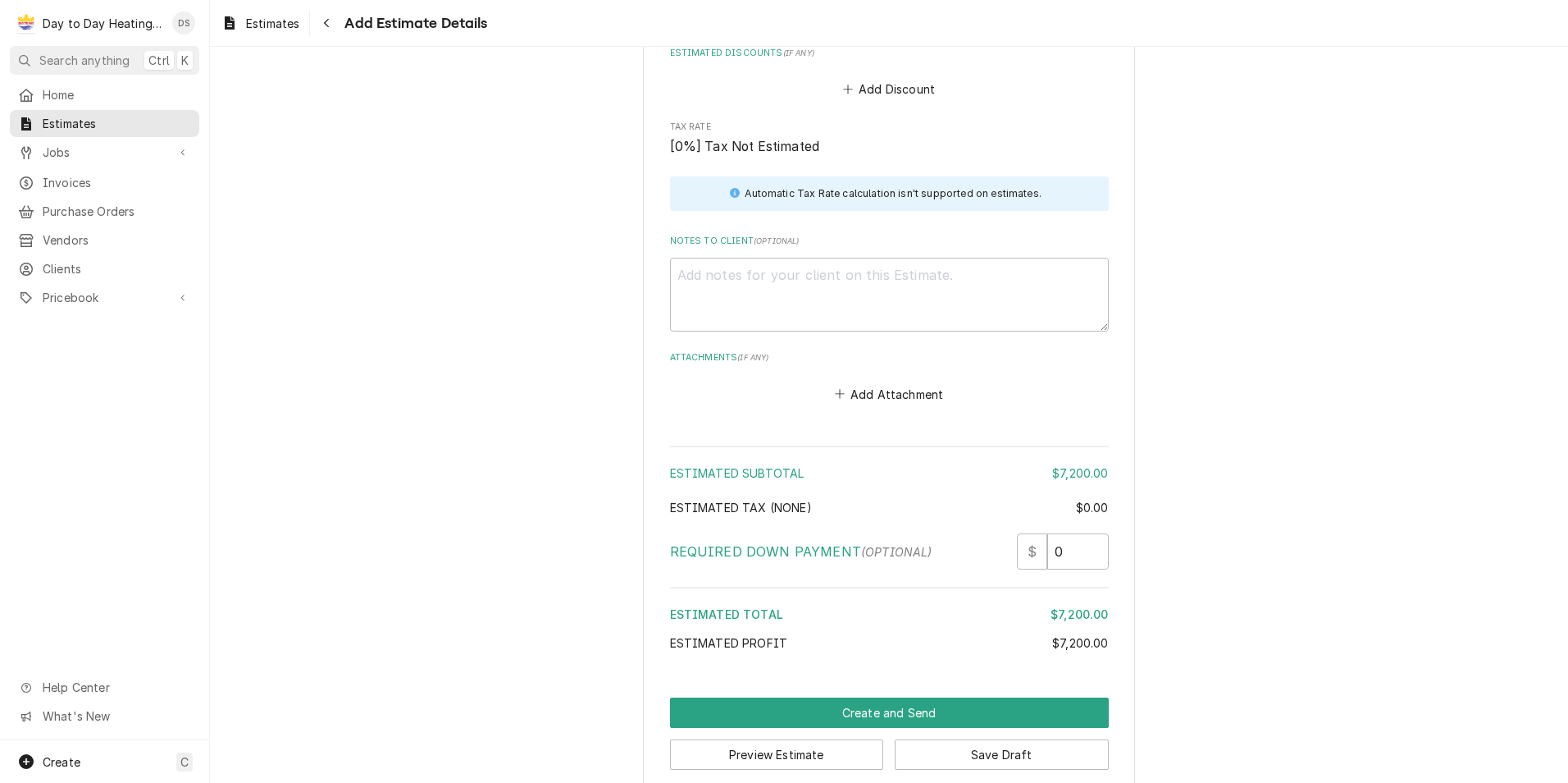
scroll to position [3178, 0]
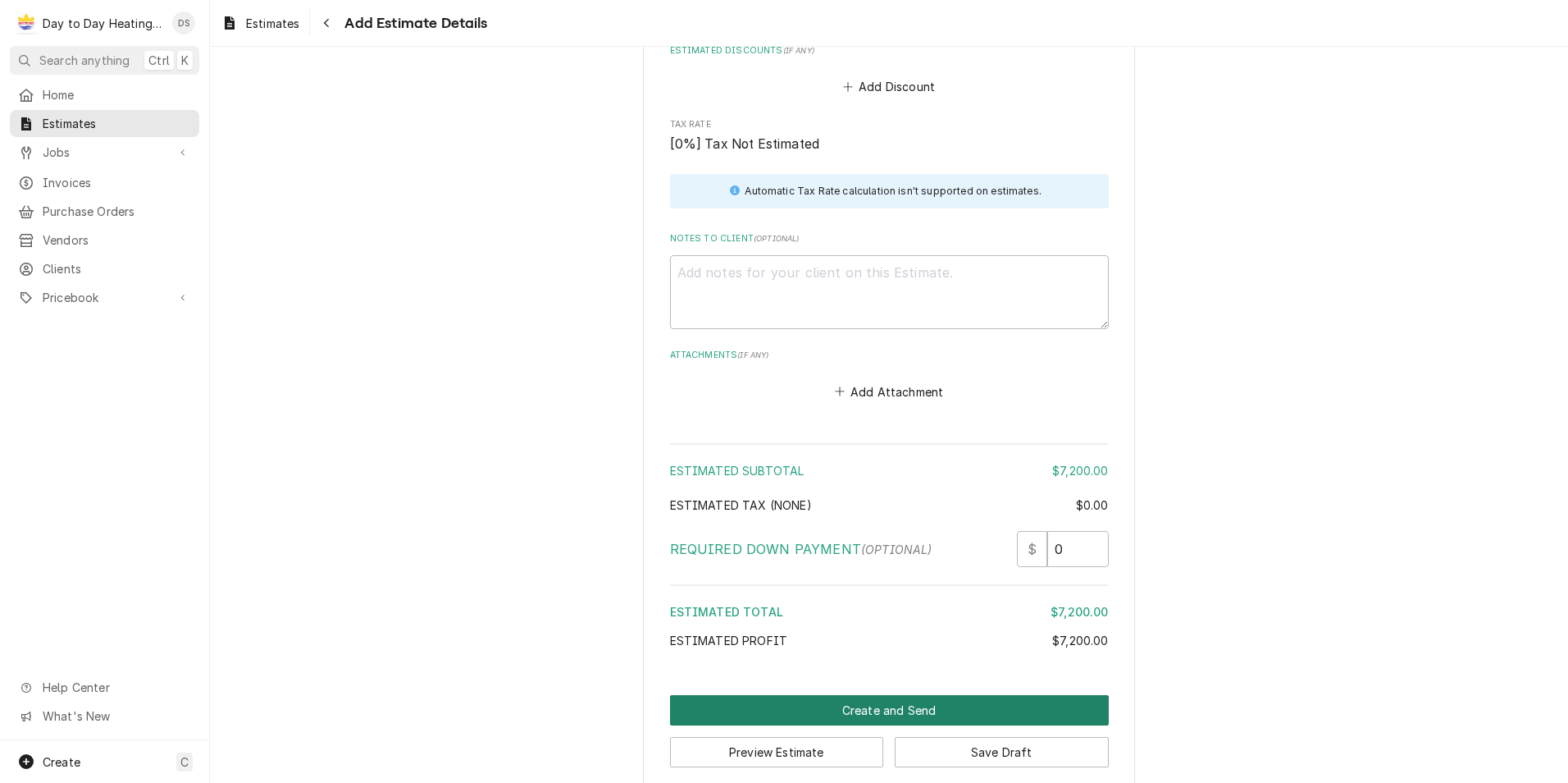
click at [936, 695] on button "Create and Send" at bounding box center [889, 709] width 439 height 30
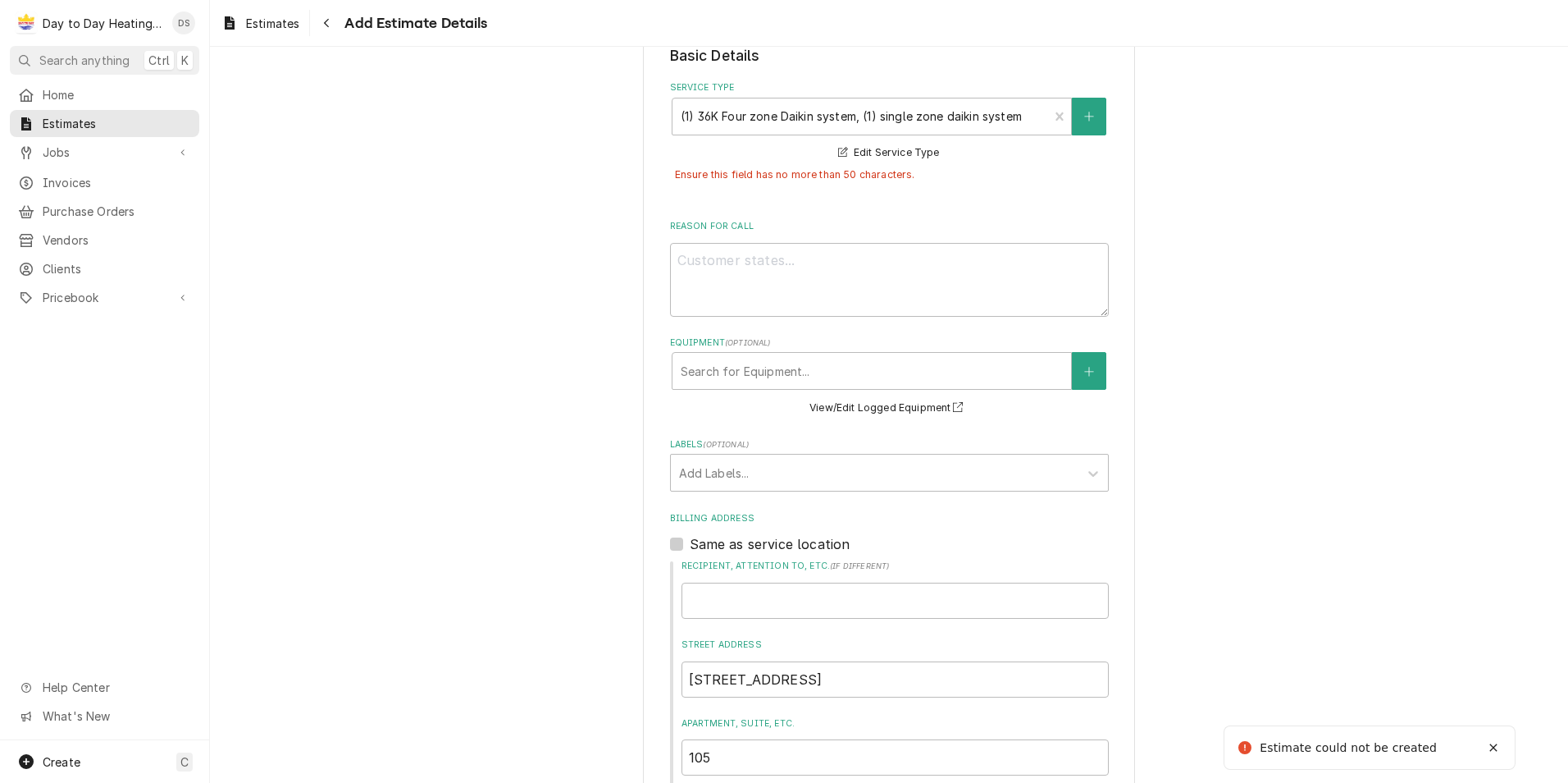
scroll to position [300, 0]
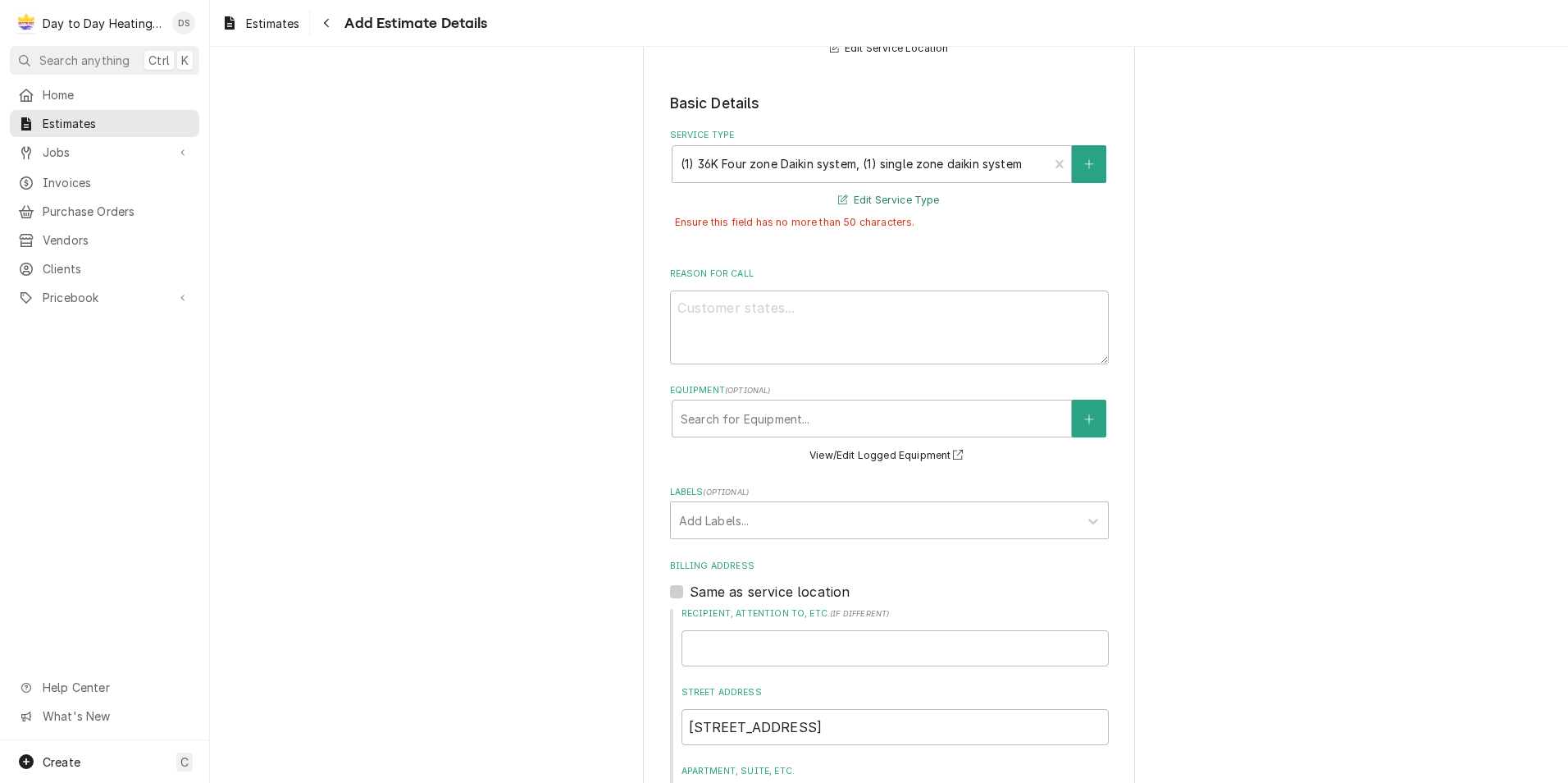
click at [901, 201] on button "Edit Service Type" at bounding box center [888, 201] width 106 height 21
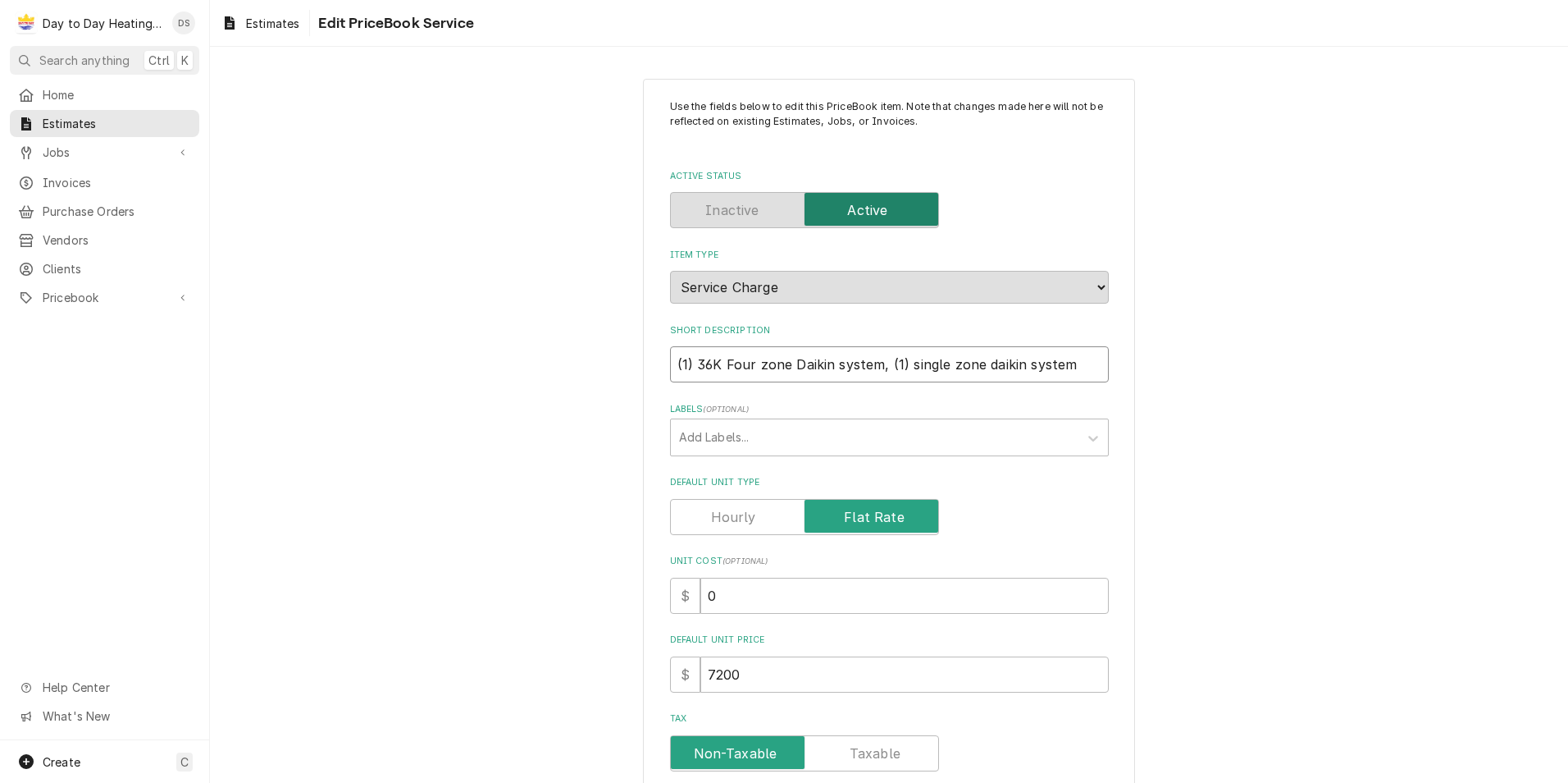
click at [750, 371] on input "(1) 36K Four zone Daikin system, (1) single zone daikin system" at bounding box center [889, 365] width 439 height 36
click at [938, 364] on input "(1) 36K Four zone Daikin system, (1) single zone daikin system" at bounding box center [889, 365] width 439 height 36
click at [744, 366] on input "(1) 36K Four zone Daikin system, (1) single zone daikin system" at bounding box center [889, 365] width 439 height 36
click at [924, 362] on input "(1) 36K 4 zone Daikin system, (1) single zone daikin system" at bounding box center [889, 365] width 439 height 36
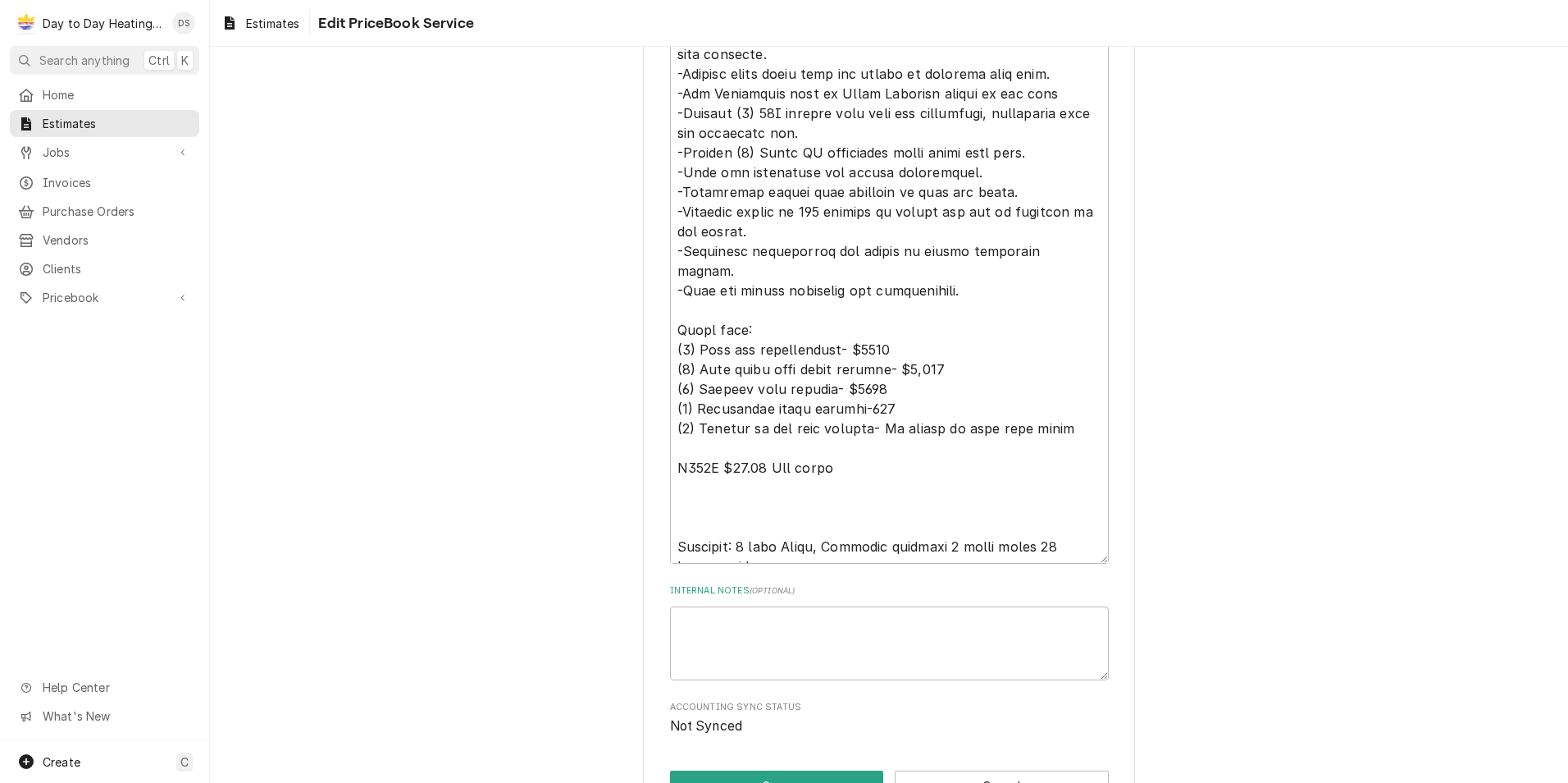
scroll to position [1401, 0]
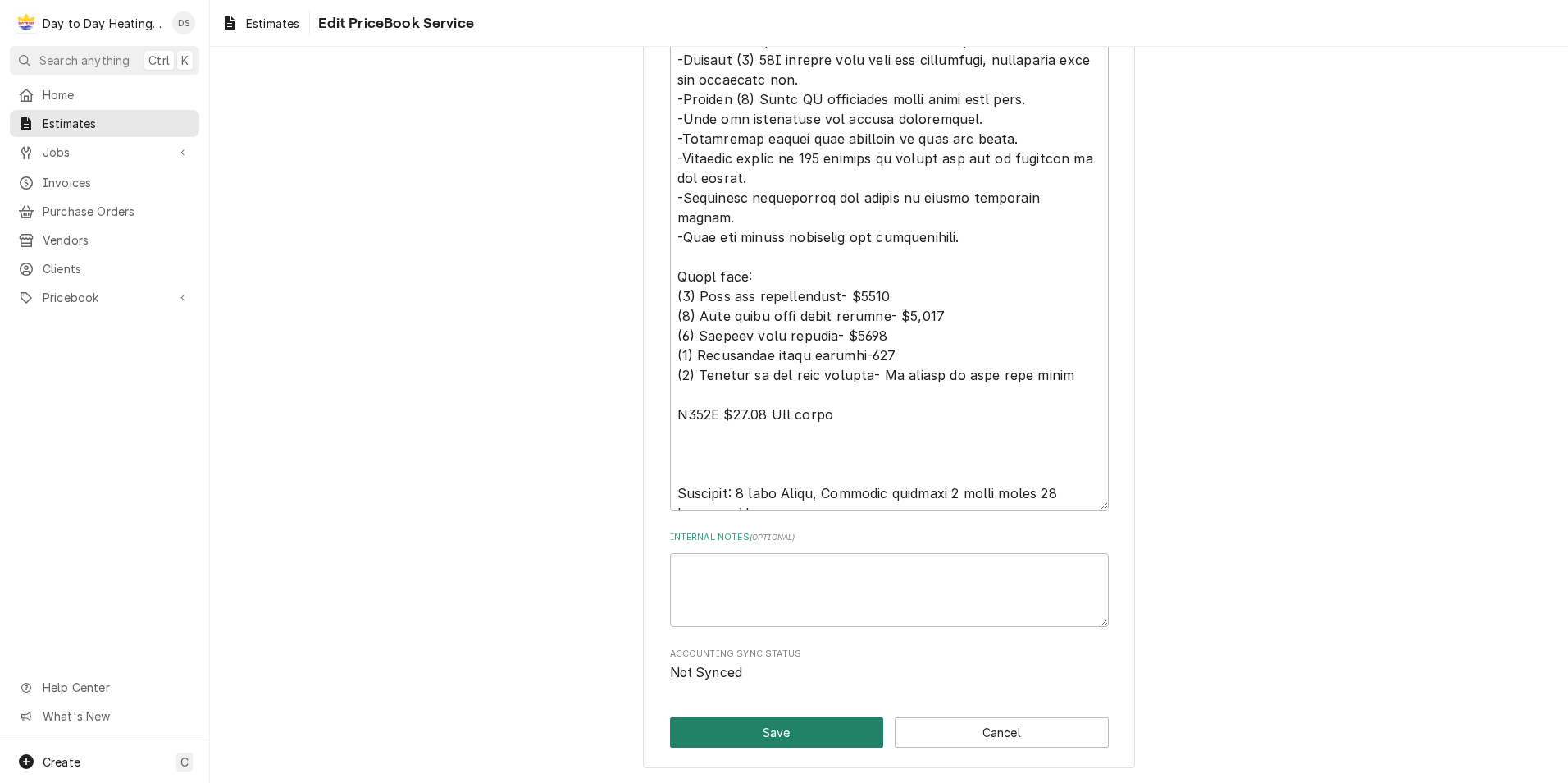
click at [823, 725] on button "Save" at bounding box center [776, 732] width 214 height 30
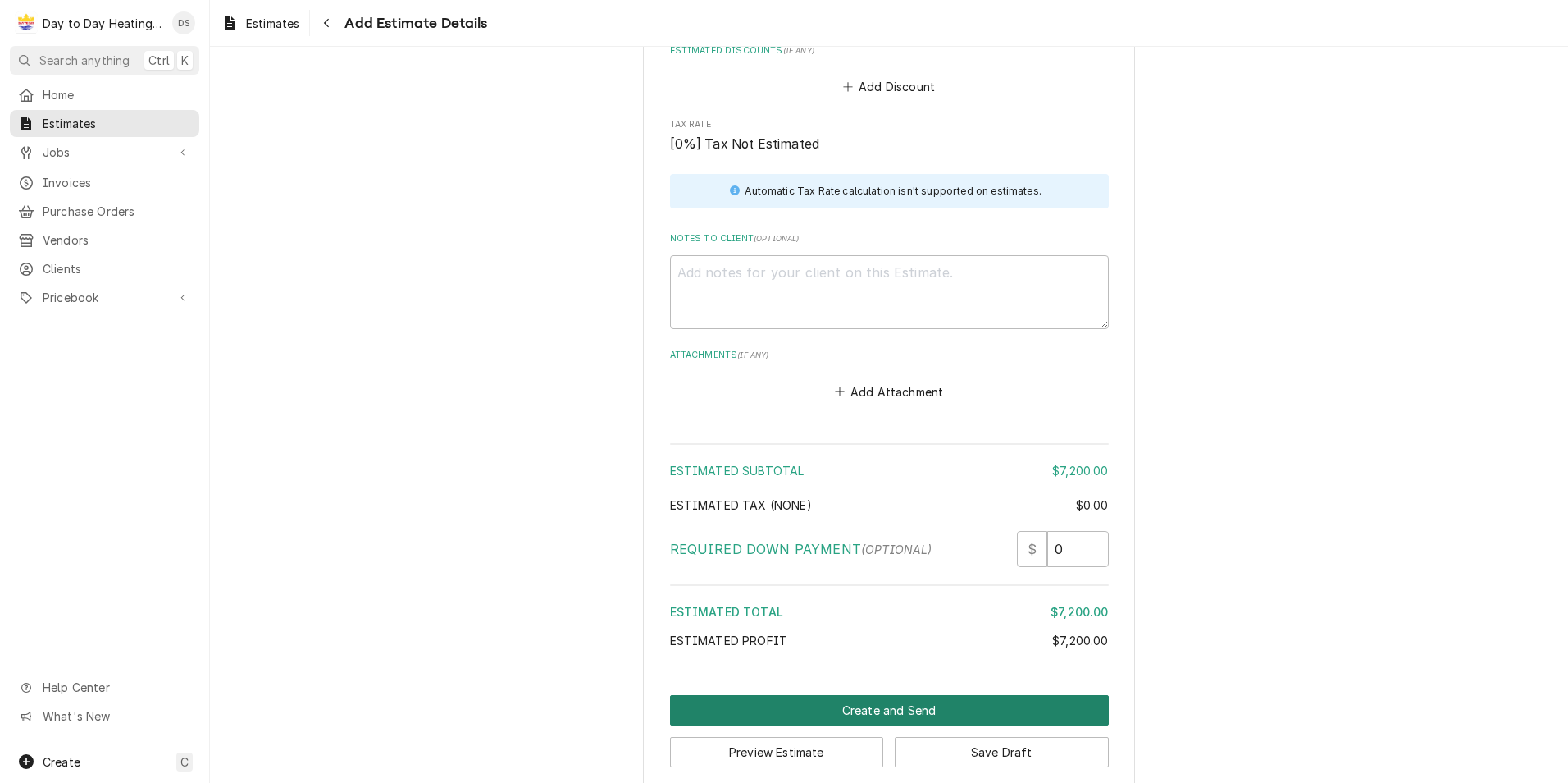
click at [889, 695] on button "Create and Send" at bounding box center [889, 709] width 439 height 30
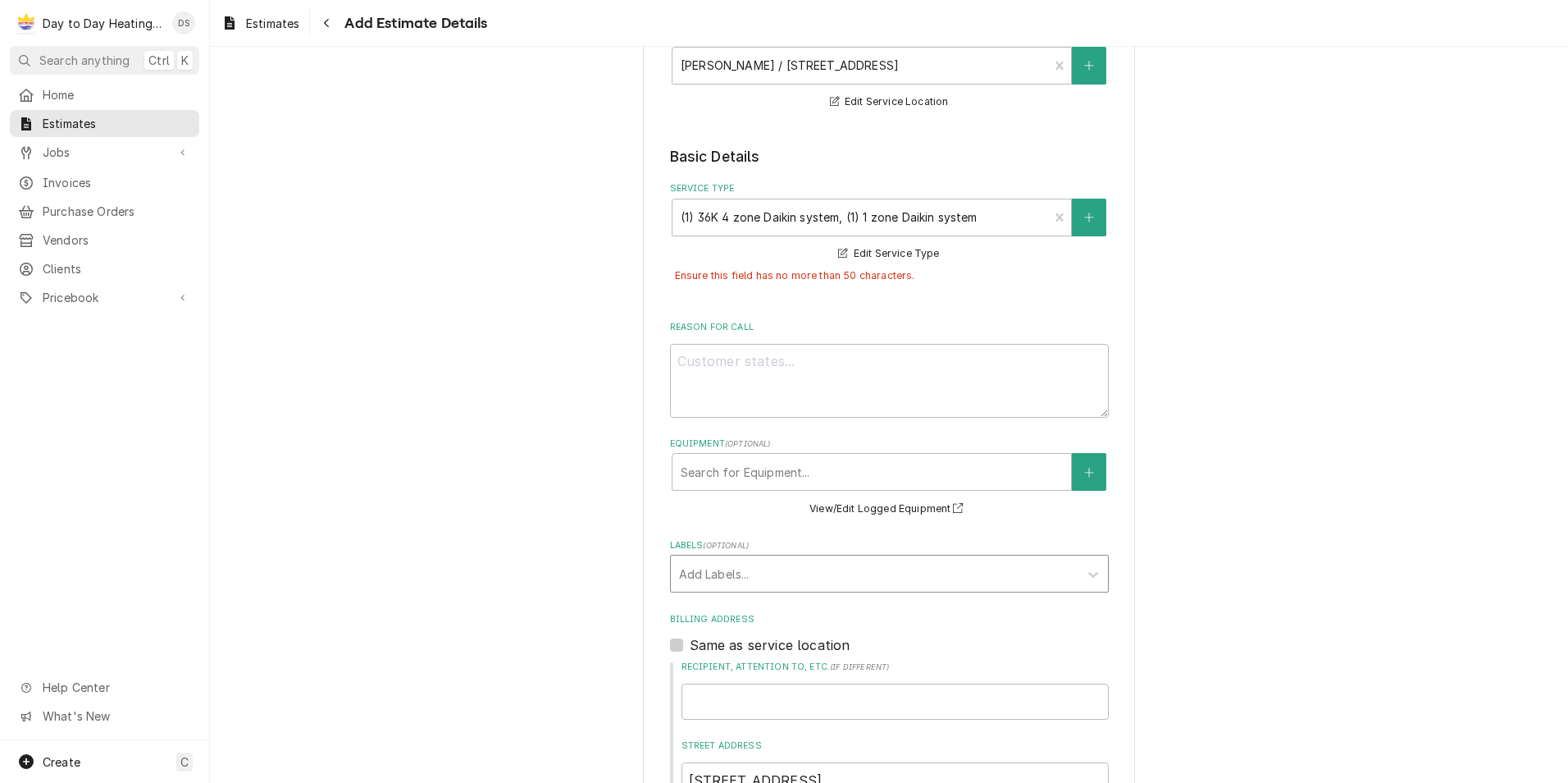
scroll to position [82, 0]
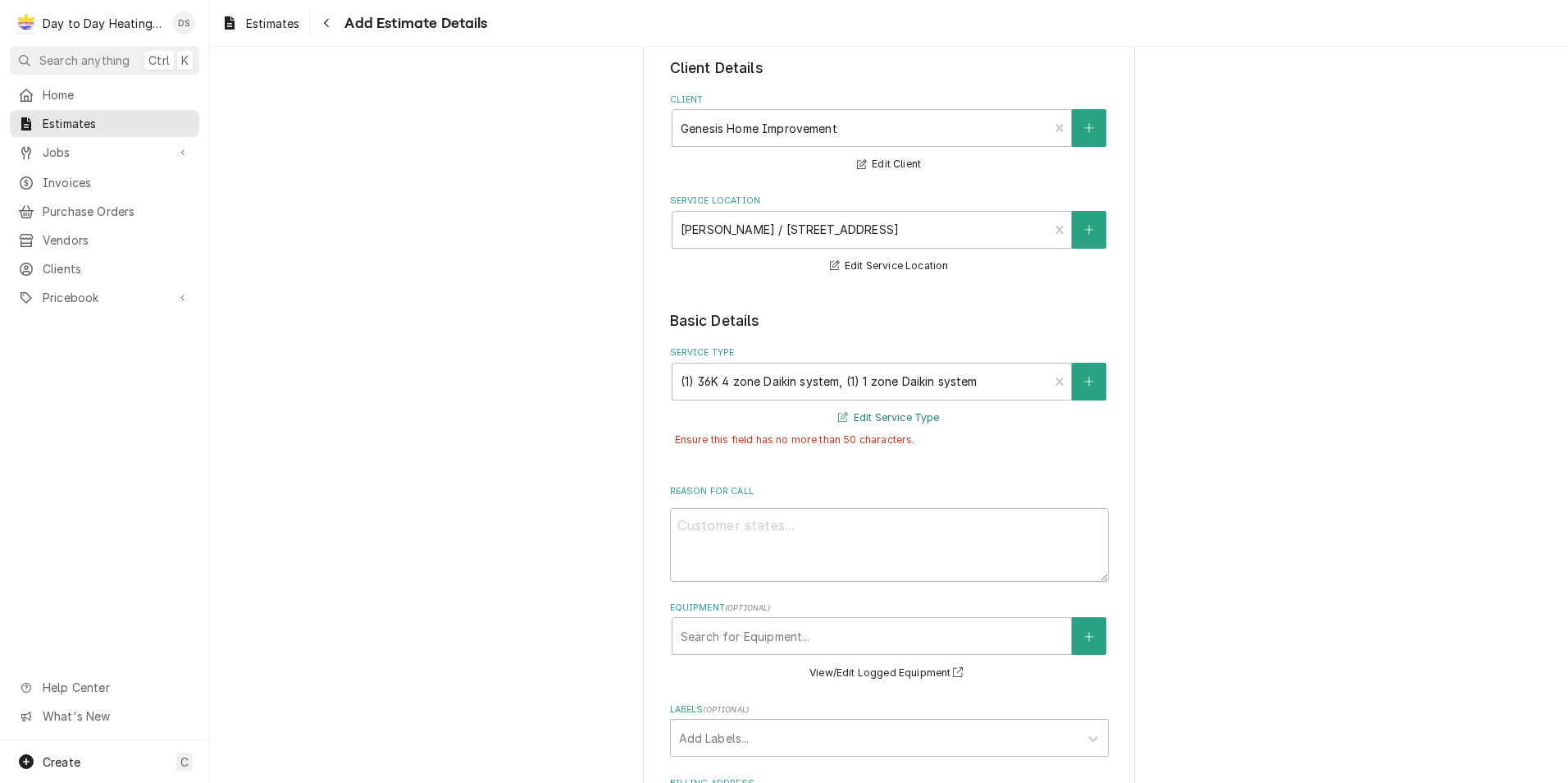
click at [866, 411] on button "Edit Service Type" at bounding box center [888, 417] width 106 height 21
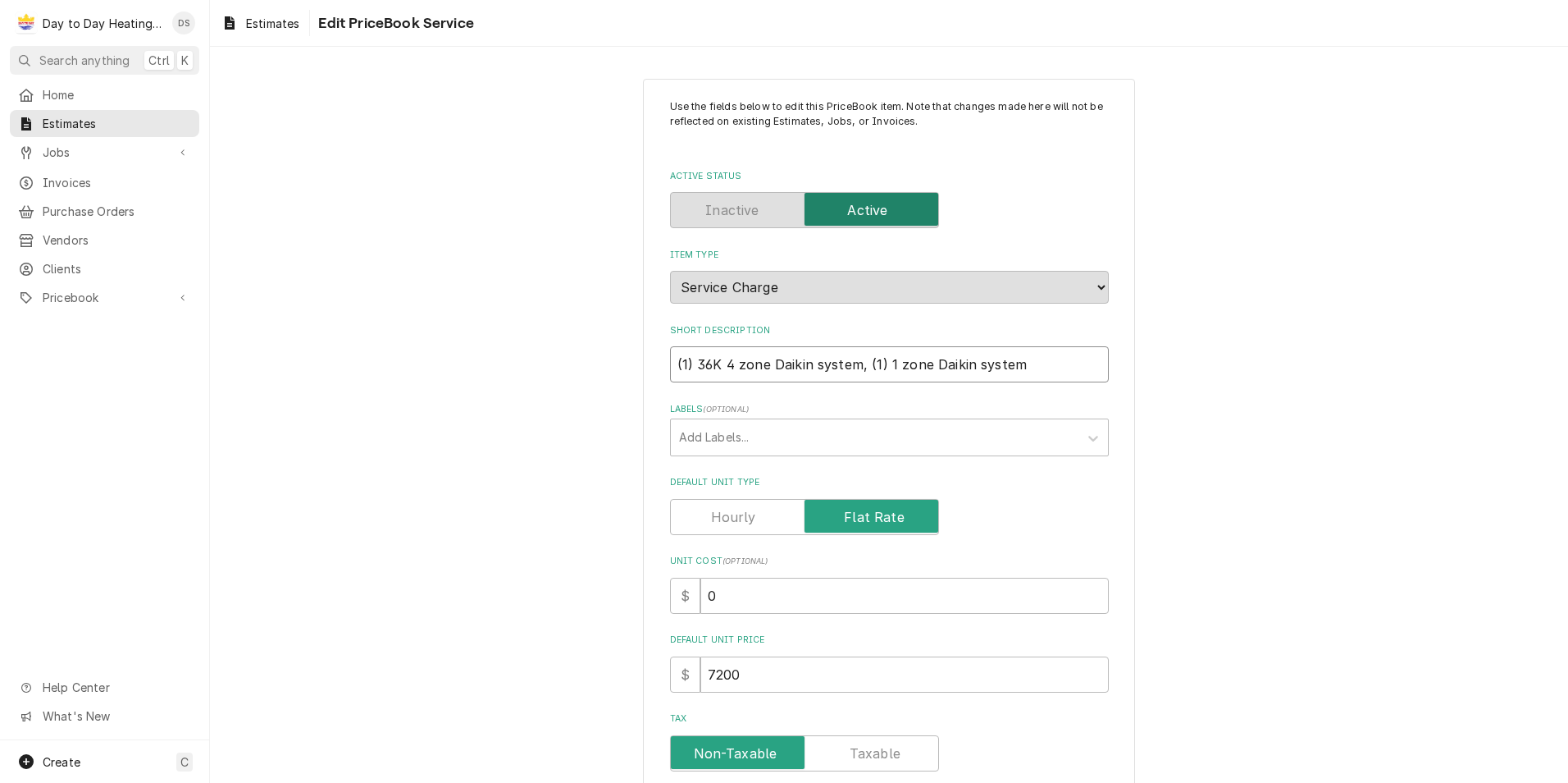
click at [805, 366] on input "(1) 36K 4 zone Daikin system, (1) 1 zone Daikin system" at bounding box center [889, 365] width 439 height 36
click at [925, 369] on input "(1) 36K 4 zone system, (1) 1 zone Daikin system" at bounding box center [889, 365] width 439 height 36
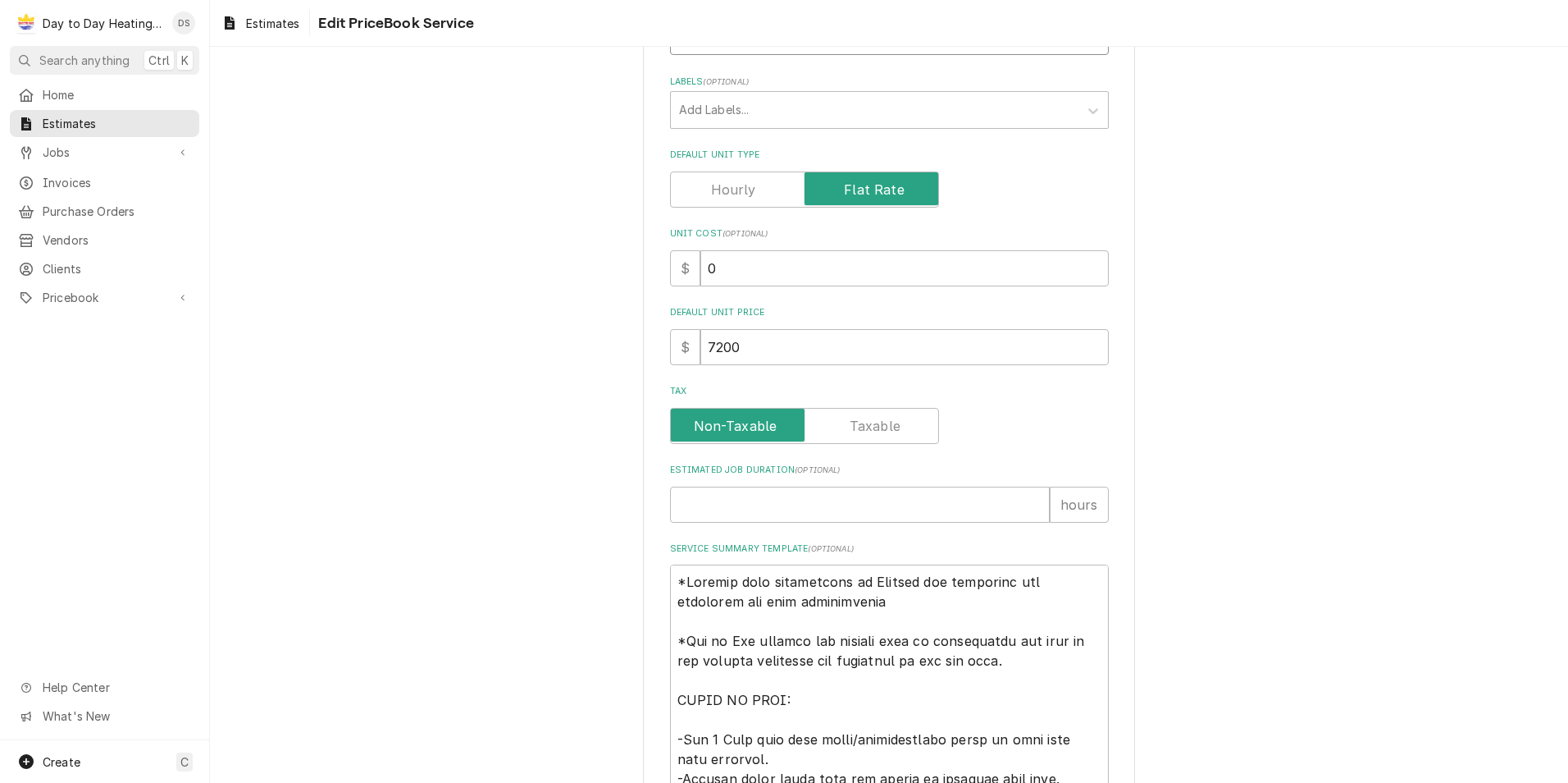
scroll to position [574, 0]
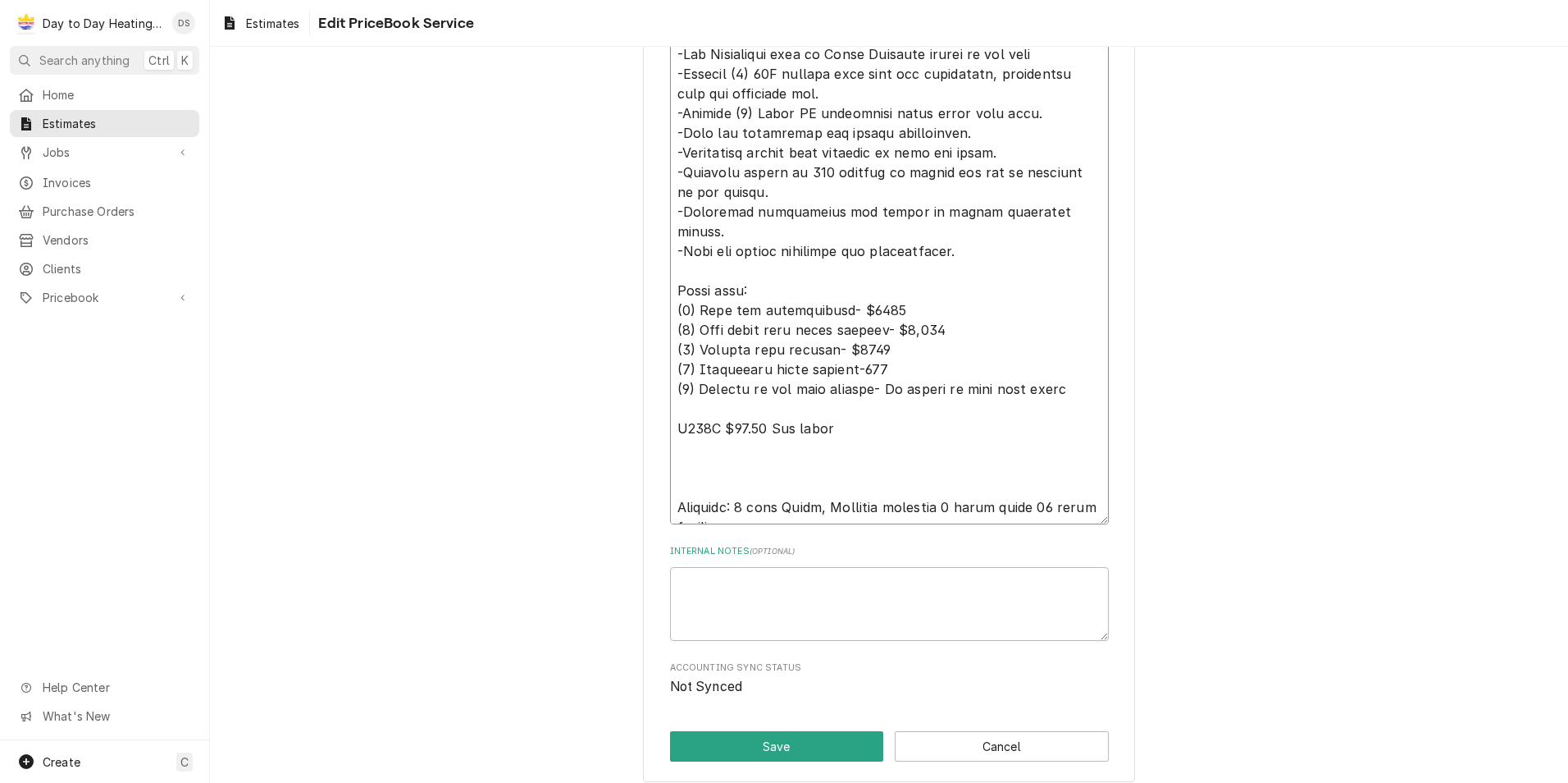
scroll to position [1440, 0]
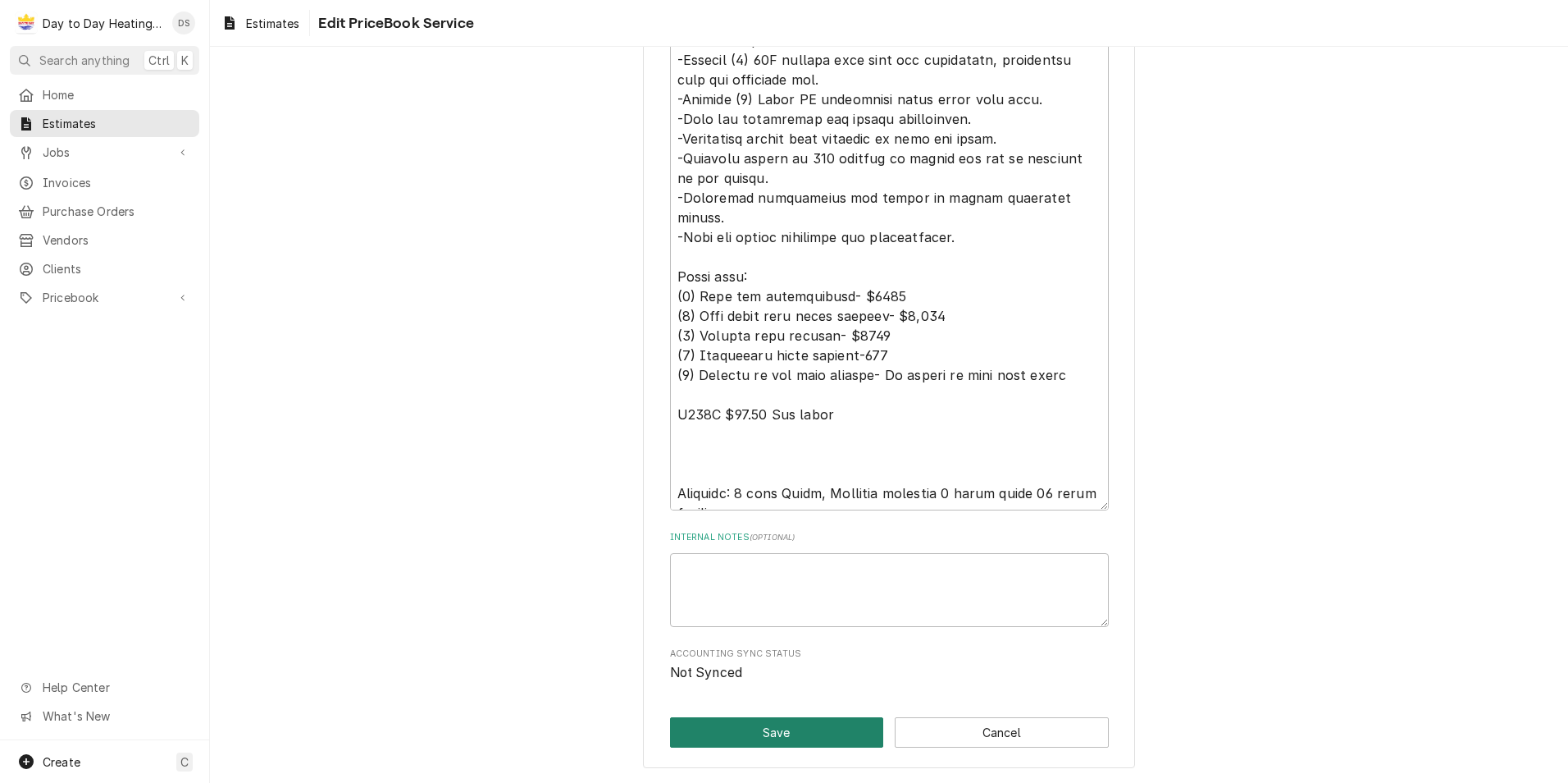
click at [784, 727] on button "Save" at bounding box center [776, 732] width 214 height 30
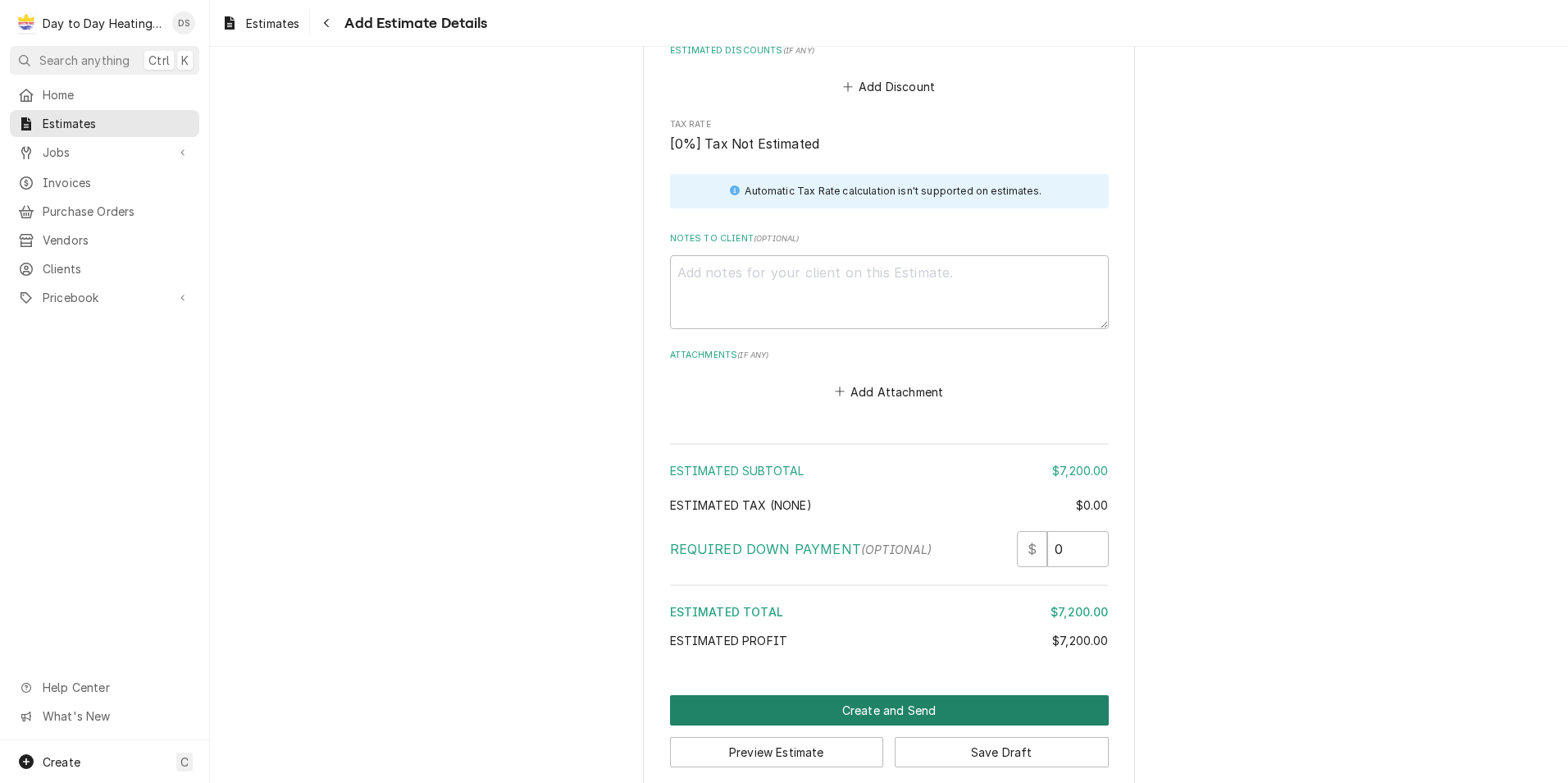
click at [892, 695] on button "Create and Send" at bounding box center [889, 709] width 439 height 30
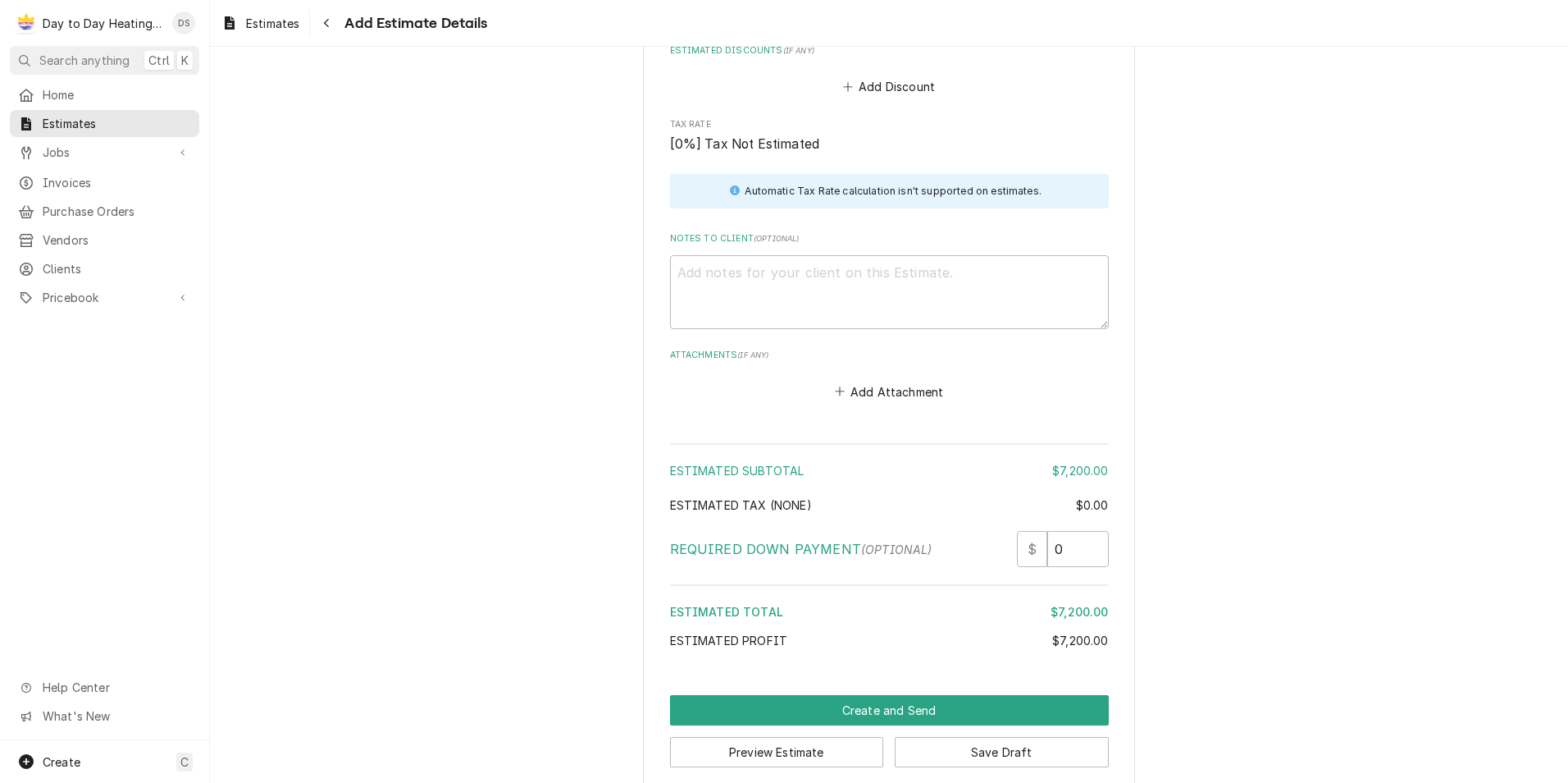
scroll to position [3240, 0]
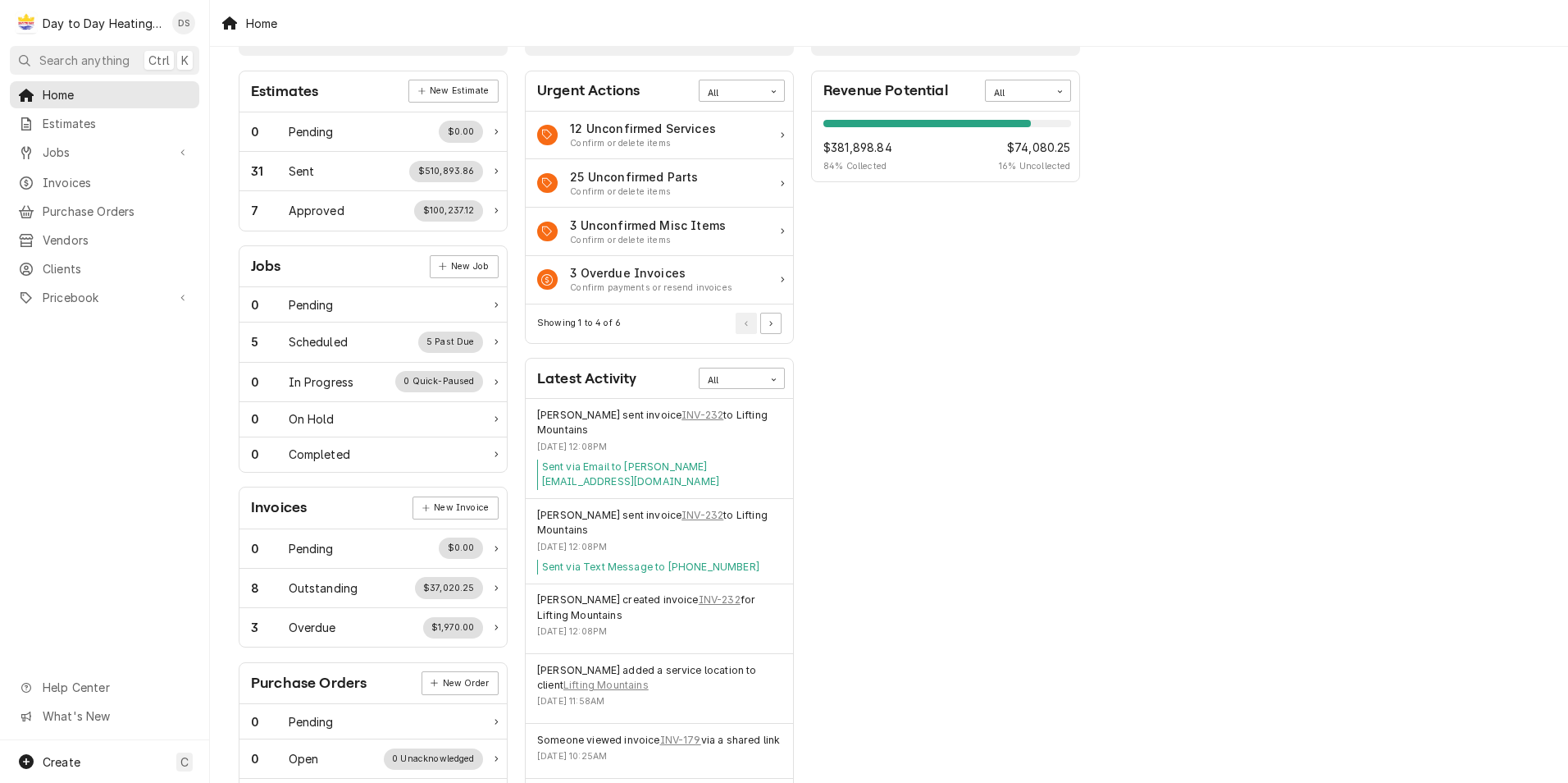
scroll to position [82, 0]
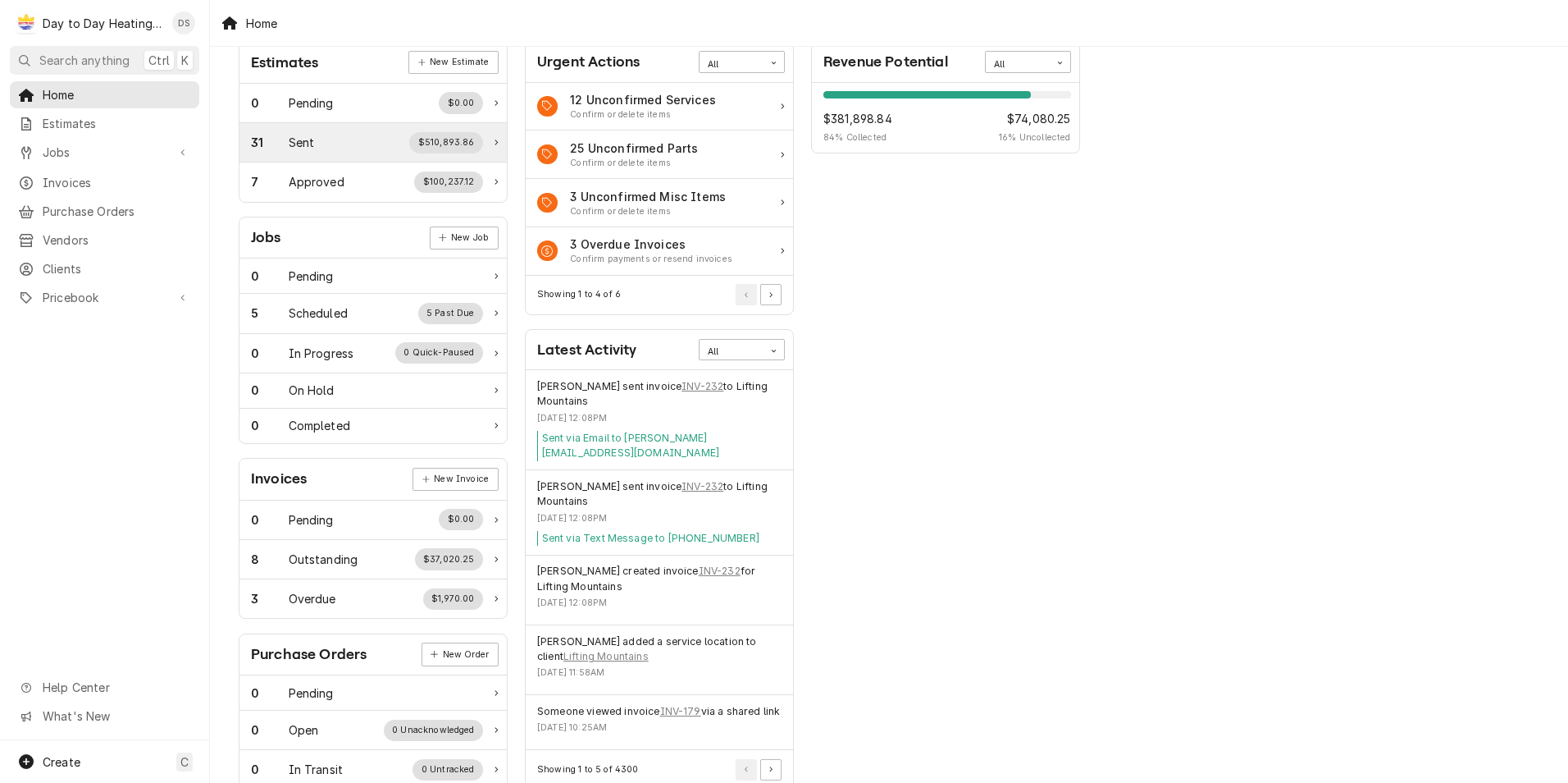
click at [399, 148] on div "31 Sent $510,893.86" at bounding box center [366, 142] width 232 height 21
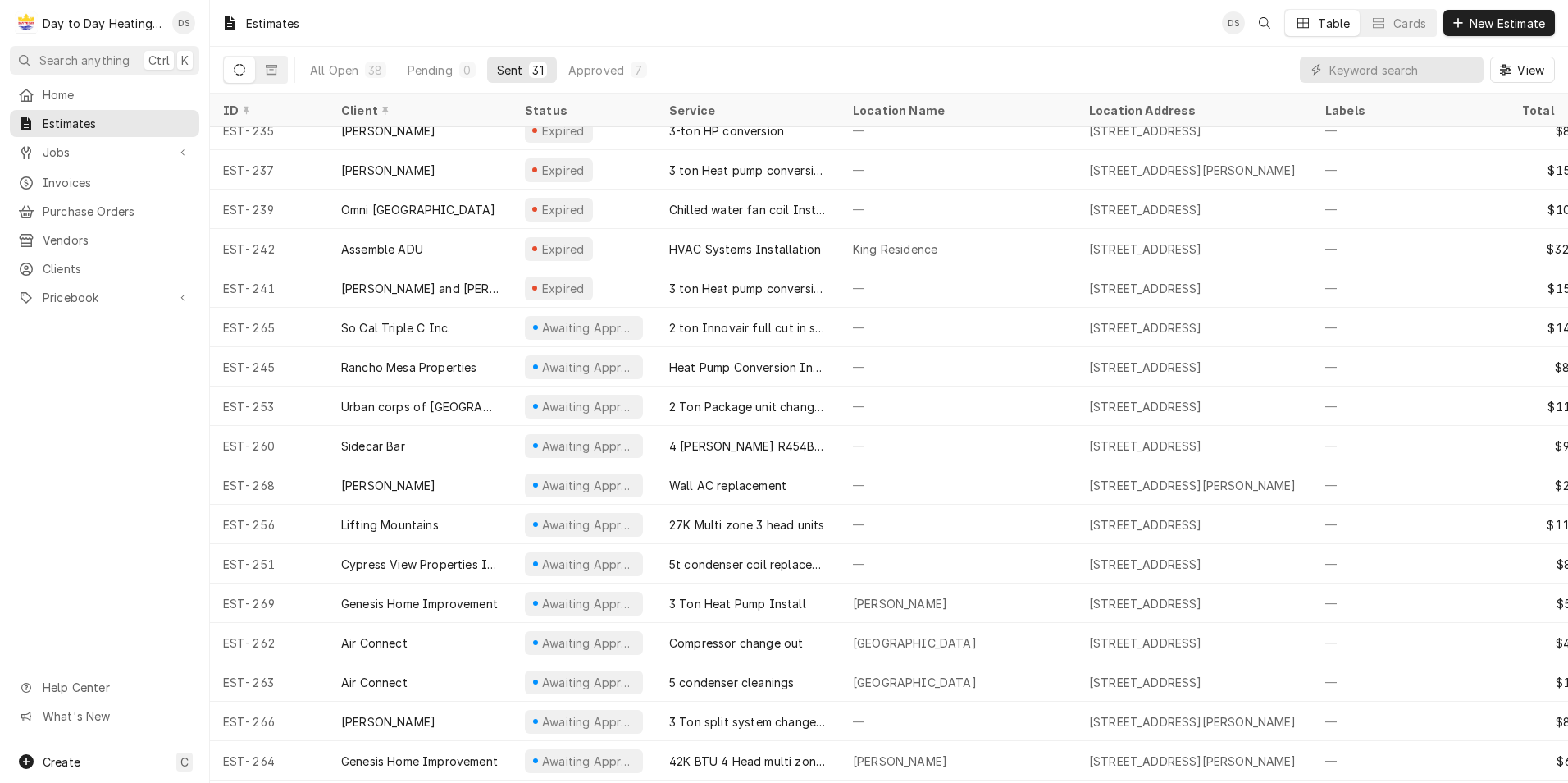
scroll to position [457, 0]
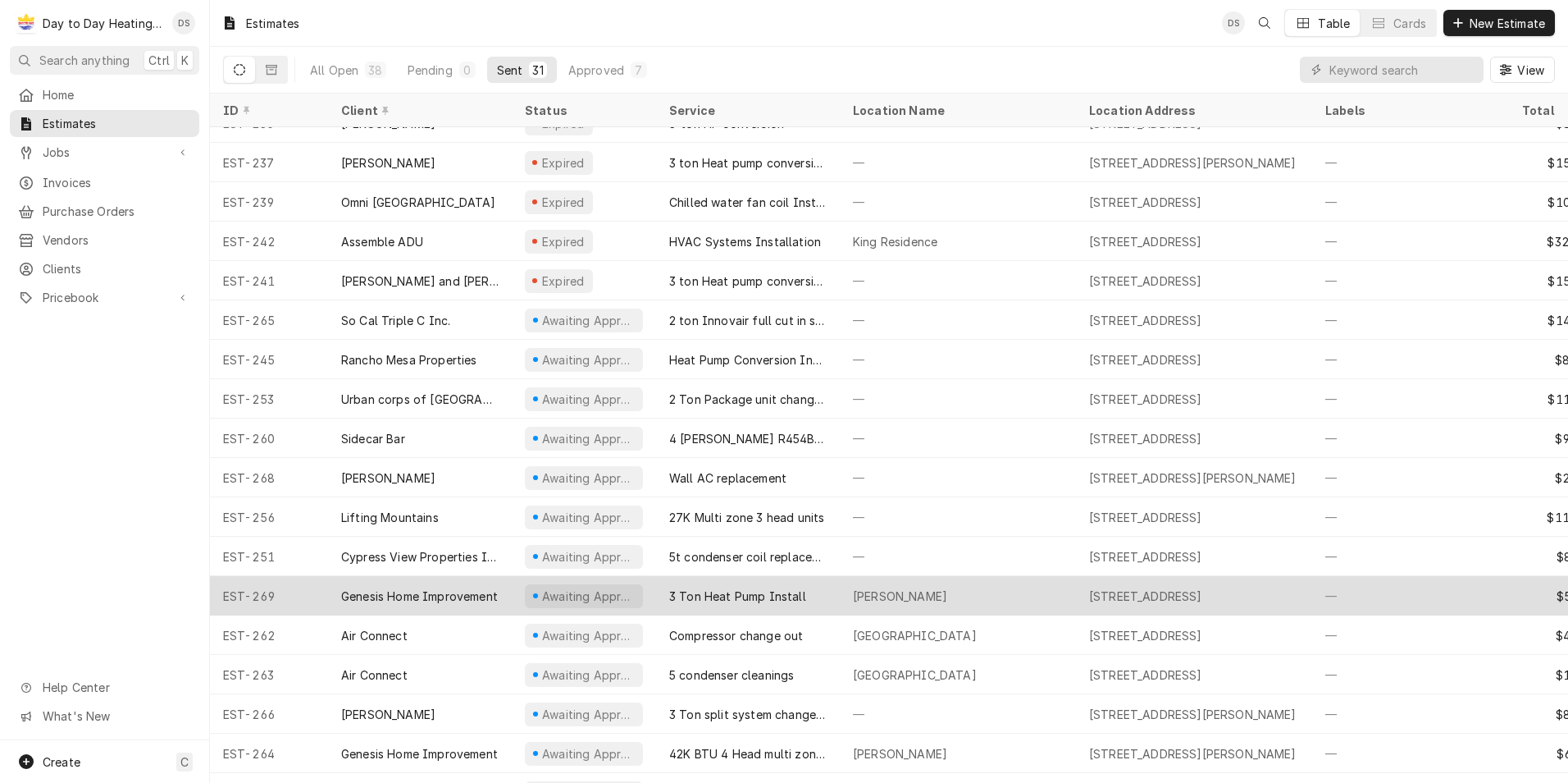
click at [706, 593] on div "3 Ton Heat Pump Install" at bounding box center [738, 596] width 137 height 17
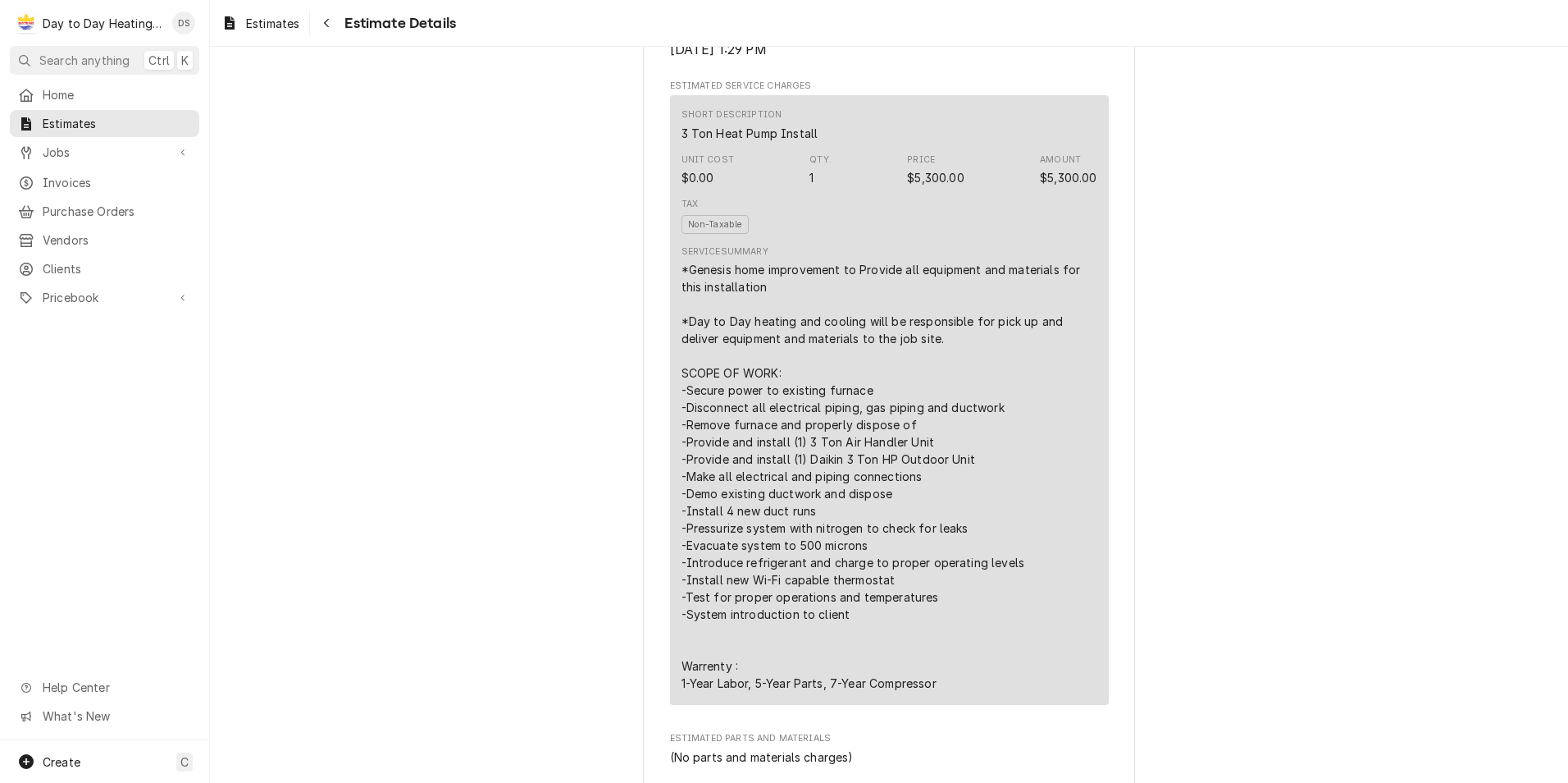
scroll to position [820, 0]
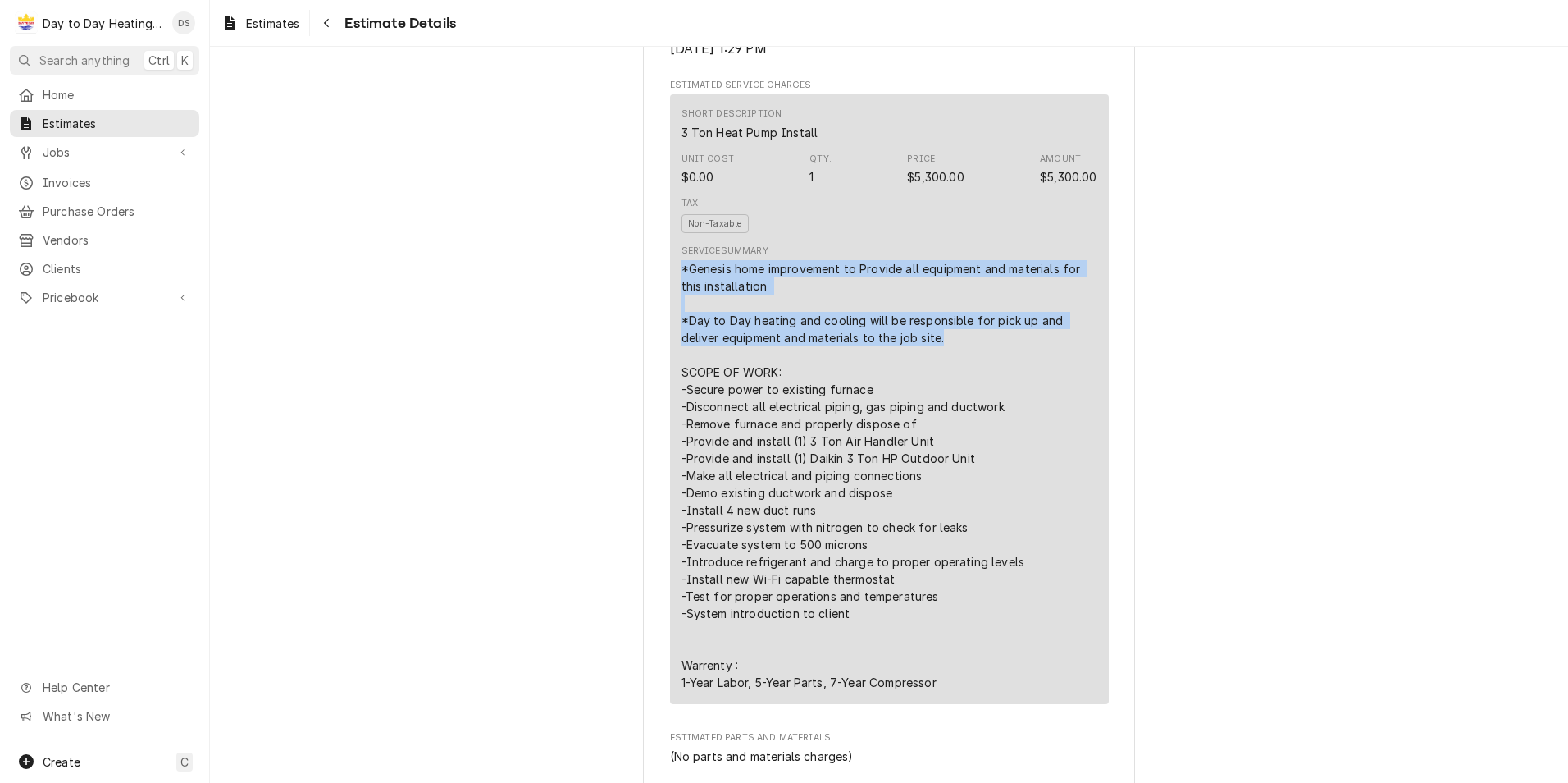
drag, startPoint x: 905, startPoint y: 392, endPoint x: 673, endPoint y: 325, distance: 241.5
click at [673, 325] on div "Short Description 3 Ton Heat Pump Install Unit Cost $0.00 Qty. 1 Price $5,300.0…" at bounding box center [889, 399] width 439 height 610
drag, startPoint x: 673, startPoint y: 325, endPoint x: 702, endPoint y: 324, distance: 29.0
copy div "*Genesis home improvement to Provide all equipment and materials for this insta…"
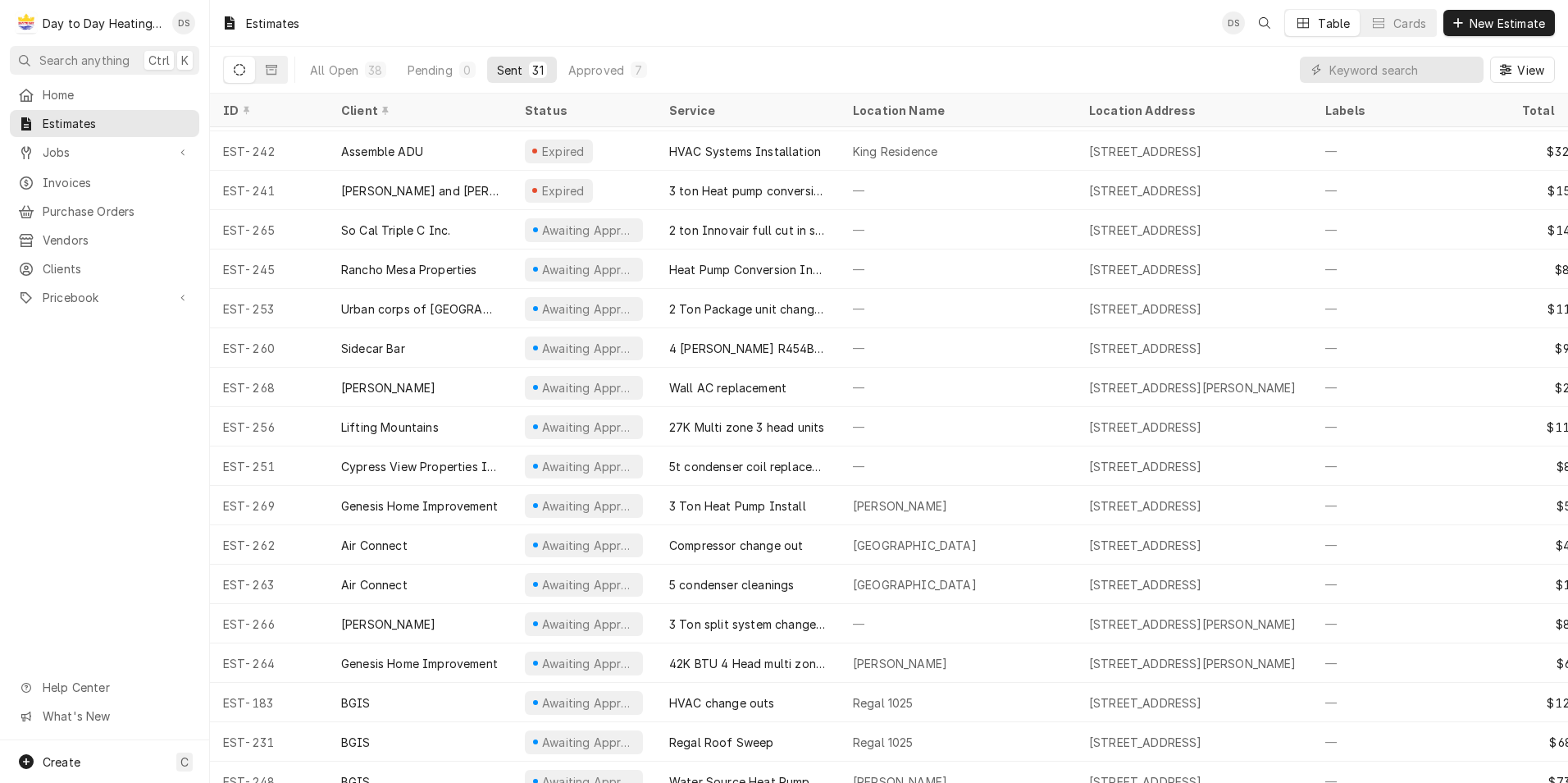
scroll to position [575, 0]
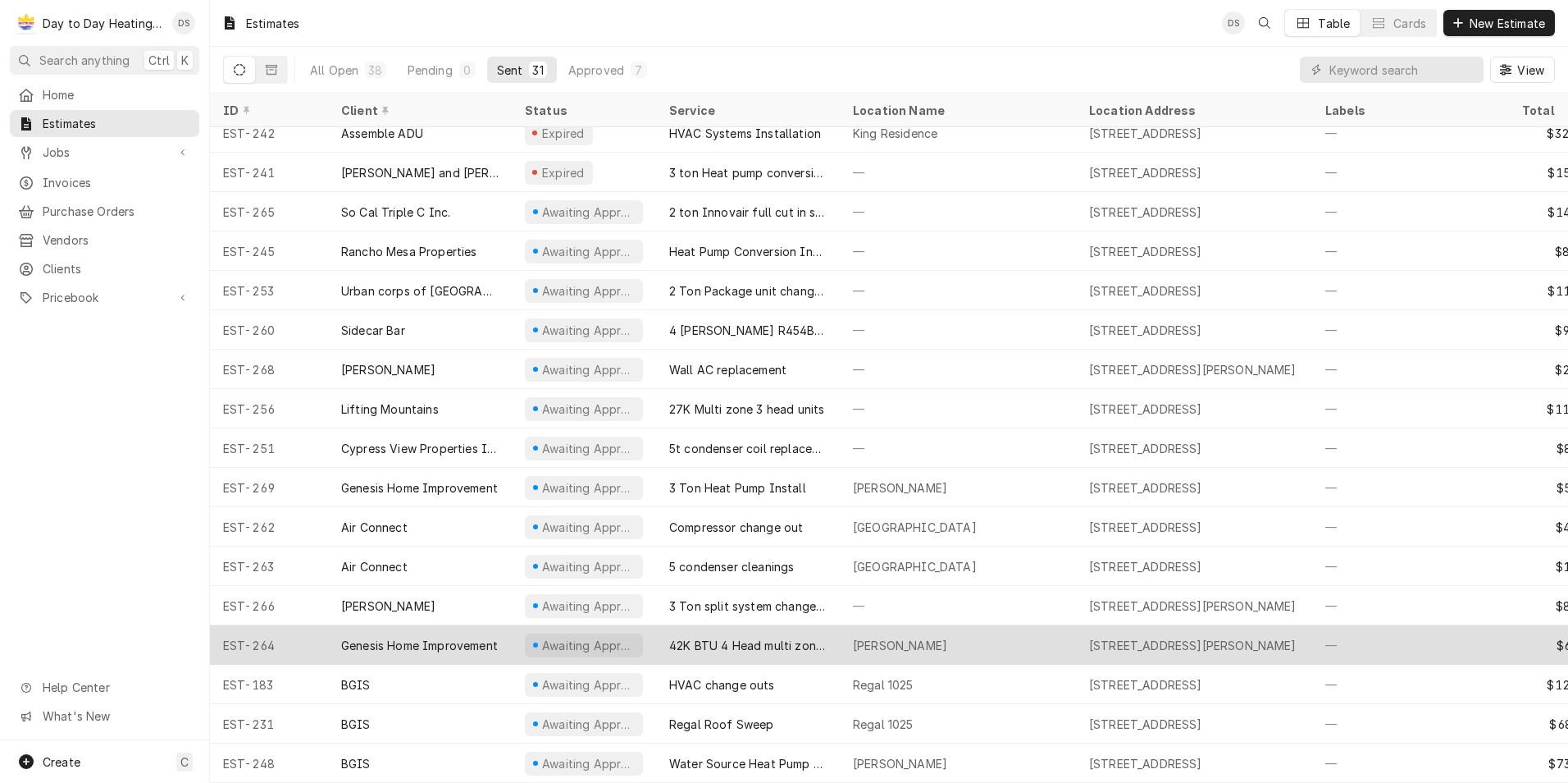
click at [764, 637] on div "42K BTU 4 Head multi zone system install" at bounding box center [748, 645] width 158 height 17
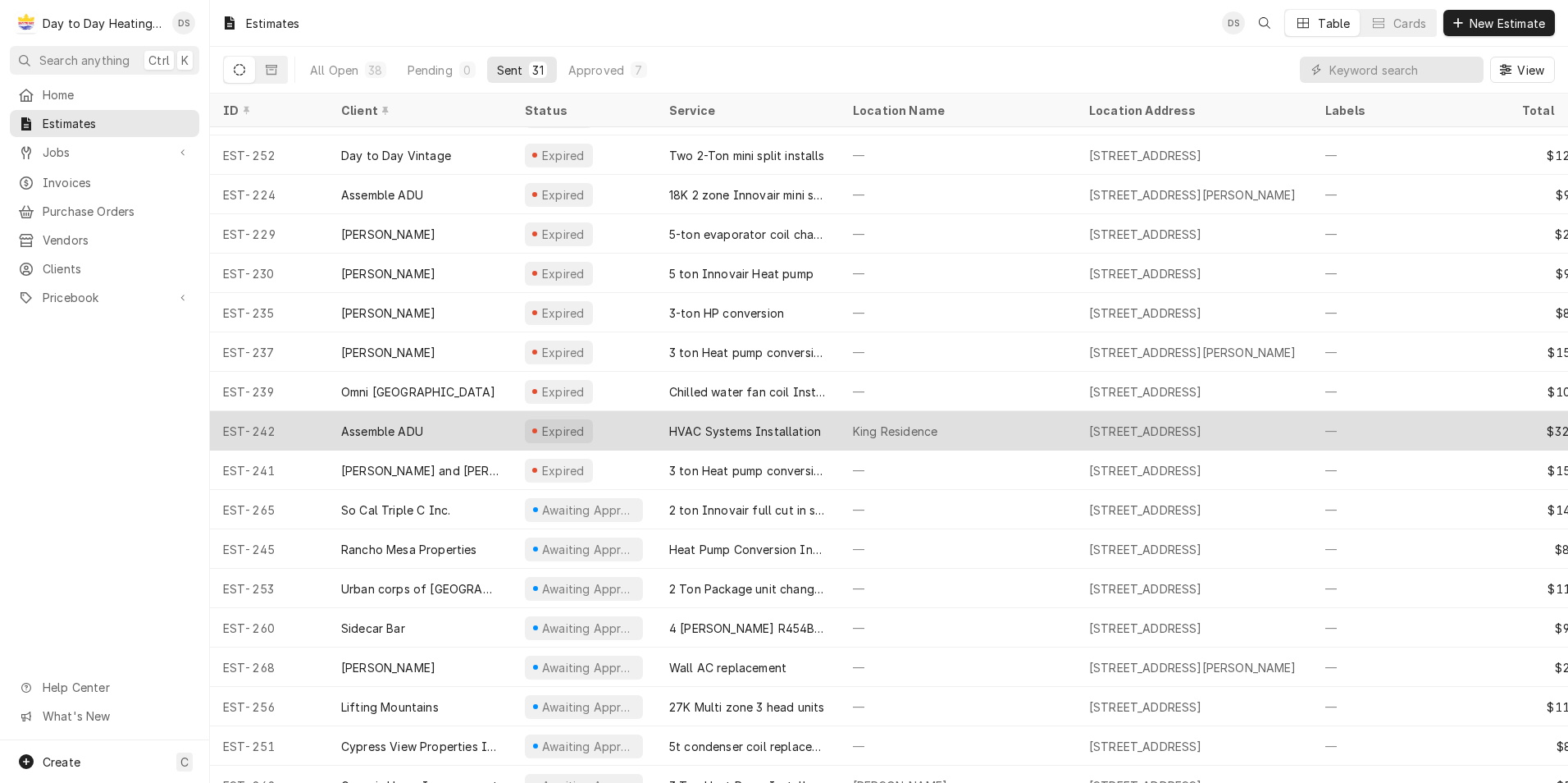
scroll to position [300, 0]
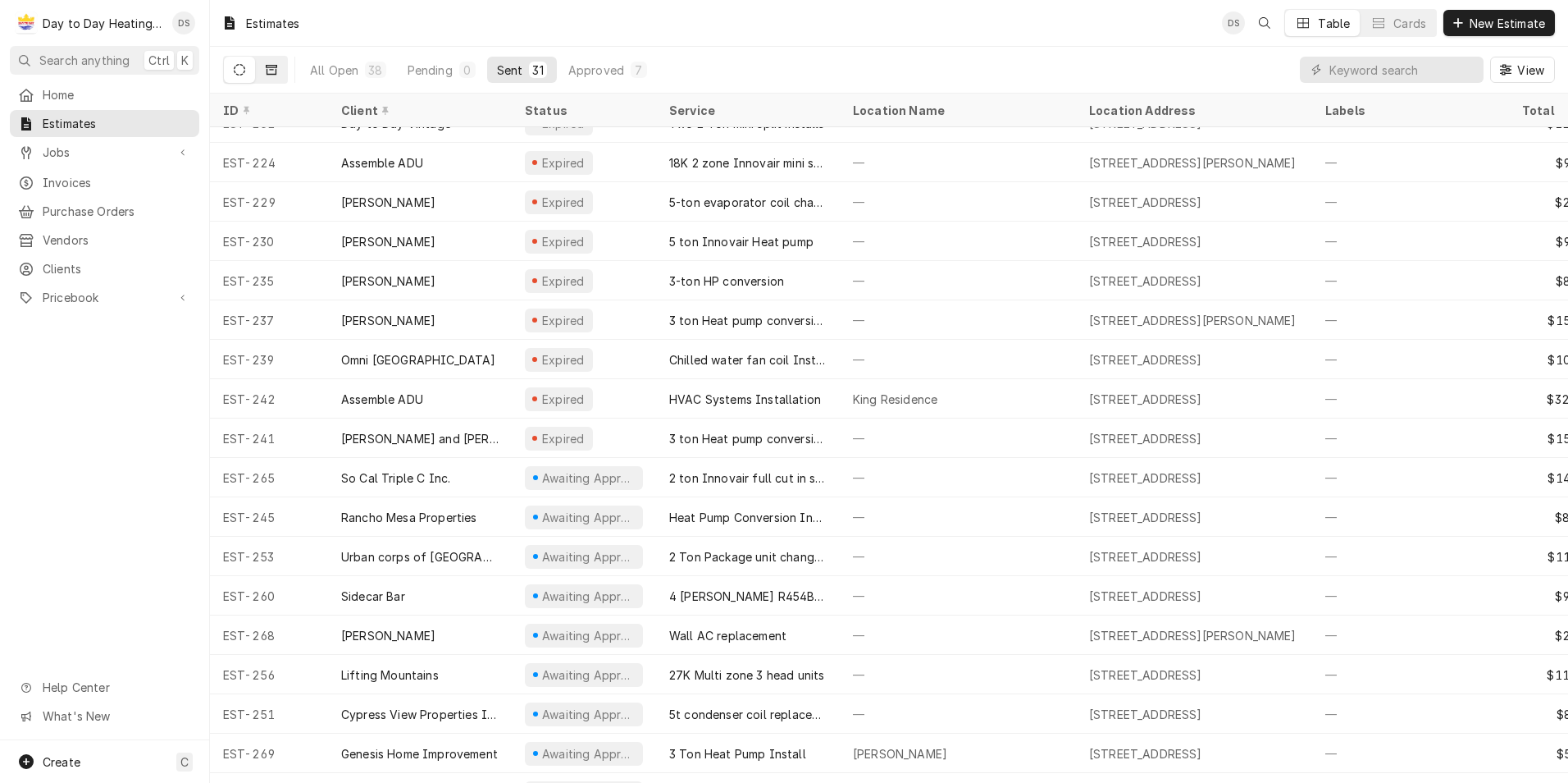
click at [272, 67] on icon "Dynamic Content Wrapper" at bounding box center [272, 69] width 12 height 10
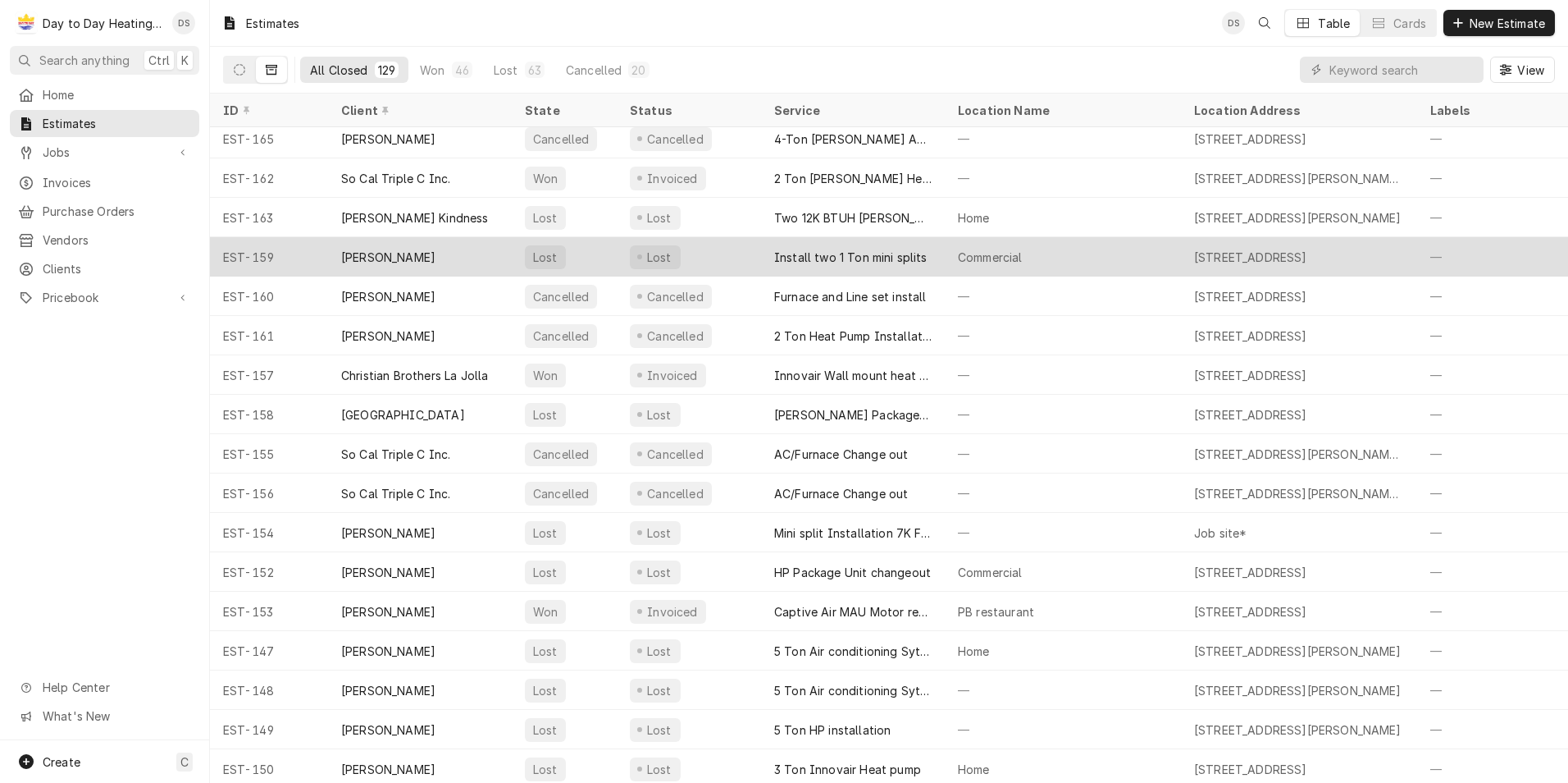
scroll to position [2466, 0]
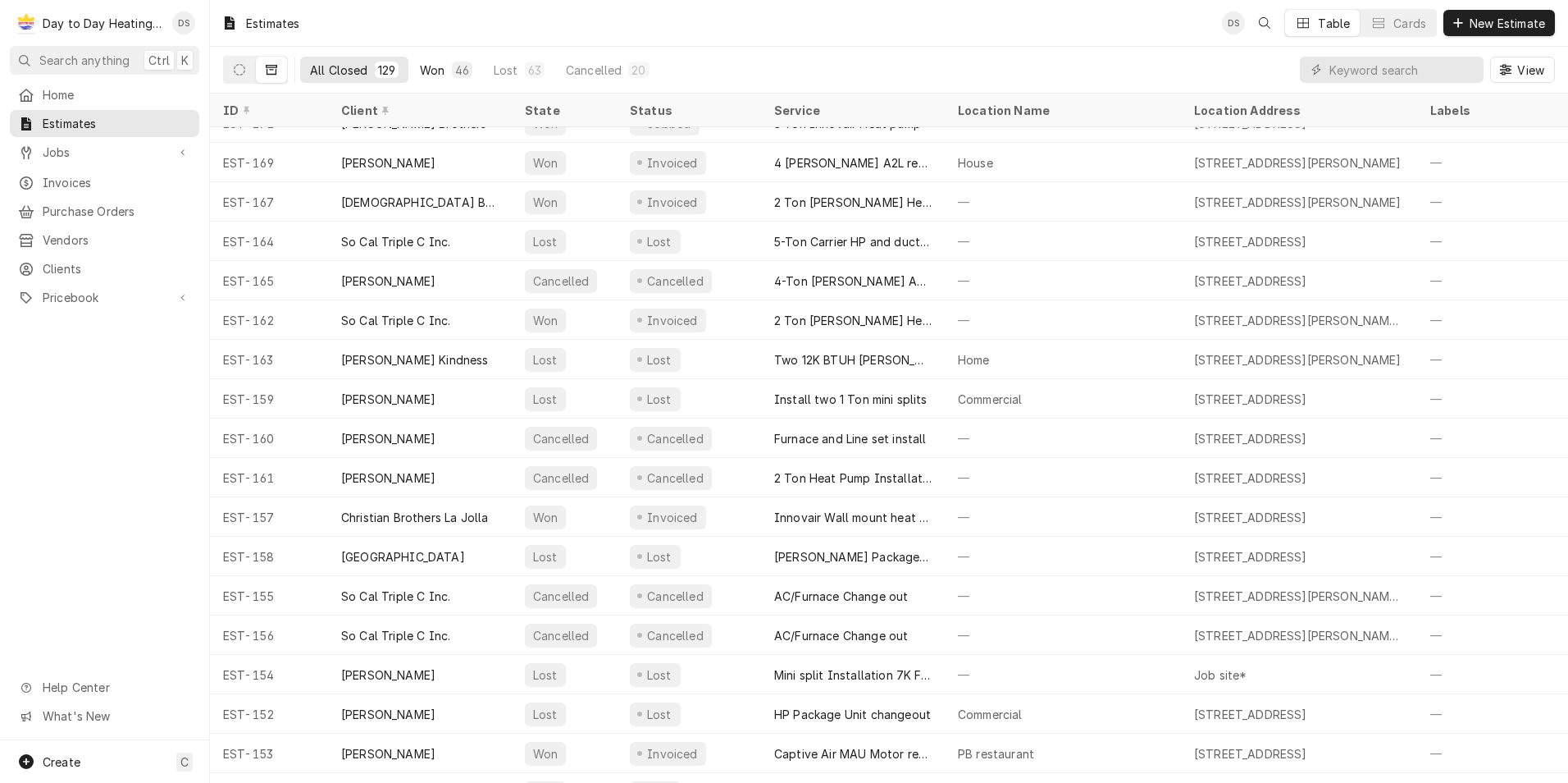
click at [432, 70] on div "Won" at bounding box center [432, 70] width 25 height 17
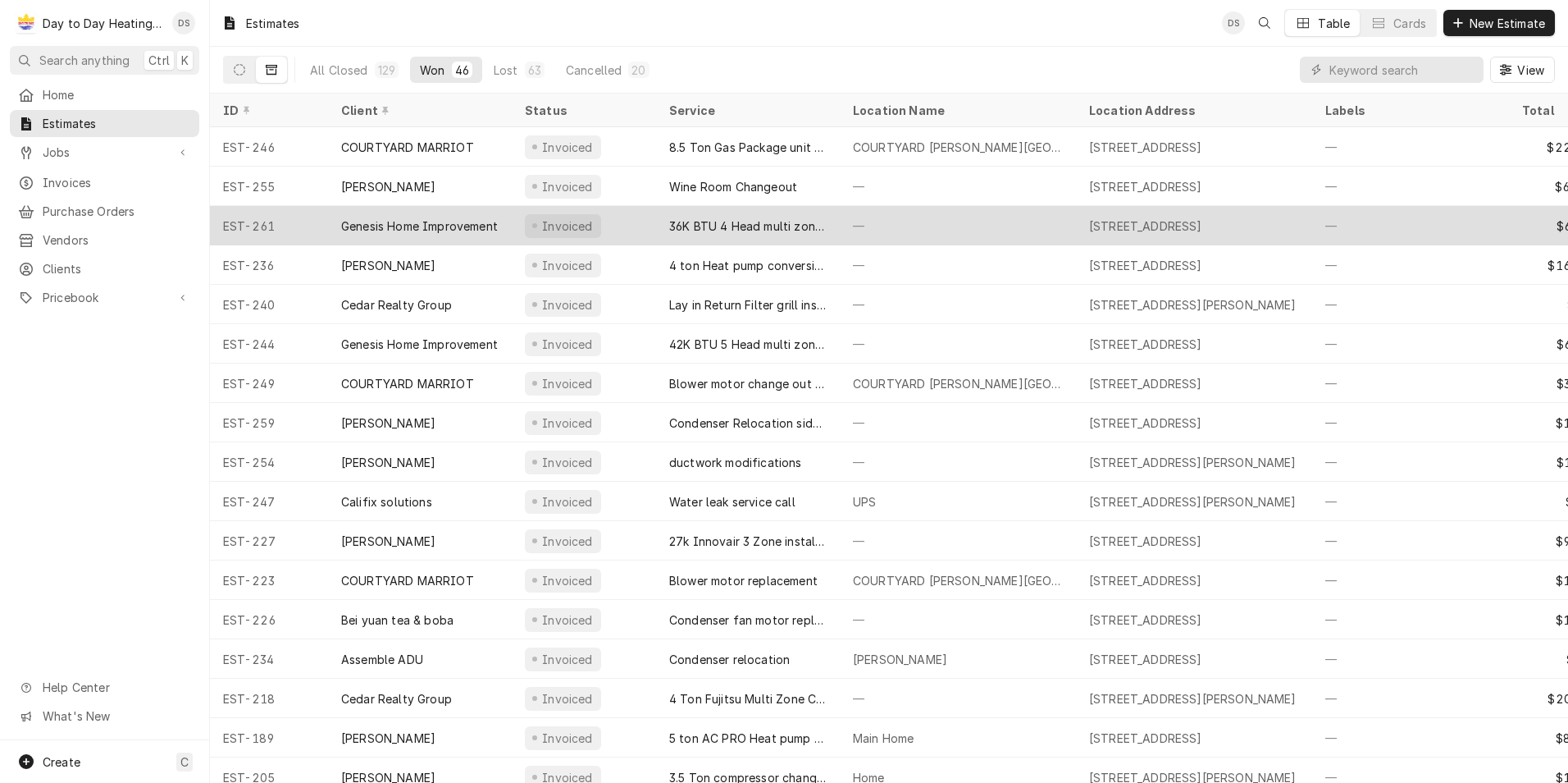
click at [466, 223] on div "Genesis Home Improvement" at bounding box center [419, 226] width 157 height 17
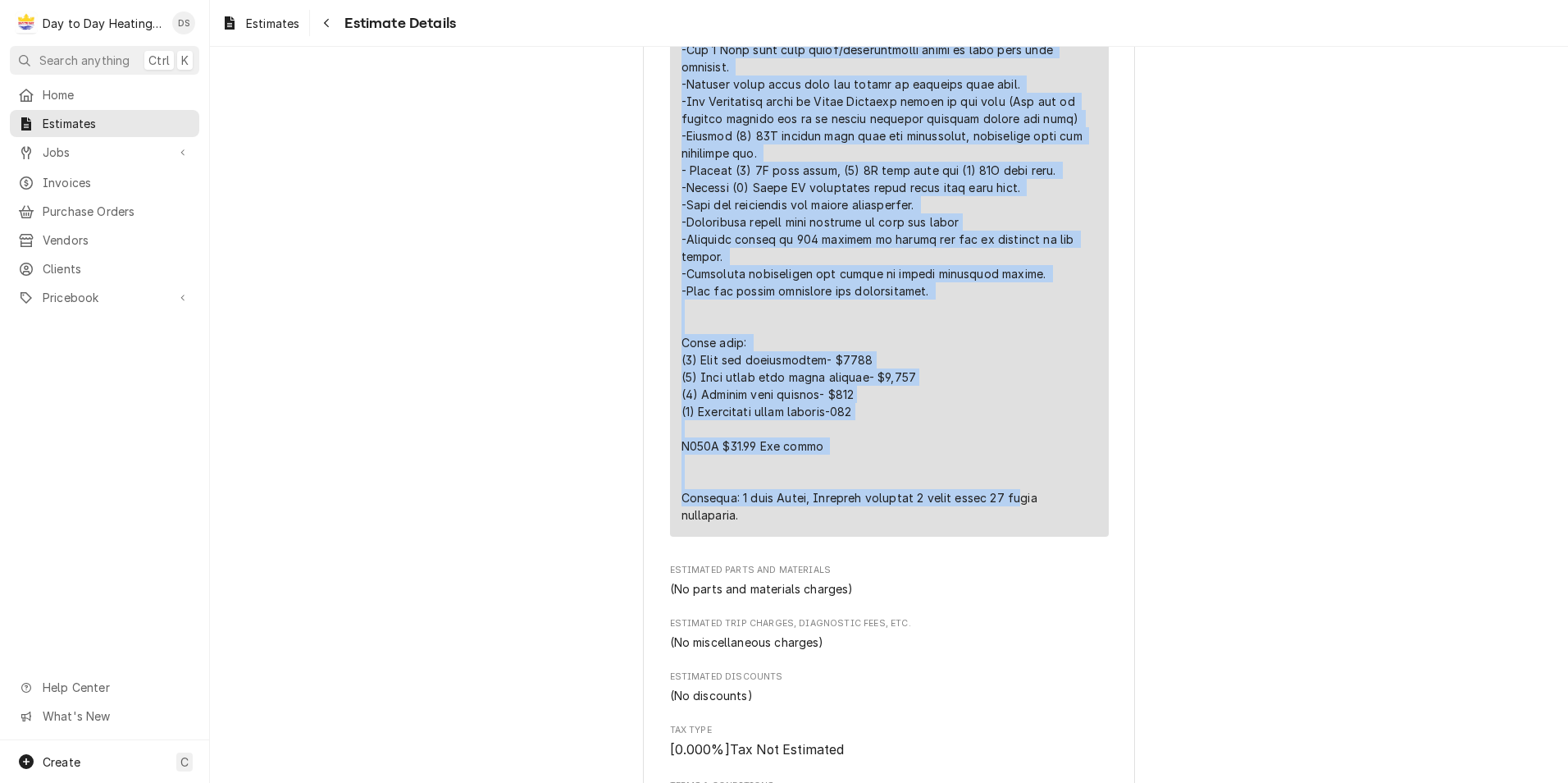
scroll to position [1313, 0]
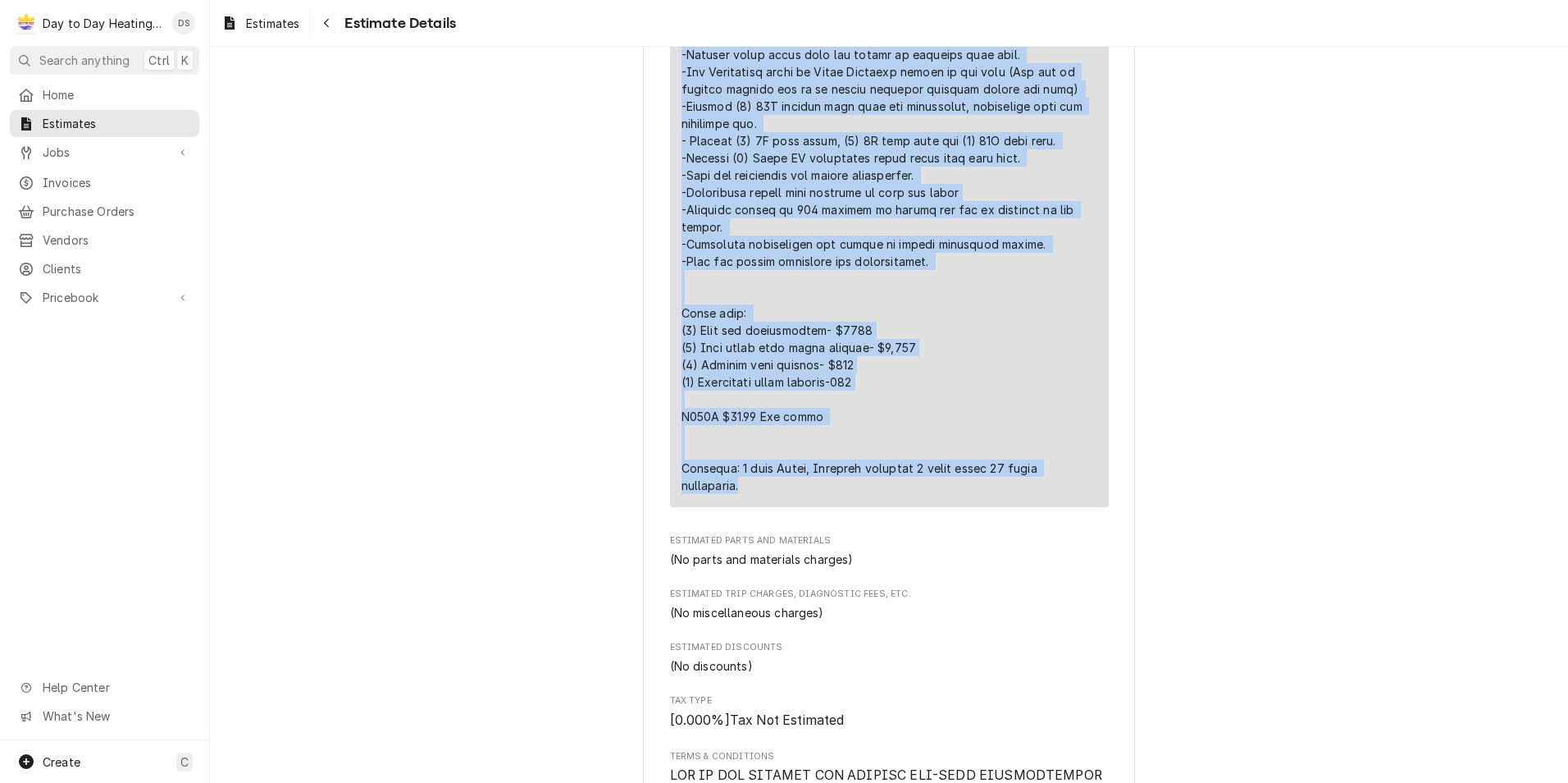
drag, startPoint x: 673, startPoint y: 402, endPoint x: 993, endPoint y: 546, distance: 350.9
click at [993, 507] on div "This line item was manually created outside your standard pricebook. Custom ite…" at bounding box center [889, 72] width 439 height 869
copy div "-Run 4 Line sets with power/communication wires to each head unit location. -In…"
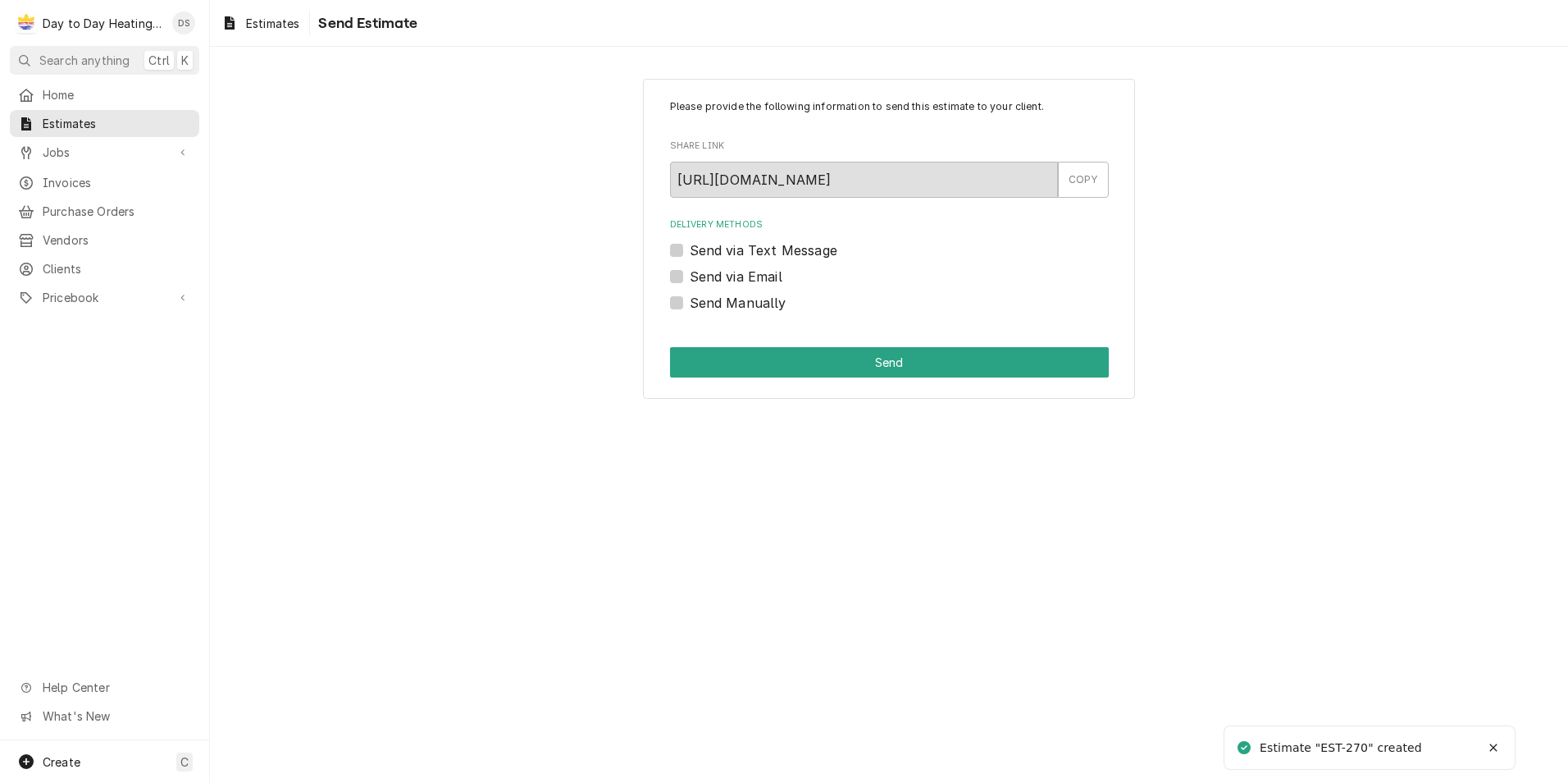
click at [721, 275] on label "Send via Email" at bounding box center [736, 277] width 93 height 20
click at [721, 275] on input "Send via Email" at bounding box center [909, 285] width 439 height 36
checkbox input "true"
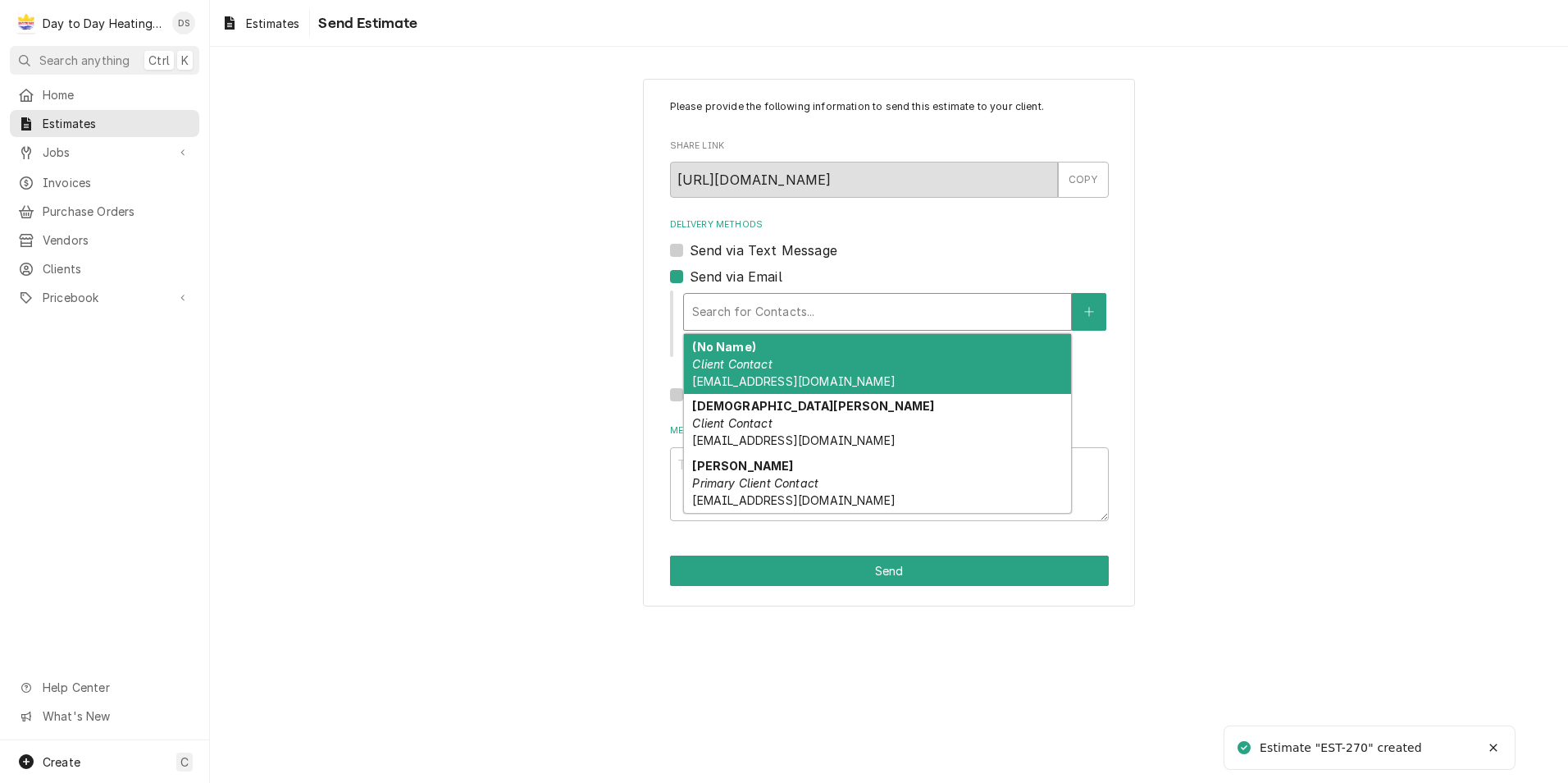
click at [745, 308] on div "Delivery Methods" at bounding box center [877, 312] width 371 height 29
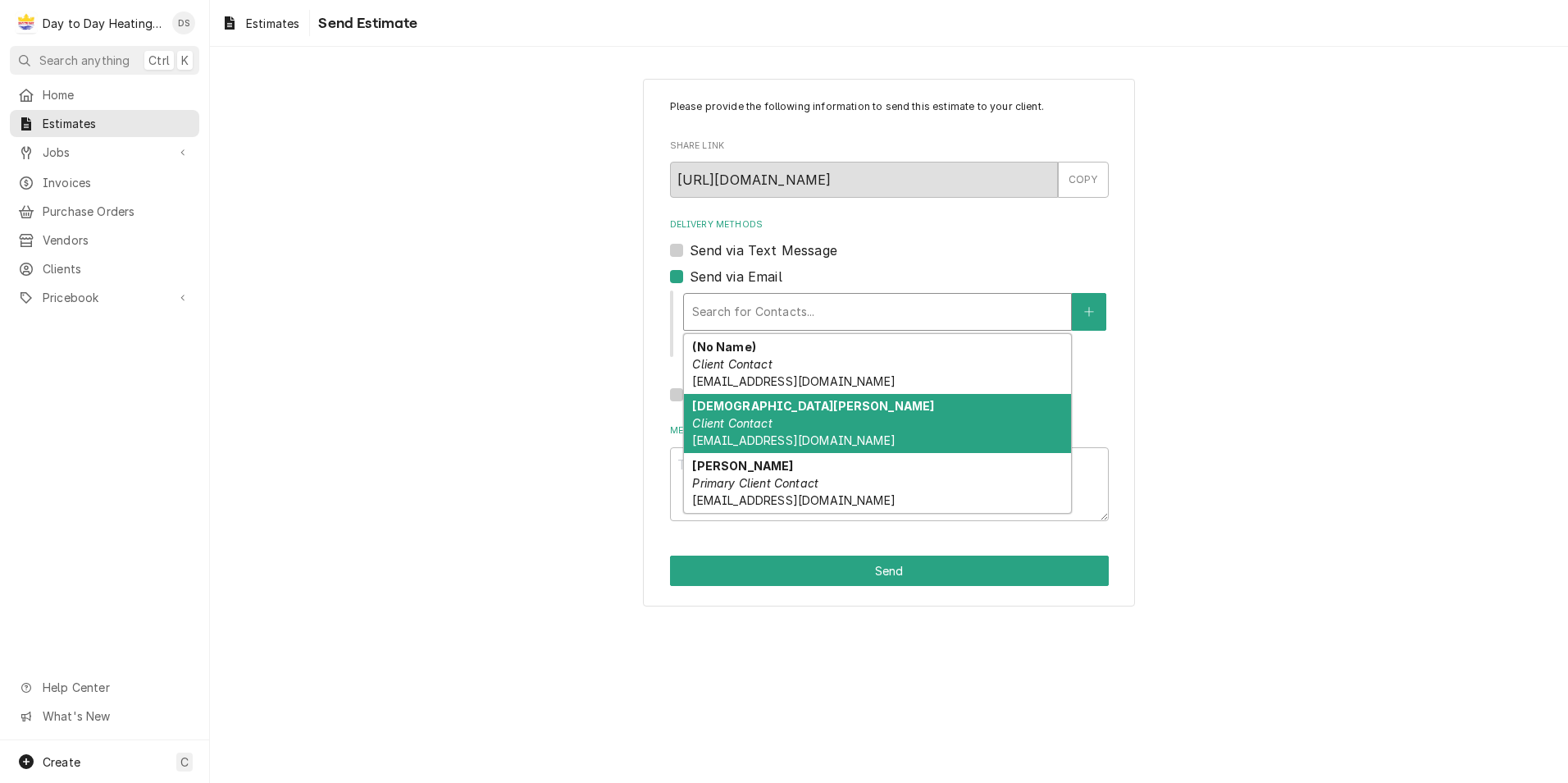
click at [786, 423] on div "[PERSON_NAME] Client Contact [EMAIL_ADDRESS][DOMAIN_NAME]" at bounding box center [877, 424] width 387 height 60
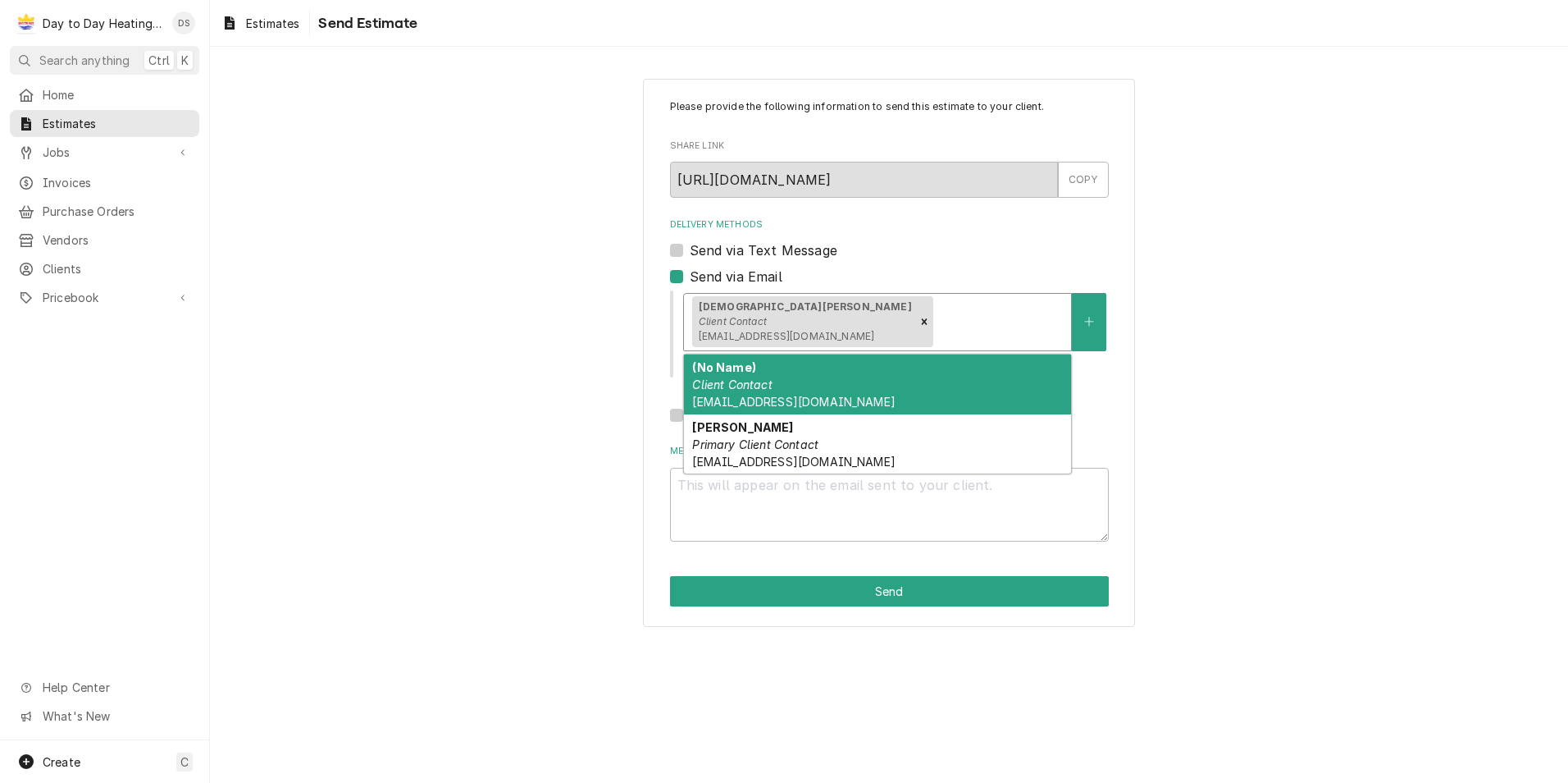
click at [936, 314] on div "Delivery Methods" at bounding box center [999, 322] width 127 height 29
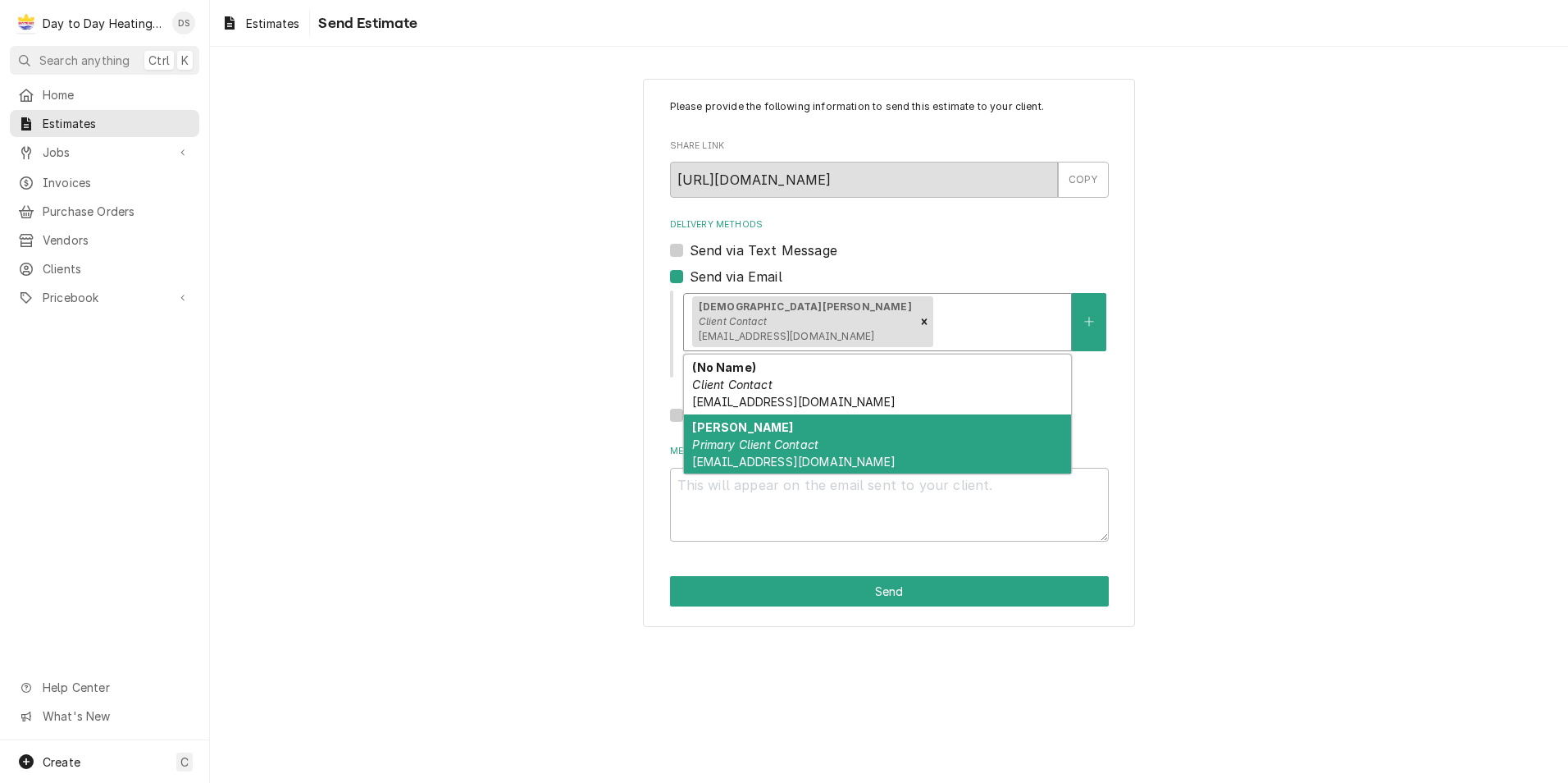
click at [853, 450] on div "[PERSON_NAME] Primary Client Contact [EMAIL_ADDRESS][DOMAIN_NAME]" at bounding box center [877, 445] width 387 height 60
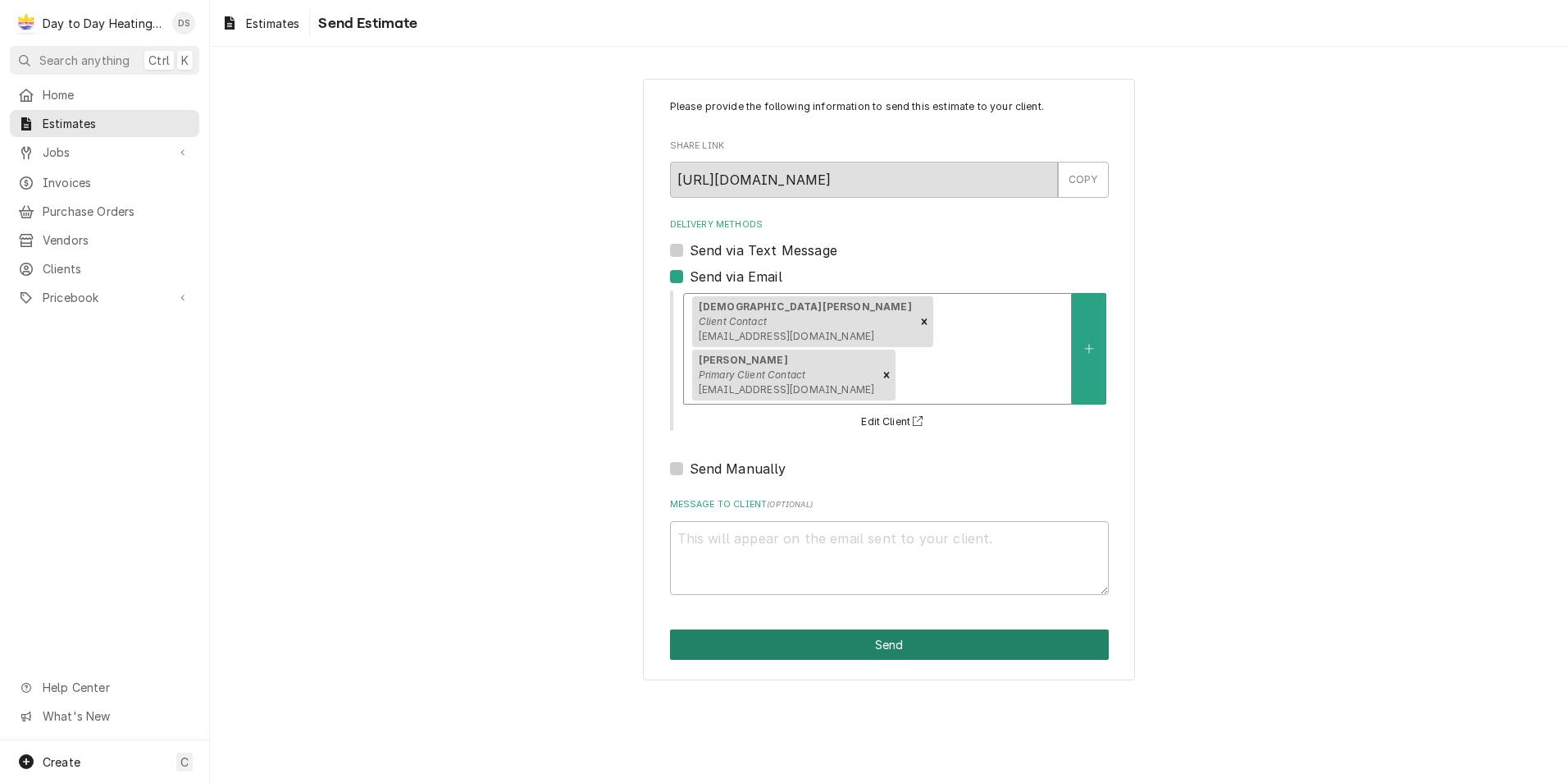
click at [848, 629] on button "Send" at bounding box center [889, 644] width 439 height 30
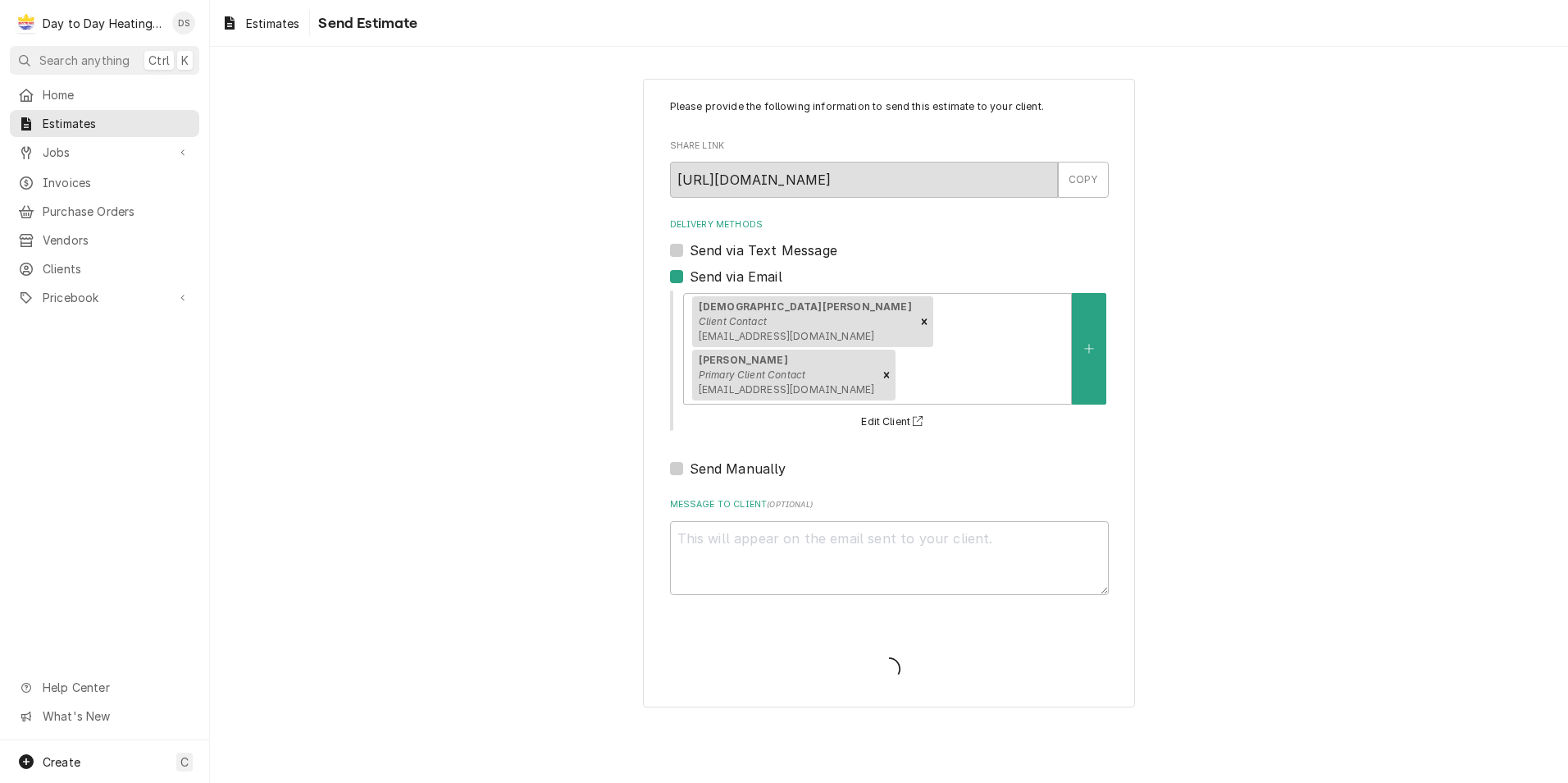
type textarea "x"
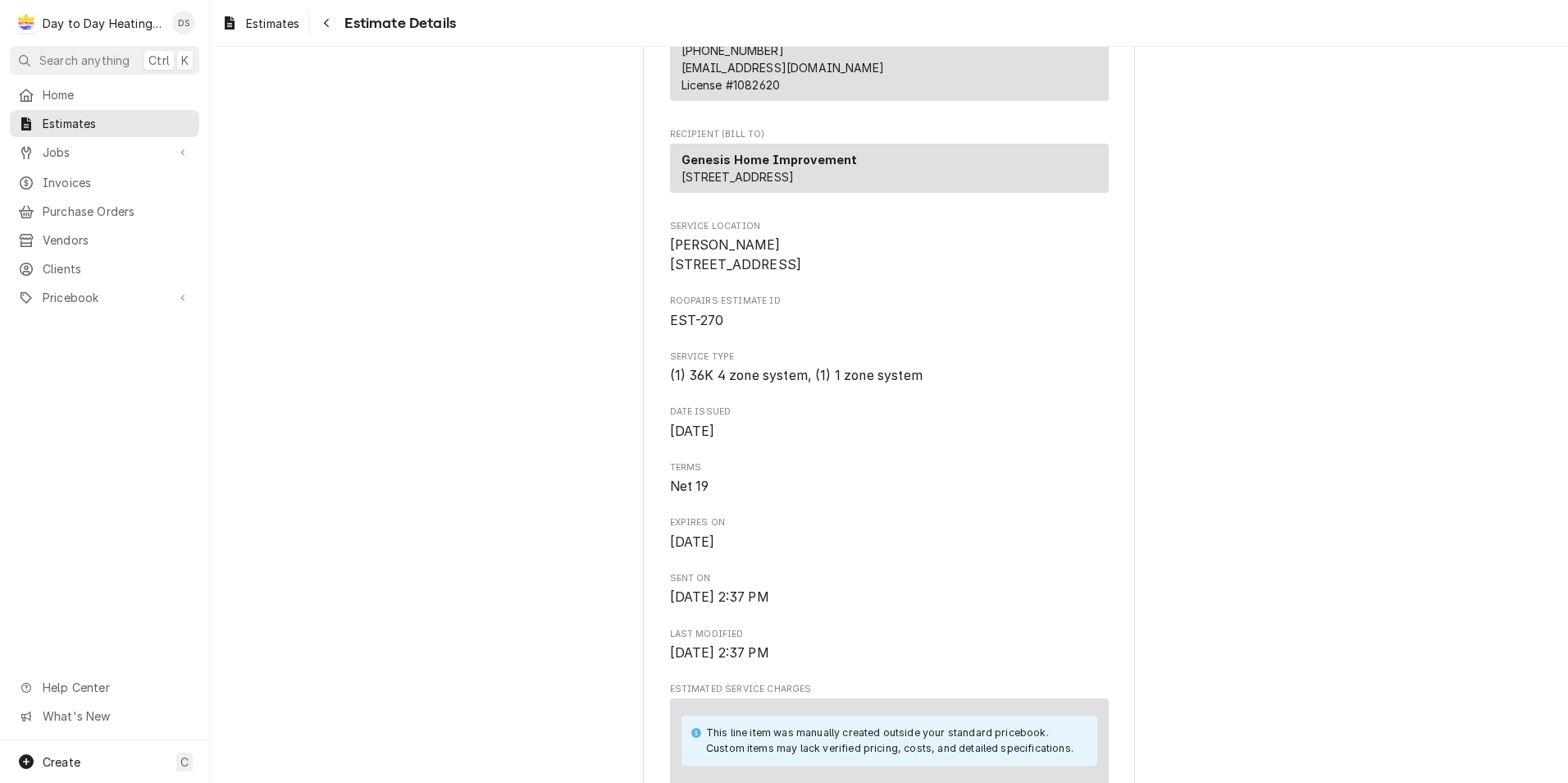
scroll to position [246, 0]
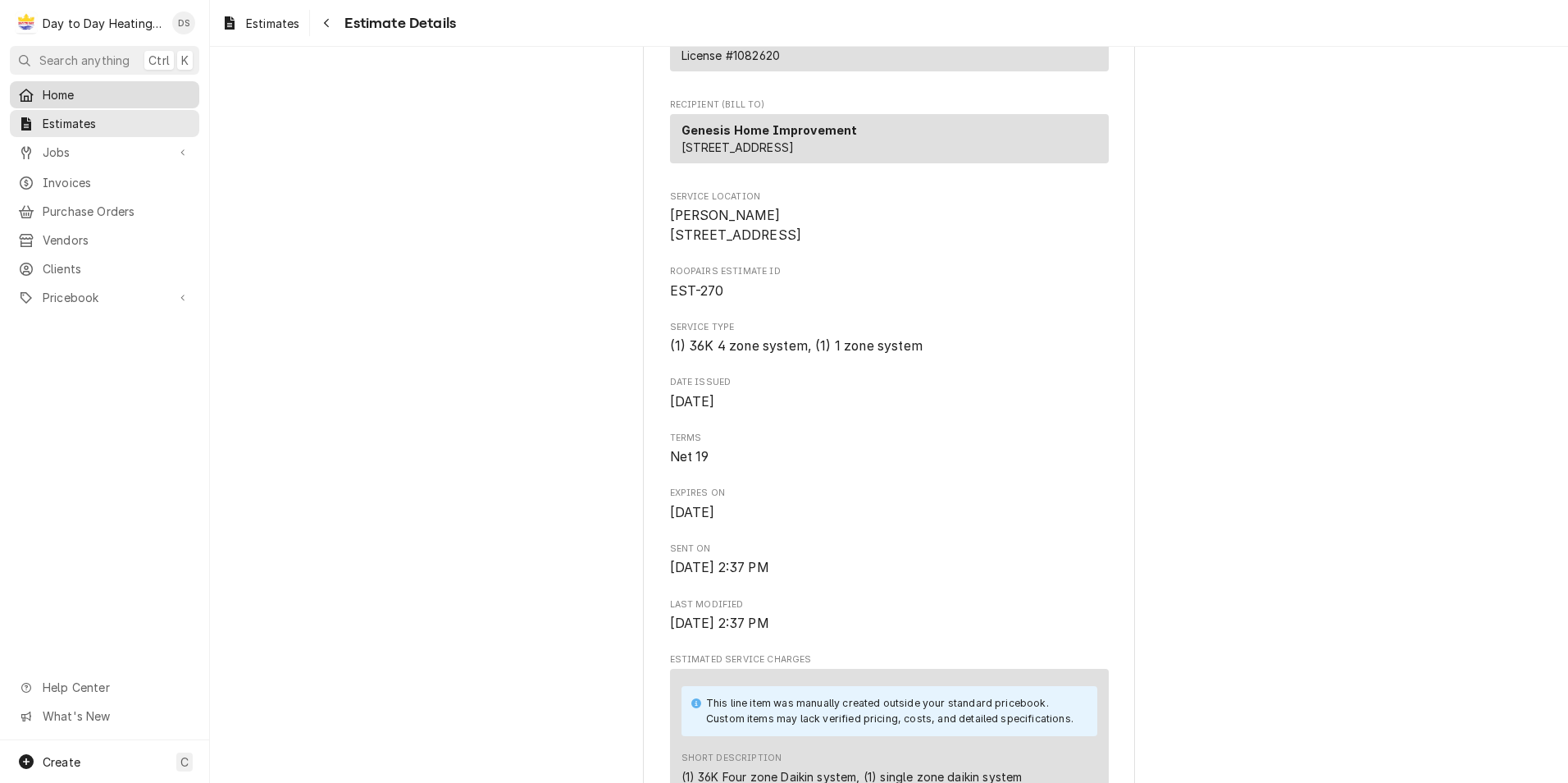
click at [62, 94] on span "Home" at bounding box center [117, 95] width 149 height 17
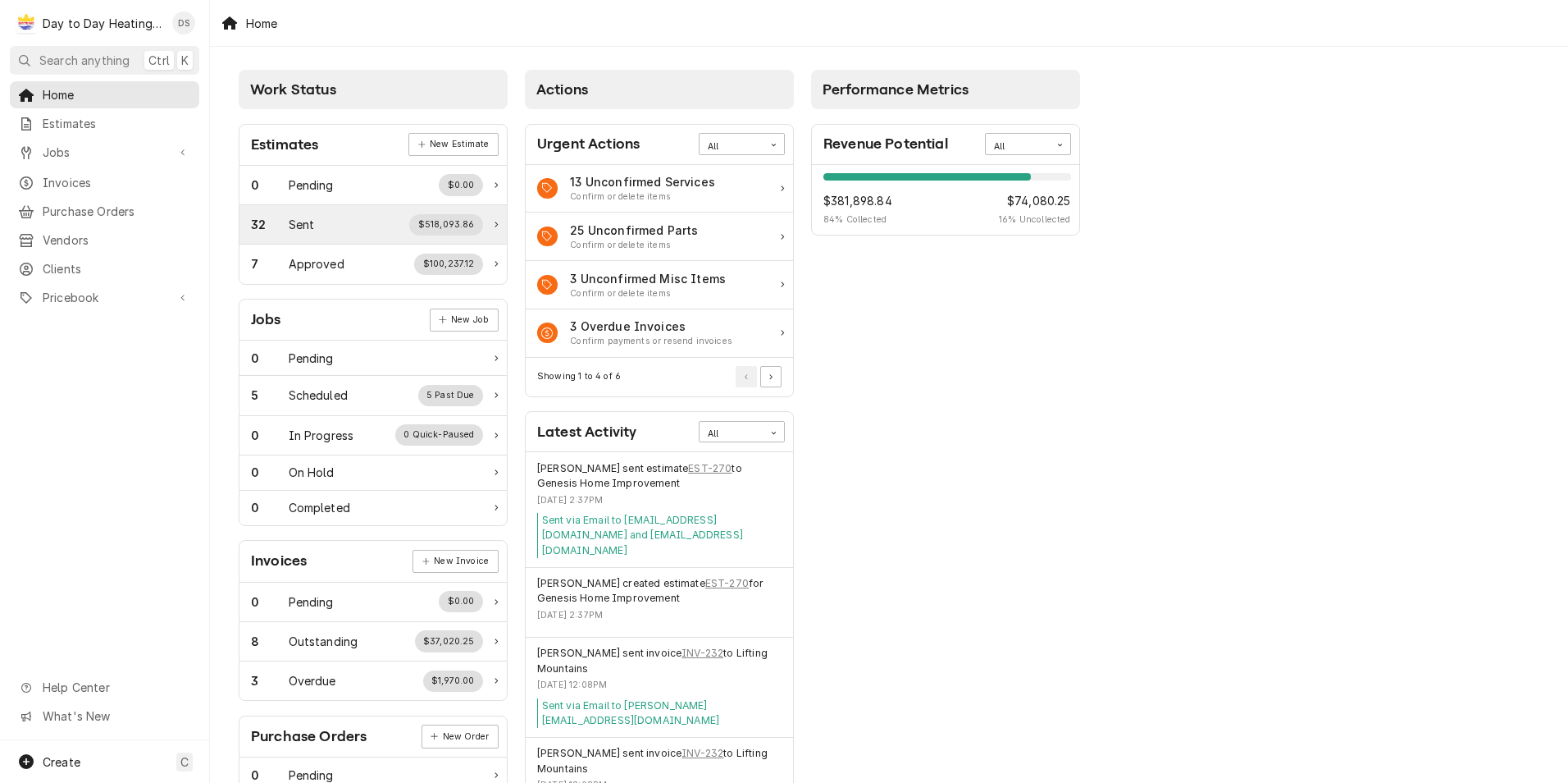
click at [368, 229] on div "32 Sent $518,093.86" at bounding box center [366, 224] width 232 height 21
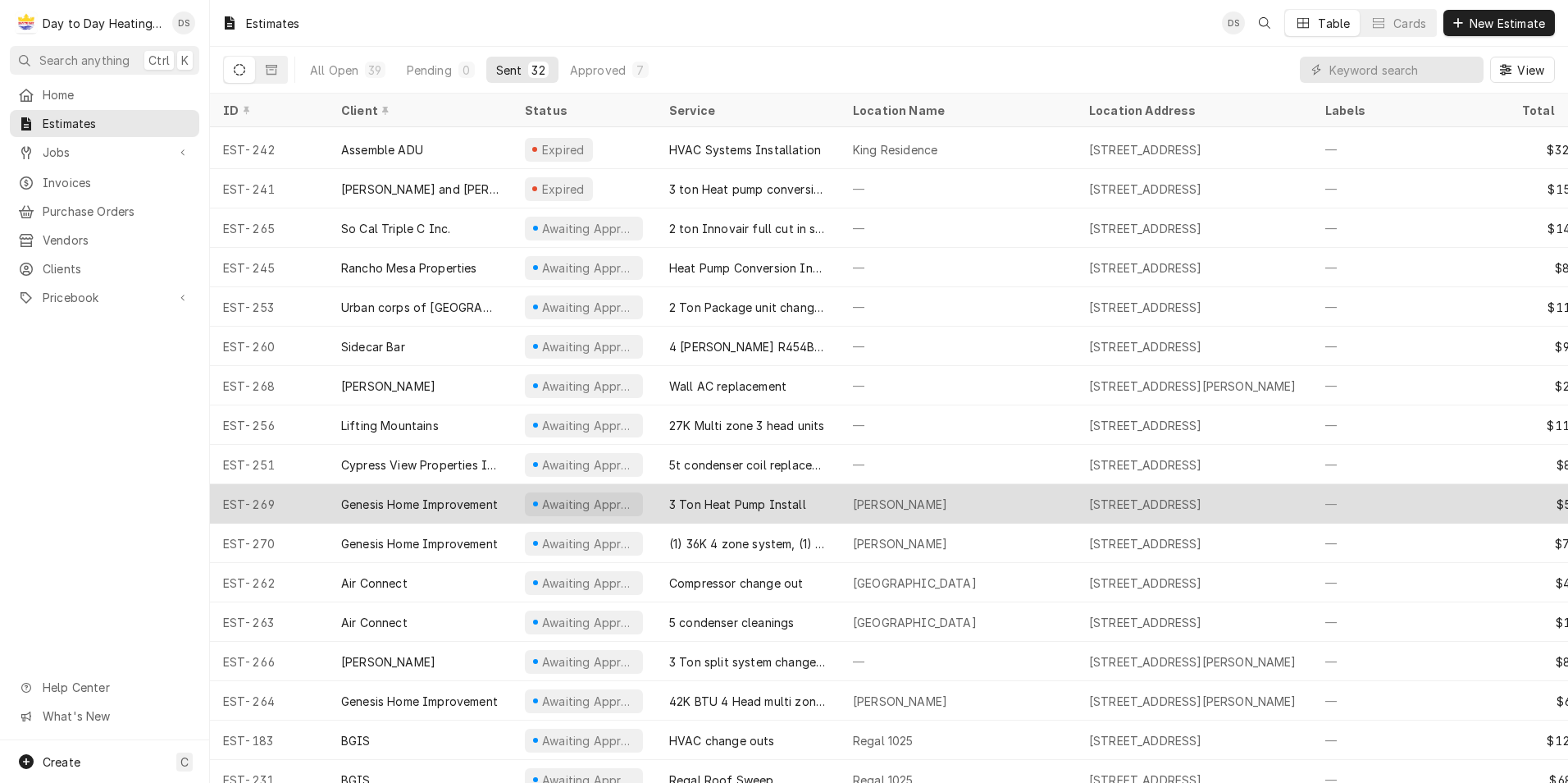
scroll to position [614, 0]
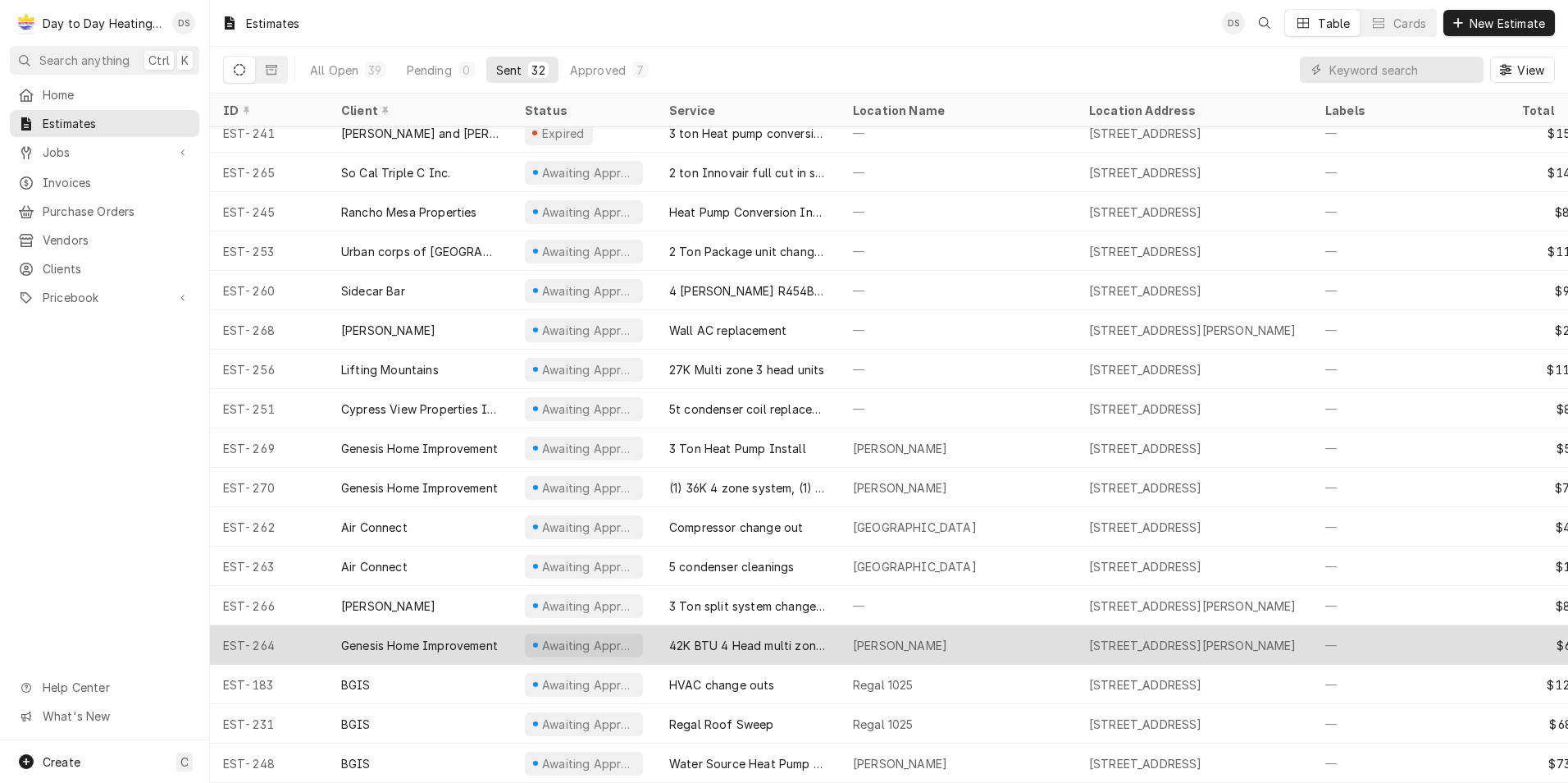
click at [781, 637] on div "42K BTU 4 Head multi zone system install" at bounding box center [748, 645] width 158 height 17
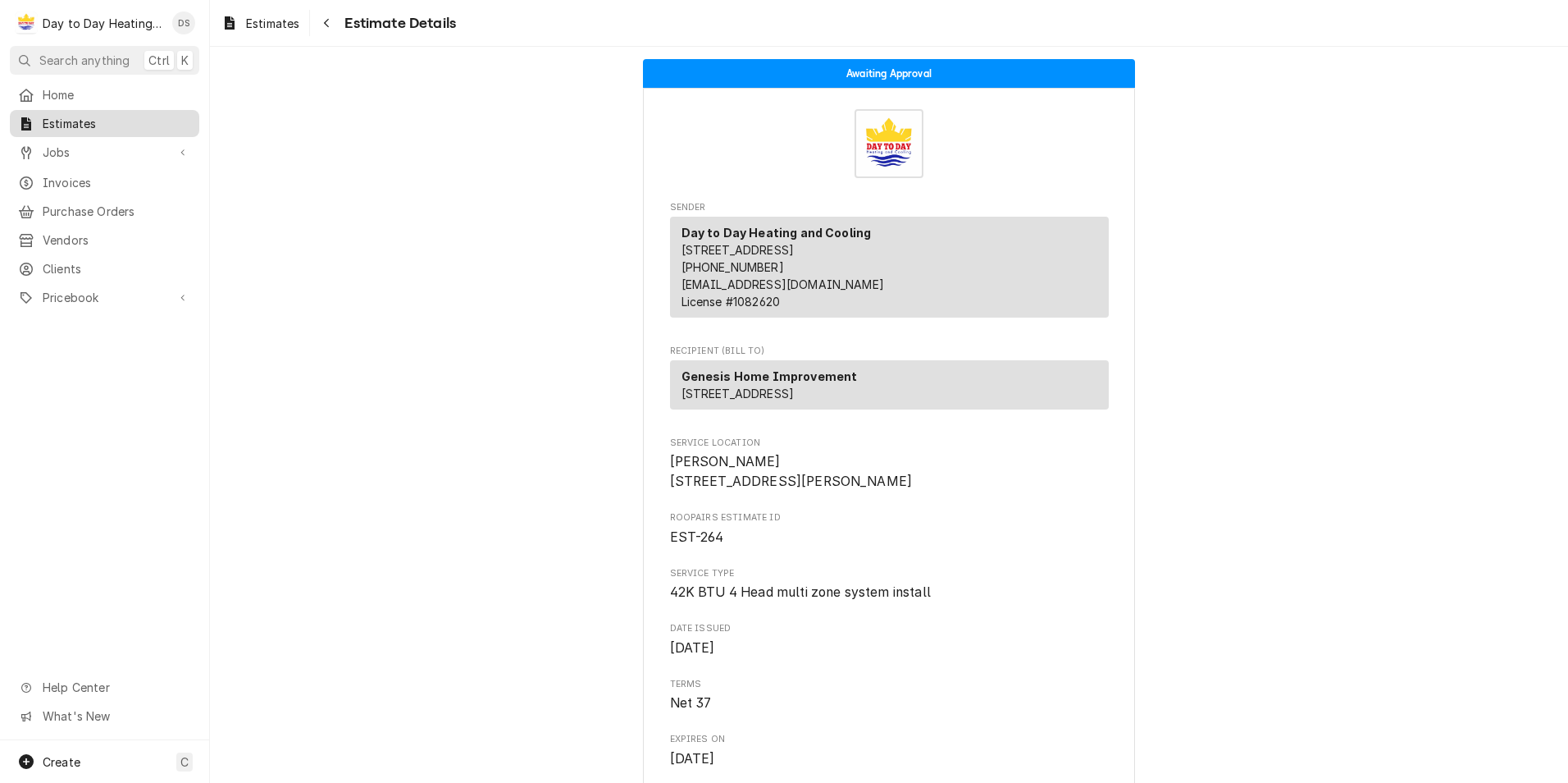
click at [78, 116] on span "Estimates" at bounding box center [117, 123] width 149 height 17
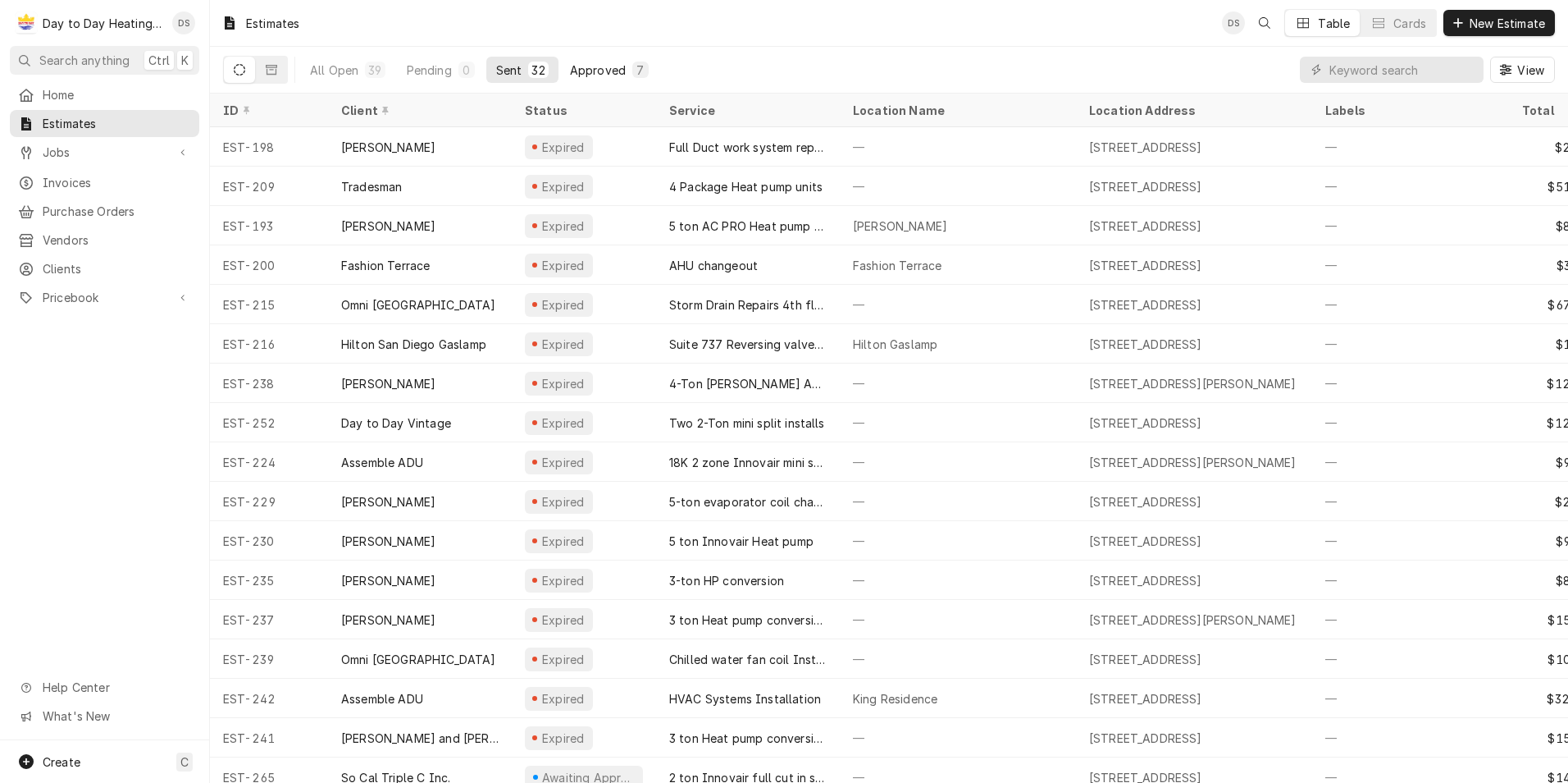
click at [596, 74] on div "Approved" at bounding box center [598, 70] width 56 height 17
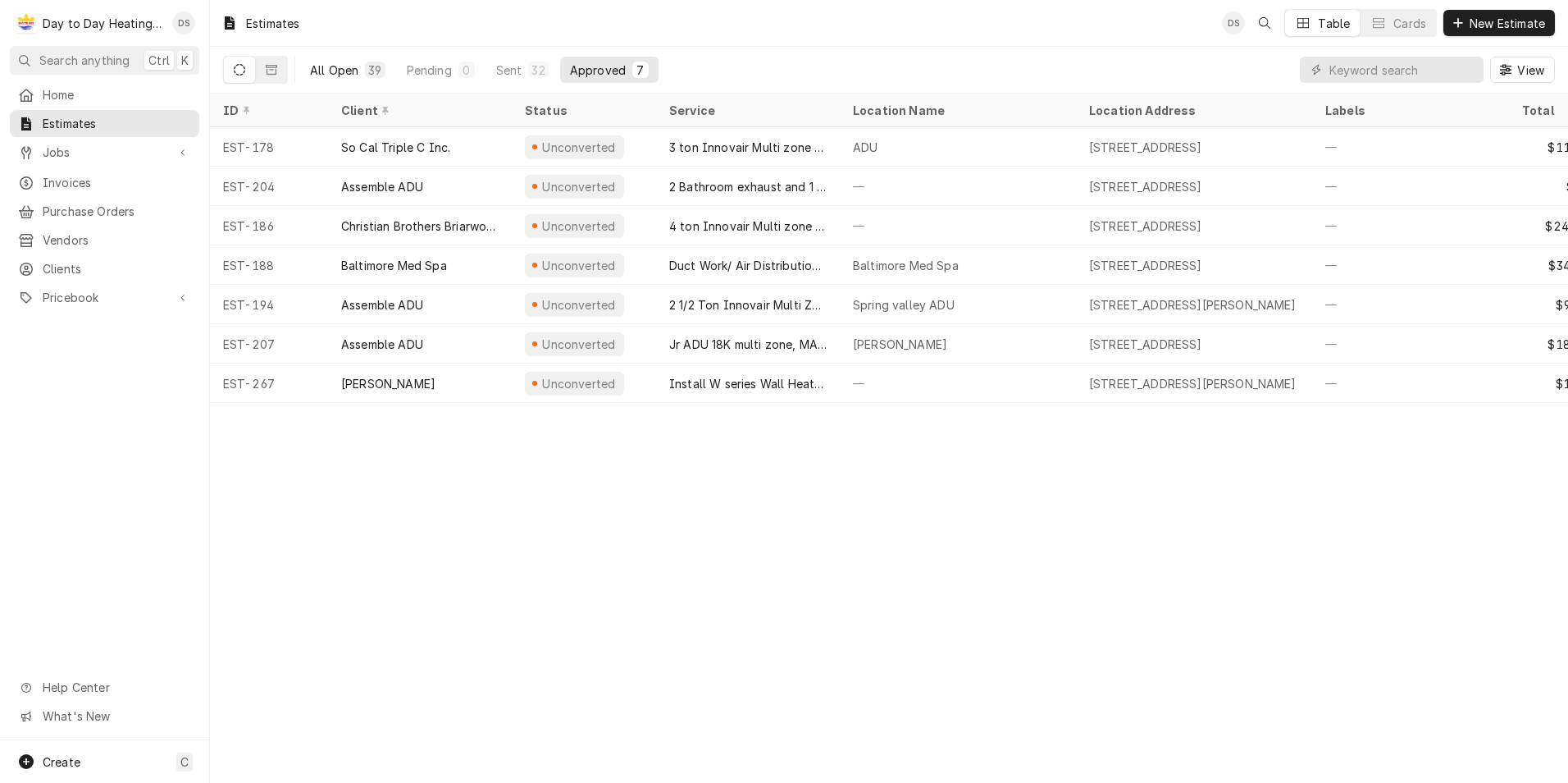
click at [340, 73] on div "All Open" at bounding box center [333, 70] width 48 height 17
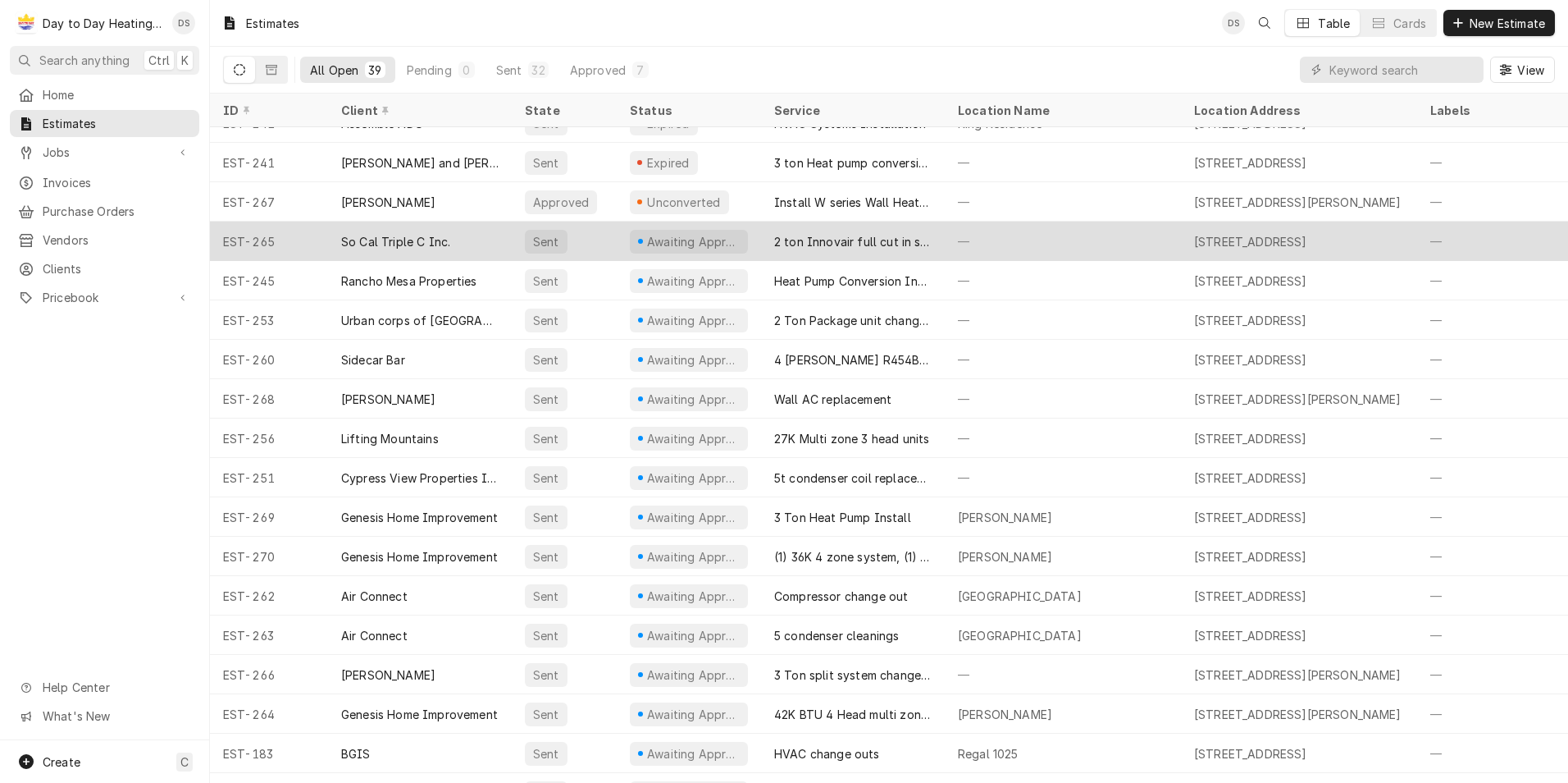
scroll to position [891, 0]
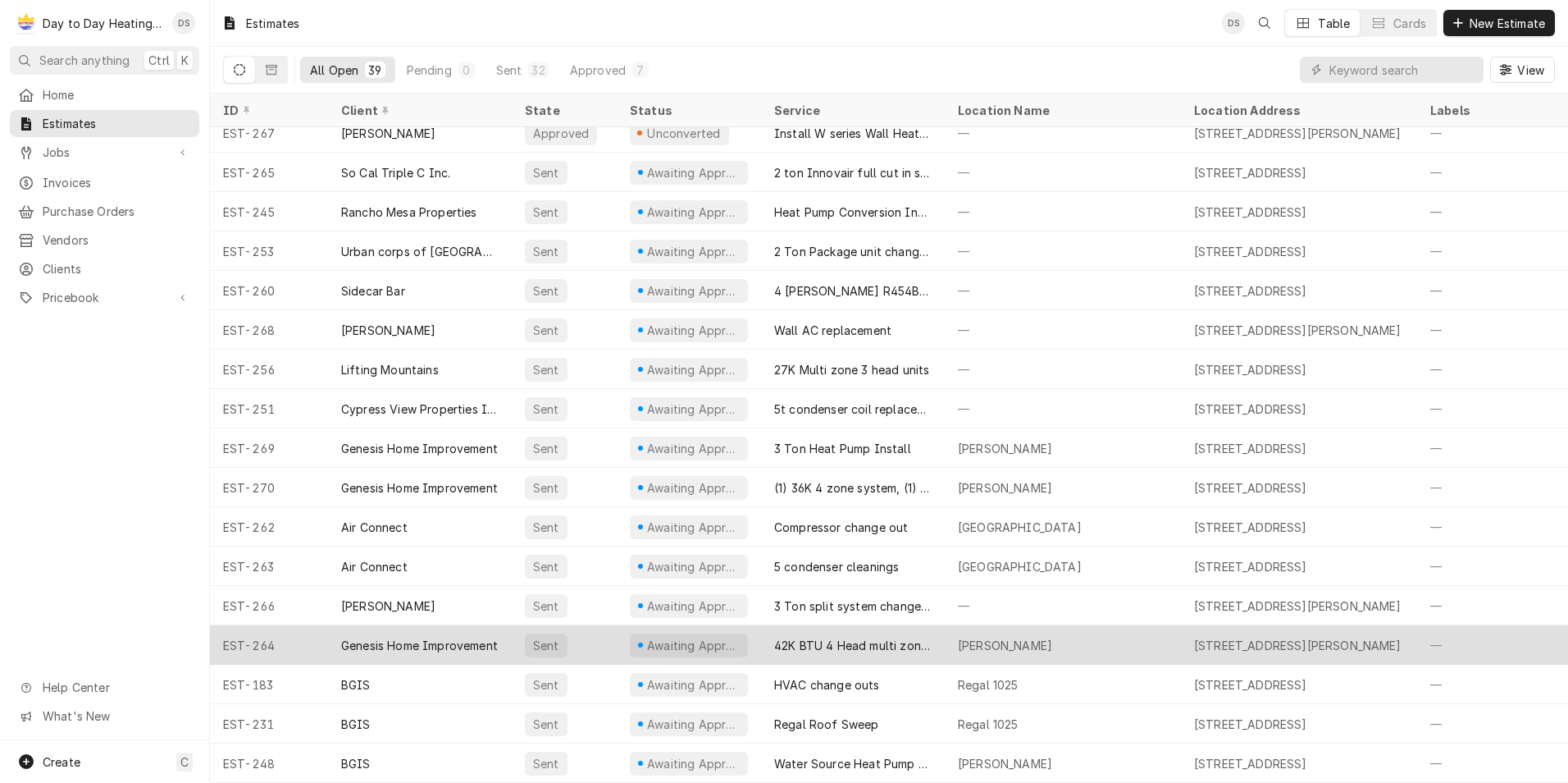
click at [817, 637] on div "42K BTU 4 Head multi zone system install" at bounding box center [853, 645] width 158 height 17
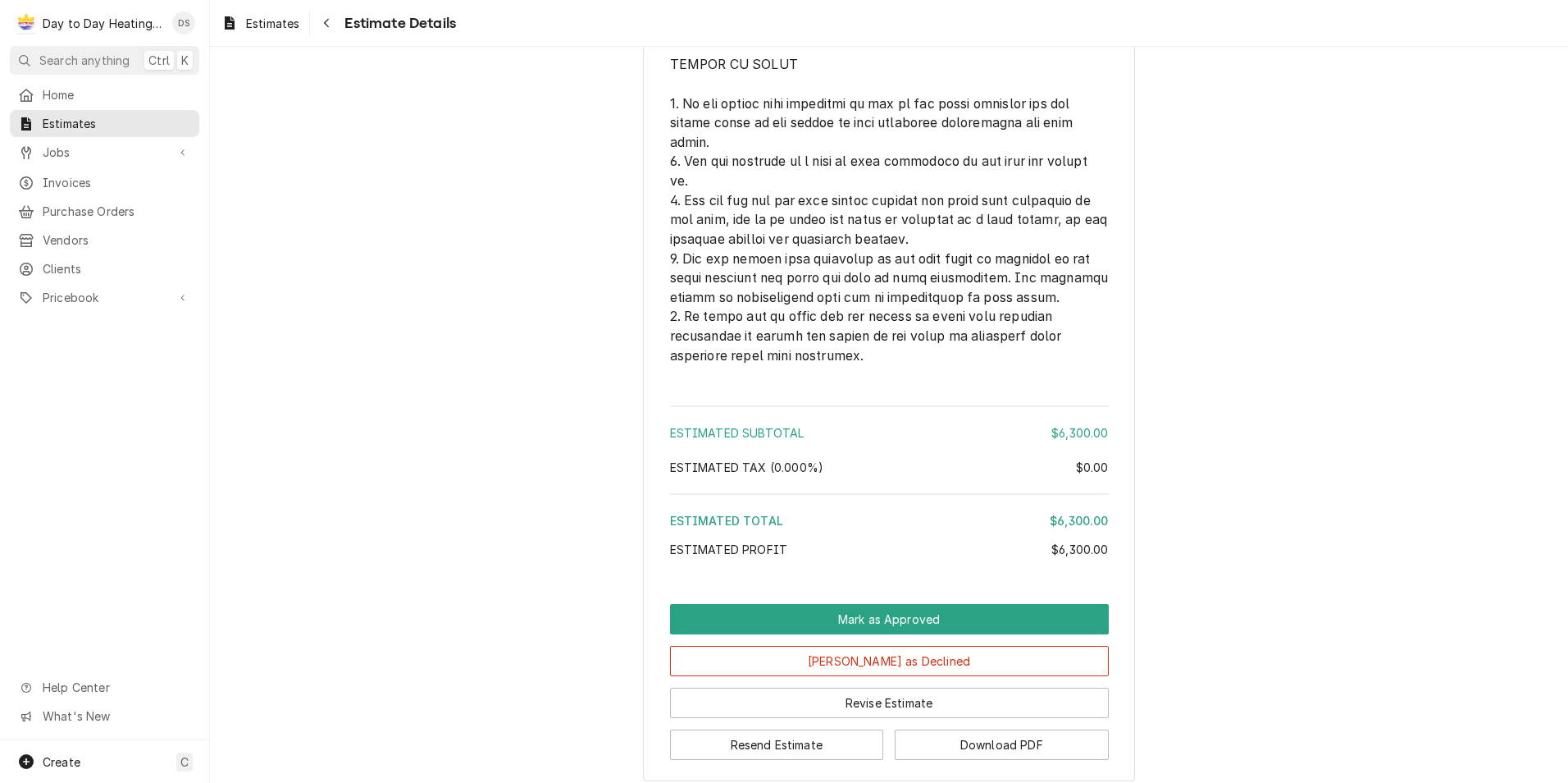
scroll to position [4288, 0]
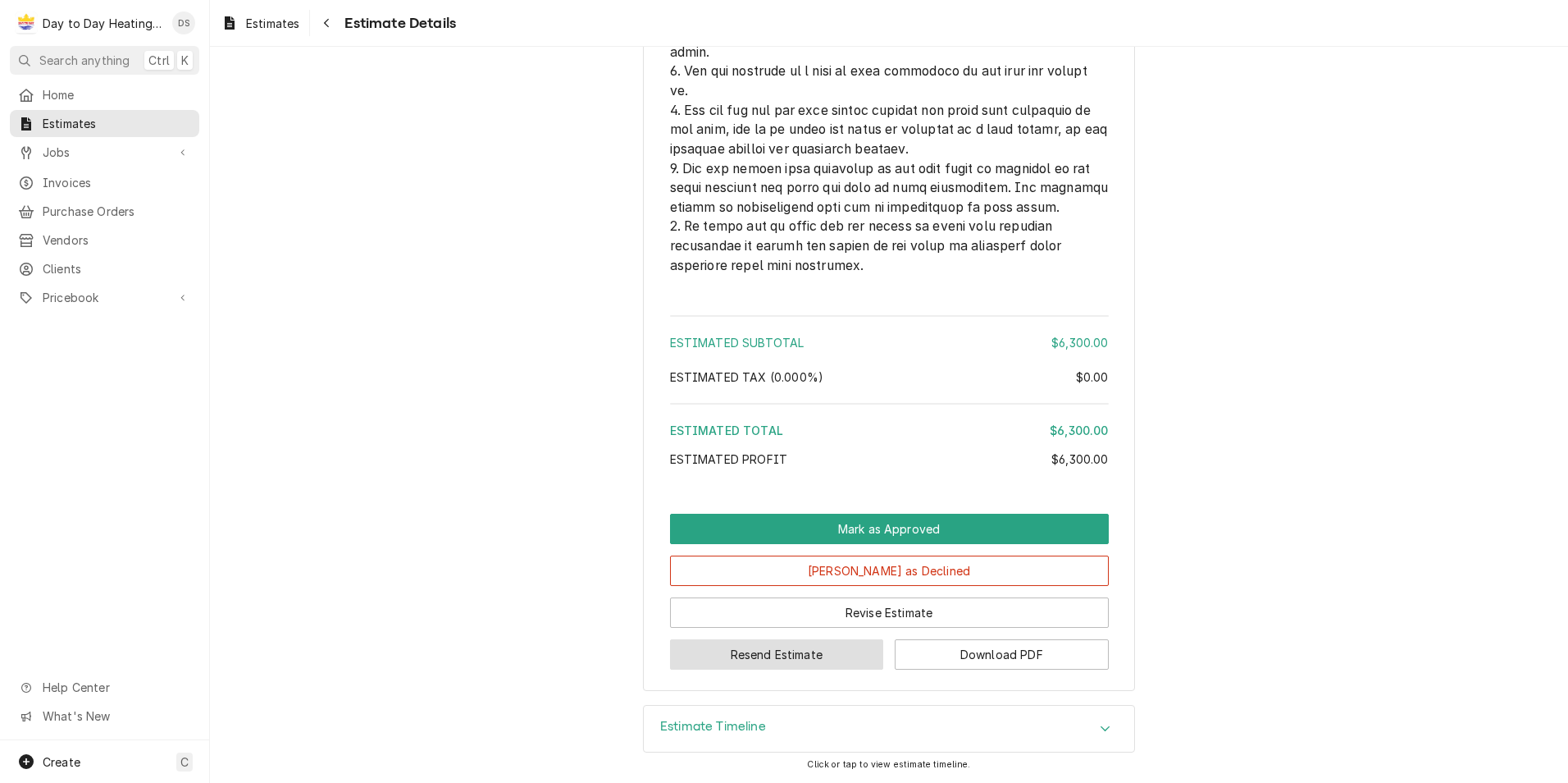
click at [791, 658] on button "Resend Estimate" at bounding box center [776, 654] width 214 height 30
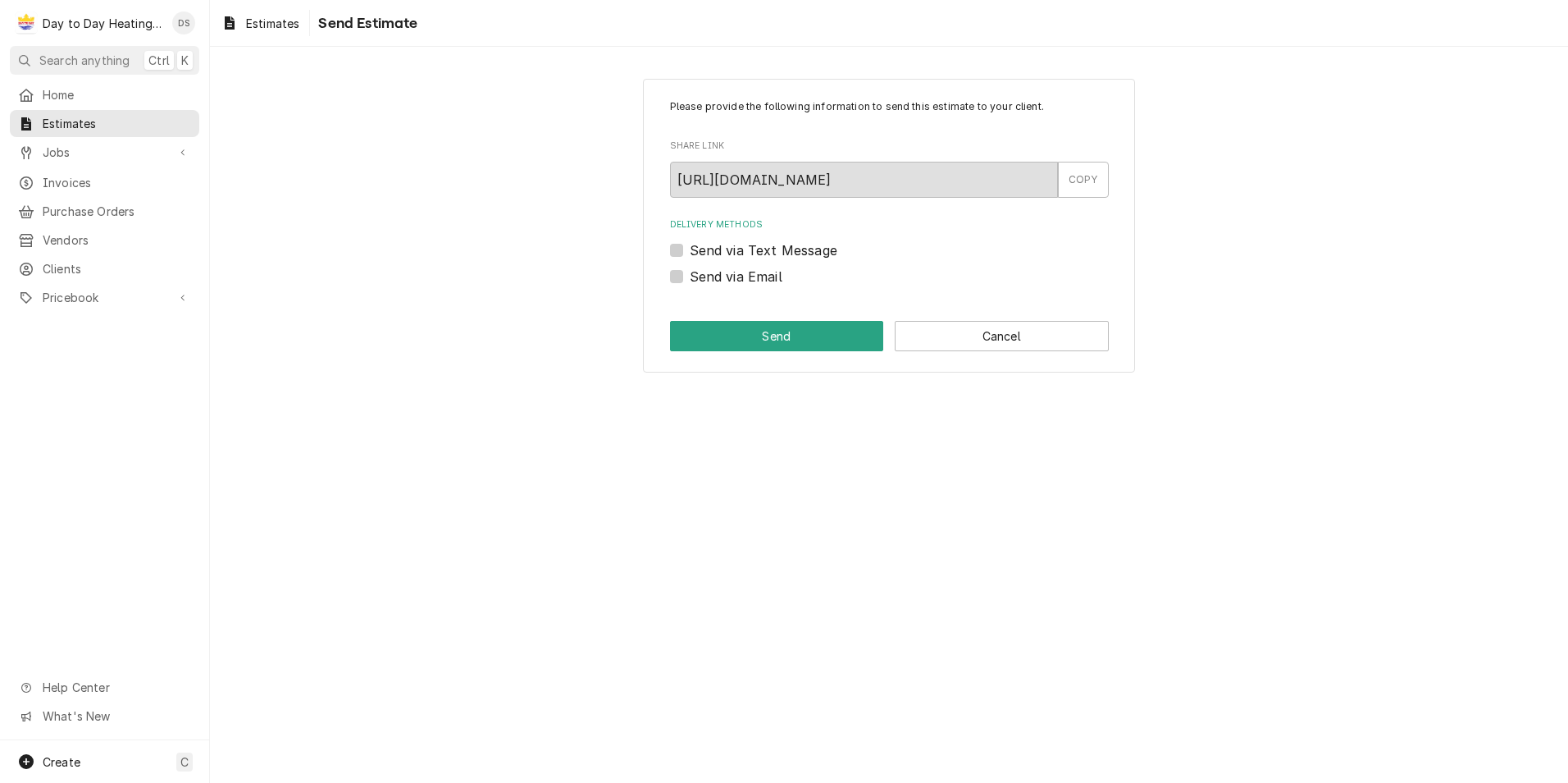
click at [748, 274] on label "Send via Email" at bounding box center [736, 277] width 93 height 20
click at [748, 274] on input "Send via Email" at bounding box center [909, 285] width 439 height 36
checkbox input "true"
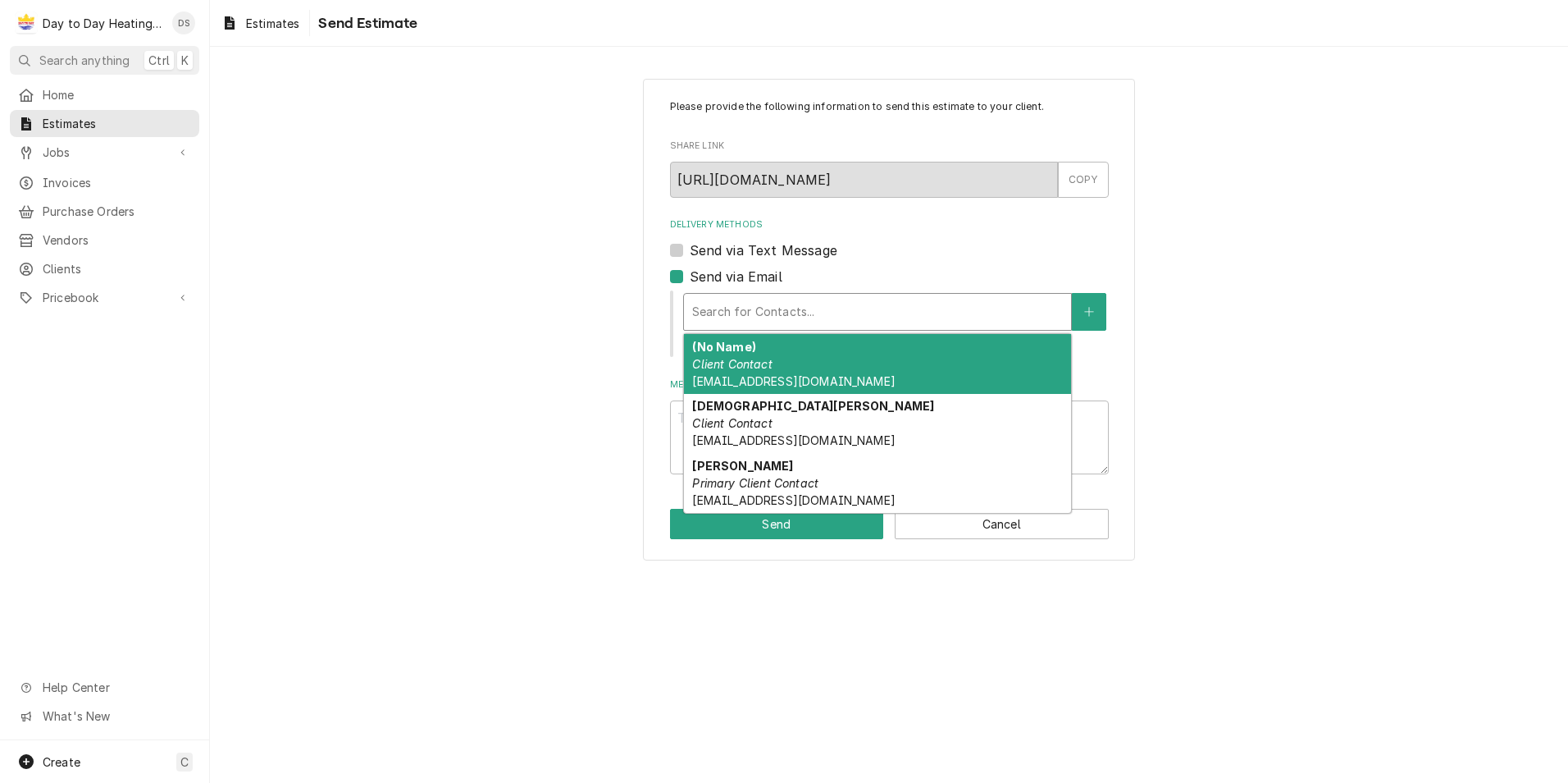
click at [750, 293] on div "Search for Contacts..." at bounding box center [877, 311] width 389 height 37
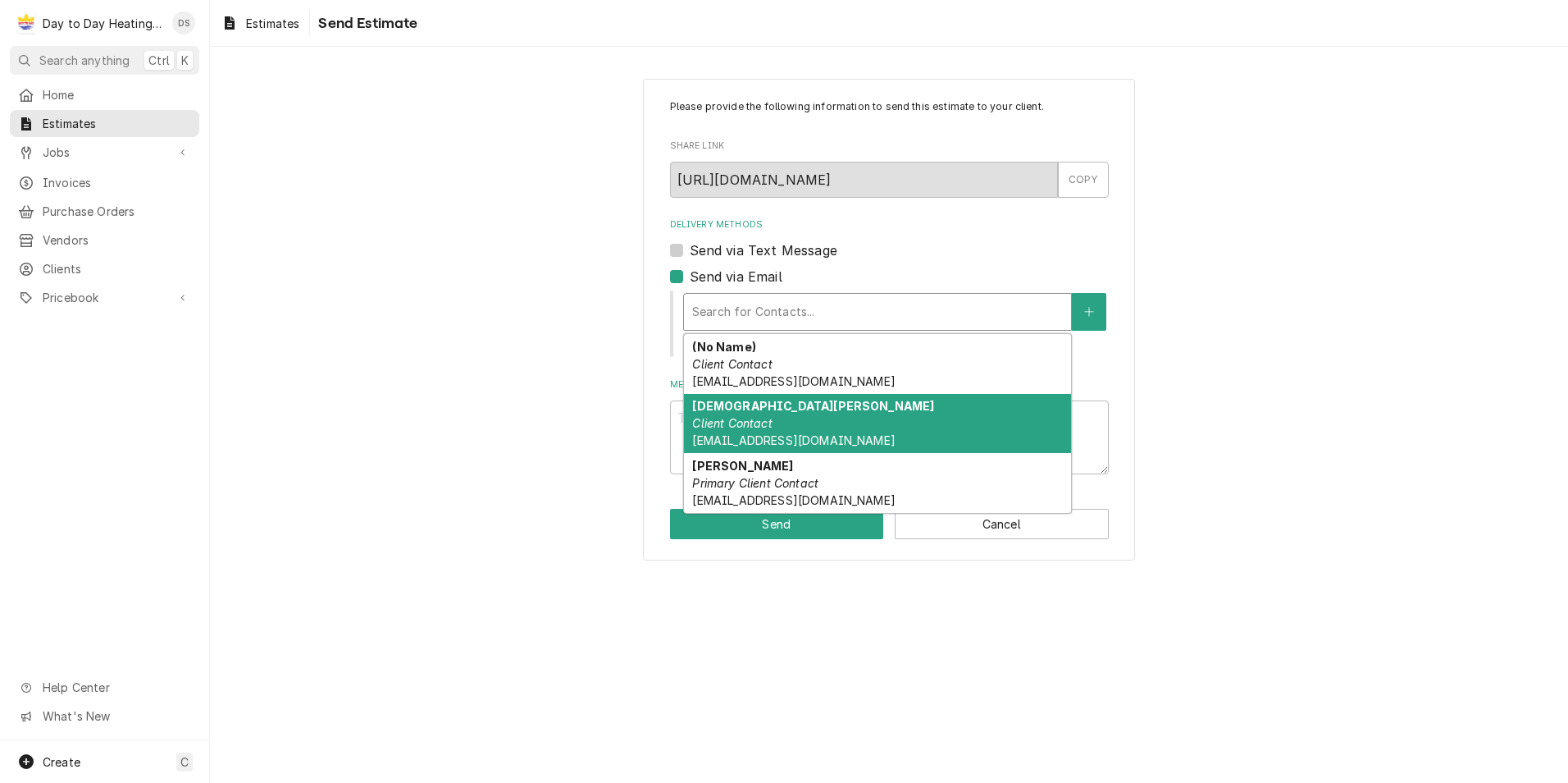
click at [752, 423] on em "Client Contact" at bounding box center [732, 422] width 79 height 14
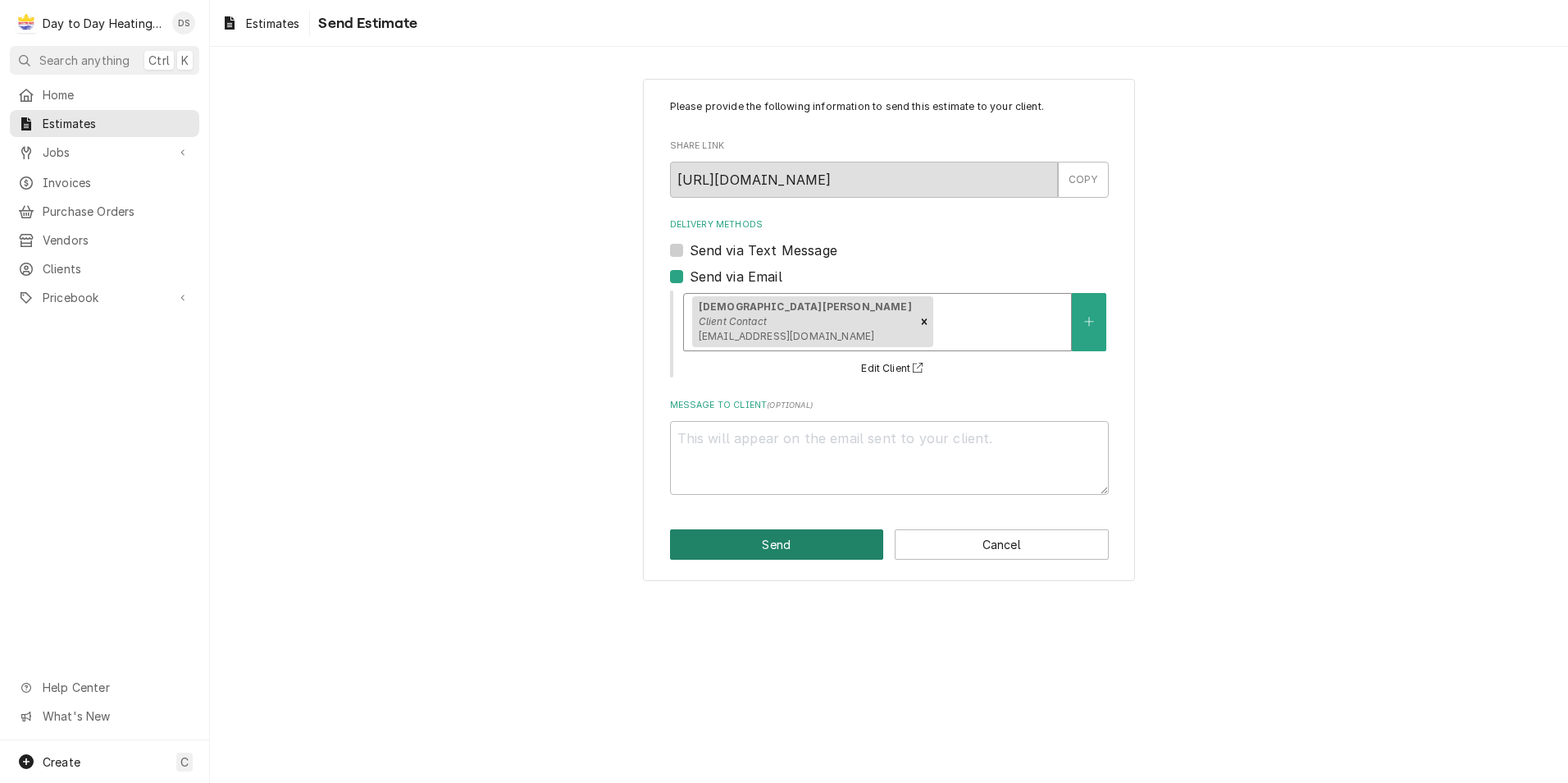
click at [794, 541] on button "Send" at bounding box center [776, 544] width 214 height 30
type textarea "x"
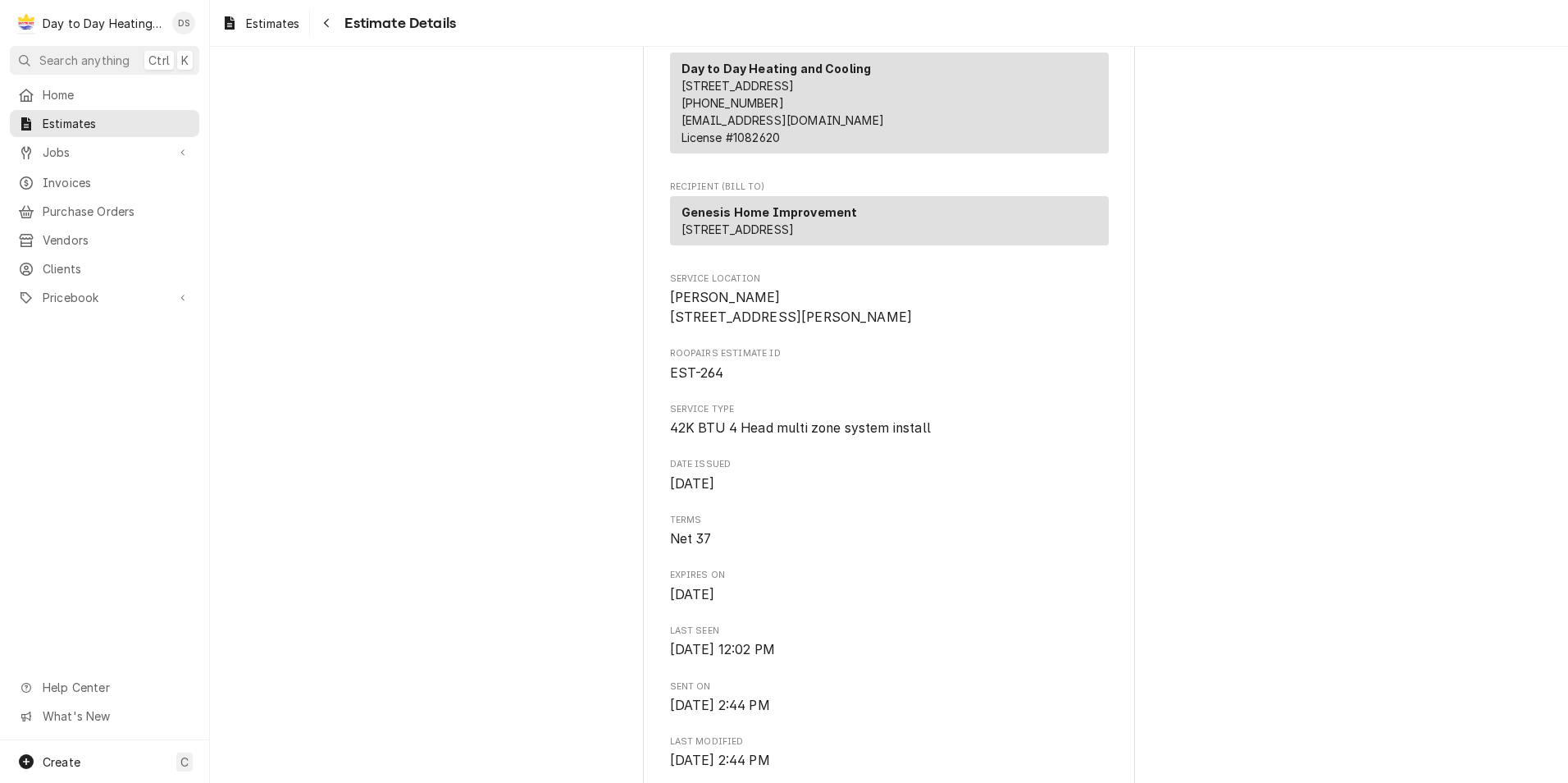
scroll to position [246, 0]
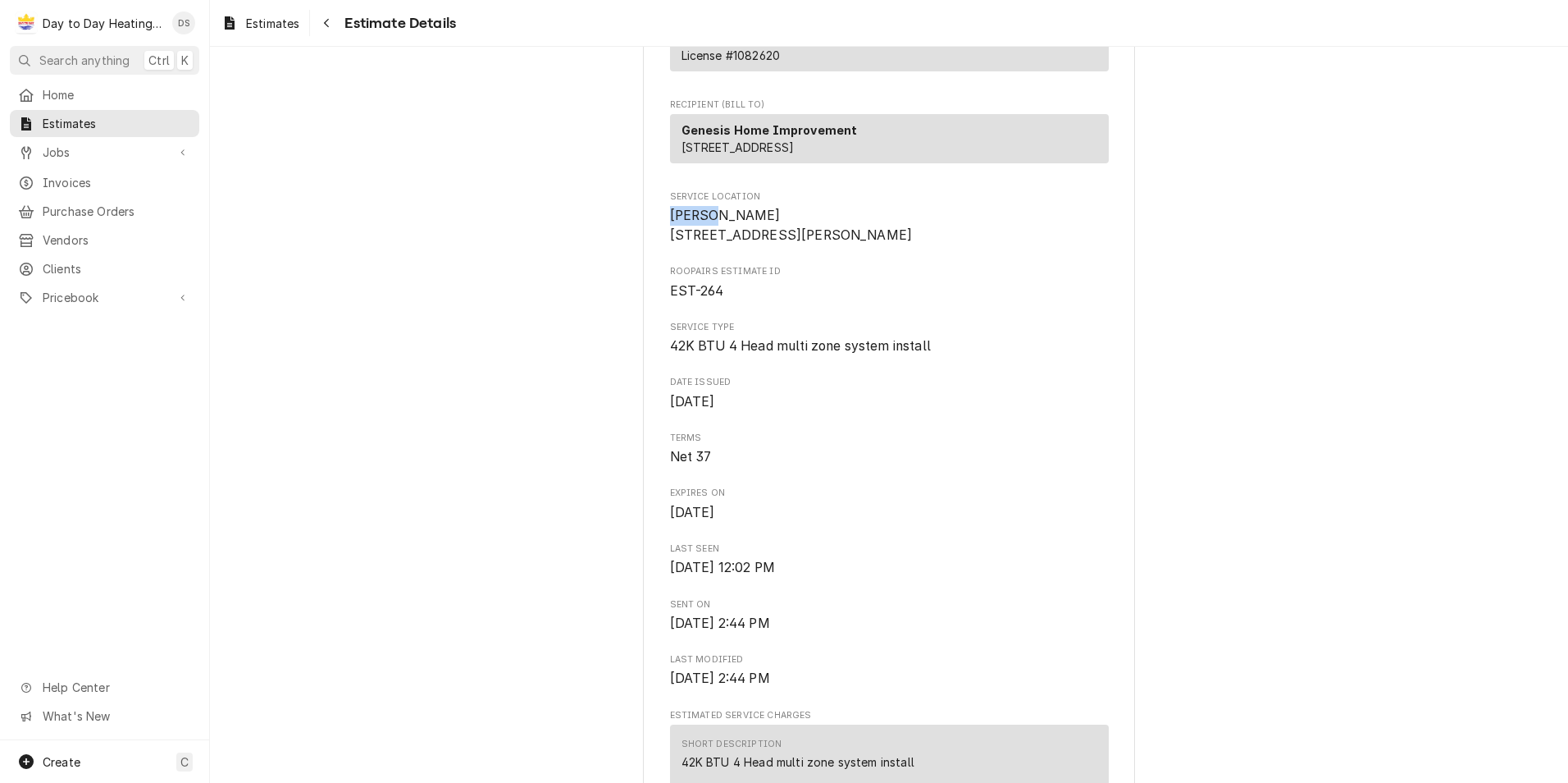
drag, startPoint x: 702, startPoint y: 246, endPoint x: 654, endPoint y: 245, distance: 48.0
drag, startPoint x: 654, startPoint y: 245, endPoint x: 607, endPoint y: 251, distance: 47.4
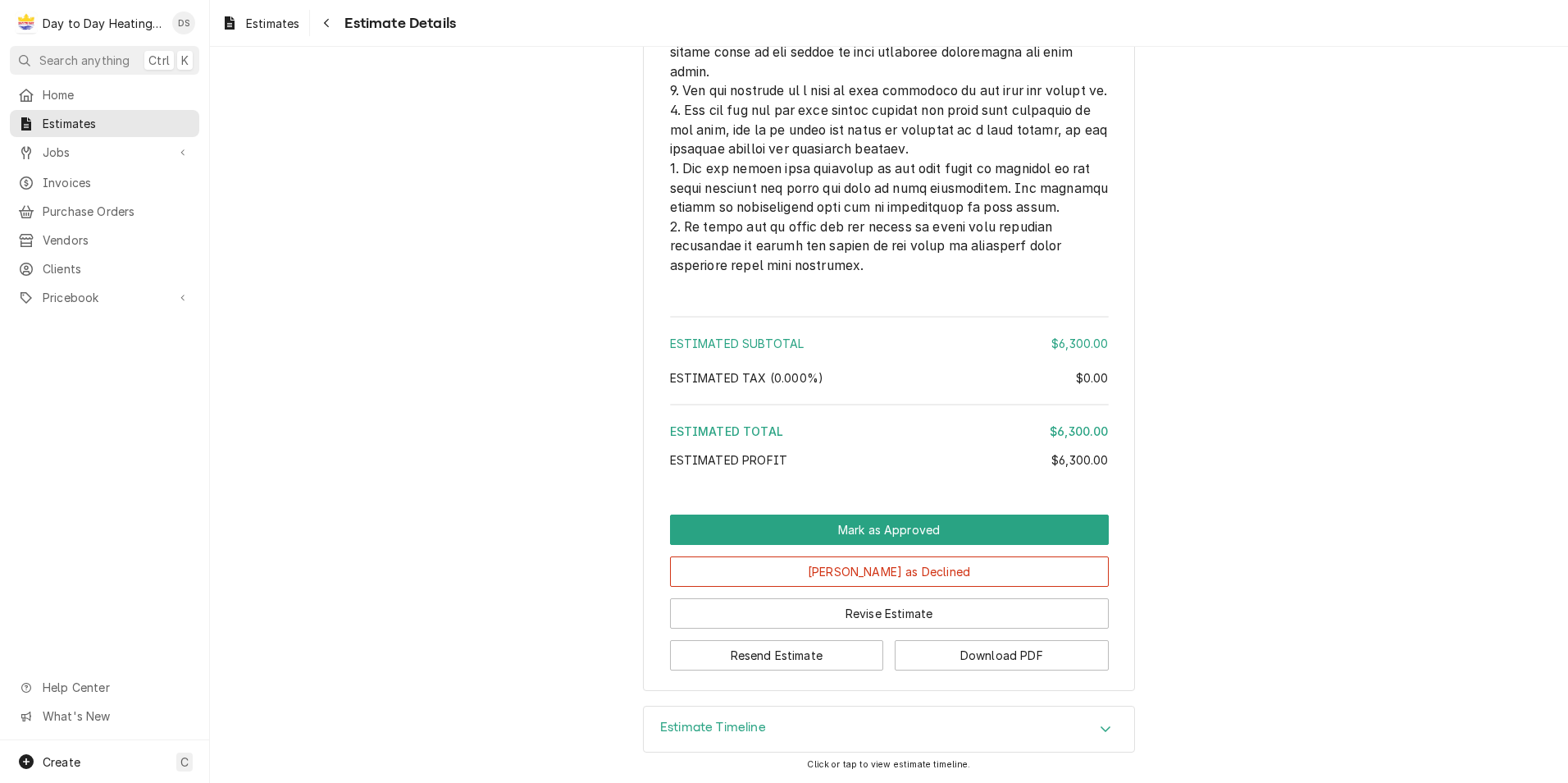
scroll to position [4288, 0]
drag, startPoint x: 117, startPoint y: 116, endPoint x: 130, endPoint y: 112, distance: 13.6
click at [119, 116] on span "Estimates" at bounding box center [117, 123] width 149 height 17
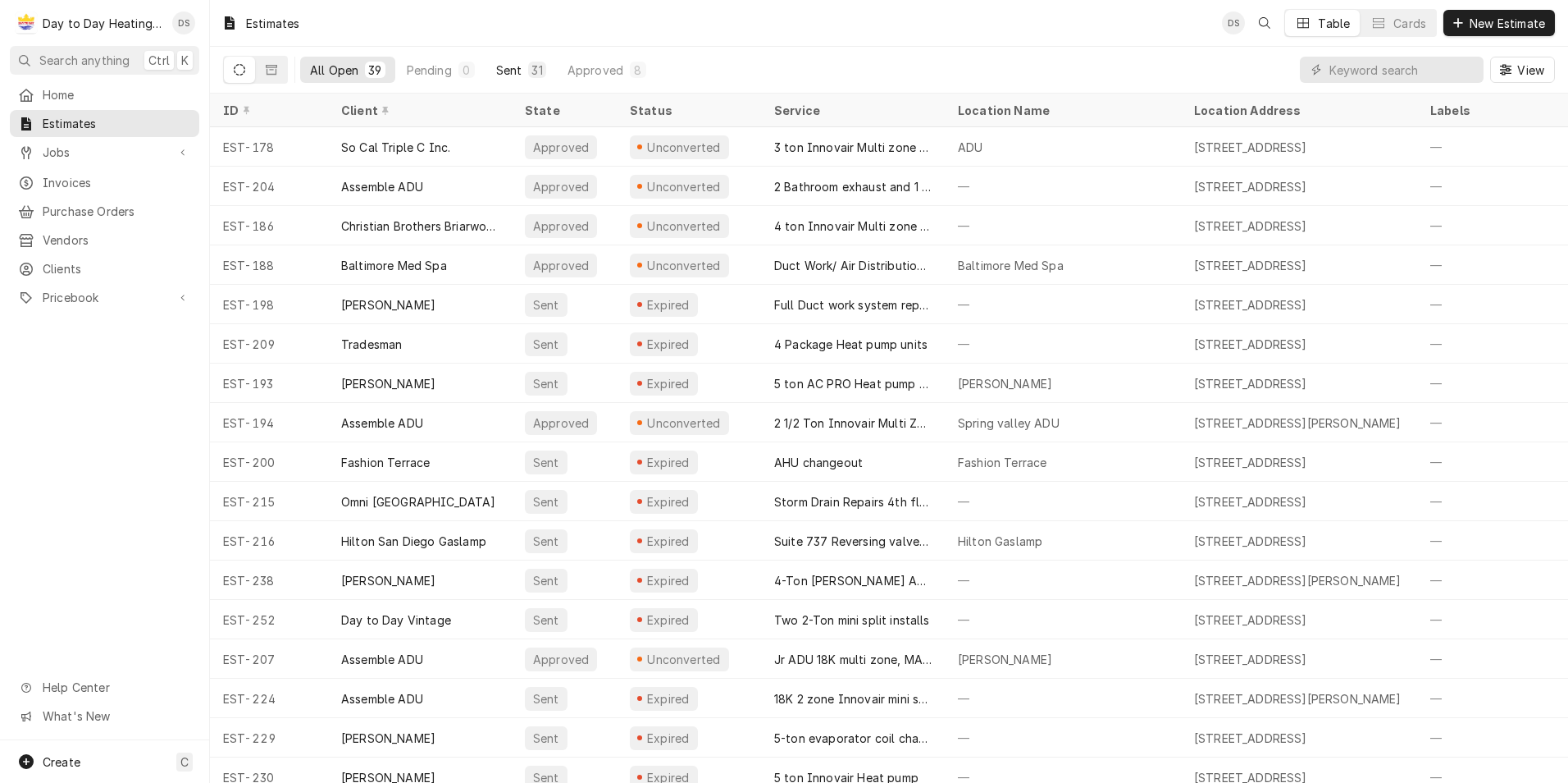
drag, startPoint x: 508, startPoint y: 68, endPoint x: 514, endPoint y: 77, distance: 10.8
click at [508, 67] on div "Sent" at bounding box center [509, 70] width 26 height 17
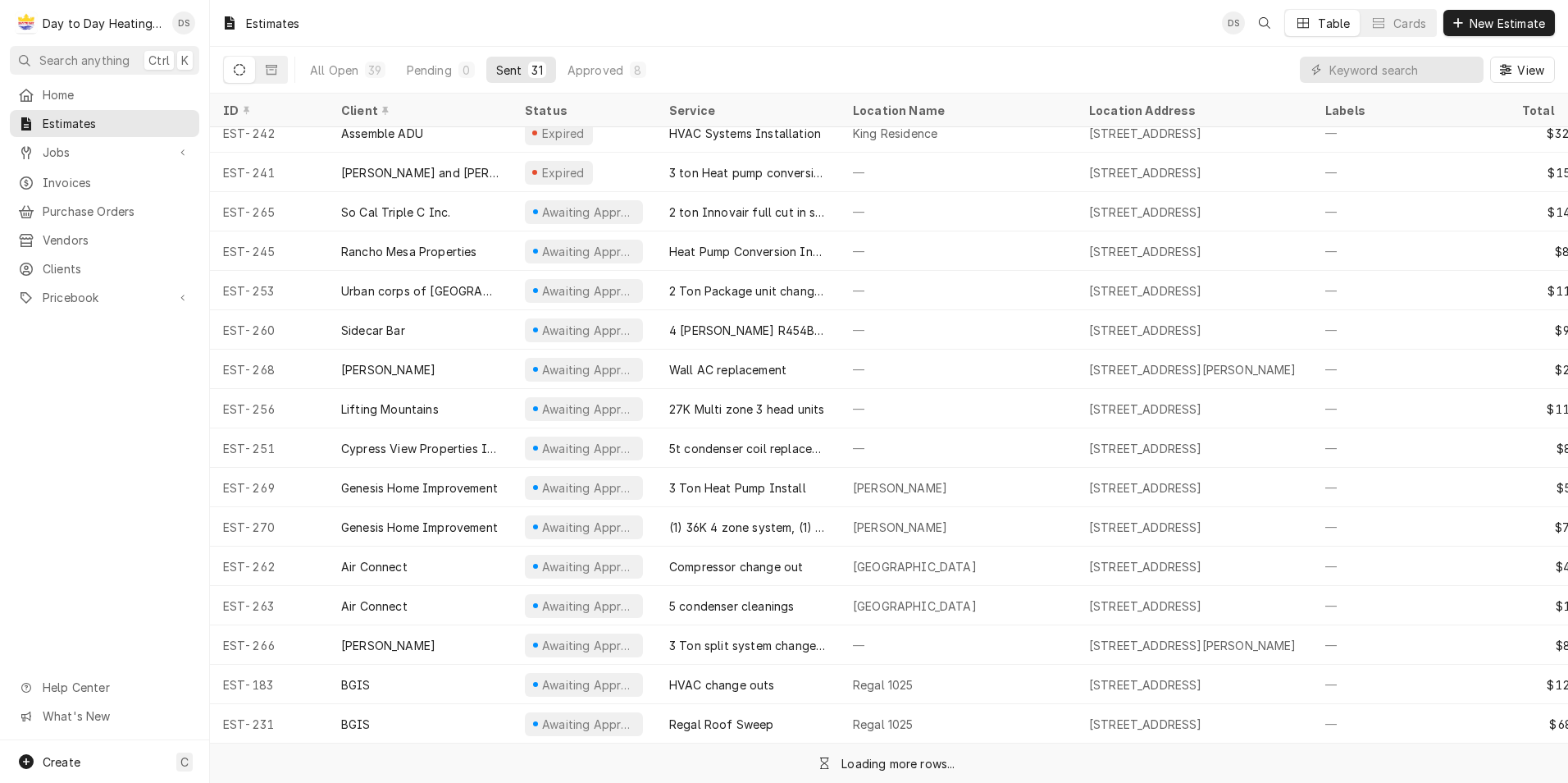
scroll to position [575, 0]
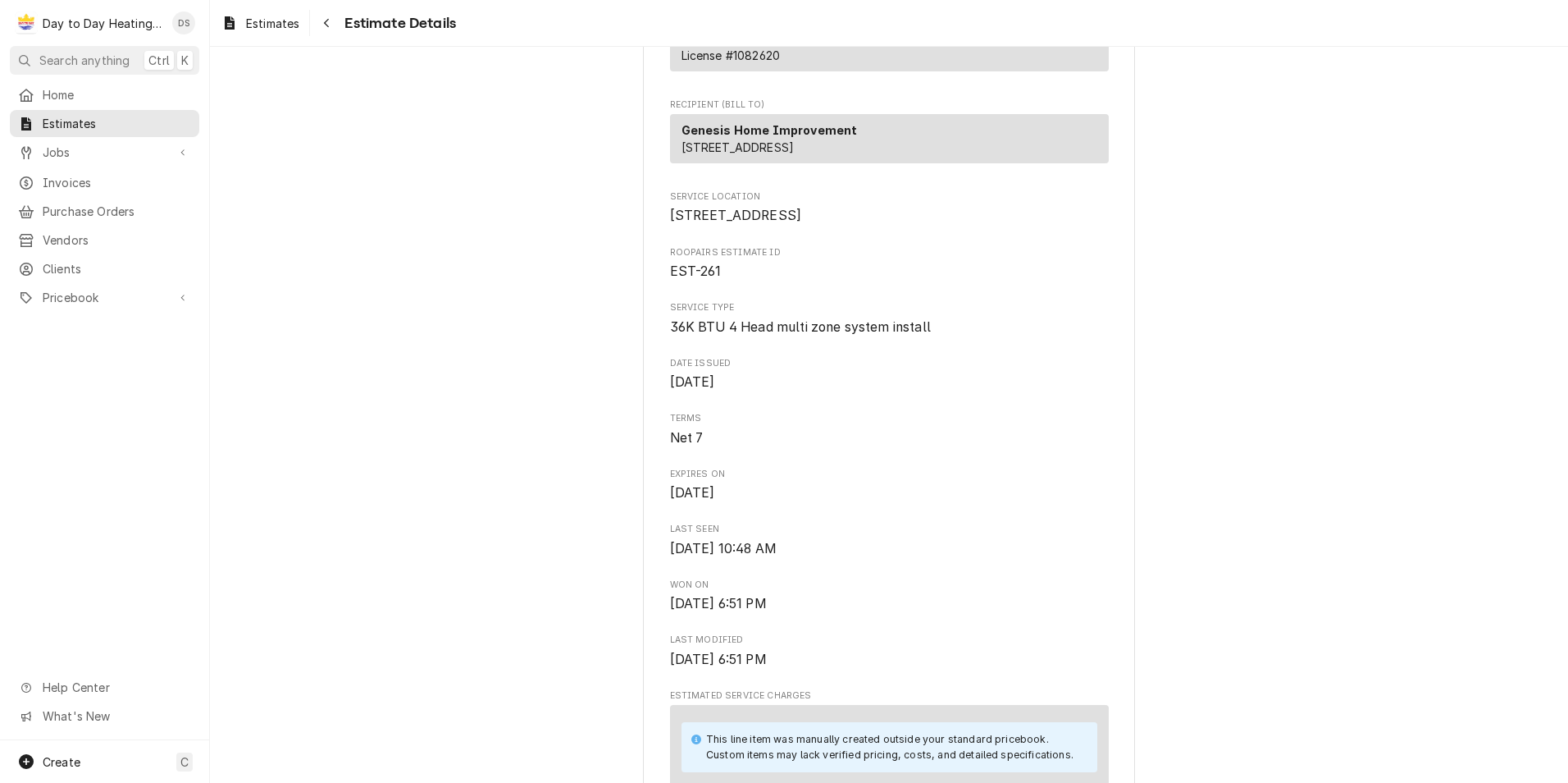
scroll to position [164, 0]
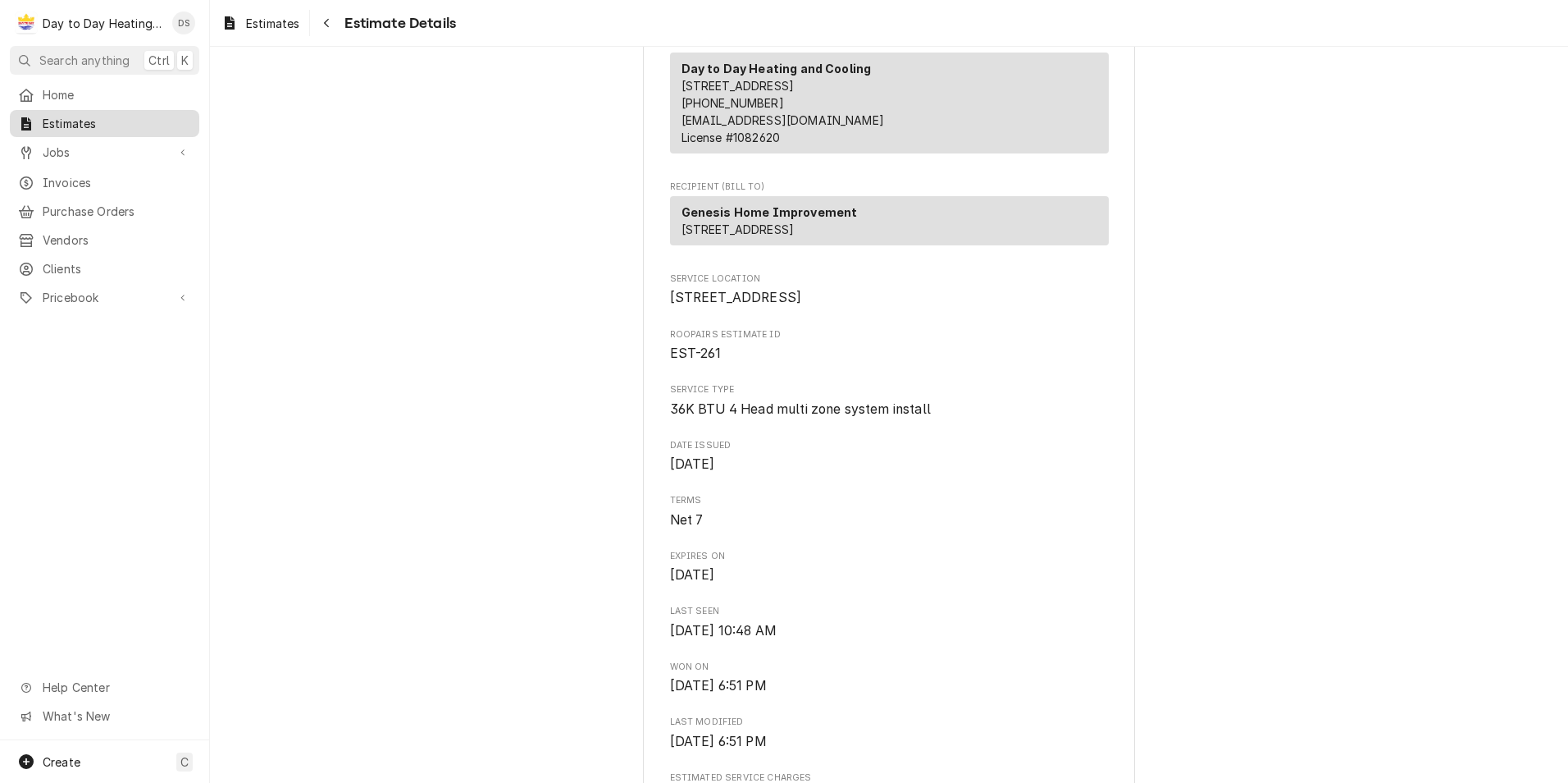
click at [80, 120] on span "Estimates" at bounding box center [117, 123] width 149 height 17
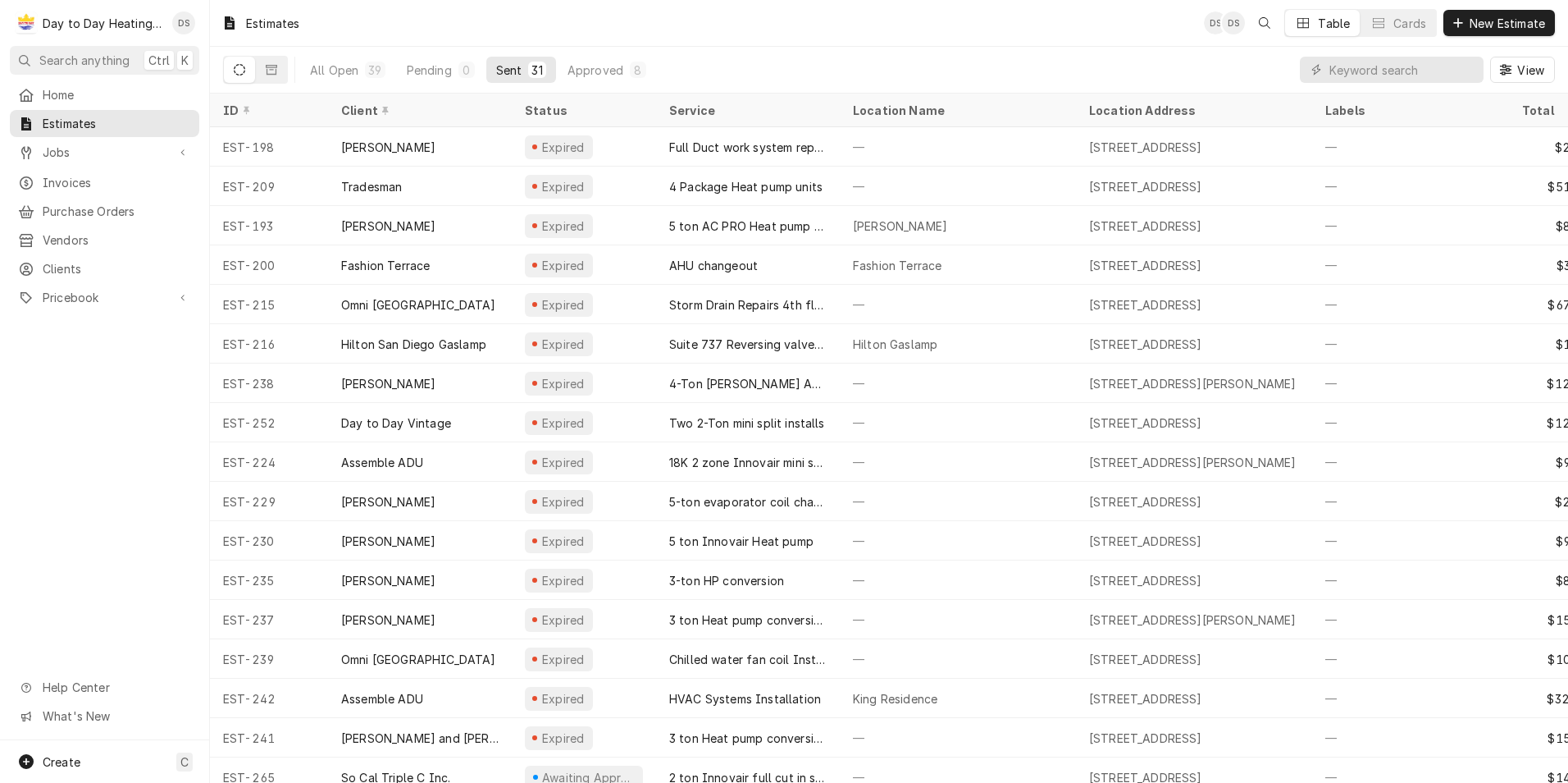
click at [497, 68] on div "Sent" at bounding box center [509, 70] width 26 height 17
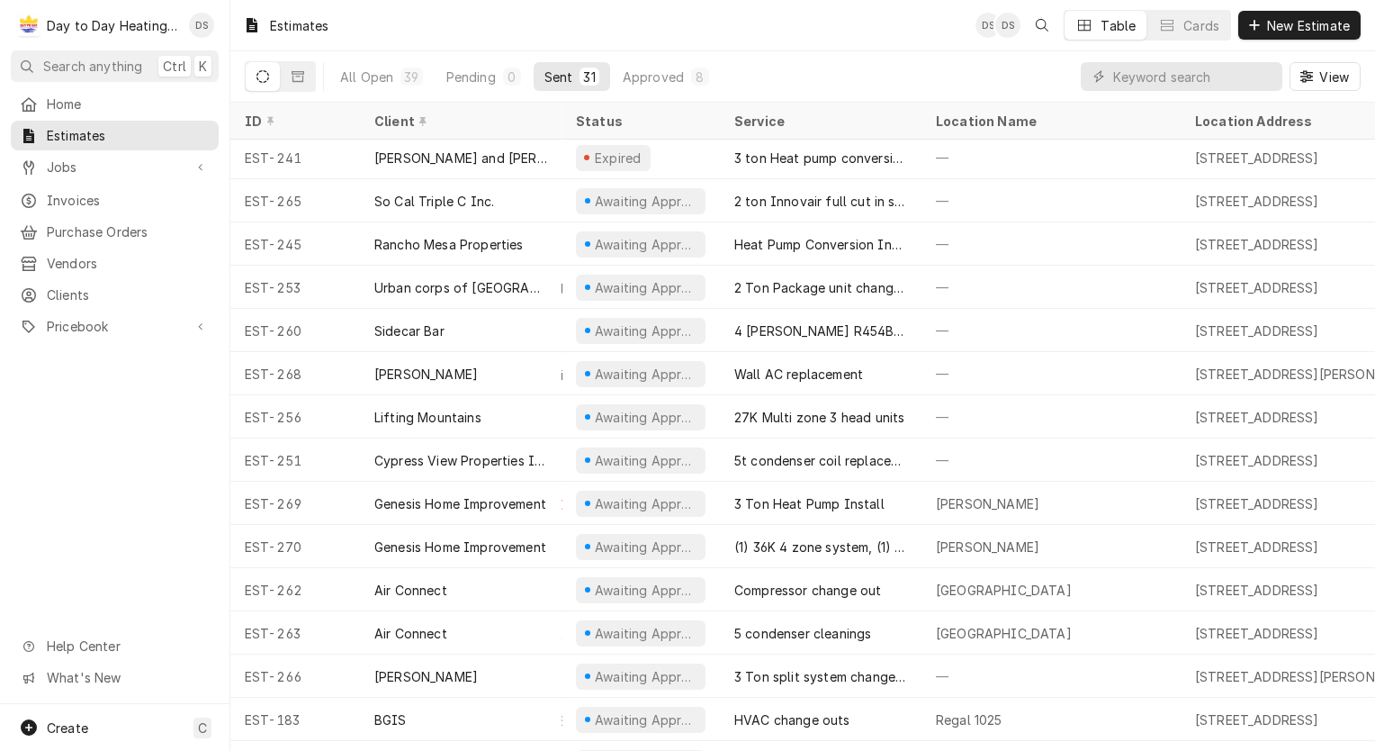
scroll to position [738, 0]
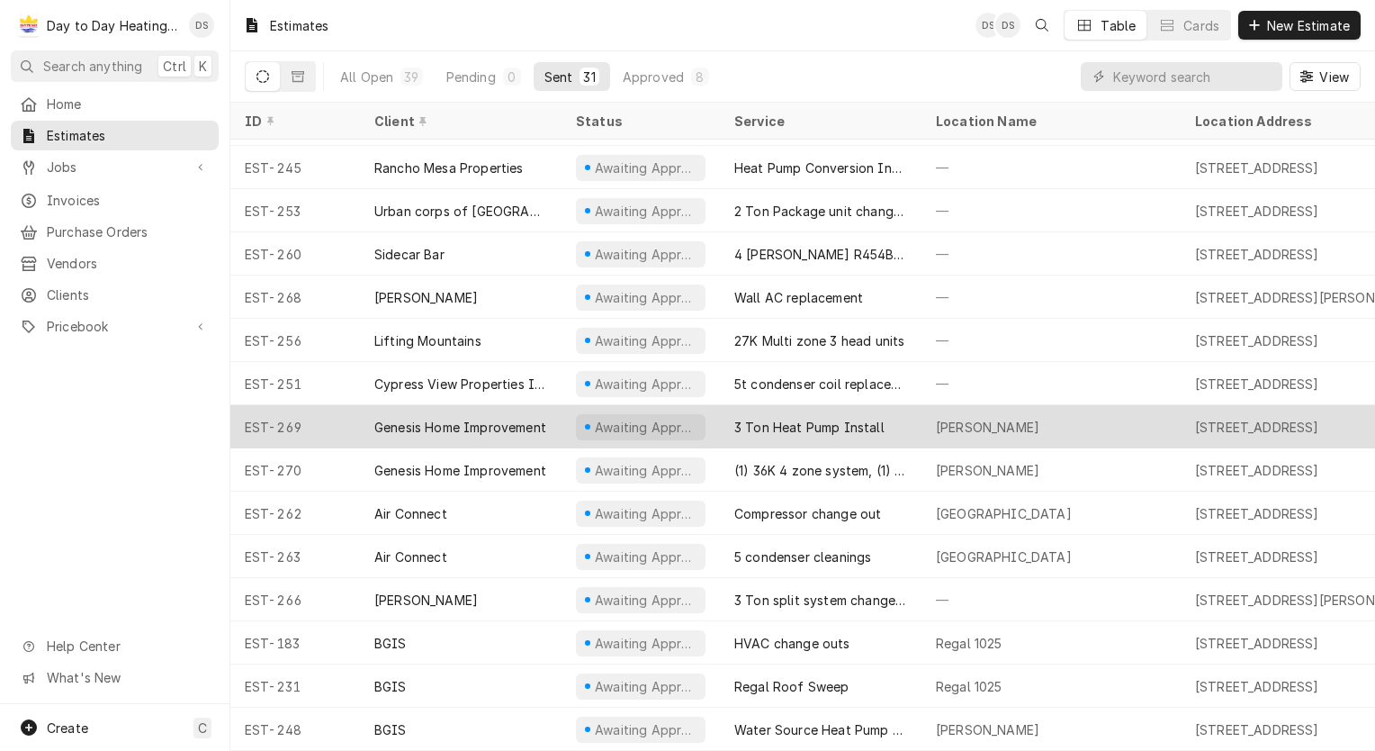
click at [823, 418] on div "3 Ton Heat Pump Install" at bounding box center [810, 427] width 150 height 19
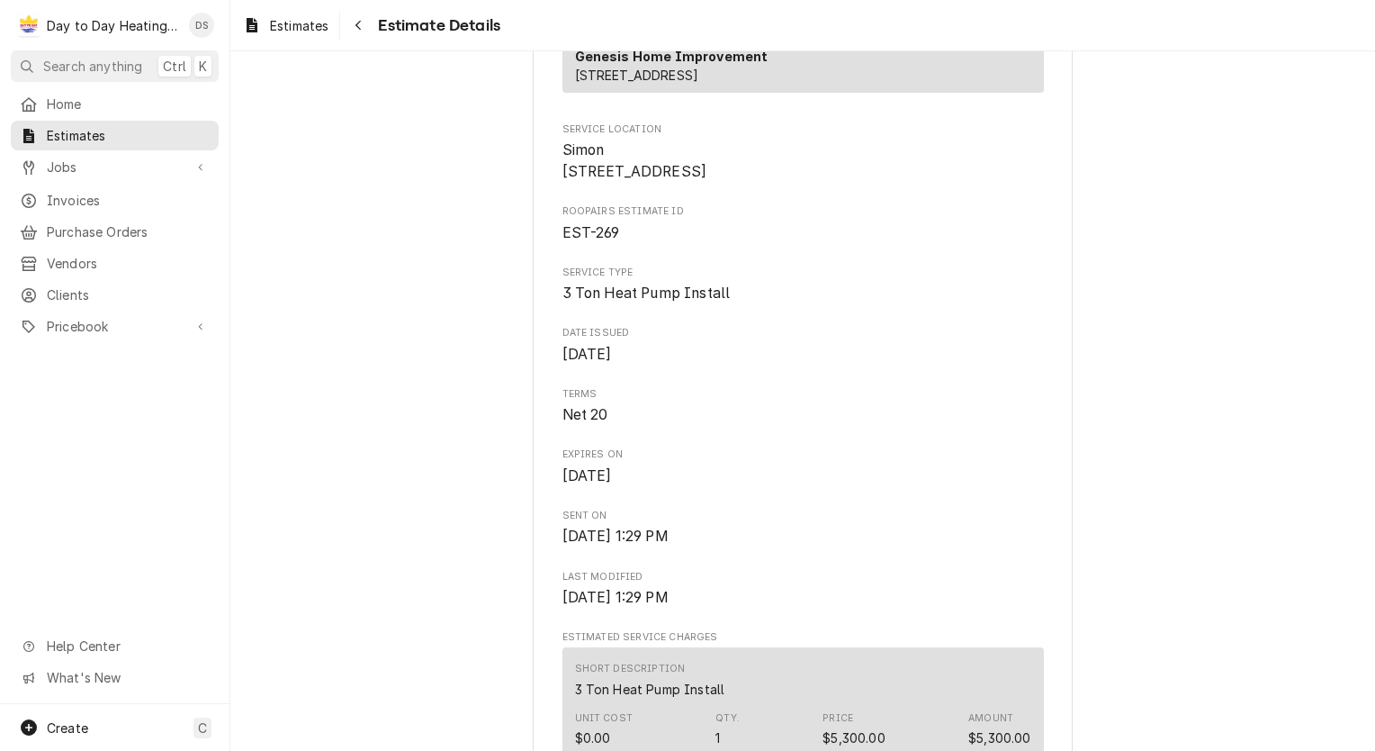
scroll to position [360, 0]
drag, startPoint x: 555, startPoint y: 206, endPoint x: 717, endPoint y: 199, distance: 161.3
click at [717, 178] on span "Simon [STREET_ADDRESS]" at bounding box center [804, 157] width 482 height 42
drag, startPoint x: 717, startPoint y: 199, endPoint x: 675, endPoint y: 204, distance: 41.8
copy span "1512 Concord Way A"
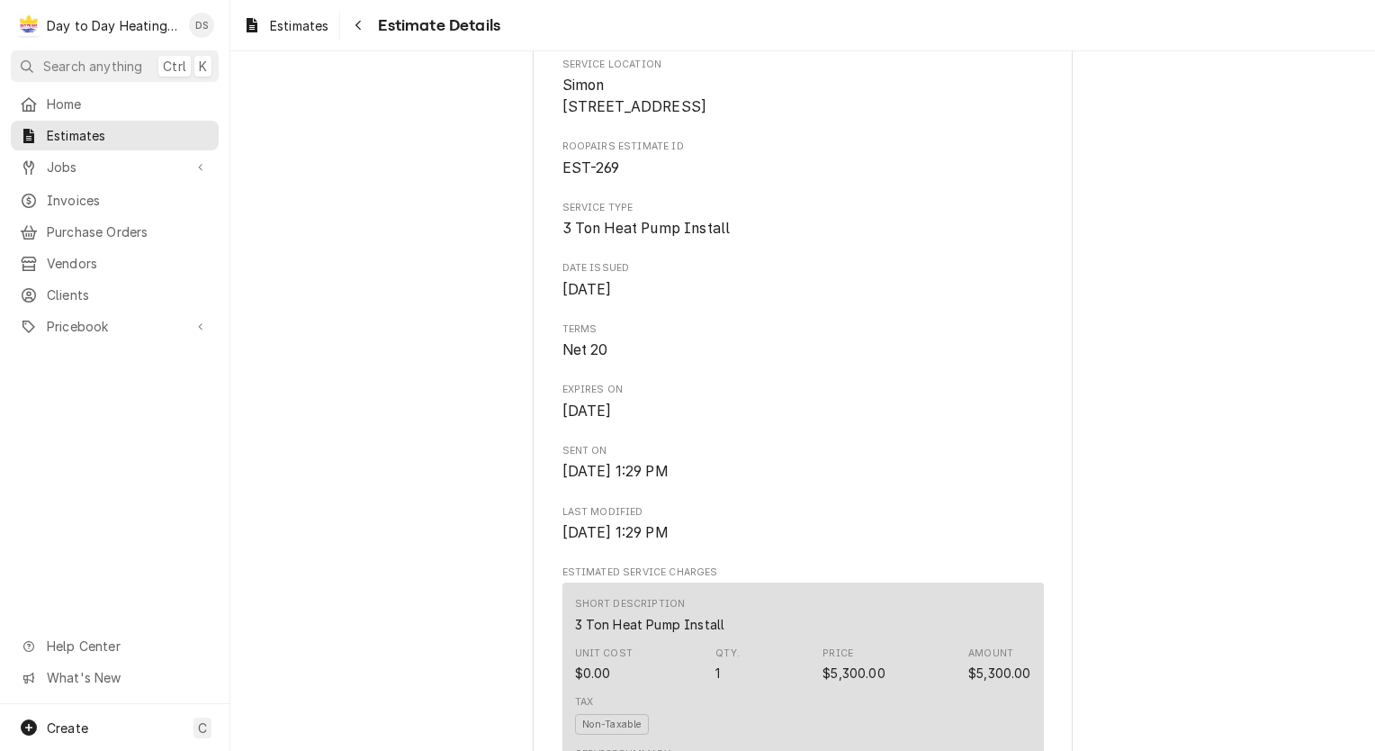
scroll to position [450, 0]
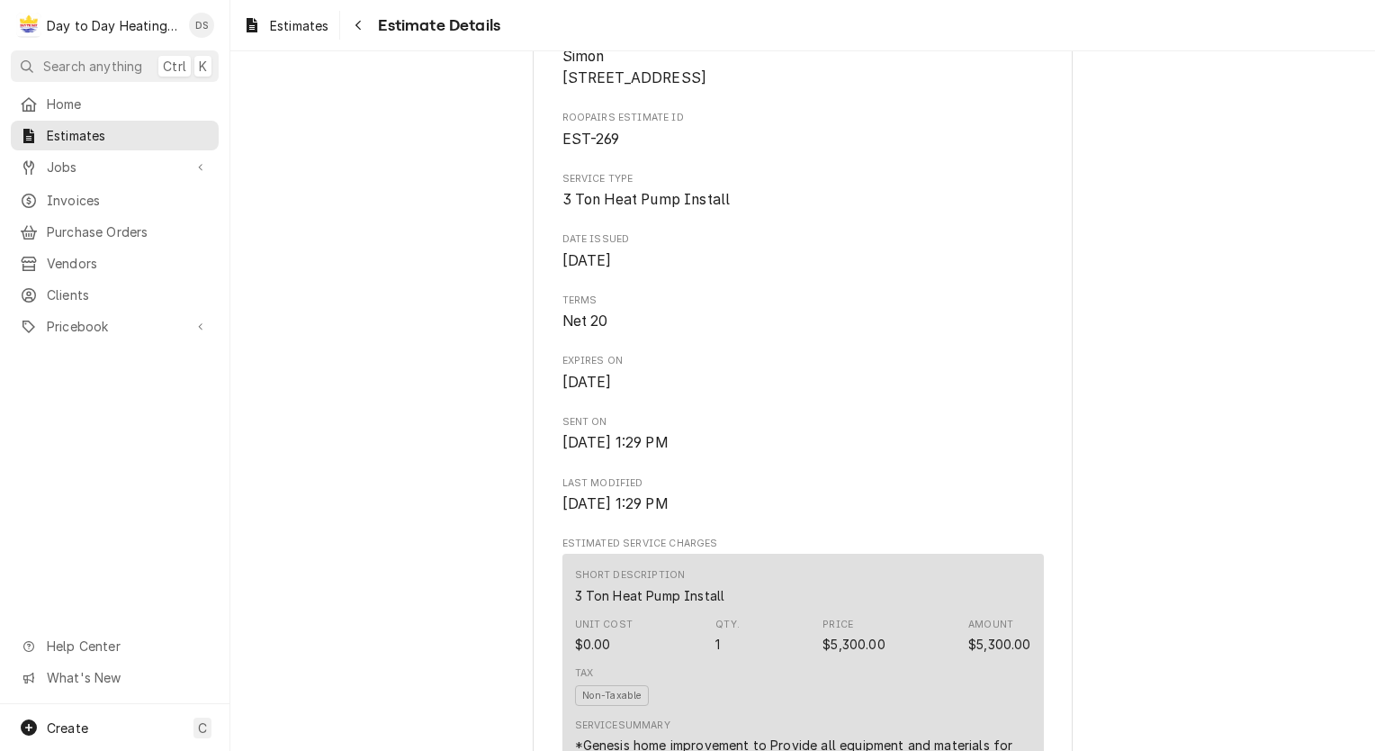
click at [683, 88] on span "Simon [STREET_ADDRESS]" at bounding box center [804, 67] width 482 height 42
drag, startPoint x: 704, startPoint y: 136, endPoint x: 550, endPoint y: 146, distance: 154.3
drag, startPoint x: 550, startPoint y: 146, endPoint x: 652, endPoint y: 141, distance: 101.8
copy span "[GEOGRAPHIC_DATA]"
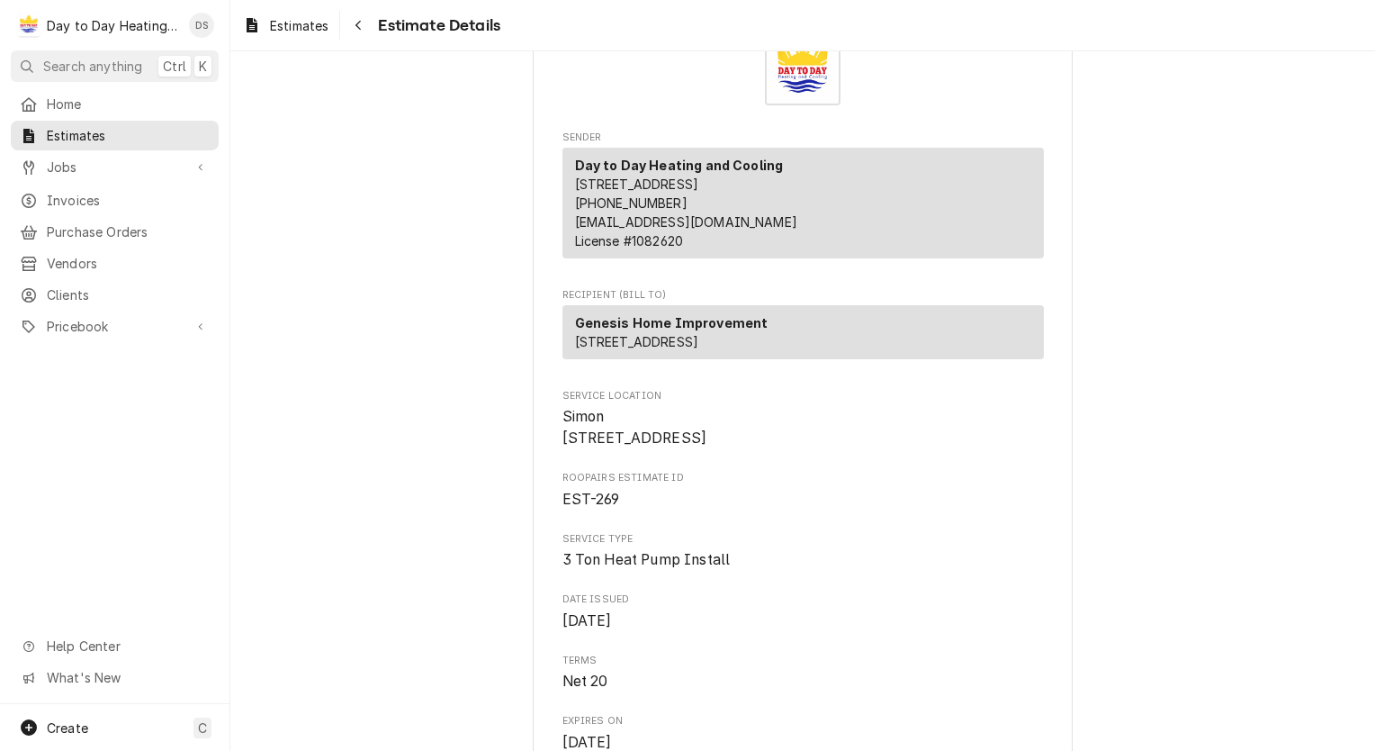
scroll to position [540, 0]
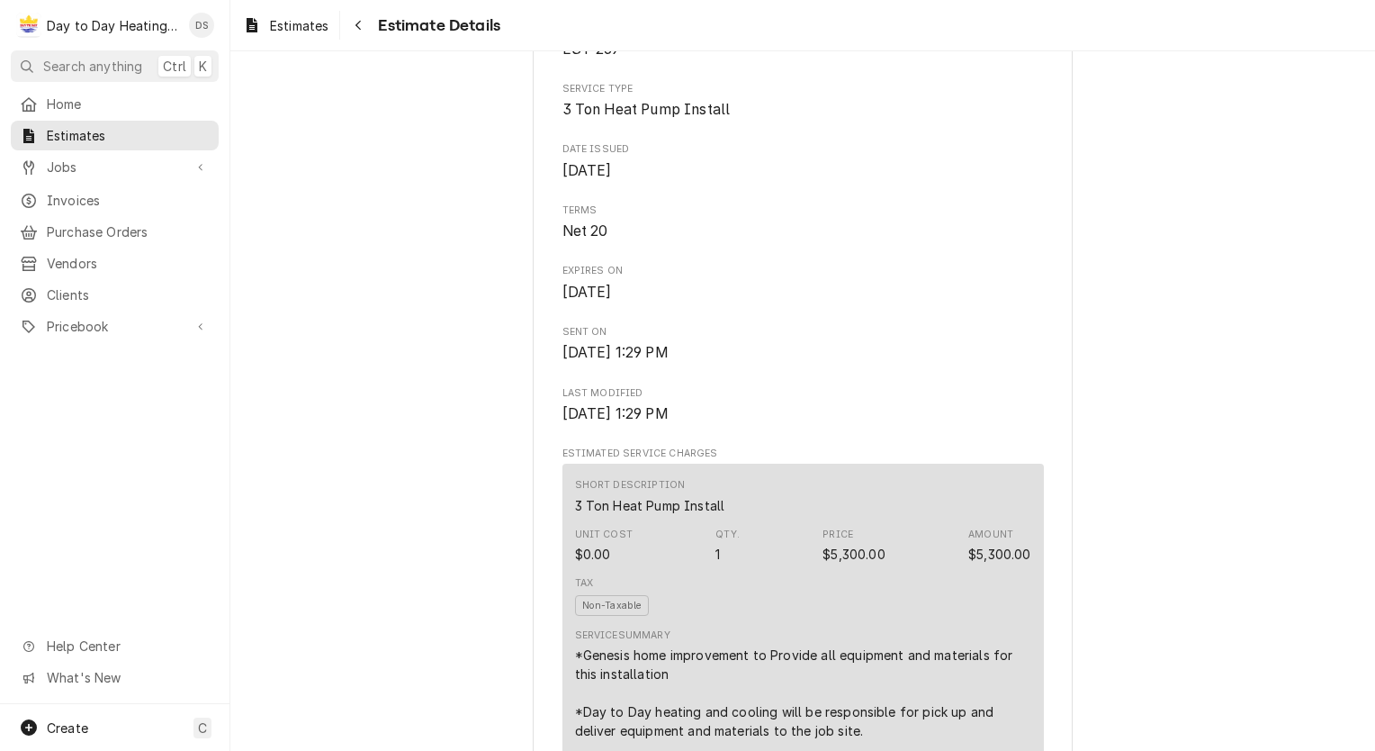
click at [711, 118] on span "3 Ton Heat Pump Install" at bounding box center [647, 109] width 168 height 17
drag, startPoint x: 725, startPoint y: 167, endPoint x: 549, endPoint y: 185, distance: 176.5
drag, startPoint x: 549, startPoint y: 185, endPoint x: 681, endPoint y: 171, distance: 132.2
copy span "3 Ton Heat Pump Install"
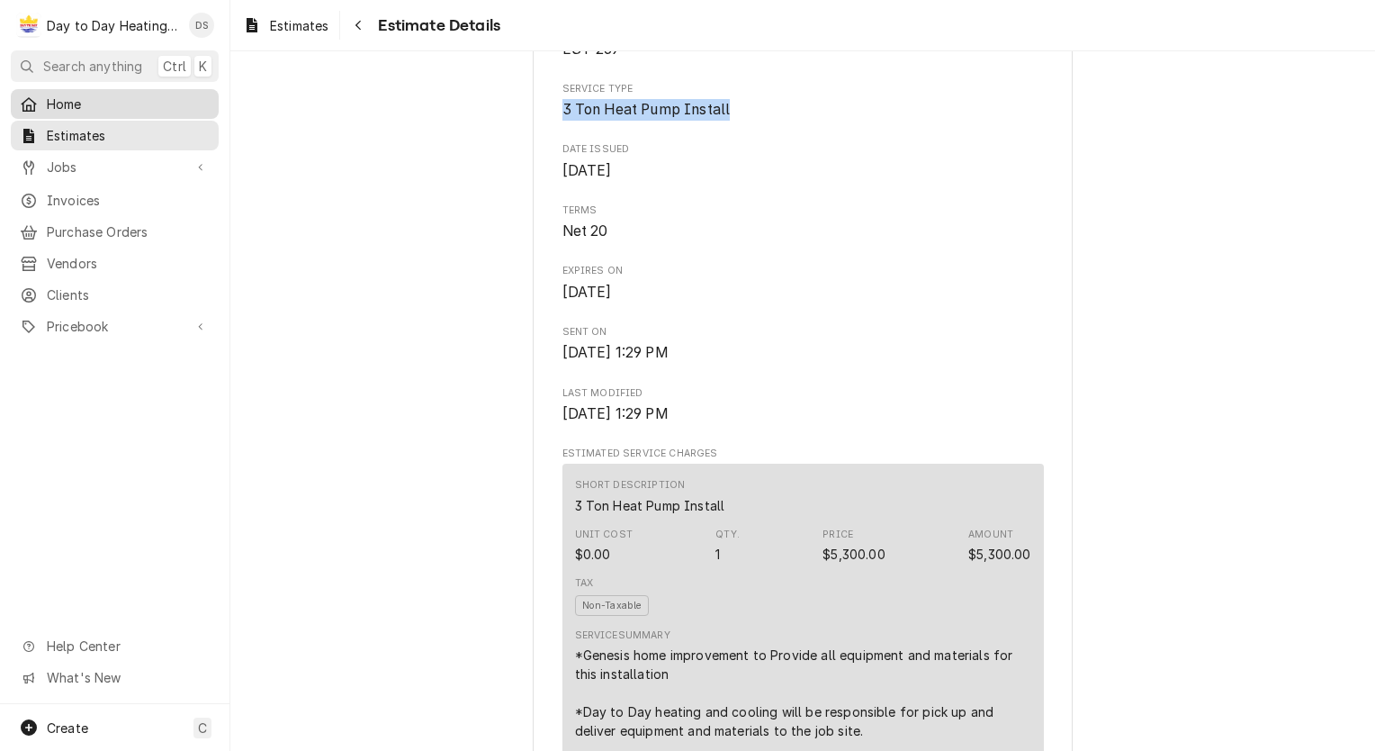
drag, startPoint x: 72, startPoint y: 105, endPoint x: 81, endPoint y: 103, distance: 9.4
click at [72, 105] on span "Home" at bounding box center [128, 104] width 163 height 19
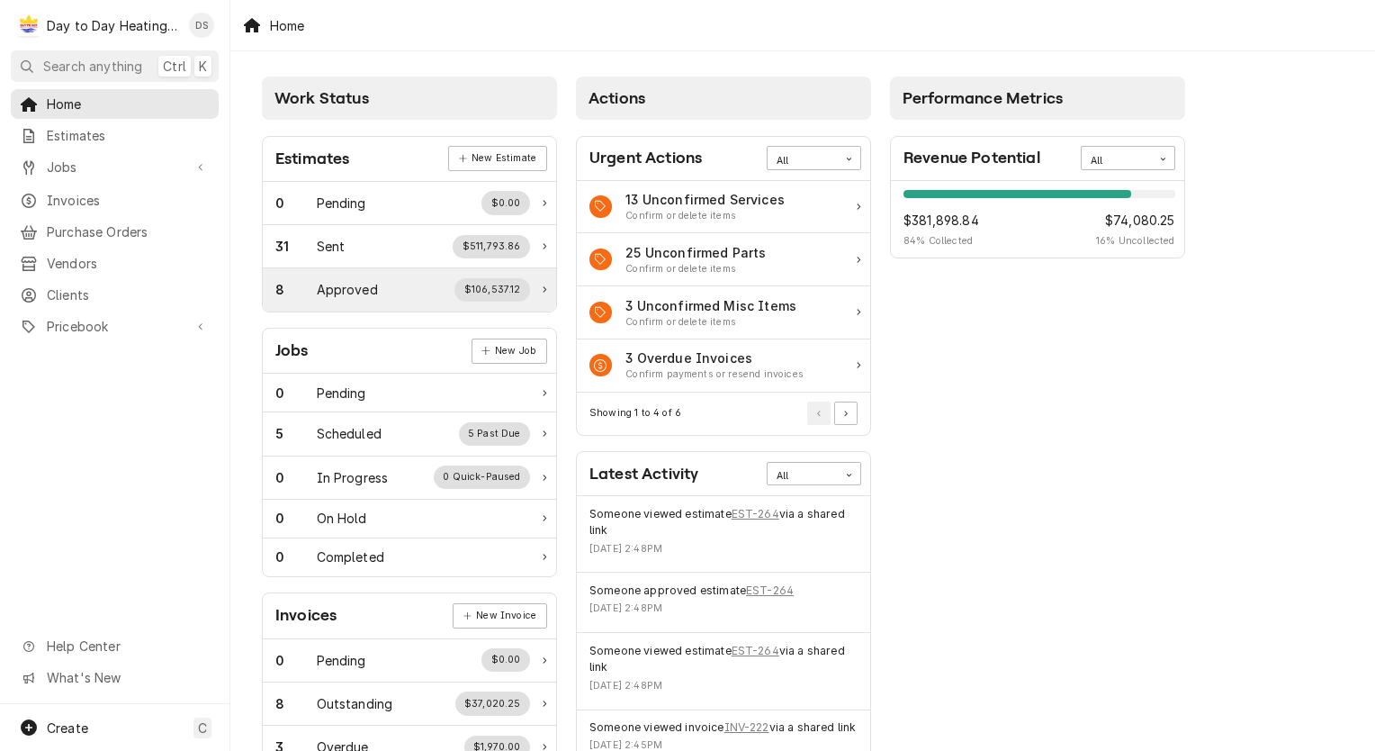
click at [391, 284] on div "8 Approved $106,537.12" at bounding box center [402, 289] width 255 height 23
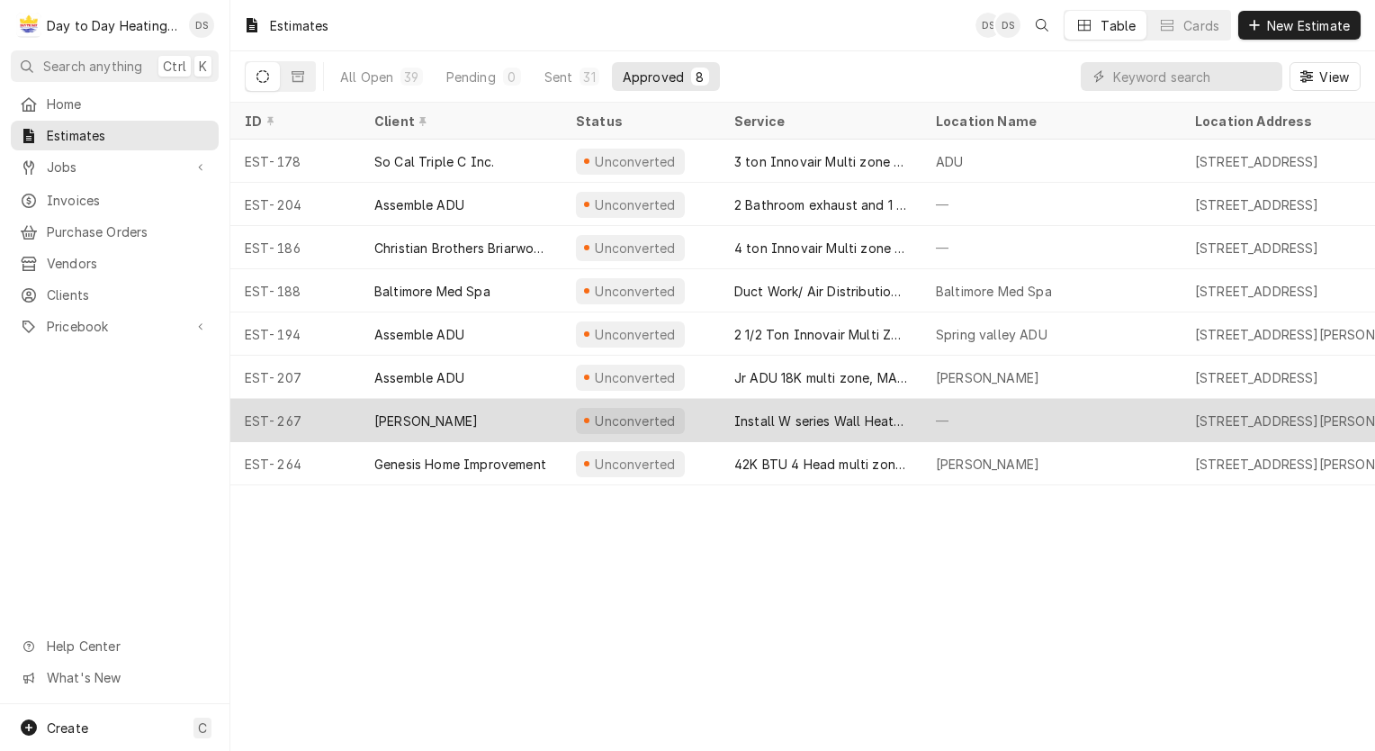
click at [486, 417] on div "[PERSON_NAME]" at bounding box center [461, 420] width 202 height 43
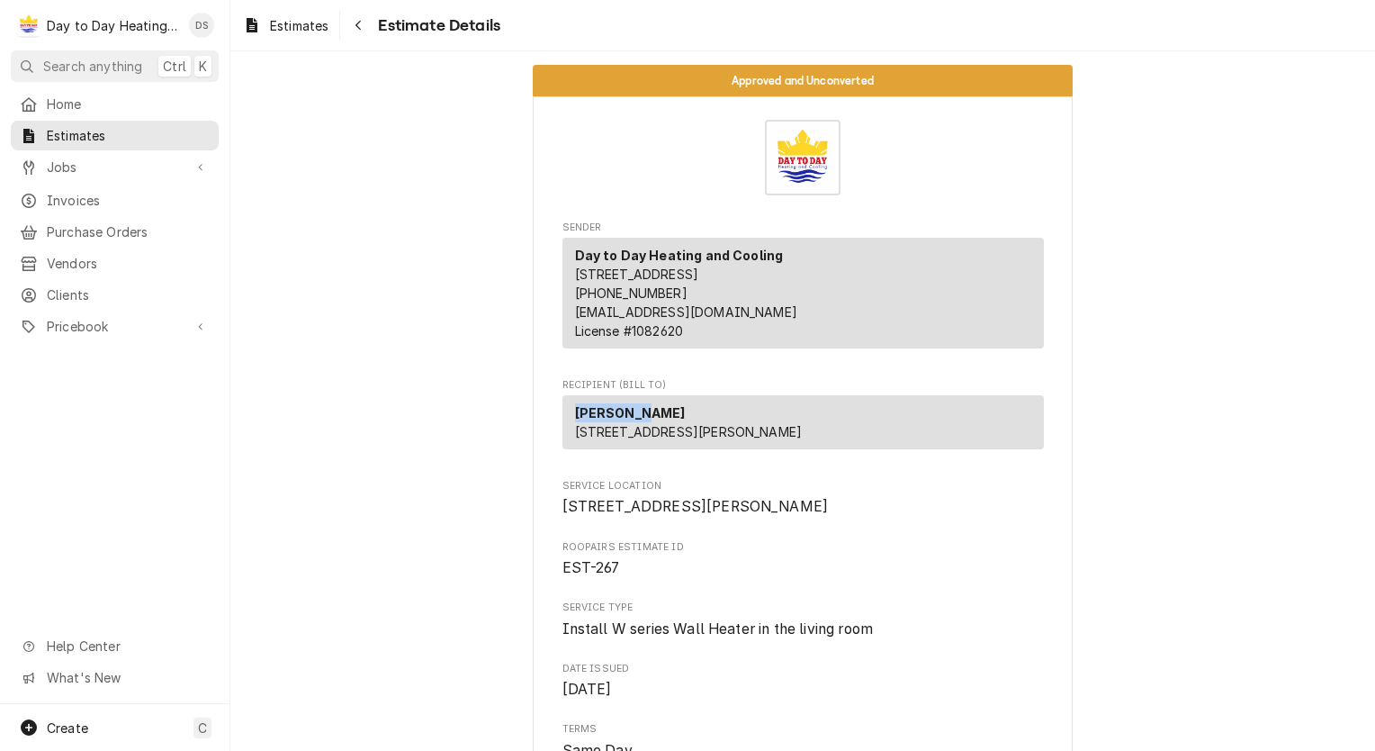
drag, startPoint x: 625, startPoint y: 428, endPoint x: 558, endPoint y: 424, distance: 66.8
click at [563, 424] on div "[PERSON_NAME] [STREET_ADDRESS][PERSON_NAME]" at bounding box center [804, 422] width 482 height 54
drag, startPoint x: 558, startPoint y: 424, endPoint x: 582, endPoint y: 427, distance: 24.5
click at [691, 518] on span "[STREET_ADDRESS][PERSON_NAME]" at bounding box center [804, 507] width 482 height 22
drag, startPoint x: 695, startPoint y: 539, endPoint x: 523, endPoint y: 549, distance: 172.2
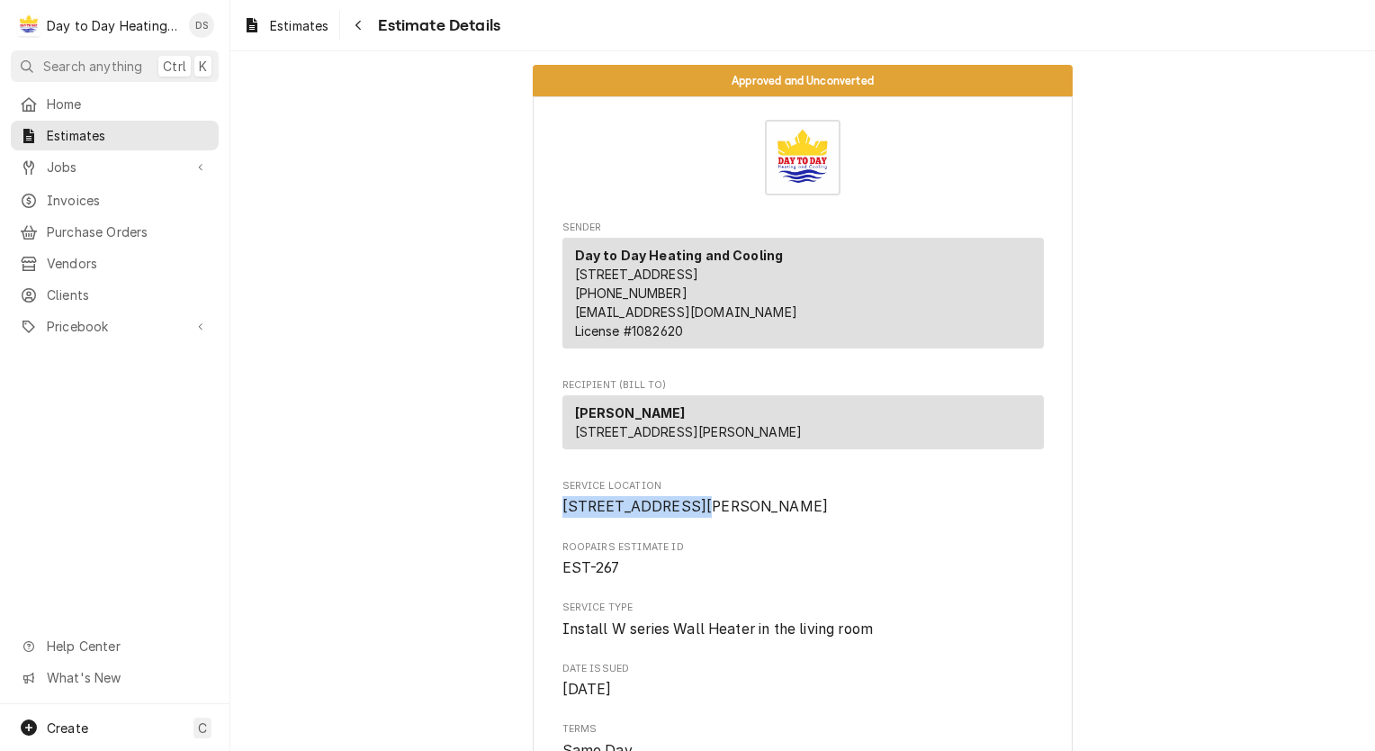
drag, startPoint x: 523, startPoint y: 549, endPoint x: 616, endPoint y: 546, distance: 92.8
copy span "[STREET_ADDRESS][PERSON_NAME]"
click at [640, 439] on span "[STREET_ADDRESS][PERSON_NAME]" at bounding box center [689, 431] width 228 height 15
drag, startPoint x: 699, startPoint y: 466, endPoint x: 562, endPoint y: 469, distance: 136.9
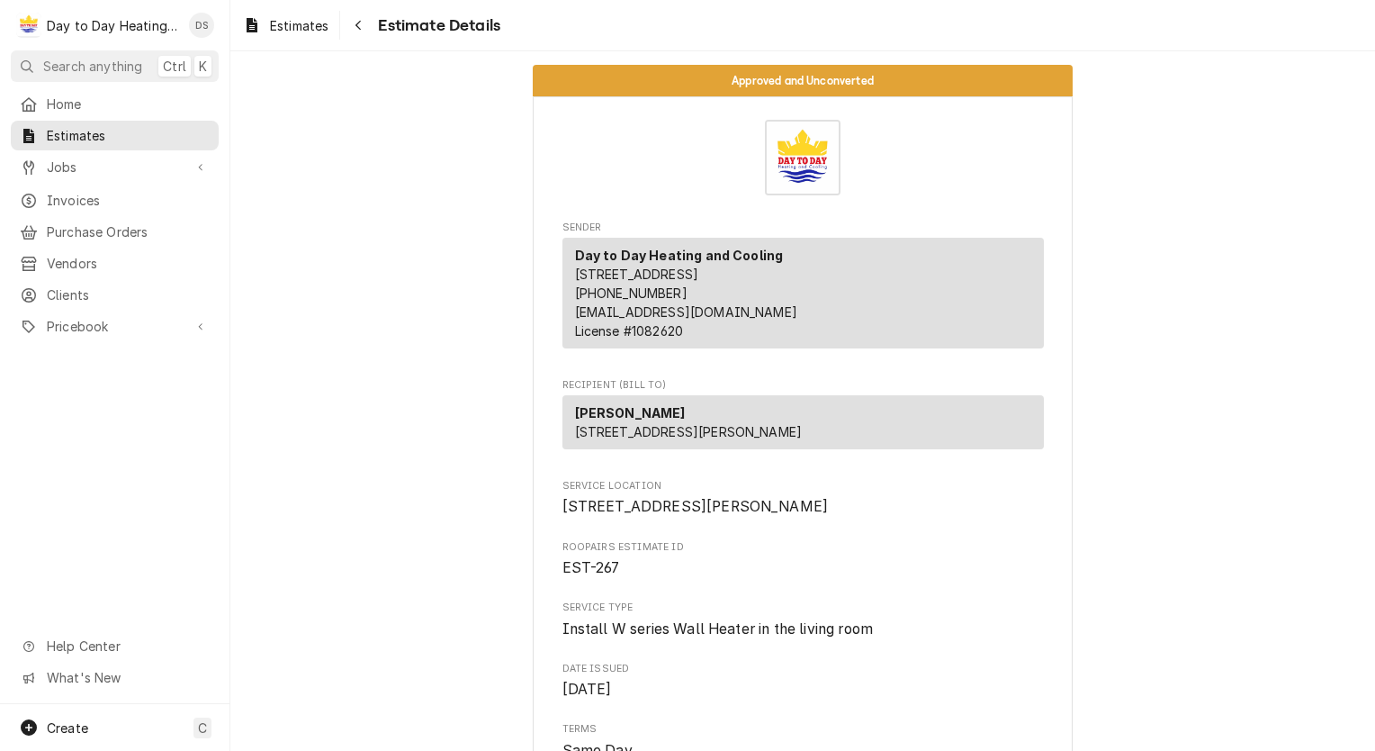
click at [563, 449] on div "[PERSON_NAME] [STREET_ADDRESS][PERSON_NAME]" at bounding box center [804, 422] width 482 height 54
drag, startPoint x: 562, startPoint y: 469, endPoint x: 588, endPoint y: 472, distance: 26.2
copy span "[GEOGRAPHIC_DATA]"
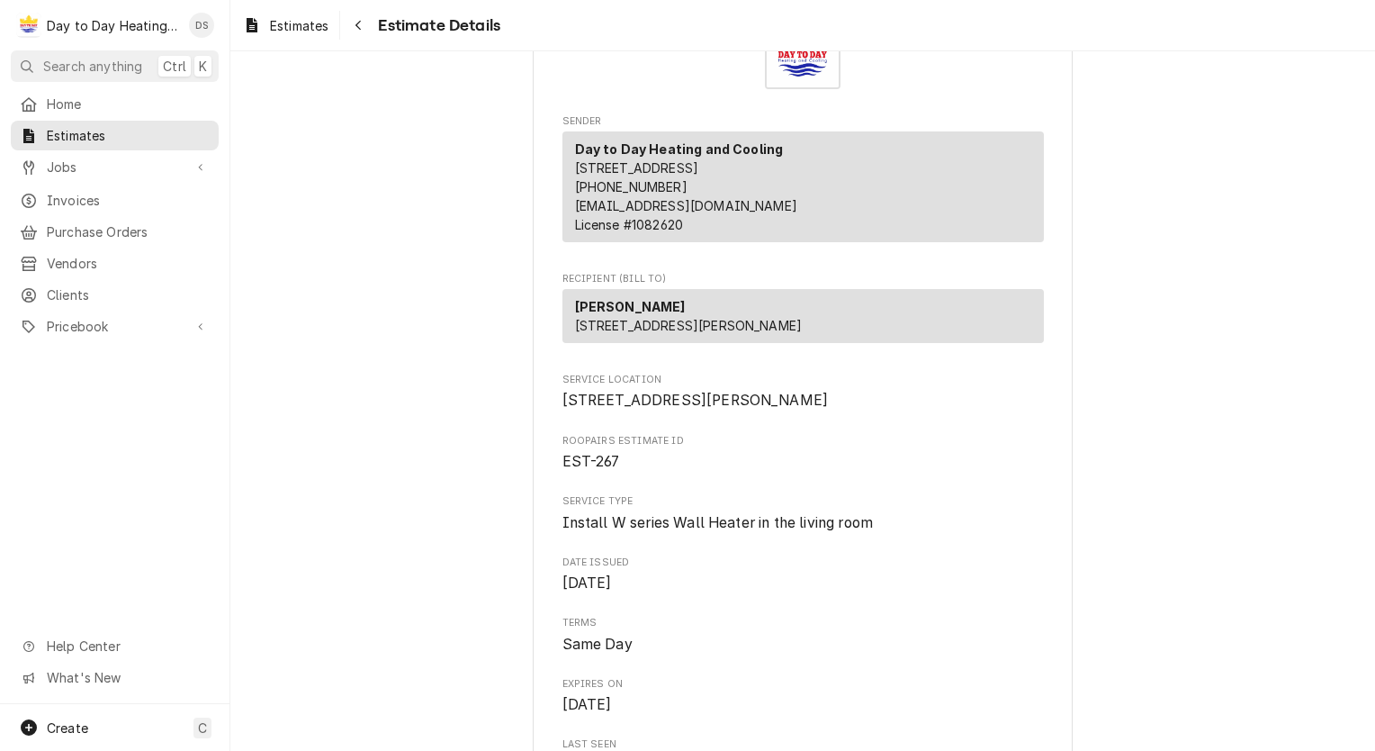
scroll to position [360, 0]
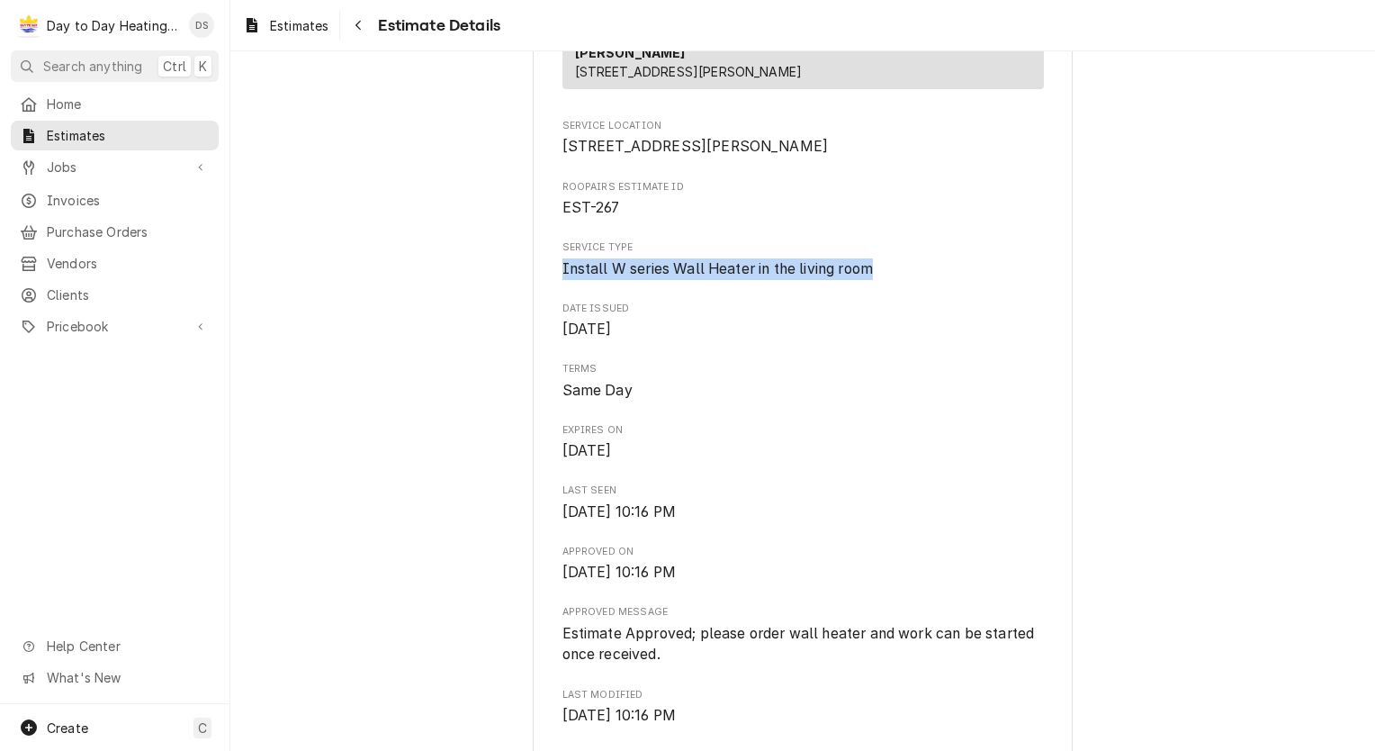
drag, startPoint x: 776, startPoint y: 323, endPoint x: 491, endPoint y: 339, distance: 285.8
drag, startPoint x: 491, startPoint y: 339, endPoint x: 641, endPoint y: 331, distance: 150.5
copy span "Install W series Wall Heater in the living room"
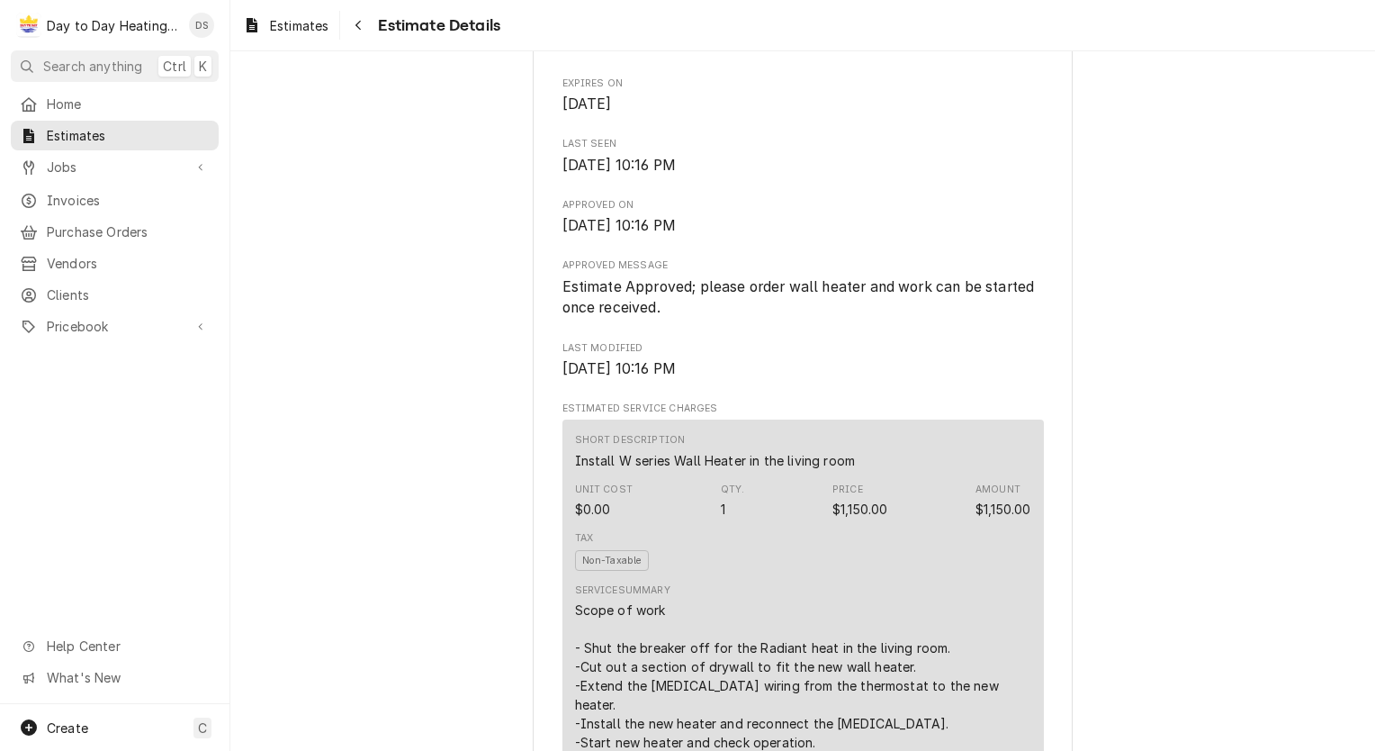
scroll to position [810, 0]
